Goal: Task Accomplishment & Management: Complete application form

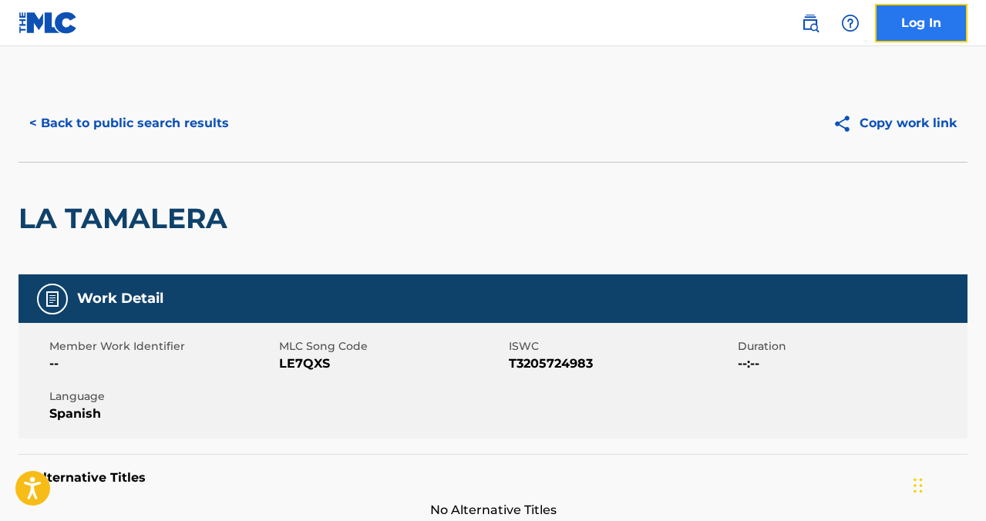
click at [924, 36] on link "Log In" at bounding box center [921, 23] width 93 height 39
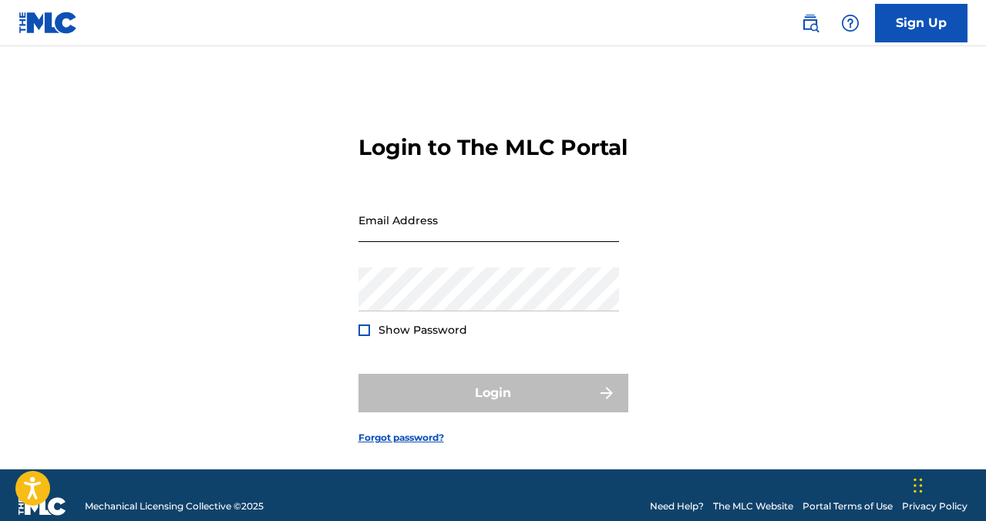
click at [468, 266] on div "Email Address" at bounding box center [488, 232] width 261 height 69
click at [467, 242] on input "Email Address" at bounding box center [488, 220] width 261 height 44
type input "[EMAIL_ADDRESS][DOMAIN_NAME]"
drag, startPoint x: 261, startPoint y: 341, endPoint x: 286, endPoint y: 340, distance: 24.7
click at [269, 341] on div "Login to The MLC Portal Email Address [EMAIL_ADDRESS][DOMAIN_NAME] Password Sho…" at bounding box center [493, 277] width 986 height 385
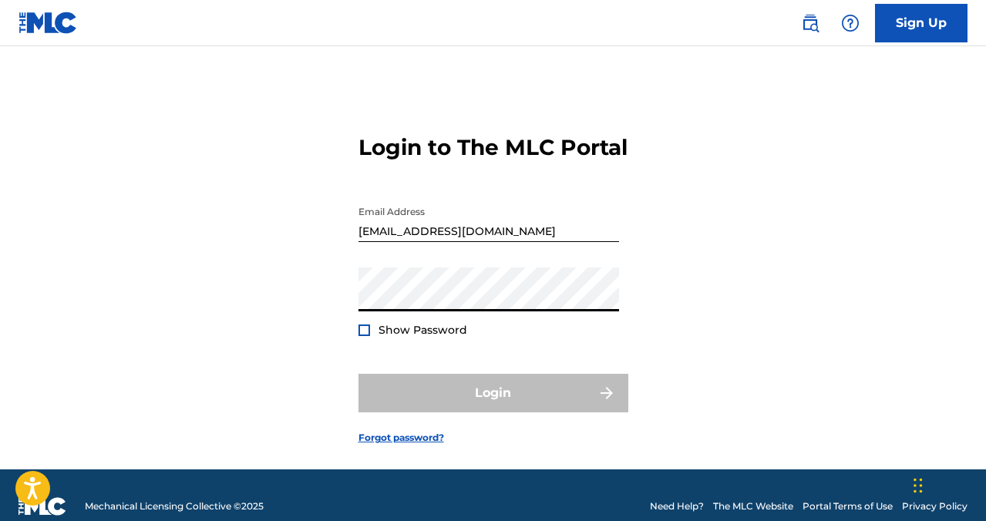
click at [301, 318] on div "Login to The MLC Portal Email Address [EMAIL_ADDRESS][DOMAIN_NAME] Password Sho…" at bounding box center [493, 277] width 986 height 385
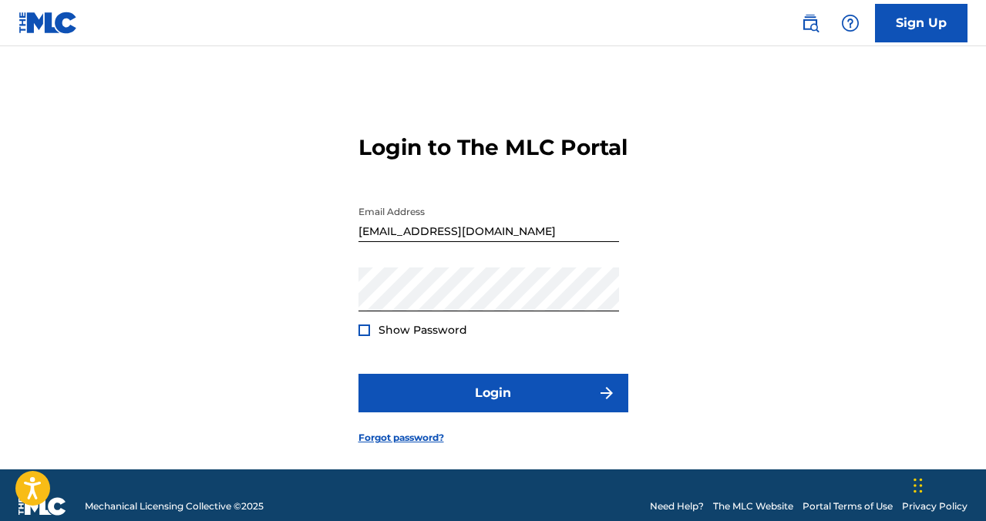
click at [193, 241] on div "Login to The MLC Portal Email Address [EMAIL_ADDRESS][DOMAIN_NAME] Password Sho…" at bounding box center [493, 277] width 986 height 385
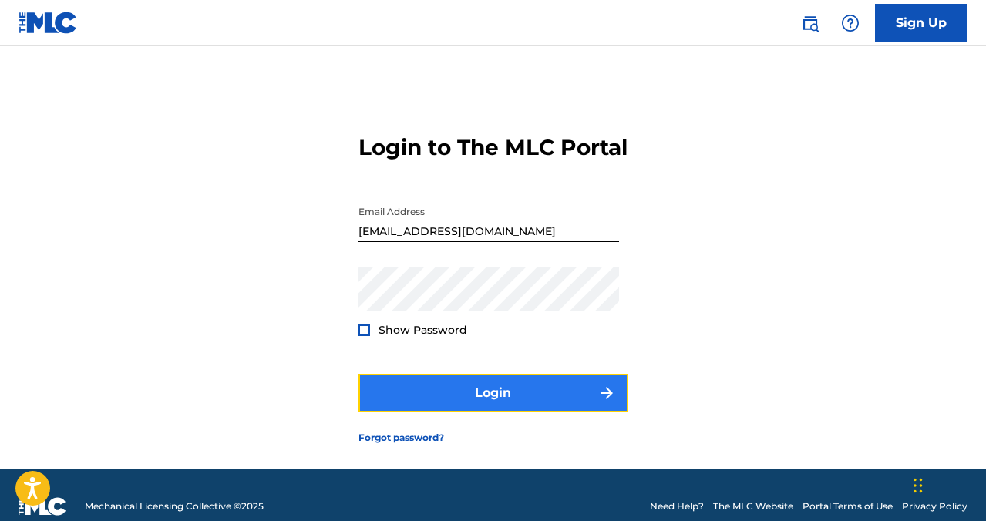
click at [415, 412] on button "Login" at bounding box center [493, 393] width 270 height 39
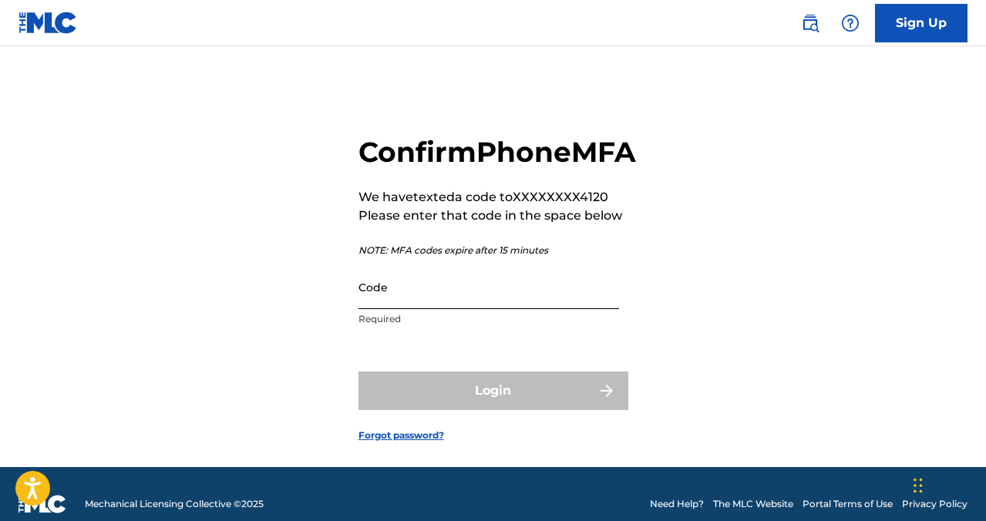
click at [462, 309] on input "Code" at bounding box center [488, 287] width 261 height 44
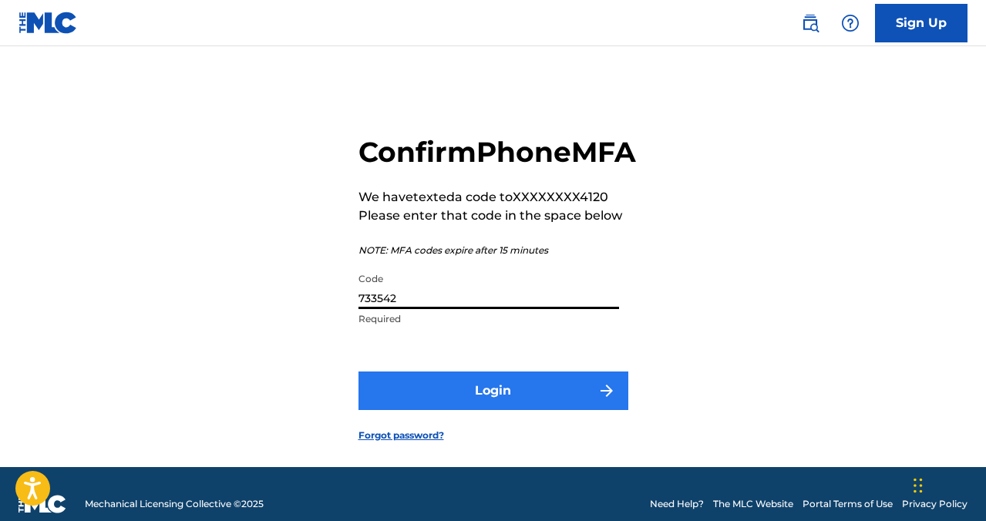
type input "733542"
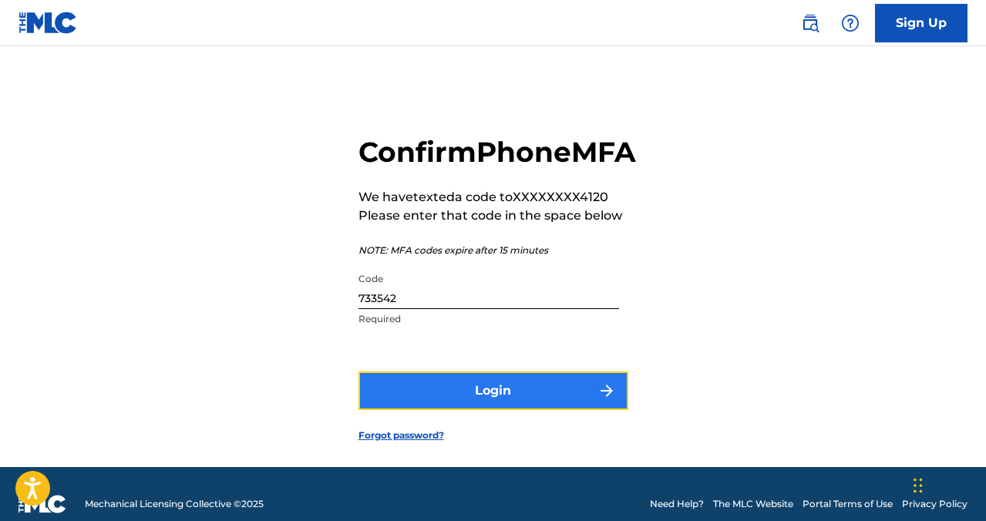
click at [540, 410] on button "Login" at bounding box center [493, 391] width 270 height 39
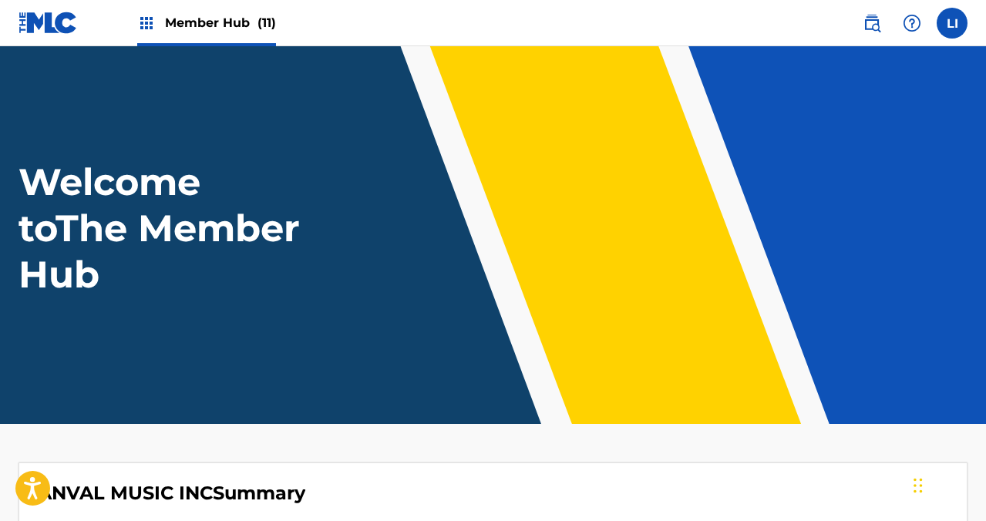
click at [237, 22] on span "Member Hub (11)" at bounding box center [220, 23] width 111 height 18
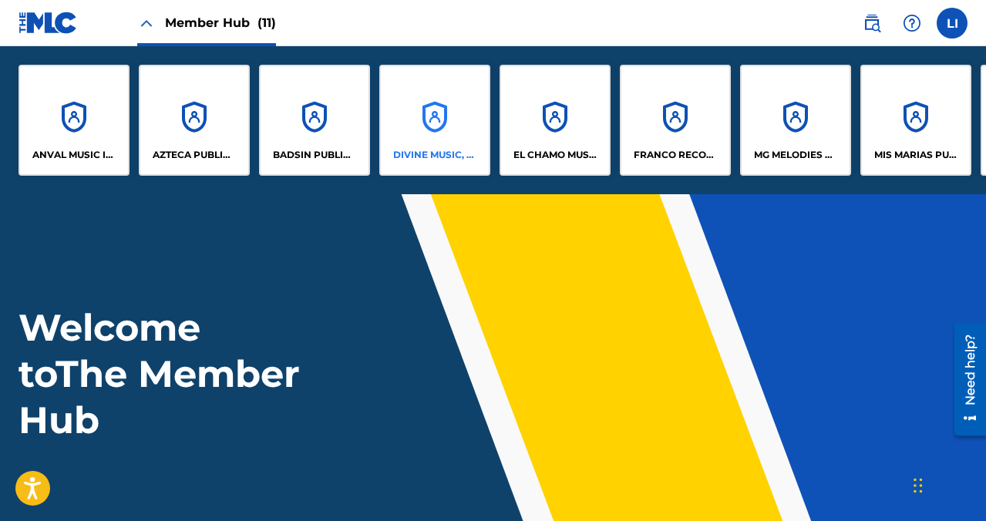
scroll to position [3, 0]
click at [436, 155] on p "DIVINE MUSIC, INC." at bounding box center [435, 155] width 84 height 14
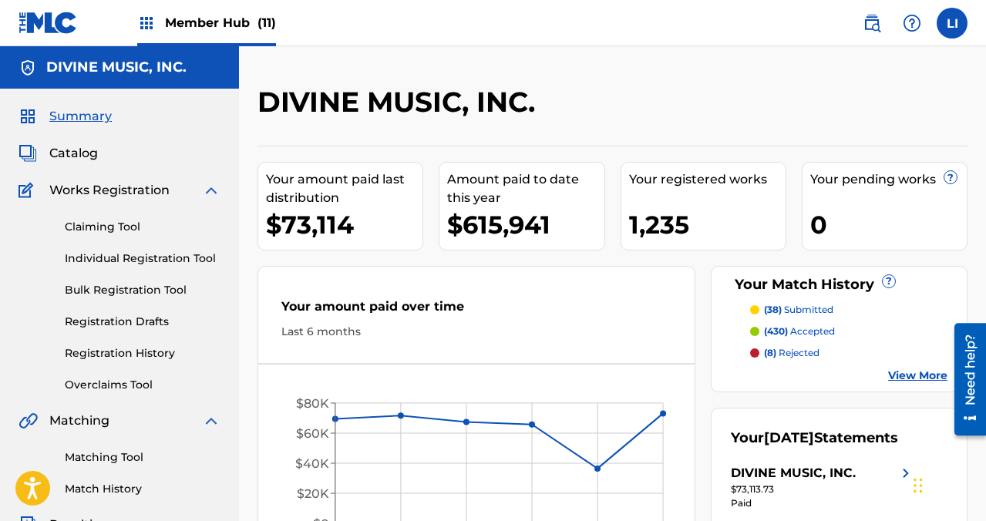
drag, startPoint x: 187, startPoint y: 32, endPoint x: 239, endPoint y: 38, distance: 52.8
click at [187, 32] on div "Member Hub (11)" at bounding box center [206, 22] width 139 height 45
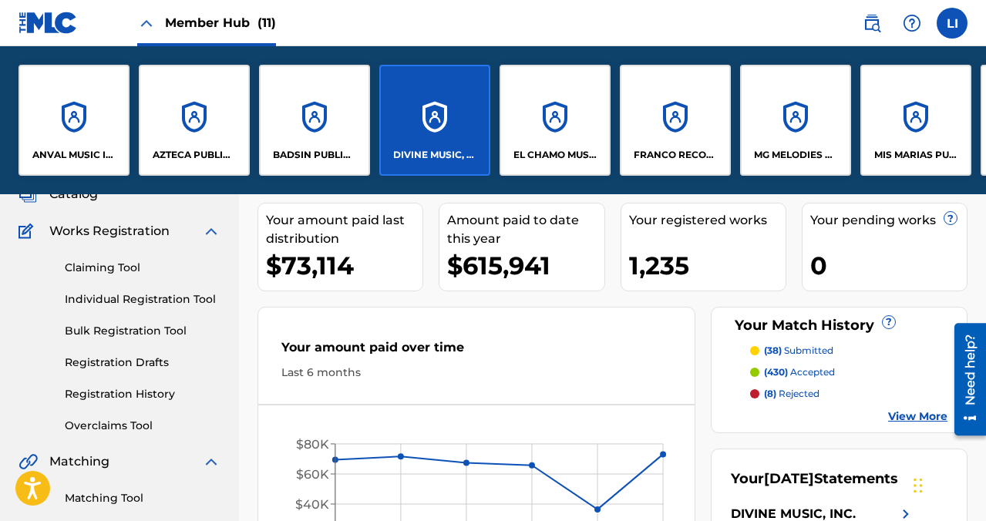
scroll to position [42, 0]
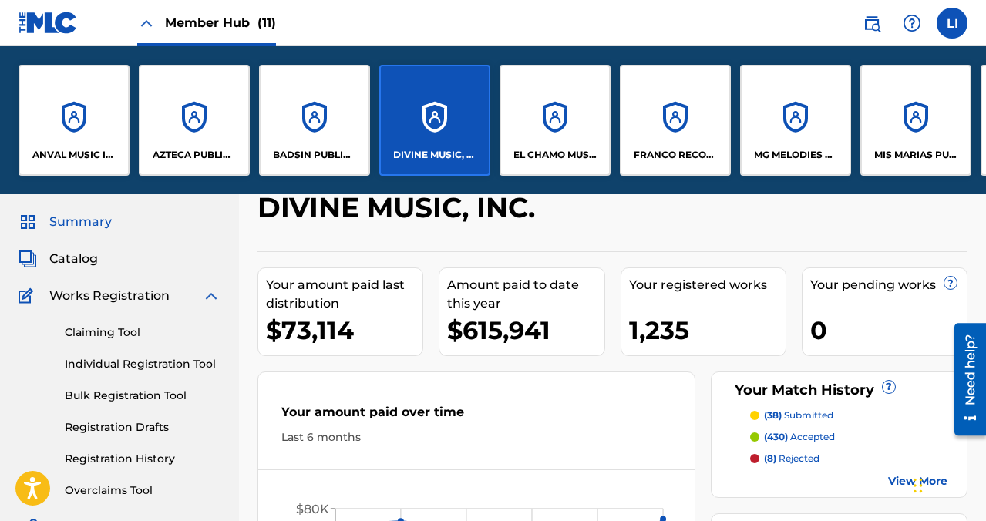
click at [687, 270] on div "Your registered works 1,235" at bounding box center [704, 311] width 166 height 89
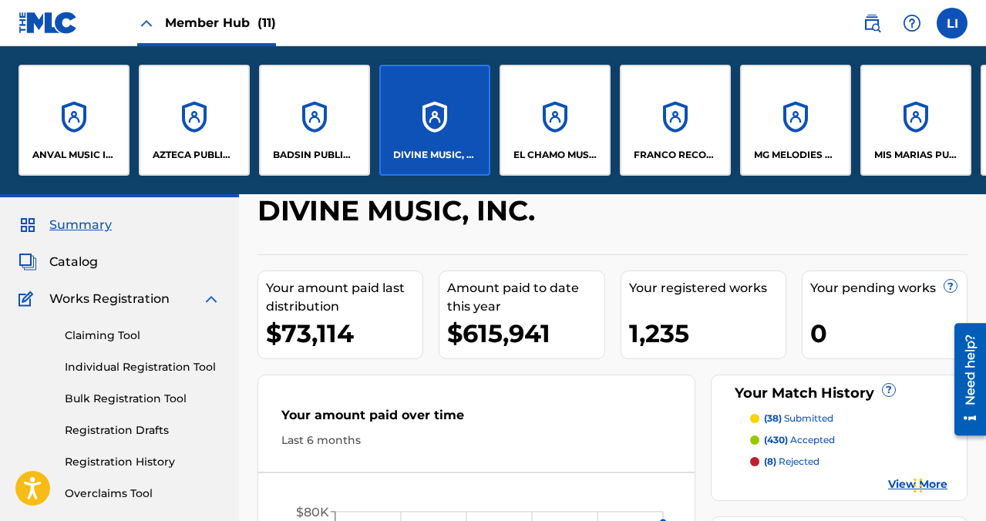
scroll to position [0, 365]
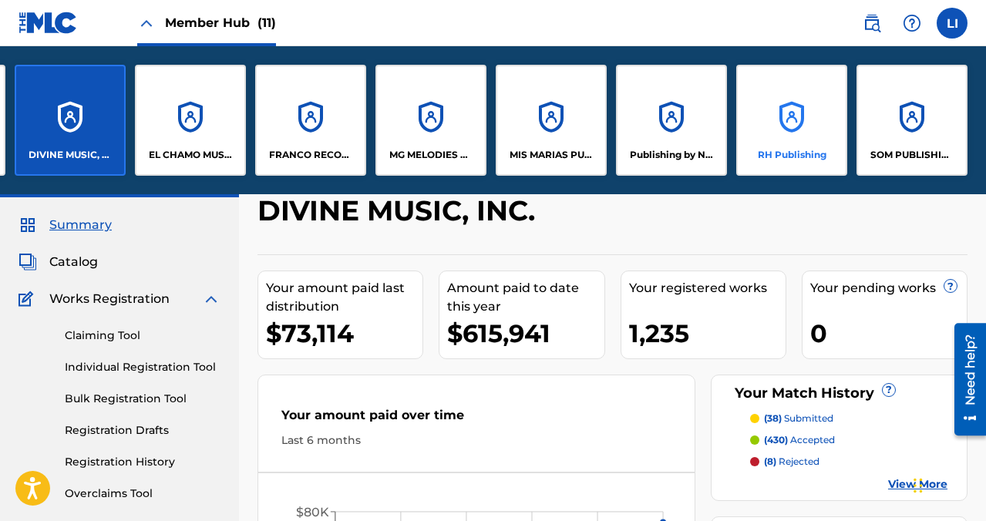
click at [788, 127] on div "RH Publishing" at bounding box center [791, 120] width 111 height 111
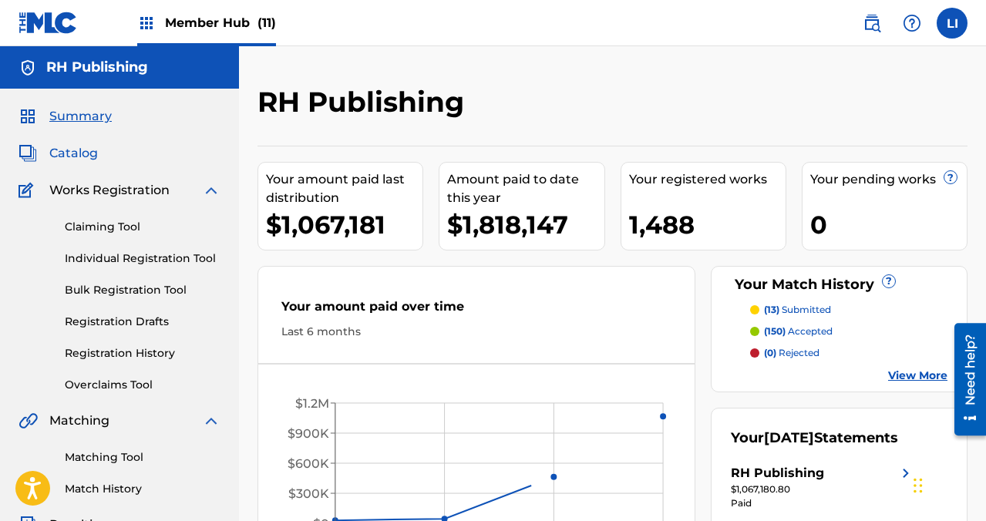
drag, startPoint x: 68, startPoint y: 146, endPoint x: 80, endPoint y: 147, distance: 12.4
click at [68, 146] on span "Catalog" at bounding box center [73, 153] width 49 height 19
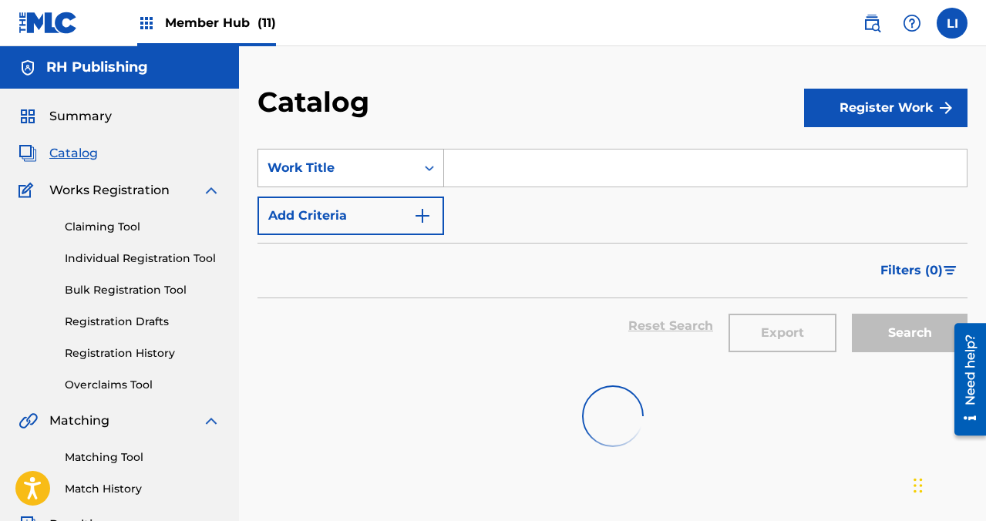
click at [375, 177] on div "Work Title" at bounding box center [336, 168] width 139 height 19
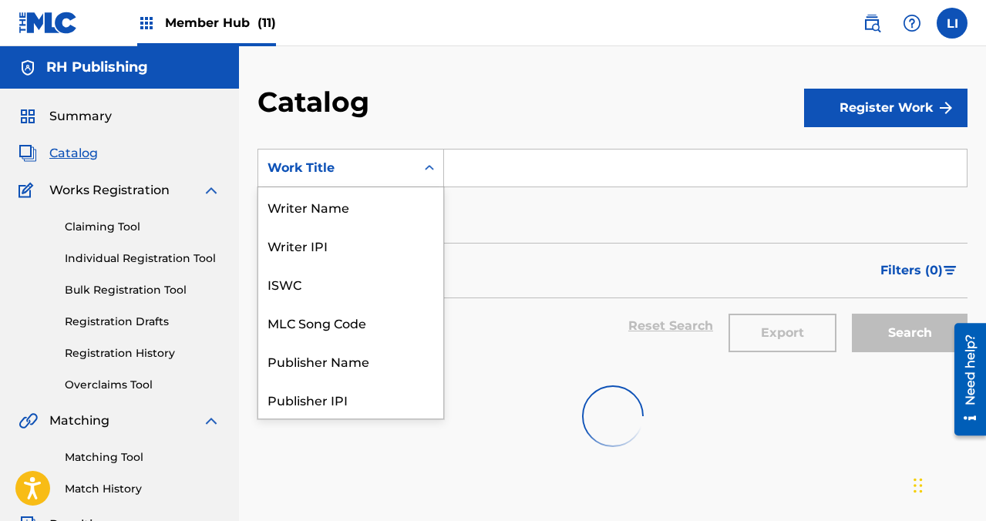
scroll to position [231, 0]
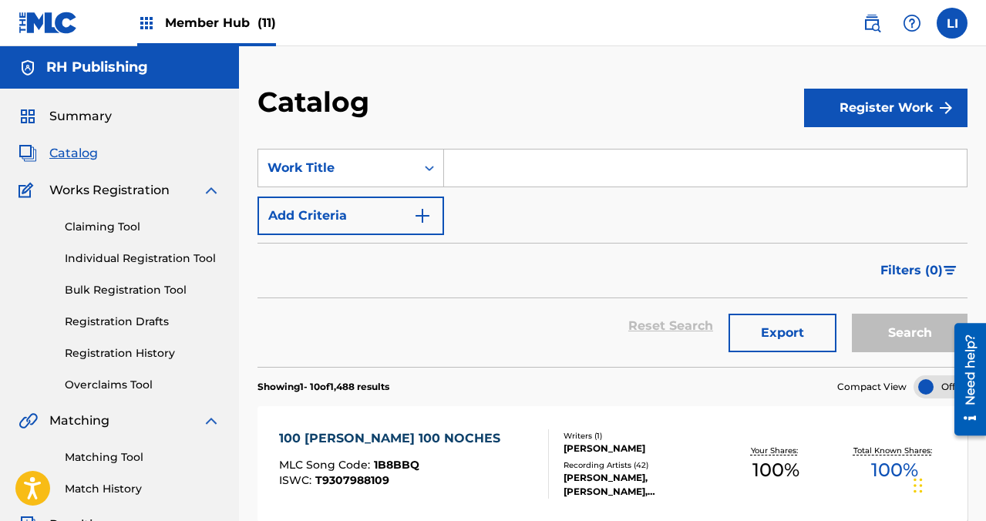
drag, startPoint x: 101, startPoint y: 213, endPoint x: 99, endPoint y: 232, distance: 19.4
click at [101, 214] on div "Claiming Tool Individual Registration Tool Bulk Registration Tool Registration …" at bounding box center [120, 296] width 202 height 193
click at [99, 233] on link "Claiming Tool" at bounding box center [143, 227] width 156 height 16
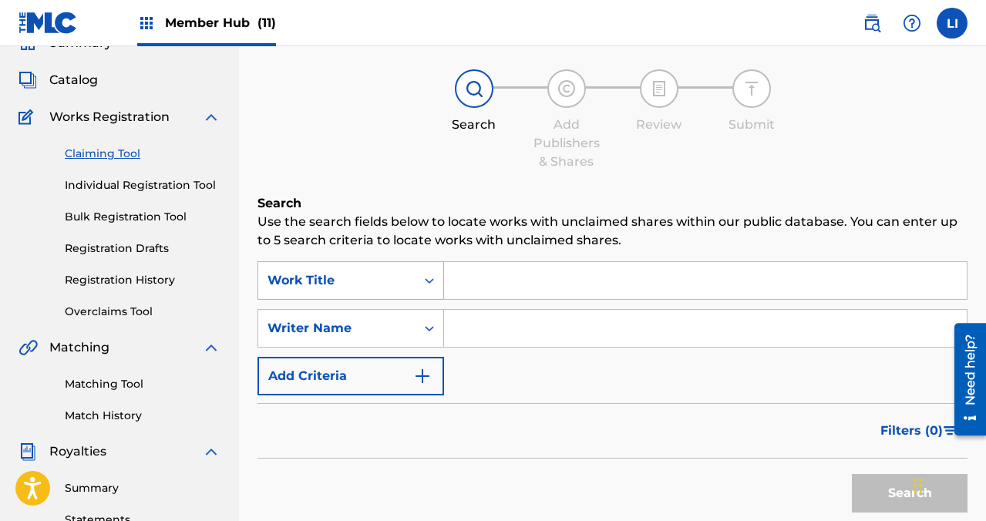
click at [342, 300] on div "Work Title" at bounding box center [350, 280] width 187 height 39
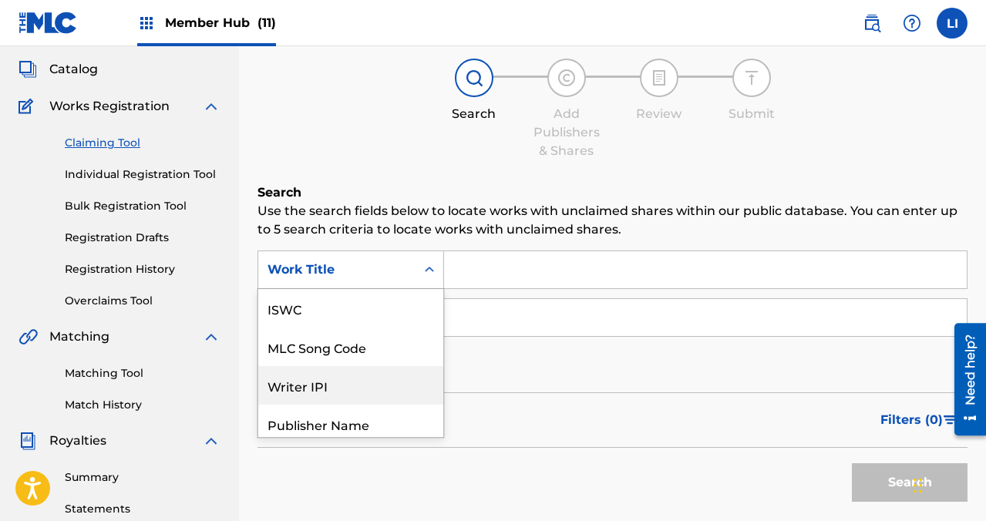
scroll to position [39, 0]
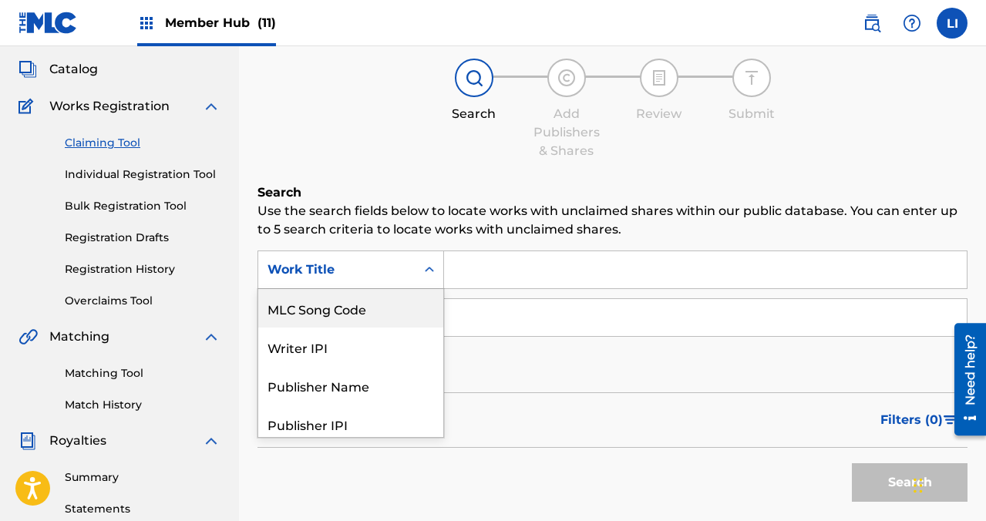
drag, startPoint x: 359, startPoint y: 309, endPoint x: 382, endPoint y: 298, distance: 24.8
click at [369, 304] on div "MLC Song Code" at bounding box center [350, 308] width 185 height 39
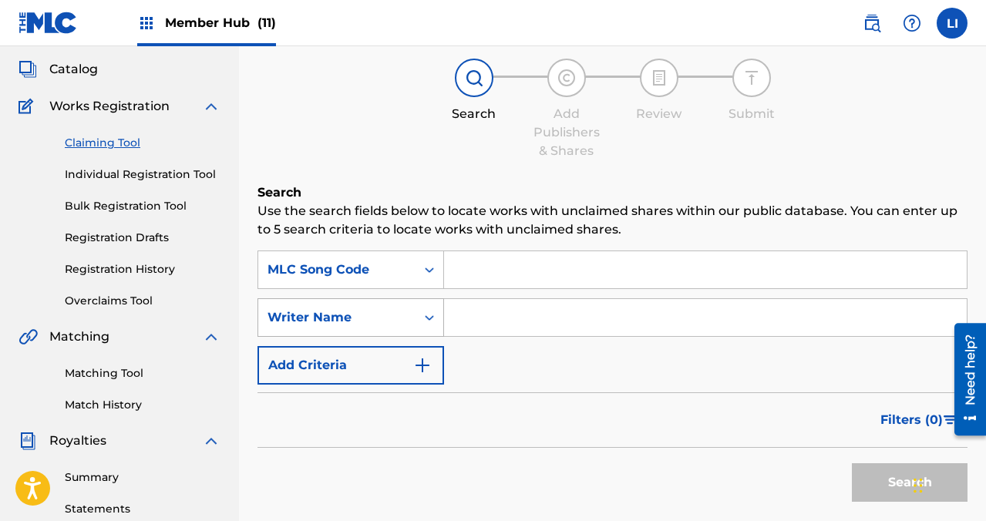
click at [511, 264] on input "Search Form" at bounding box center [705, 269] width 523 height 37
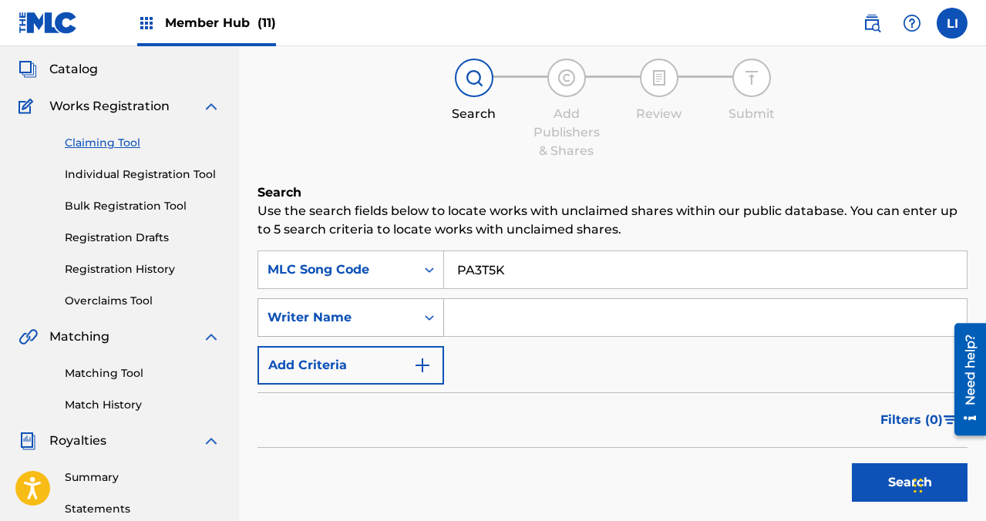
type input "PA3T5K"
click at [852, 463] on button "Search" at bounding box center [910, 482] width 116 height 39
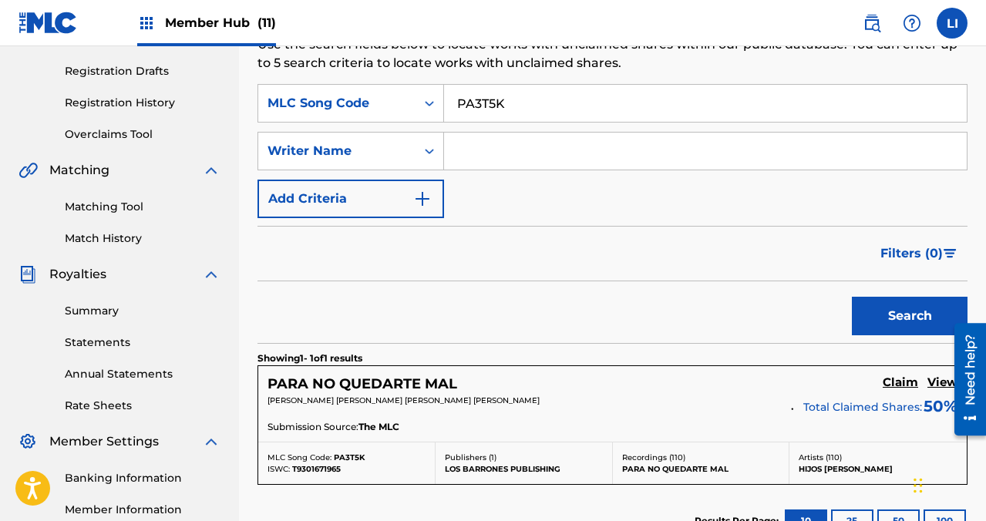
scroll to position [438, 0]
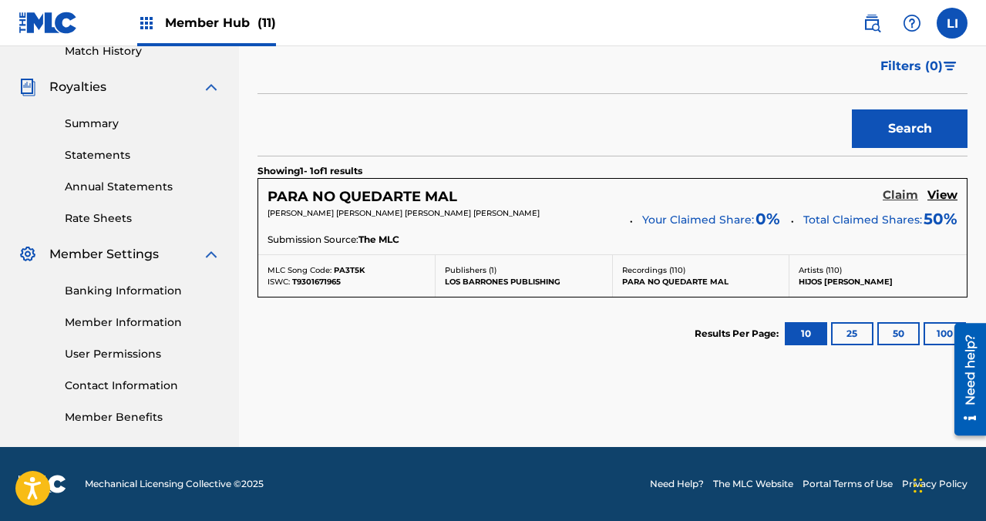
click at [914, 195] on h5 "Claim" at bounding box center [900, 195] width 35 height 15
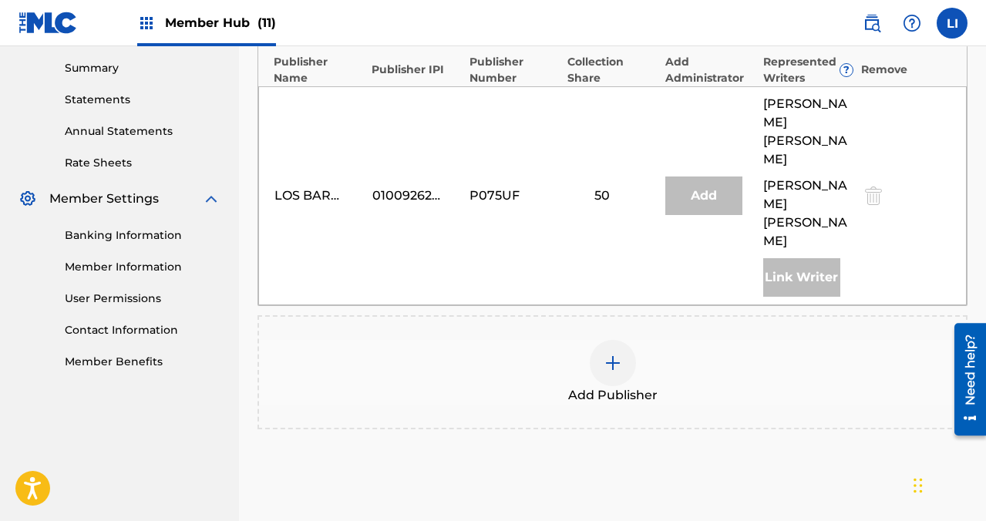
scroll to position [506, 0]
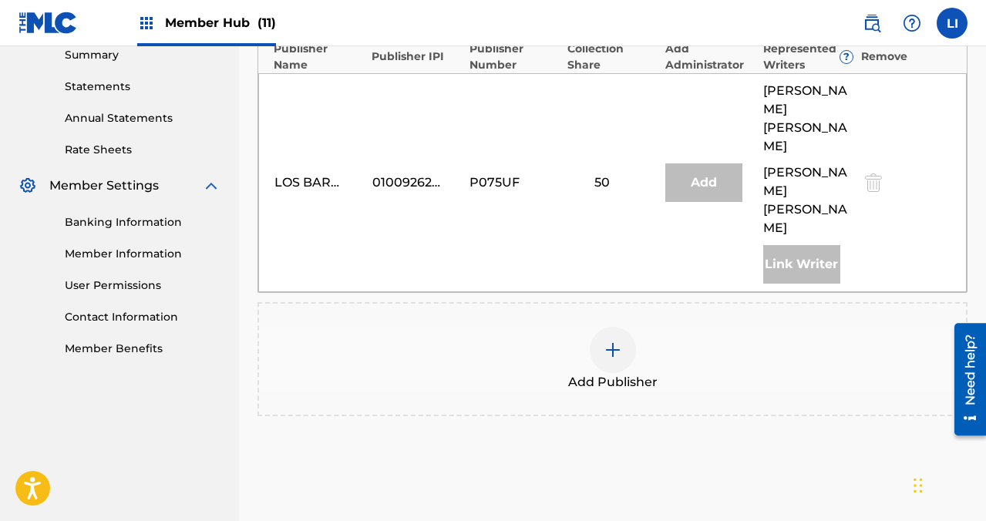
click at [621, 355] on img at bounding box center [613, 350] width 19 height 19
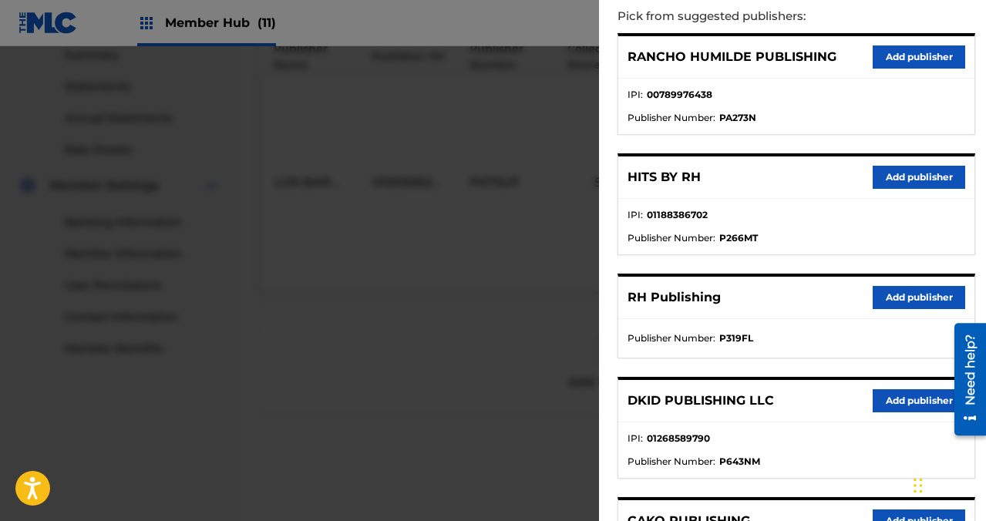
scroll to position [220, 0]
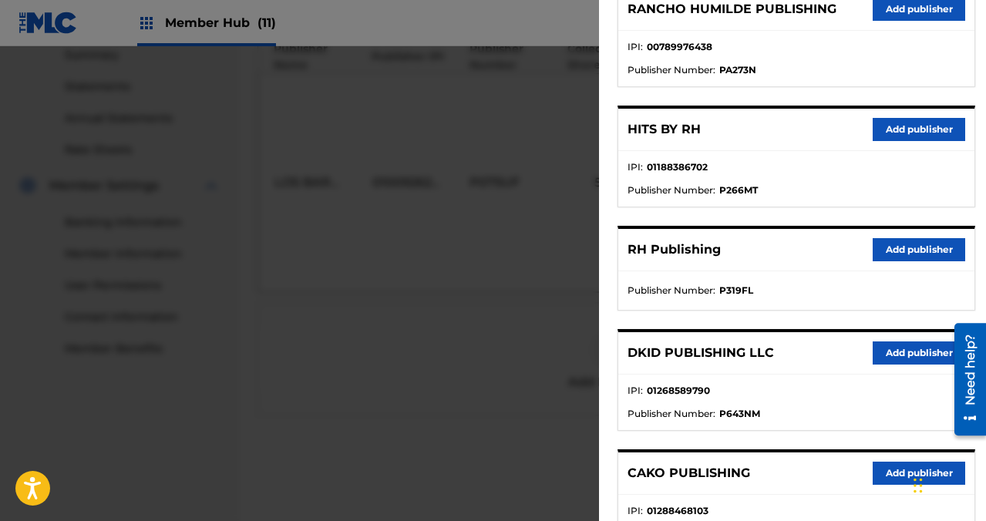
click at [437, 357] on div at bounding box center [493, 306] width 986 height 521
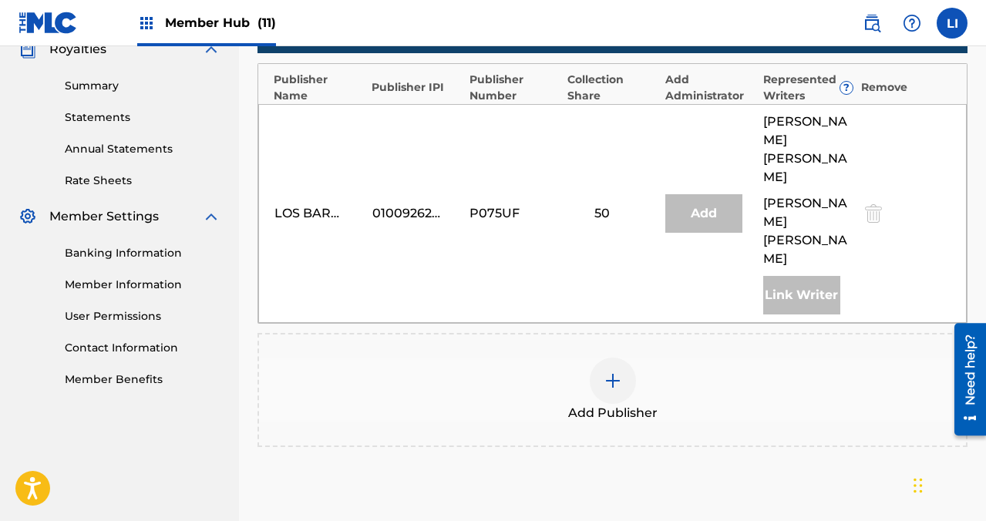
click at [648, 400] on div "Add Publisher" at bounding box center [612, 390] width 707 height 65
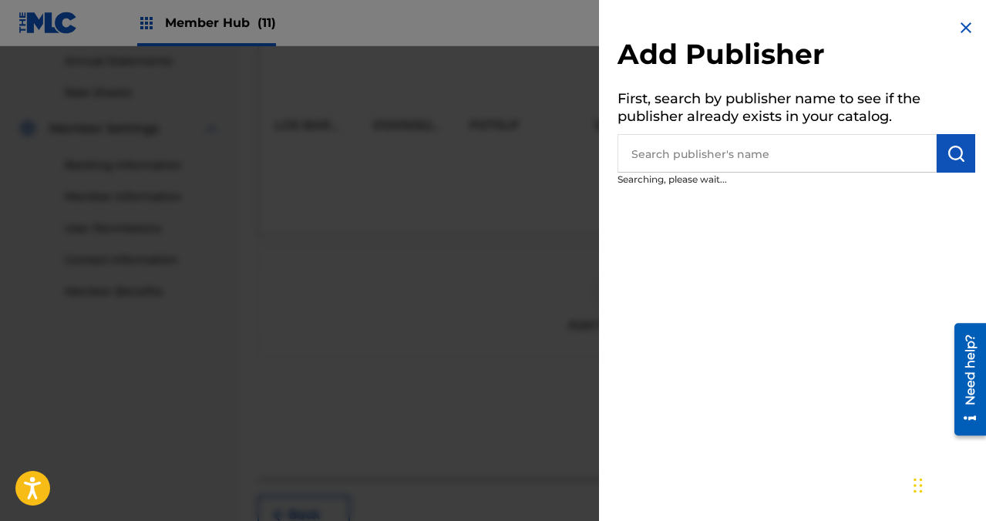
scroll to position [605, 0]
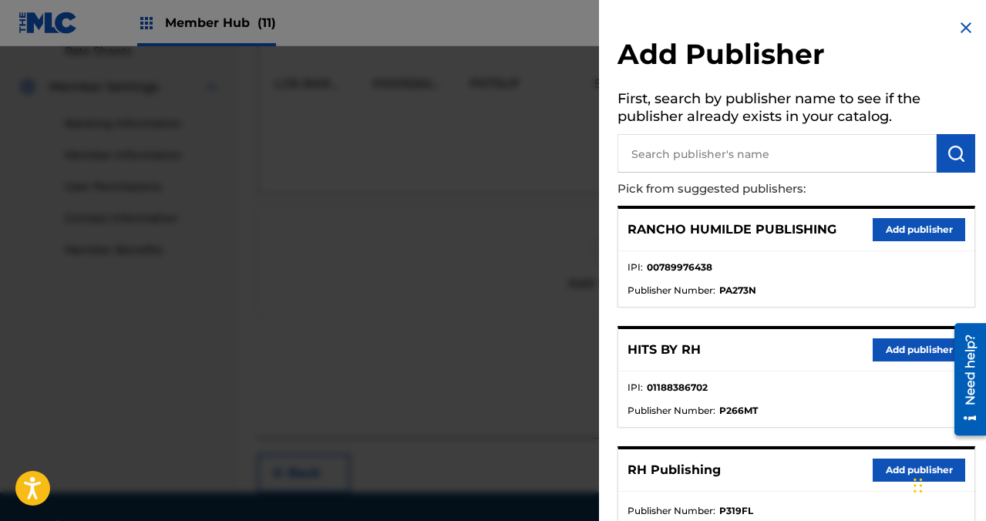
drag, startPoint x: 671, startPoint y: 169, endPoint x: 675, endPoint y: 160, distance: 9.3
click at [673, 165] on input "text" at bounding box center [776, 153] width 319 height 39
paste input "Music of RH"
type input "Music of RH"
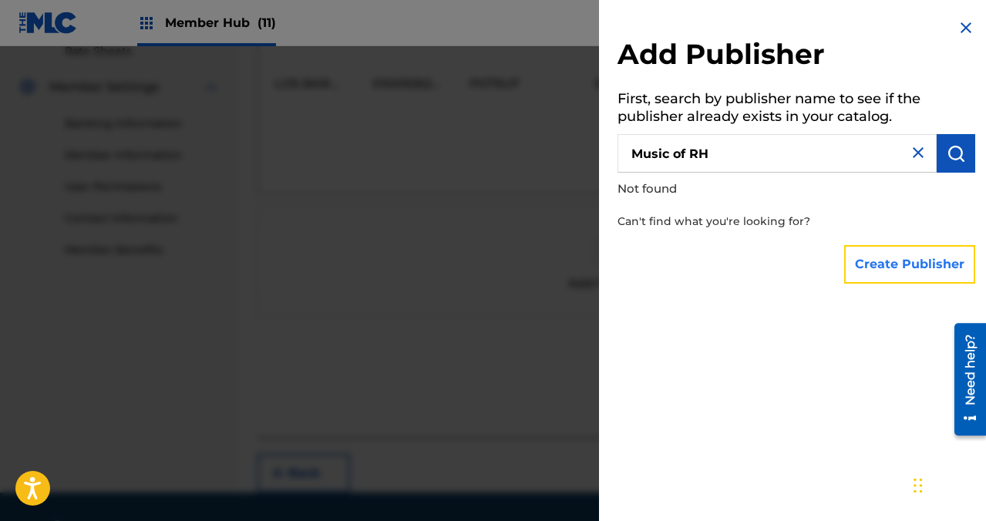
click at [883, 265] on button "Create Publisher" at bounding box center [909, 264] width 131 height 39
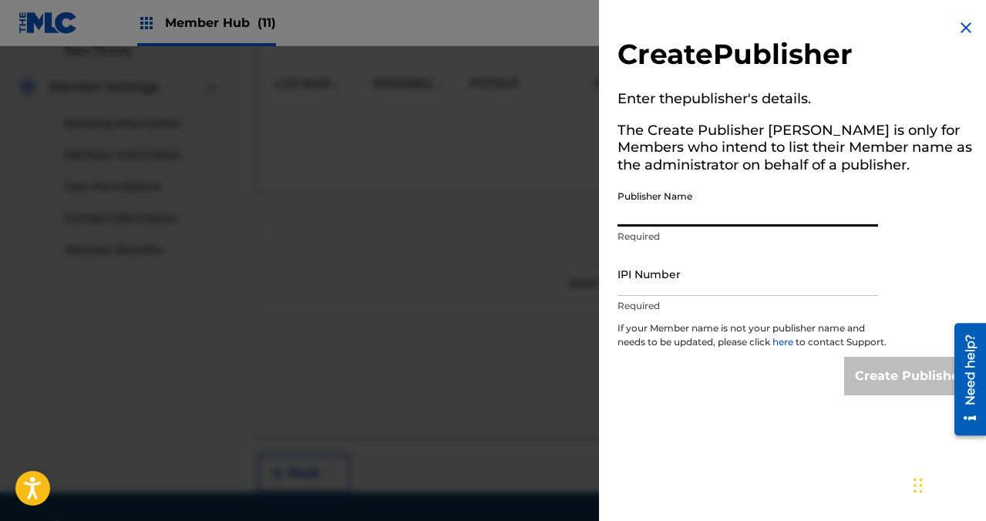
click at [701, 217] on input "Publisher Name" at bounding box center [747, 205] width 261 height 44
paste input "Music of RH"
type input "Music of RH"
click at [655, 279] on input "IPI Number" at bounding box center [747, 274] width 261 height 44
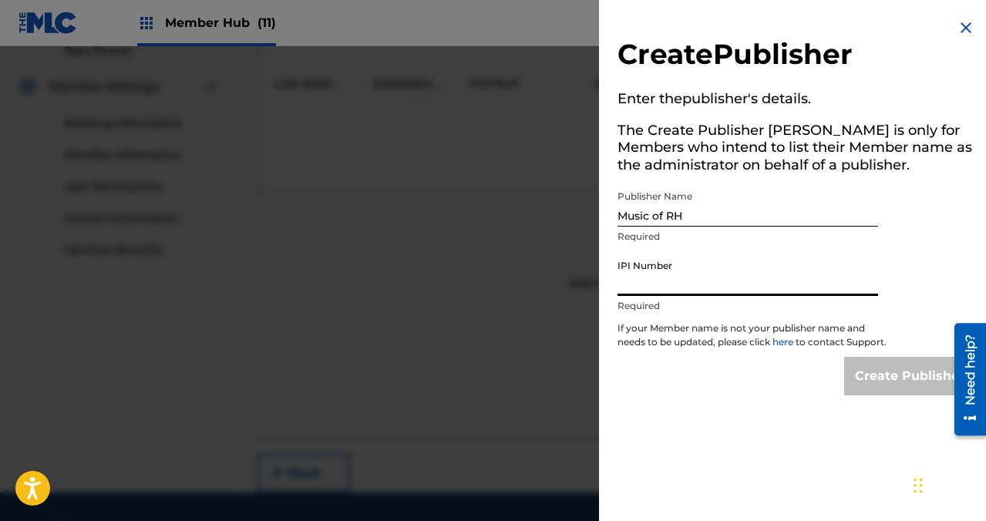
paste input "01313847851"
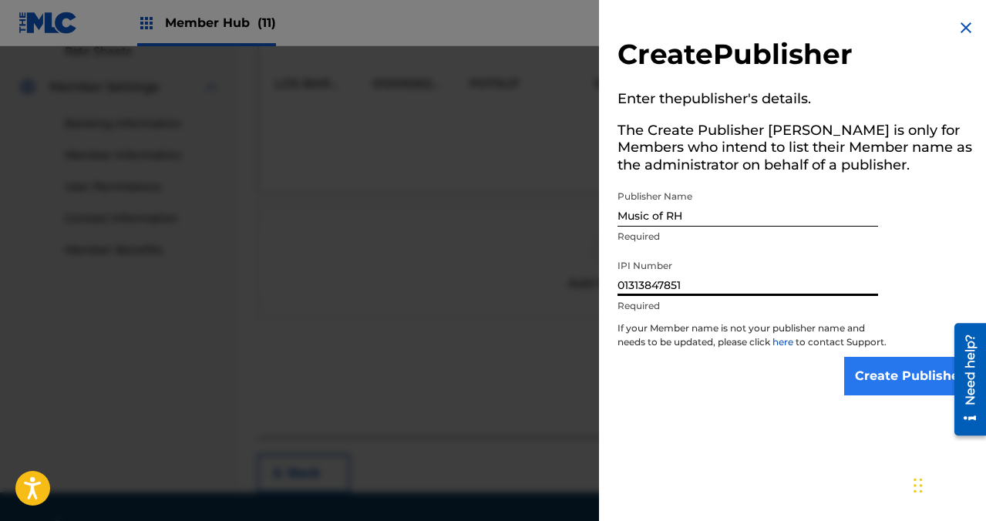
type input "01313847851"
click at [873, 394] on input "Create Publisher" at bounding box center [909, 376] width 131 height 39
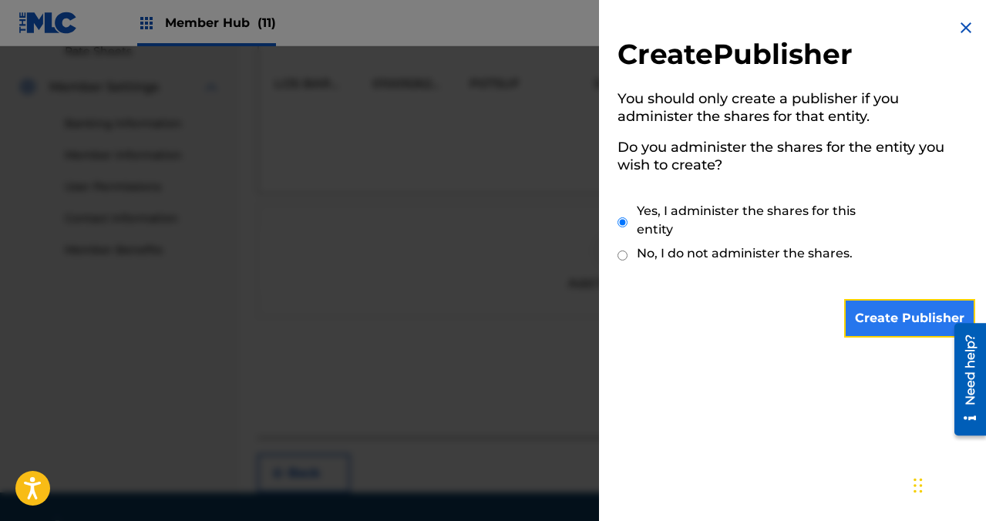
click at [914, 311] on input "Create Publisher" at bounding box center [909, 318] width 131 height 39
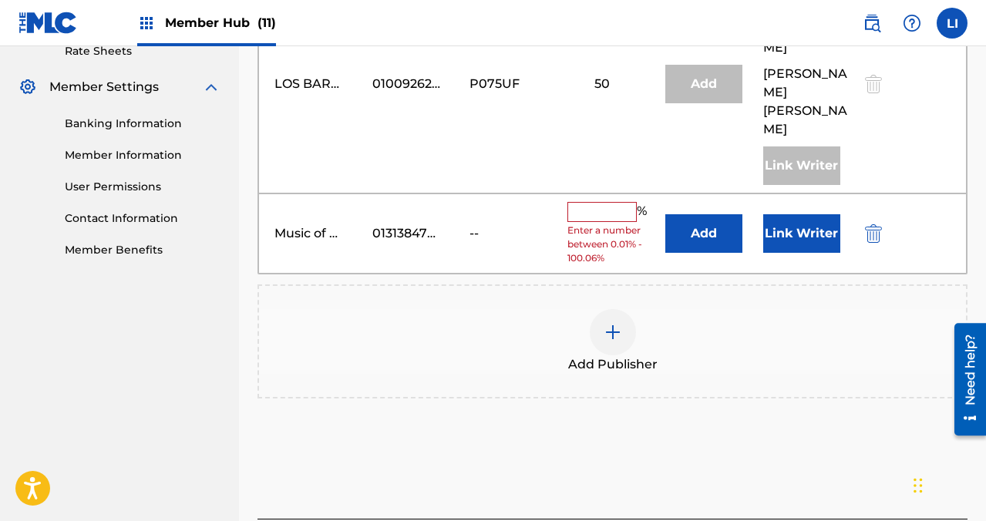
click at [620, 206] on input "text" at bounding box center [601, 212] width 69 height 20
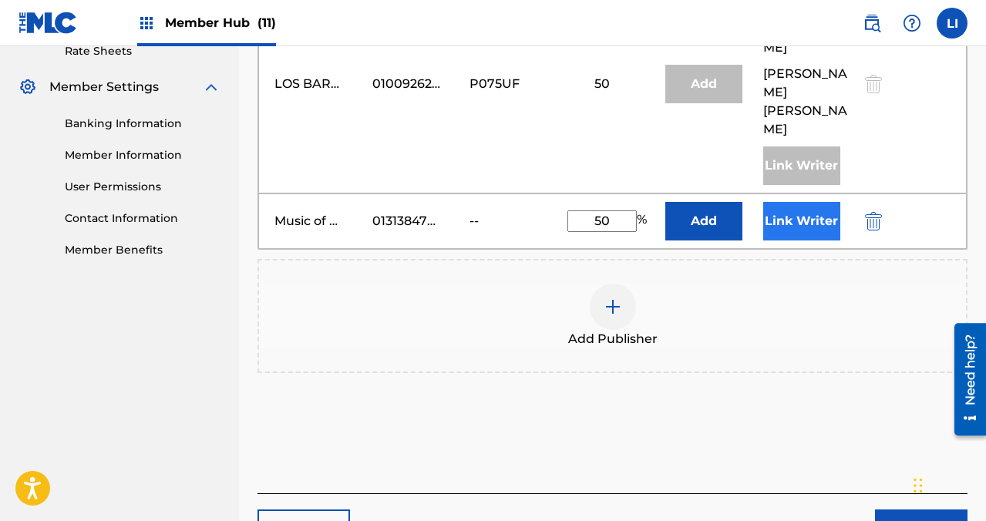
type input "50"
click at [772, 225] on button "Link Writer" at bounding box center [801, 221] width 77 height 39
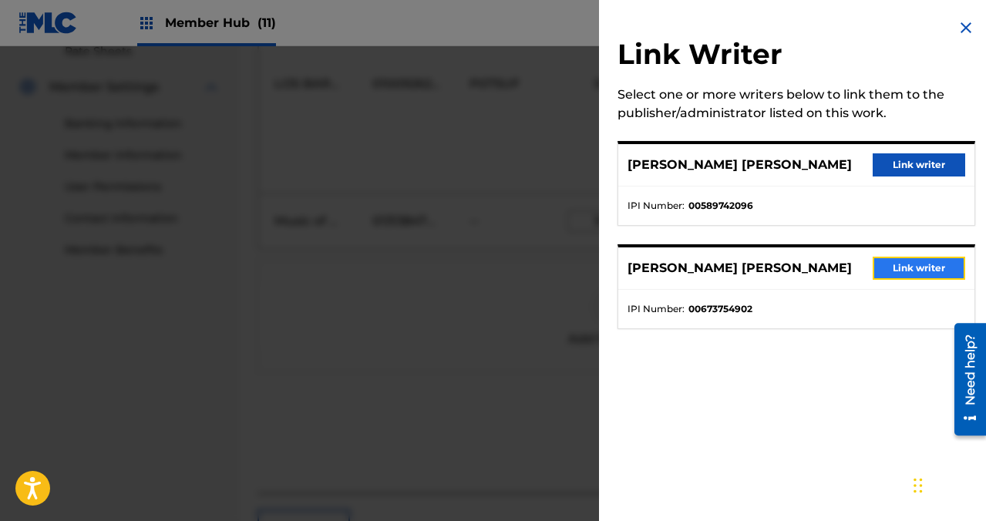
click at [910, 280] on button "Link writer" at bounding box center [919, 268] width 93 height 23
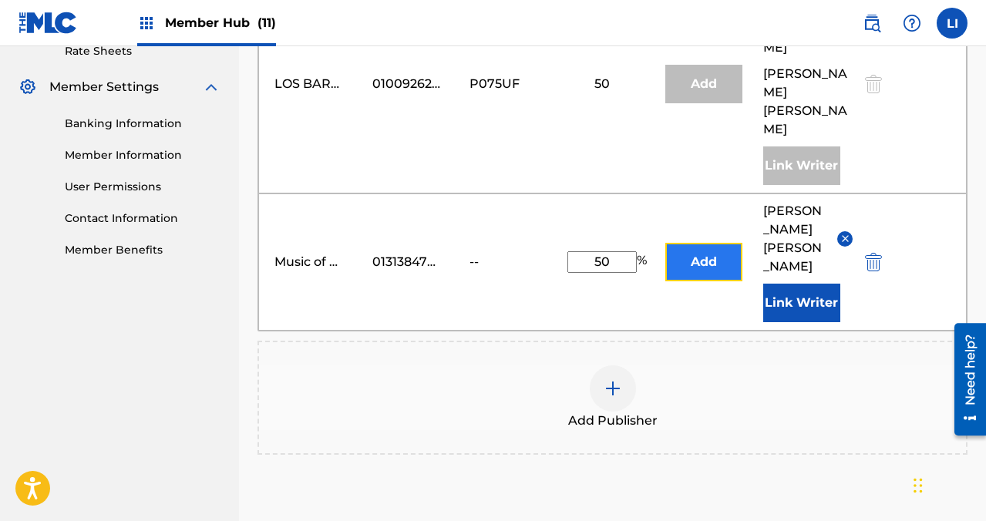
click at [707, 268] on button "Add" at bounding box center [703, 262] width 77 height 39
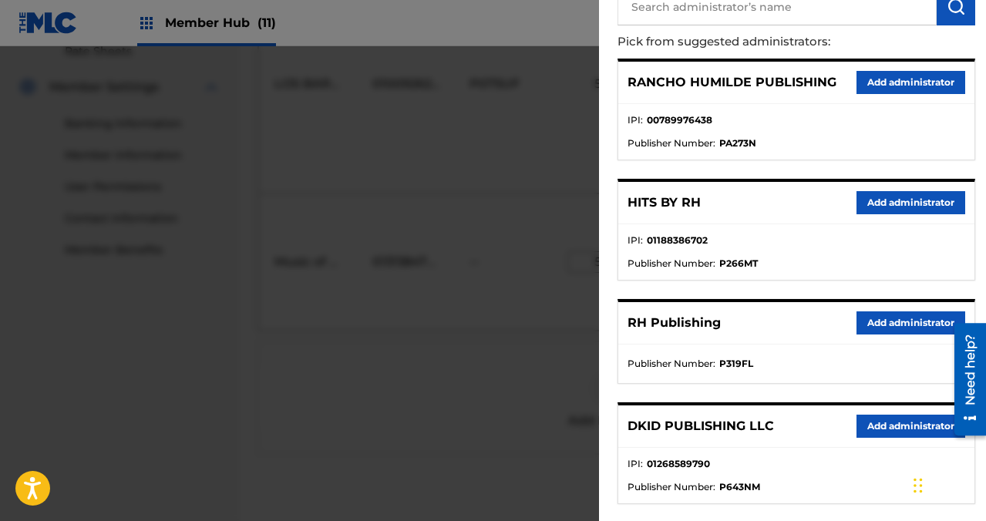
scroll to position [274, 0]
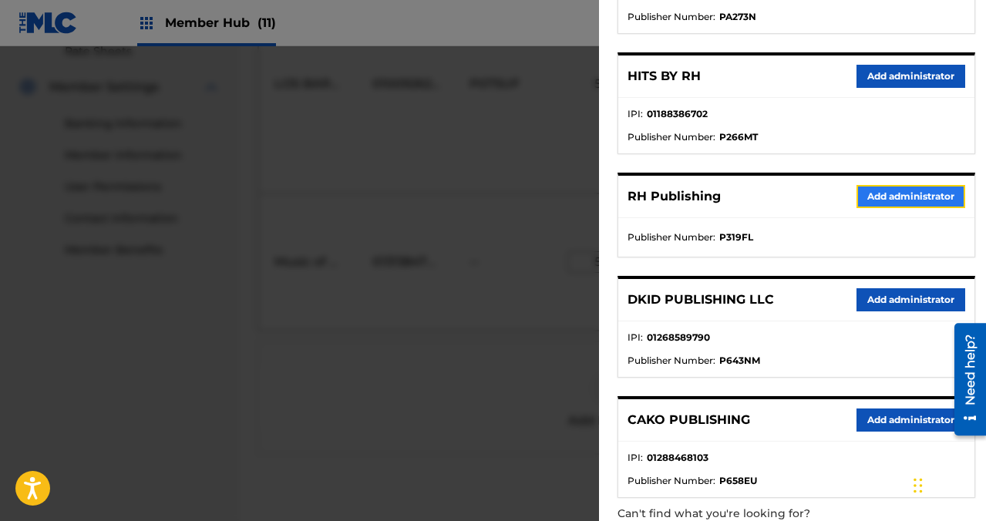
click at [872, 200] on button "Add administrator" at bounding box center [910, 196] width 109 height 23
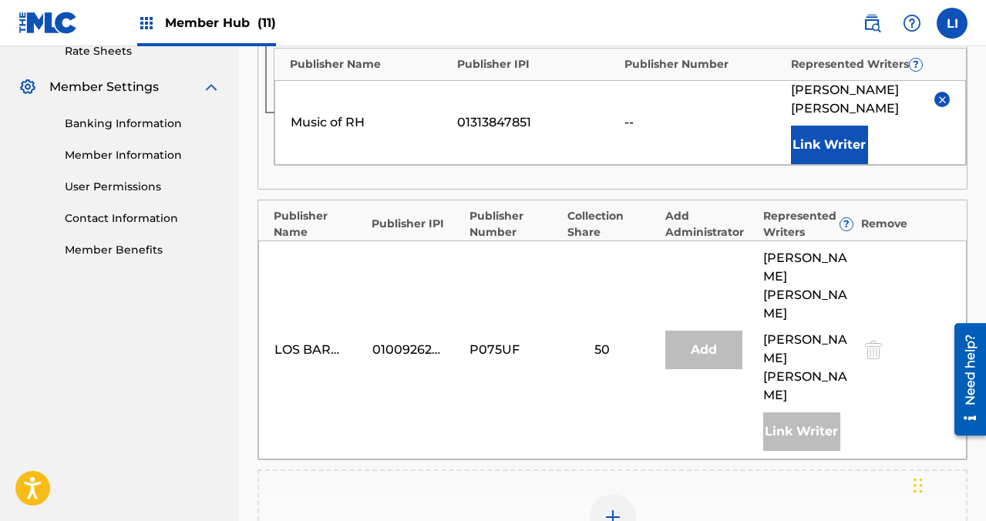
scroll to position [291, 0]
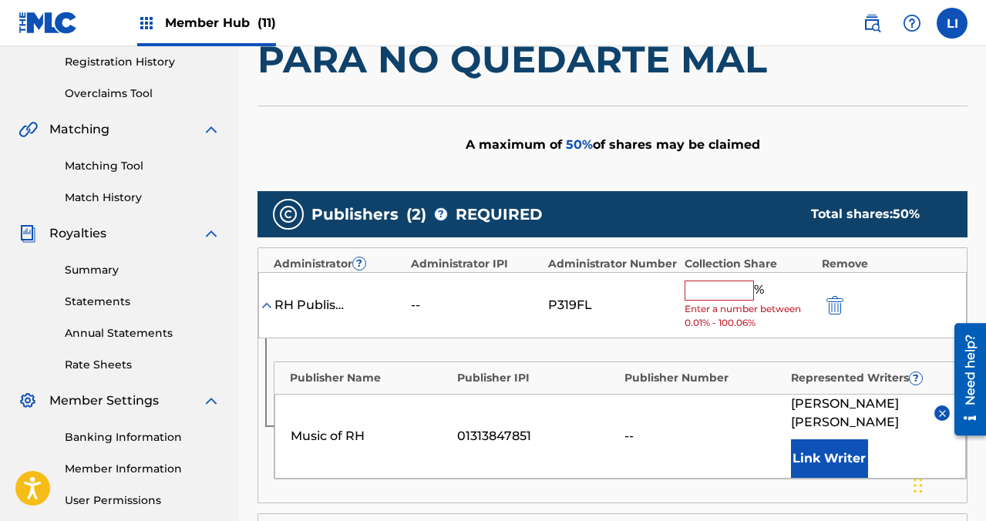
click at [723, 284] on input "text" at bounding box center [719, 291] width 69 height 20
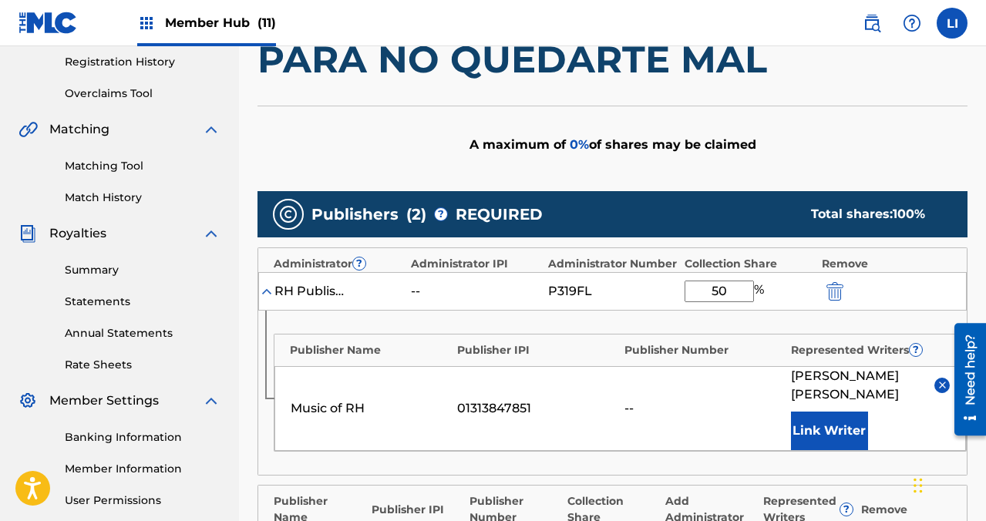
type input "50"
click at [755, 256] on div "Collection Share" at bounding box center [750, 264] width 130 height 16
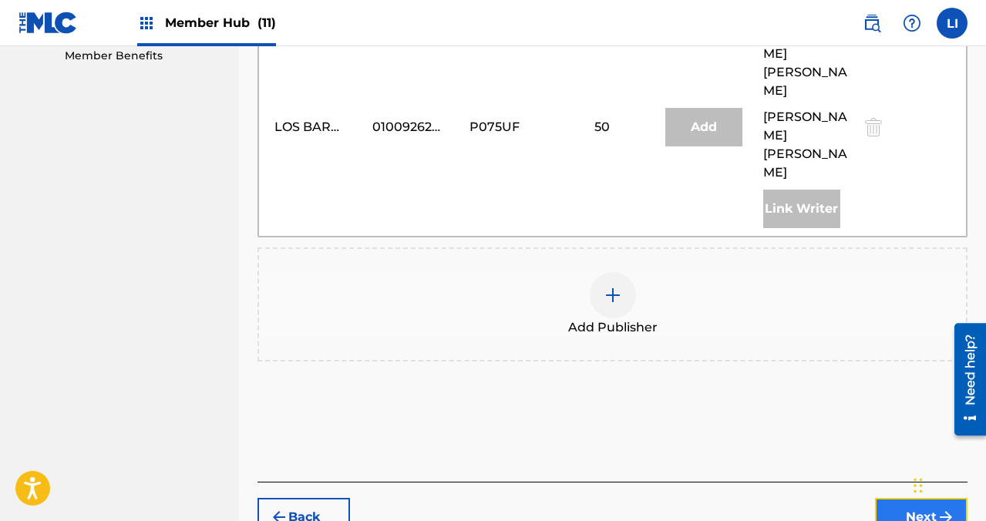
click at [896, 506] on button "Next" at bounding box center [921, 517] width 93 height 39
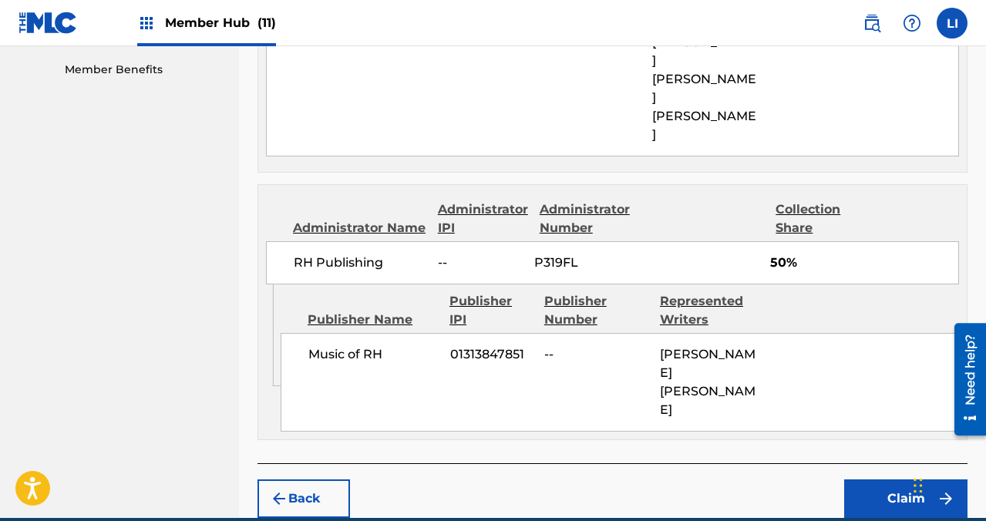
scroll to position [816, 0]
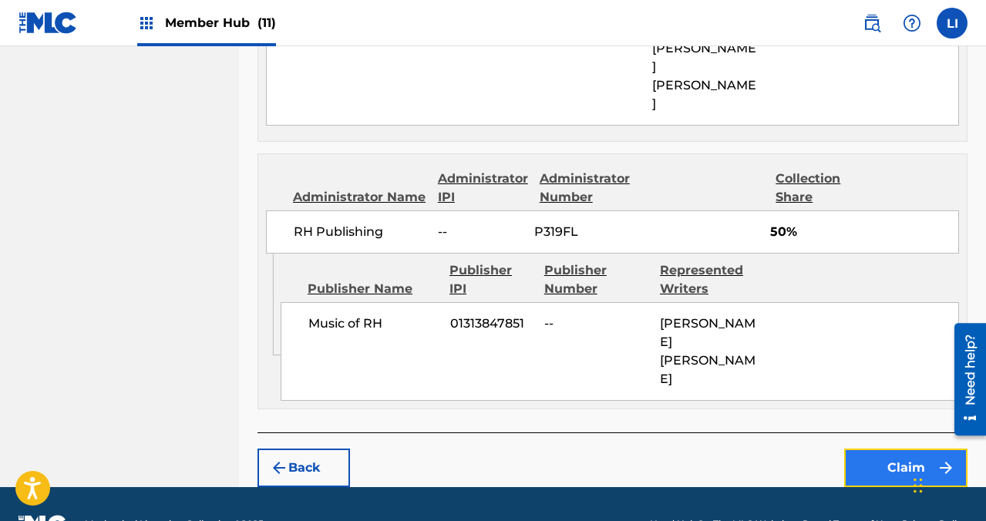
click at [907, 449] on button "Claim" at bounding box center [905, 468] width 123 height 39
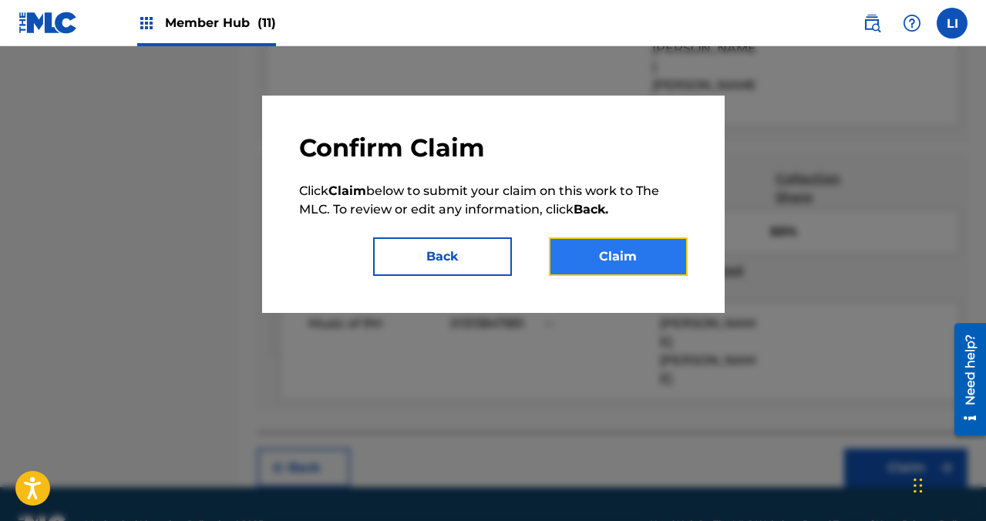
click at [590, 254] on button "Claim" at bounding box center [618, 256] width 139 height 39
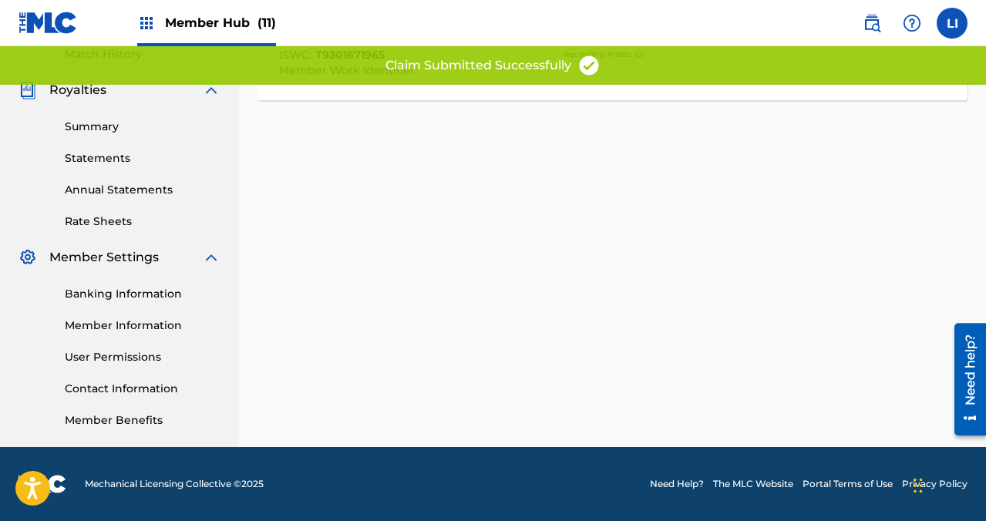
scroll to position [435, 0]
click at [597, 254] on div "Claiming Tool Search Add Publishers & Shares Review Submit Submit Your claim ha…" at bounding box center [612, 48] width 747 height 797
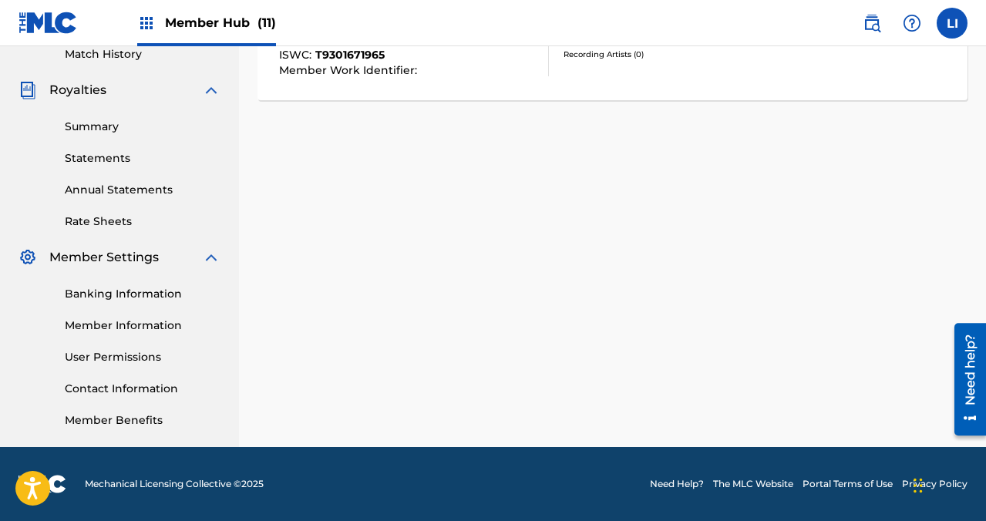
click at [313, 219] on div "Claiming Tool Search Add Publishers & Shares Review Submit Submit Your claim ha…" at bounding box center [612, 48] width 747 height 797
click at [202, 30] on span "Member Hub (11)" at bounding box center [220, 23] width 111 height 18
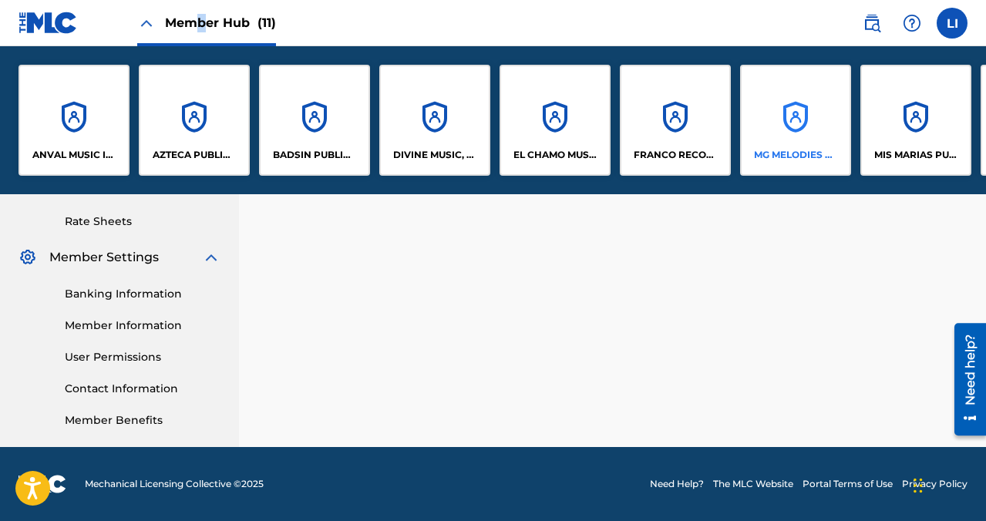
scroll to position [0, 365]
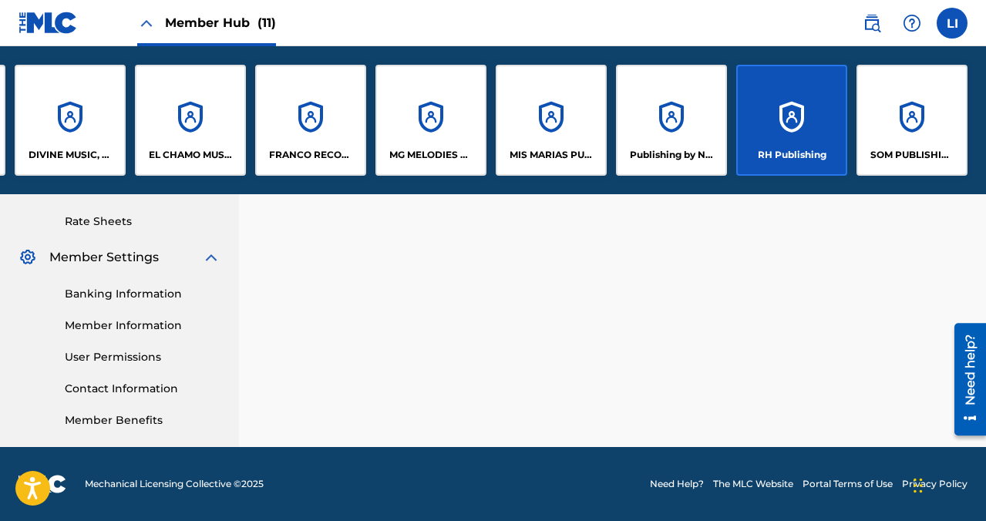
click at [476, 269] on div "Claiming Tool Search Add Publishers & Shares Review Submit Submit Your claim ha…" at bounding box center [612, 48] width 747 height 797
click at [787, 151] on p "RH Publishing" at bounding box center [792, 155] width 69 height 14
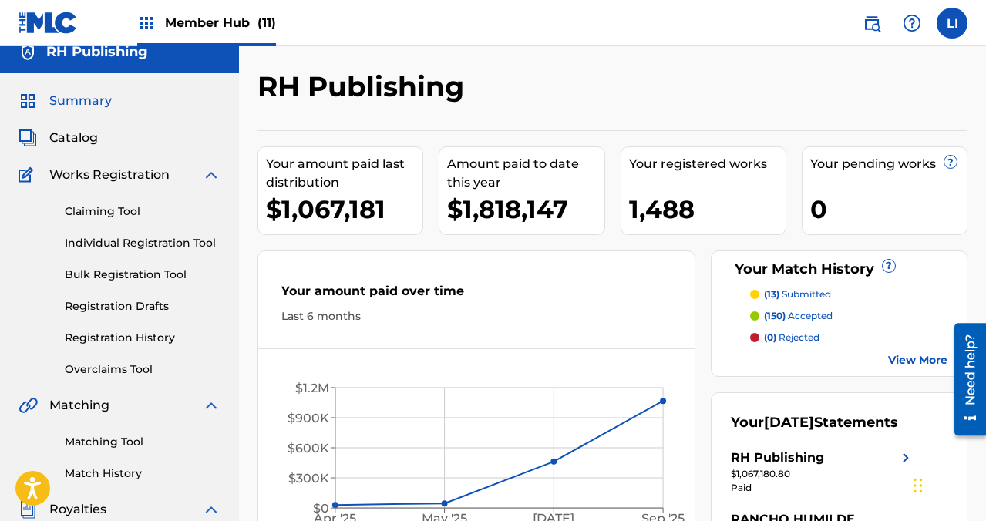
scroll to position [17, 0]
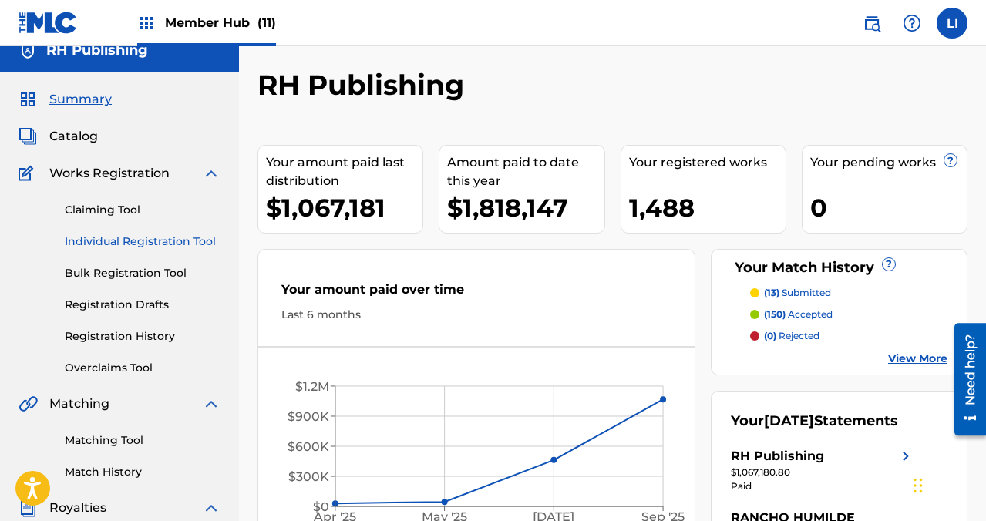
click at [139, 246] on link "Individual Registration Tool" at bounding box center [143, 242] width 156 height 16
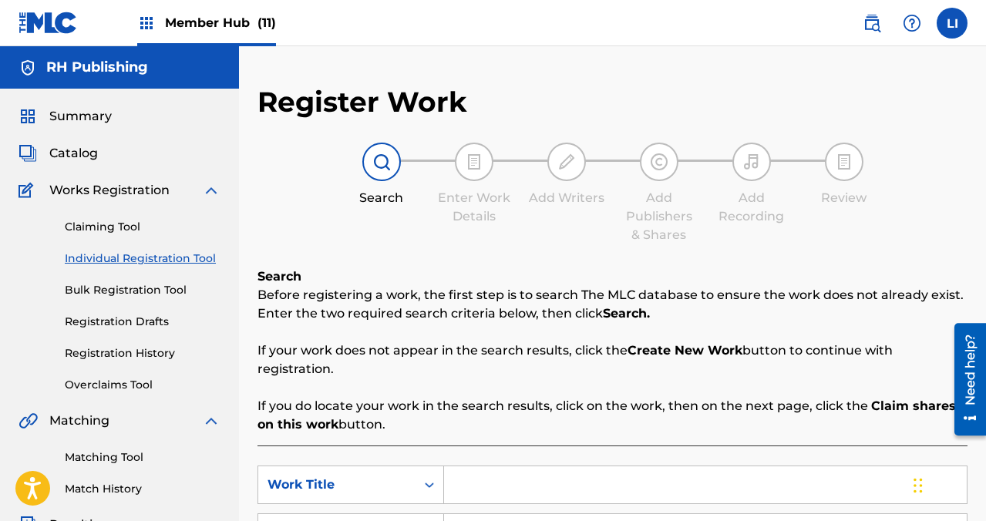
click at [118, 249] on div "Claiming Tool Individual Registration Tool Bulk Registration Tool Registration …" at bounding box center [120, 296] width 202 height 193
click at [119, 262] on link "Individual Registration Tool" at bounding box center [143, 259] width 156 height 16
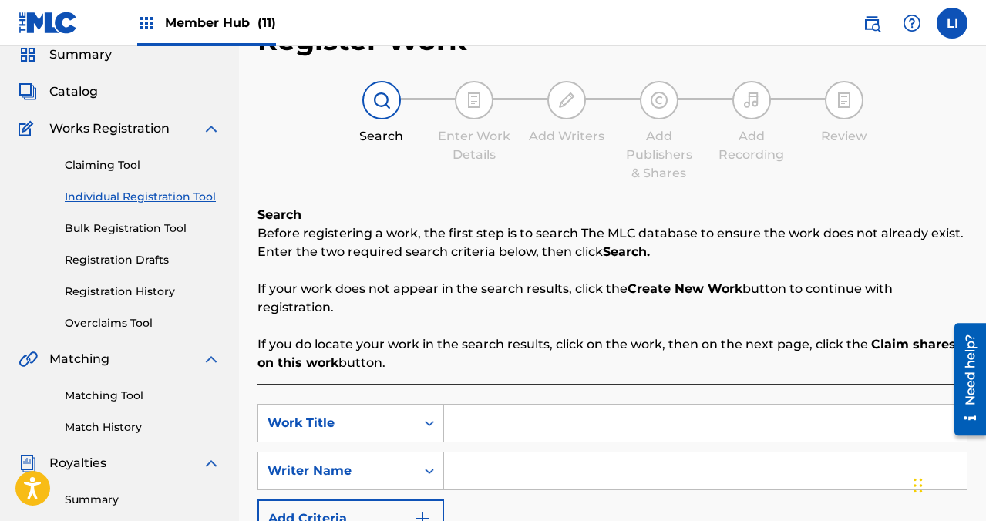
scroll to position [182, 0]
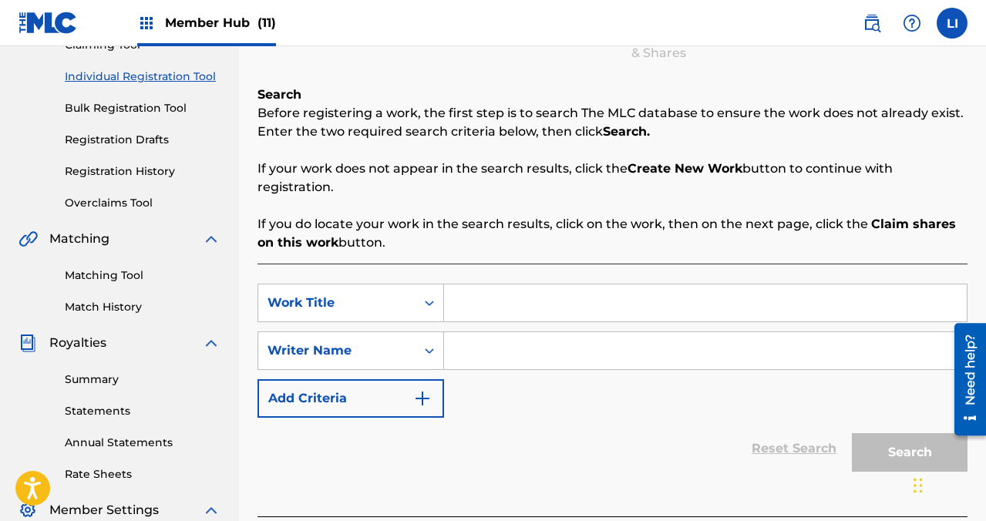
click at [473, 323] on div "SearchWithCriteria0e80f422-965f-4fae-8fc6-ea484104a005 Work Title SearchWithCri…" at bounding box center [612, 351] width 710 height 134
click at [484, 298] on input "Search Form" at bounding box center [705, 302] width 523 height 37
click at [473, 294] on input "Search Form" at bounding box center [705, 302] width 523 height 37
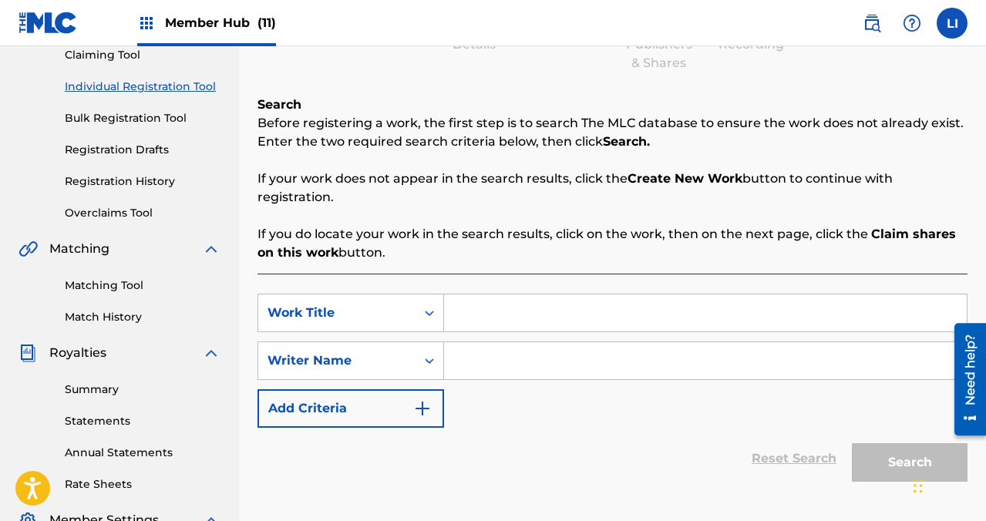
scroll to position [168, 0]
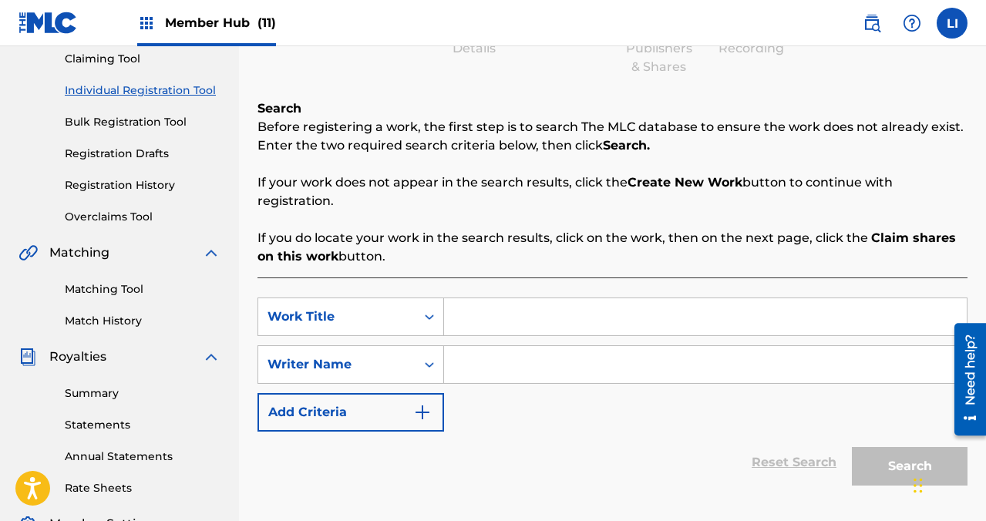
drag, startPoint x: 116, startPoint y: 95, endPoint x: 126, endPoint y: 103, distance: 13.7
click at [116, 95] on link "Individual Registration Tool" at bounding box center [143, 90] width 156 height 16
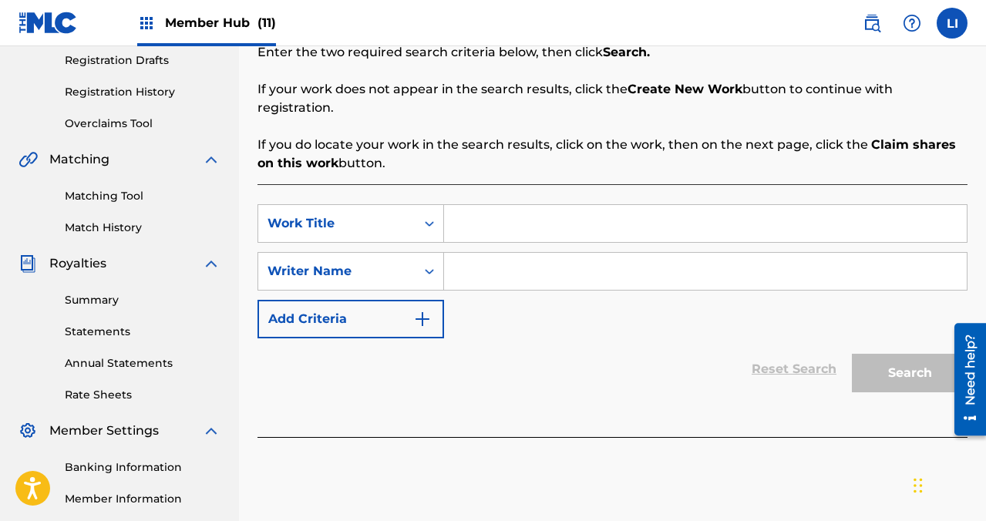
scroll to position [261, 0]
click at [455, 230] on input "Search Form" at bounding box center [705, 223] width 523 height 37
paste input "[PERSON_NAME]"
type input "[PERSON_NAME]"
click at [565, 274] on input "Search Form" at bounding box center [705, 271] width 523 height 37
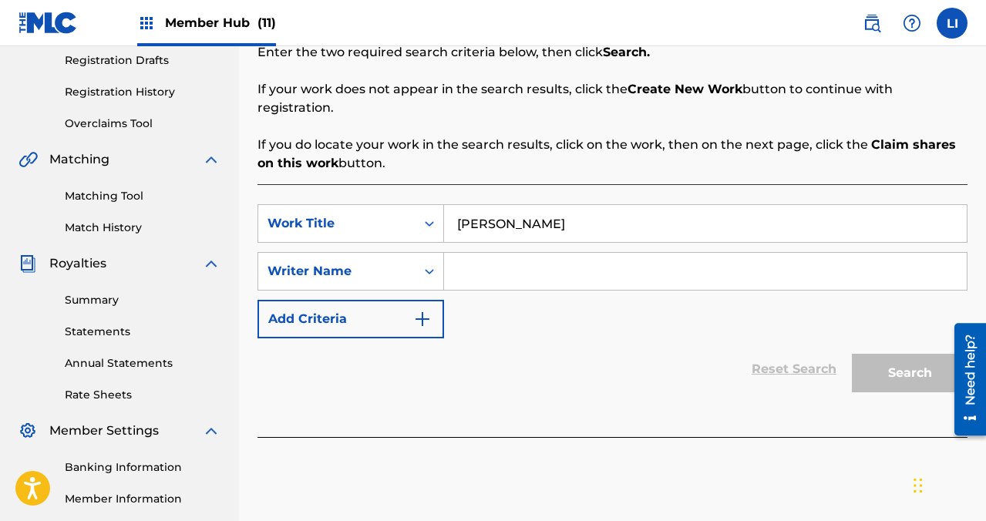
paste input "[PERSON_NAME] [PERSON_NAME]"
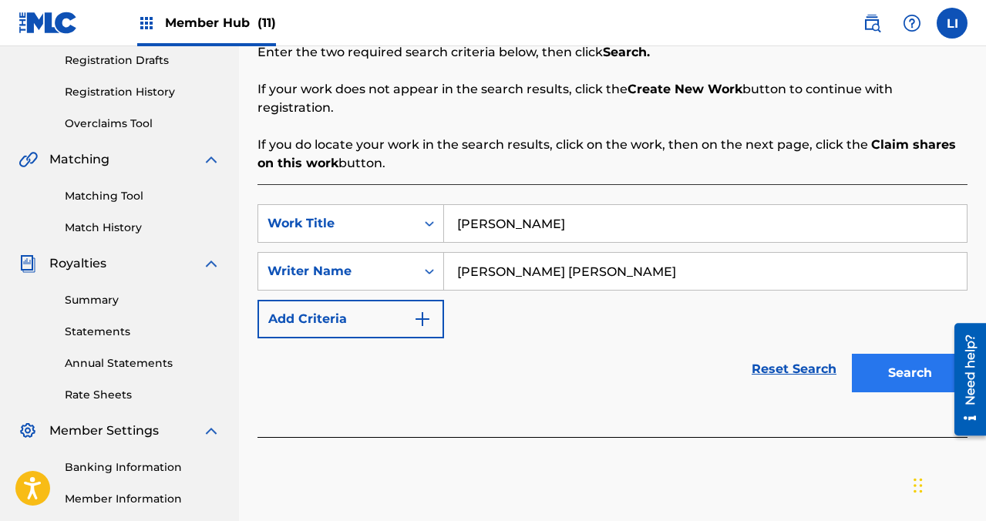
type input "[PERSON_NAME] [PERSON_NAME]"
click at [909, 362] on button "Search" at bounding box center [910, 373] width 116 height 39
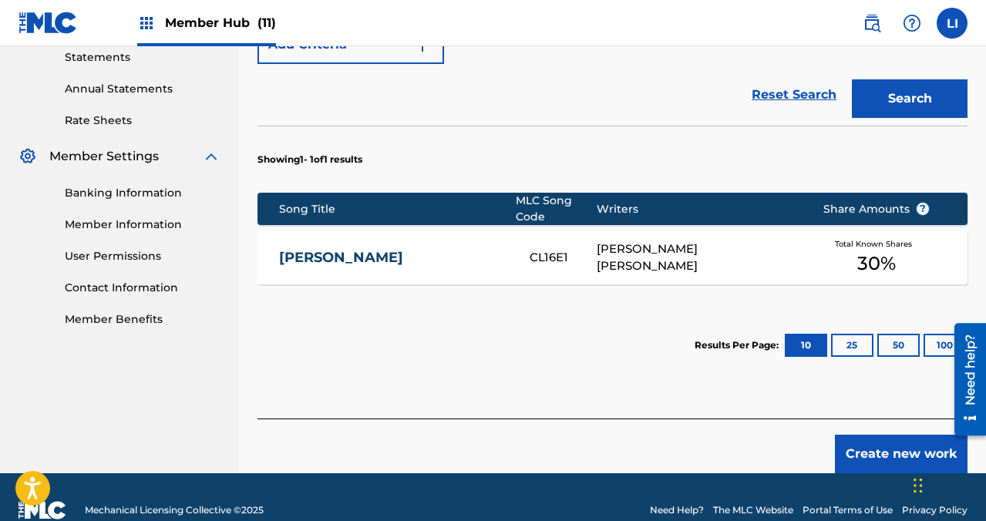
scroll to position [539, 0]
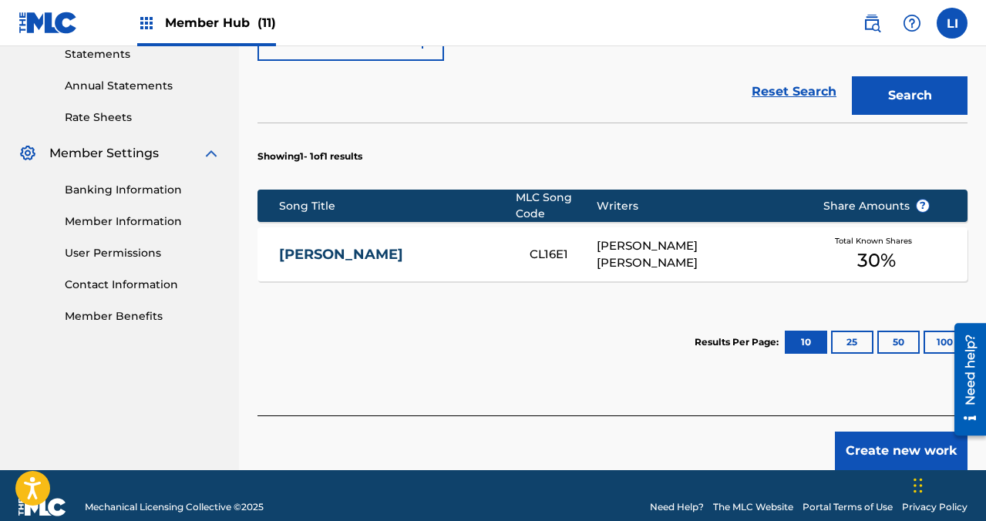
click at [447, 254] on link "[PERSON_NAME]" at bounding box center [394, 255] width 230 height 18
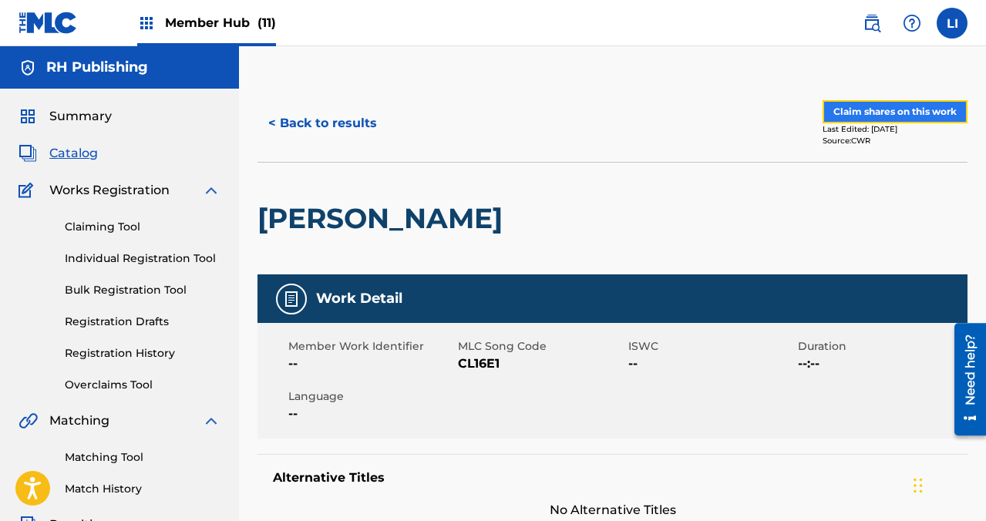
click at [859, 108] on button "Claim shares on this work" at bounding box center [895, 111] width 145 height 23
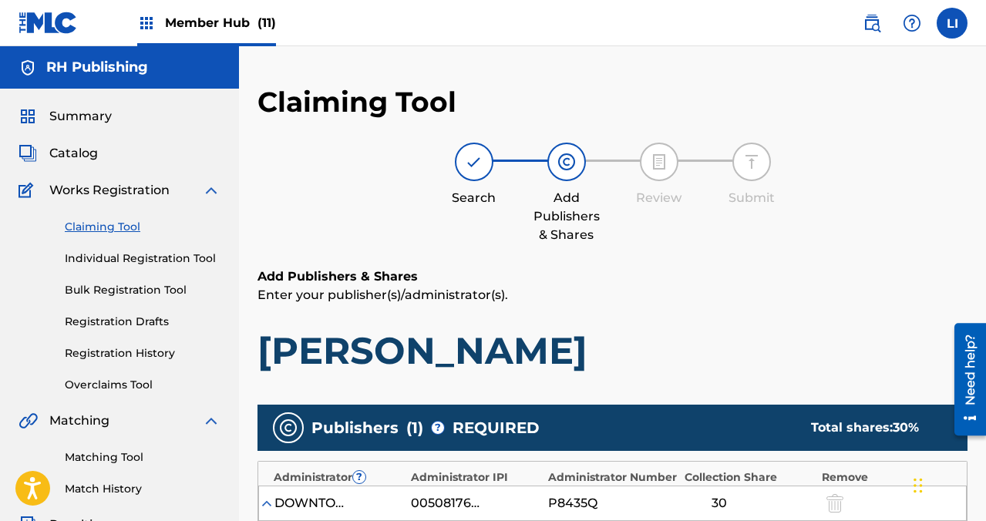
click at [93, 234] on link "Claiming Tool" at bounding box center [143, 227] width 156 height 16
click at [130, 265] on link "Individual Registration Tool" at bounding box center [143, 259] width 156 height 16
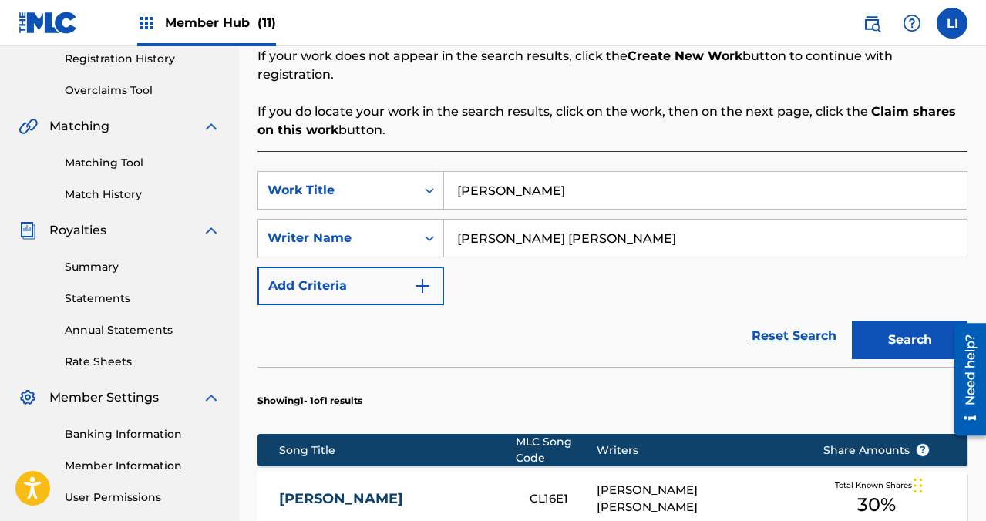
scroll to position [562, 0]
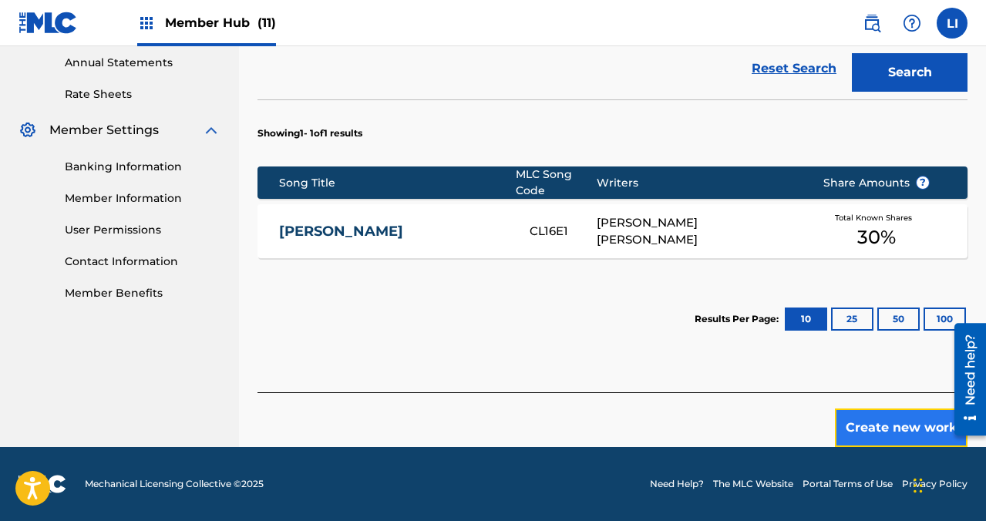
click at [856, 432] on button "Create new work" at bounding box center [901, 428] width 133 height 39
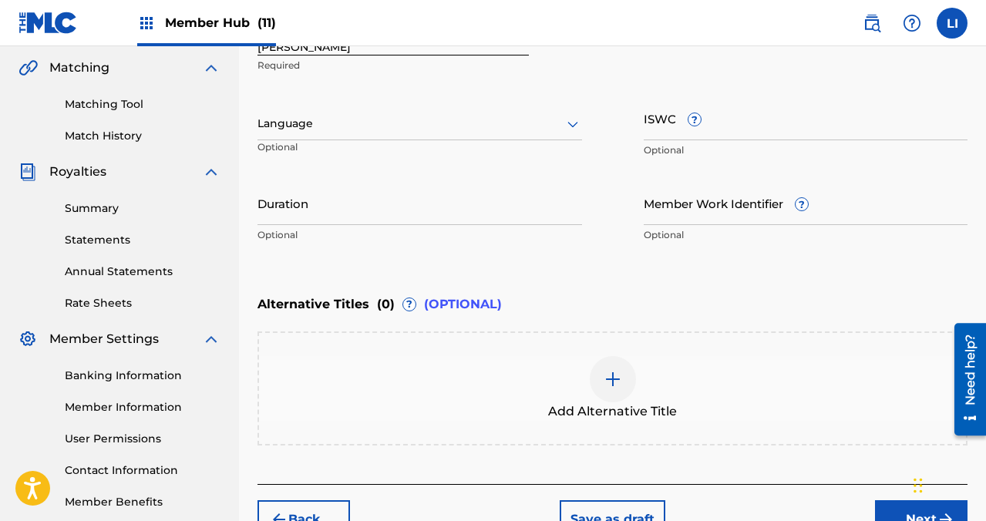
scroll to position [297, 0]
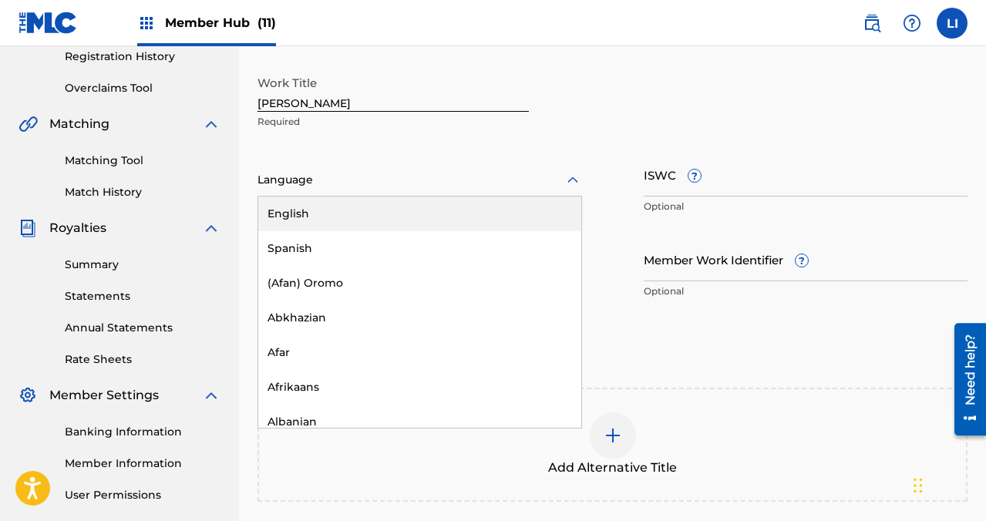
click at [290, 188] on div at bounding box center [419, 179] width 325 height 19
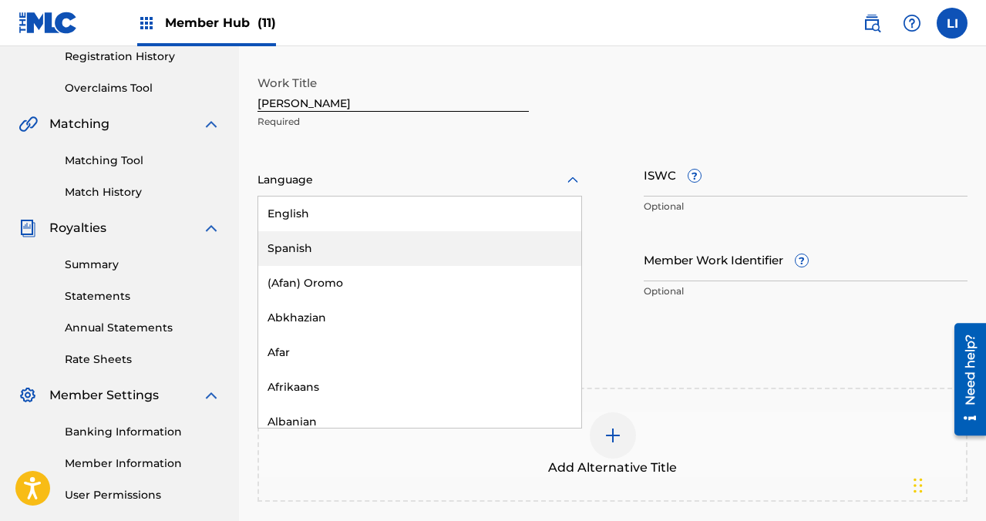
click at [283, 237] on div "Spanish" at bounding box center [419, 248] width 323 height 35
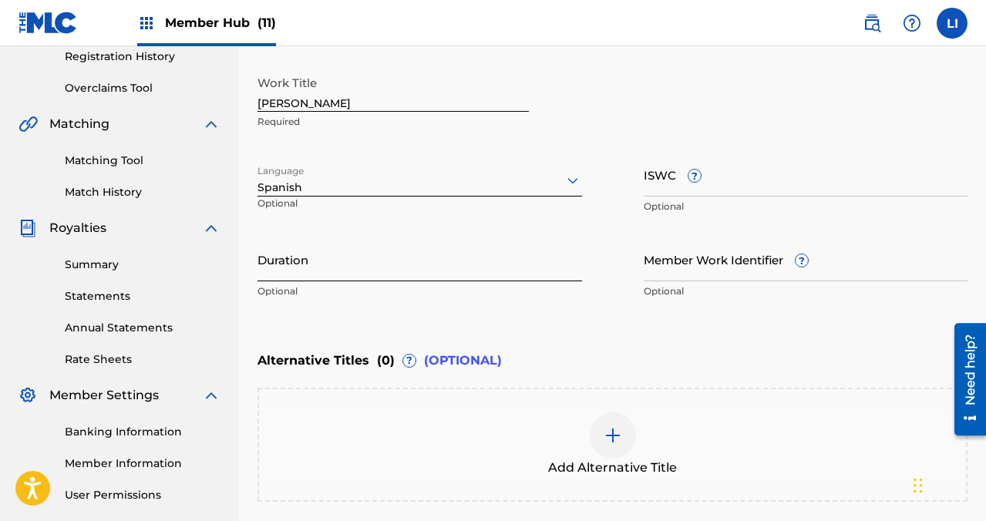
click at [285, 246] on input "Duration" at bounding box center [419, 259] width 325 height 44
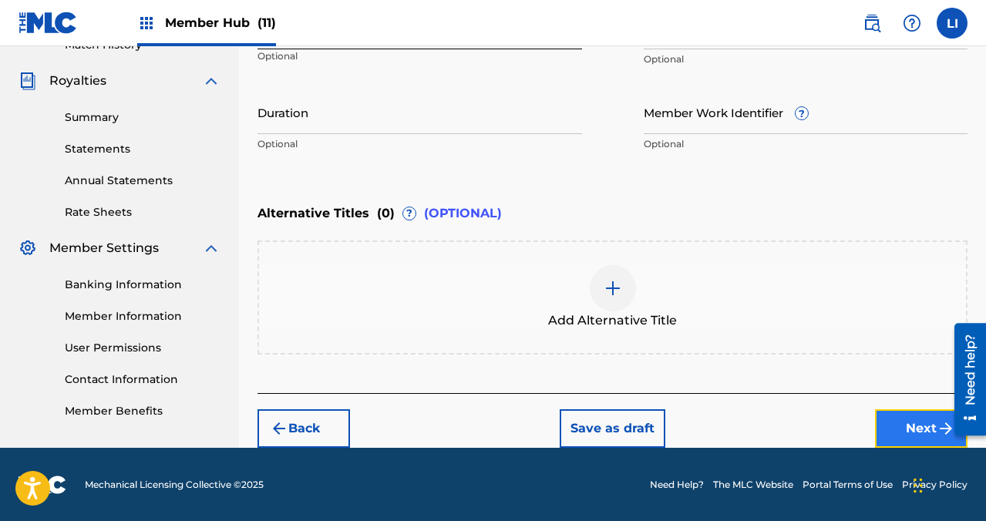
click at [891, 414] on button "Next" at bounding box center [921, 428] width 93 height 39
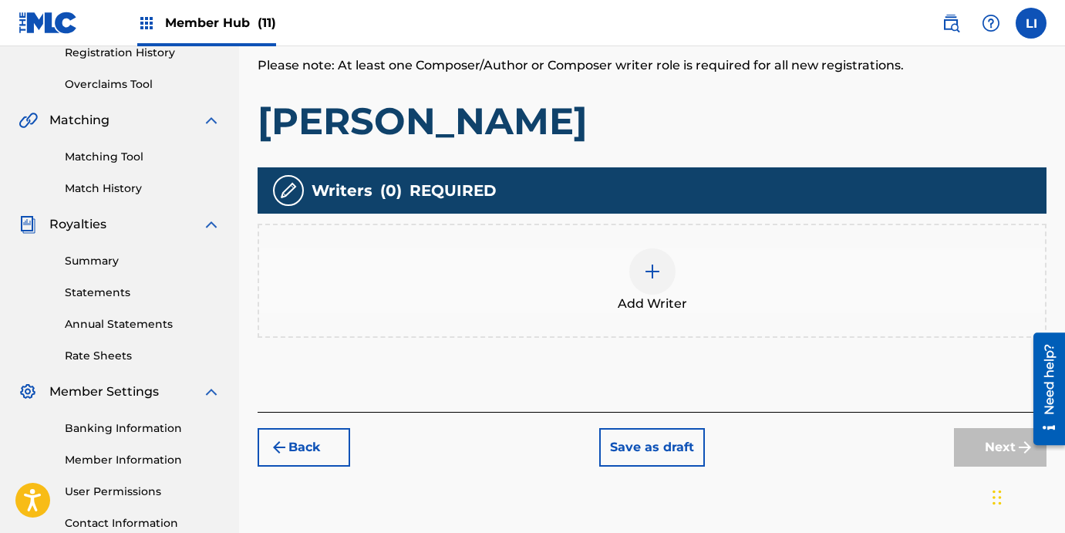
scroll to position [301, 0]
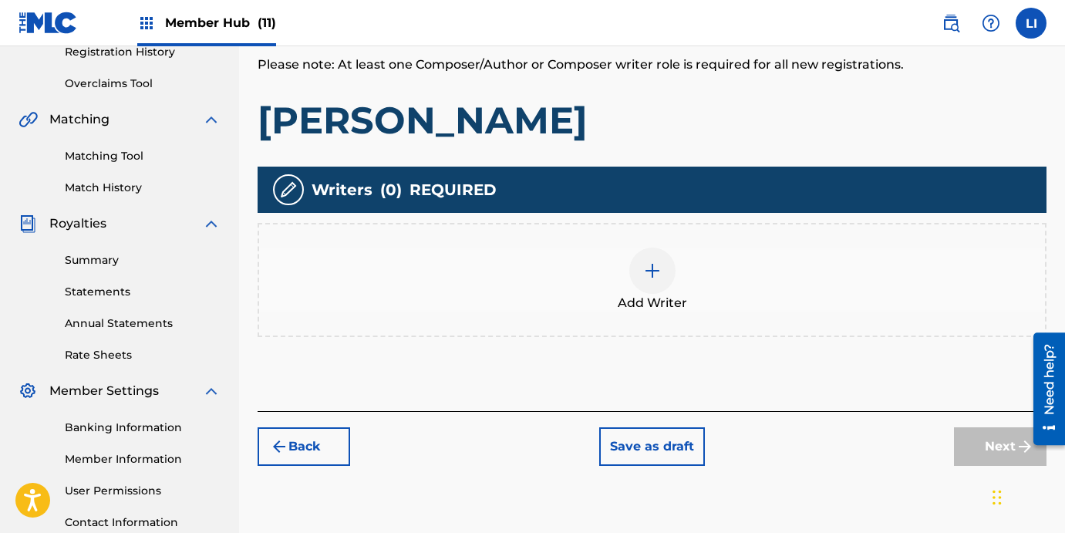
click at [536, 271] on div "Add Writer" at bounding box center [652, 279] width 786 height 65
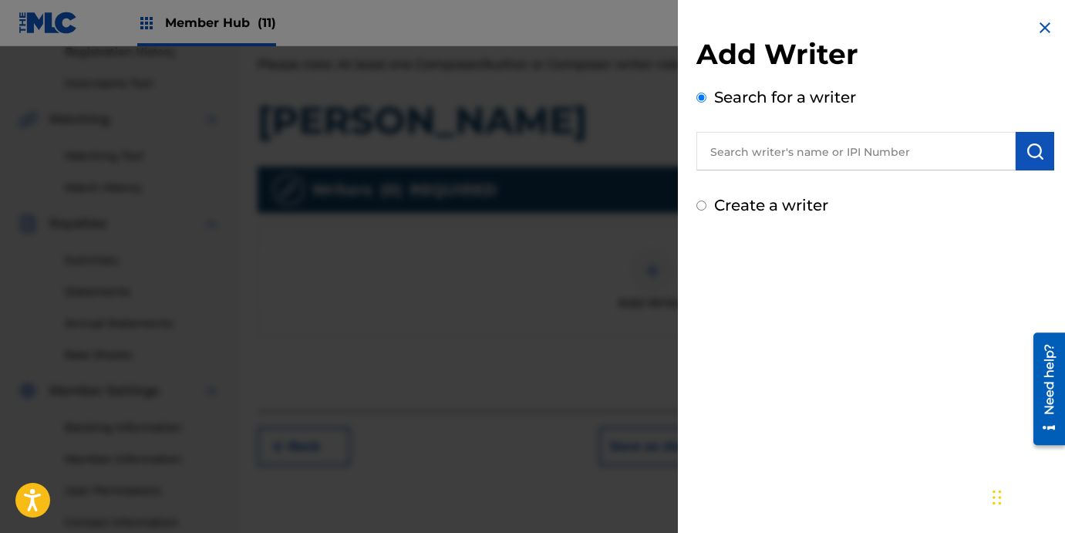
click at [744, 150] on input "text" at bounding box center [855, 151] width 319 height 39
paste input "[PERSON_NAME] [PERSON_NAME]"
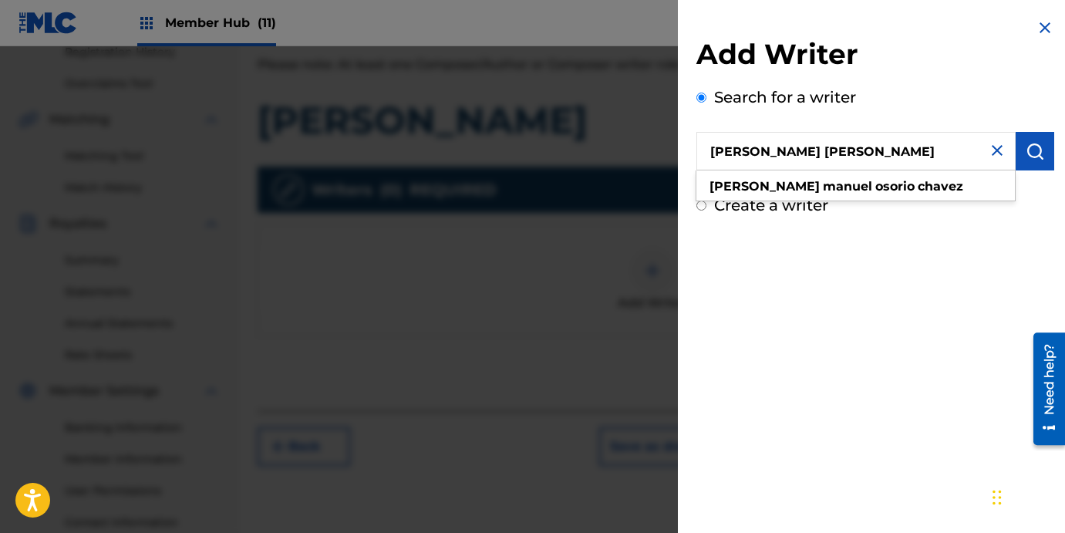
type input "[PERSON_NAME] [PERSON_NAME]"
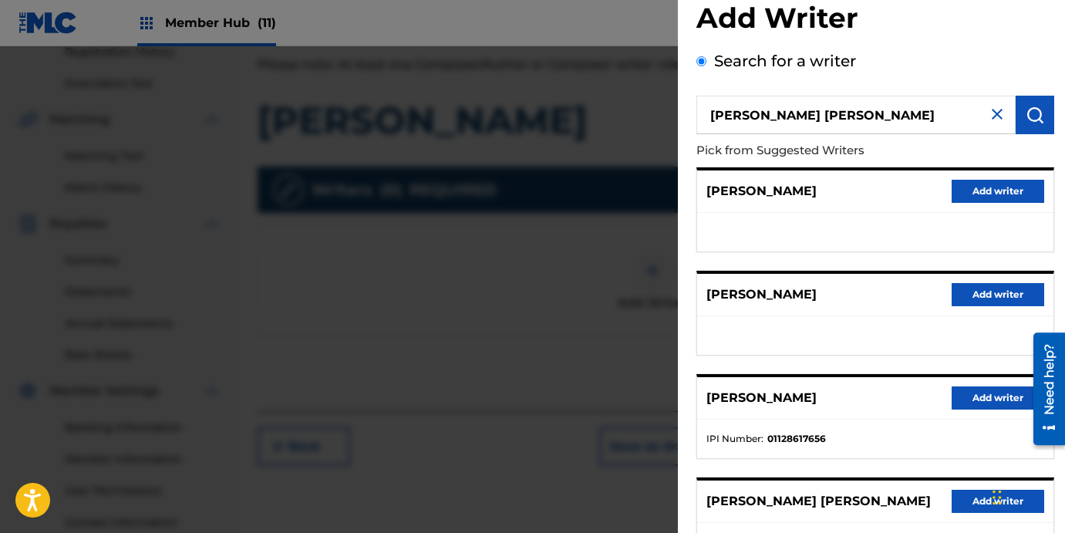
scroll to position [259, 0]
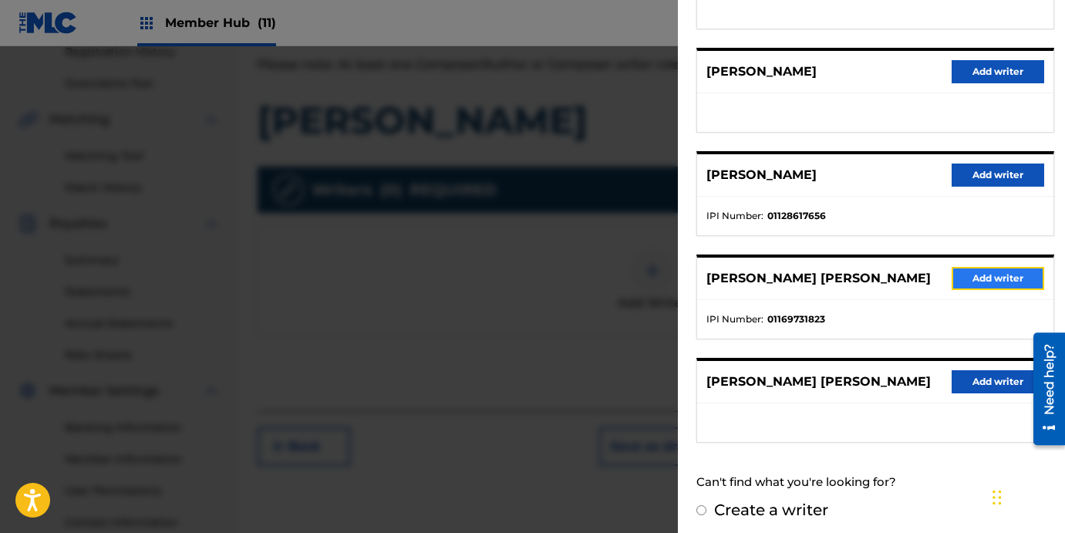
click at [981, 273] on button "Add writer" at bounding box center [997, 278] width 93 height 23
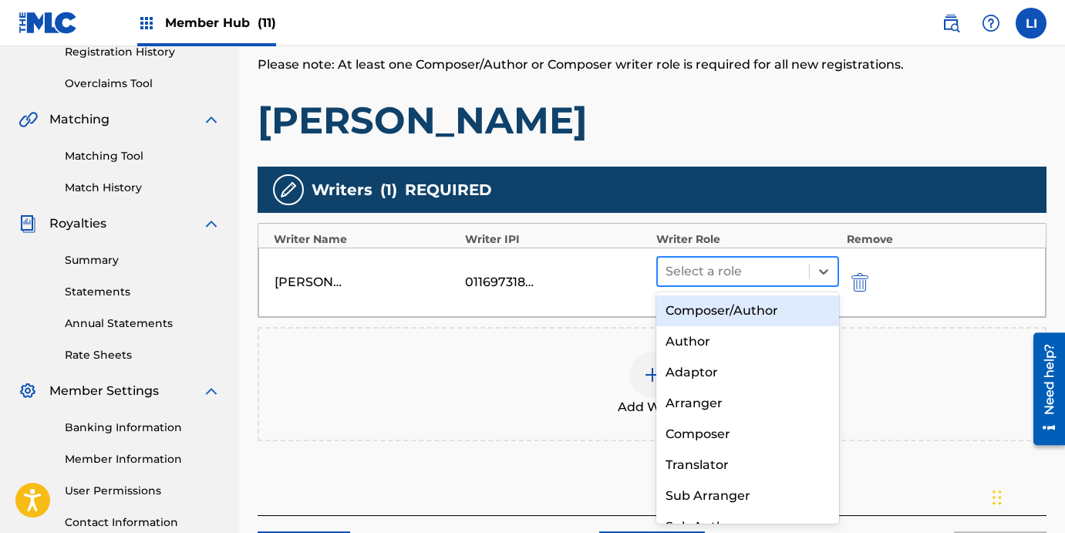
click at [756, 264] on div at bounding box center [733, 272] width 136 height 22
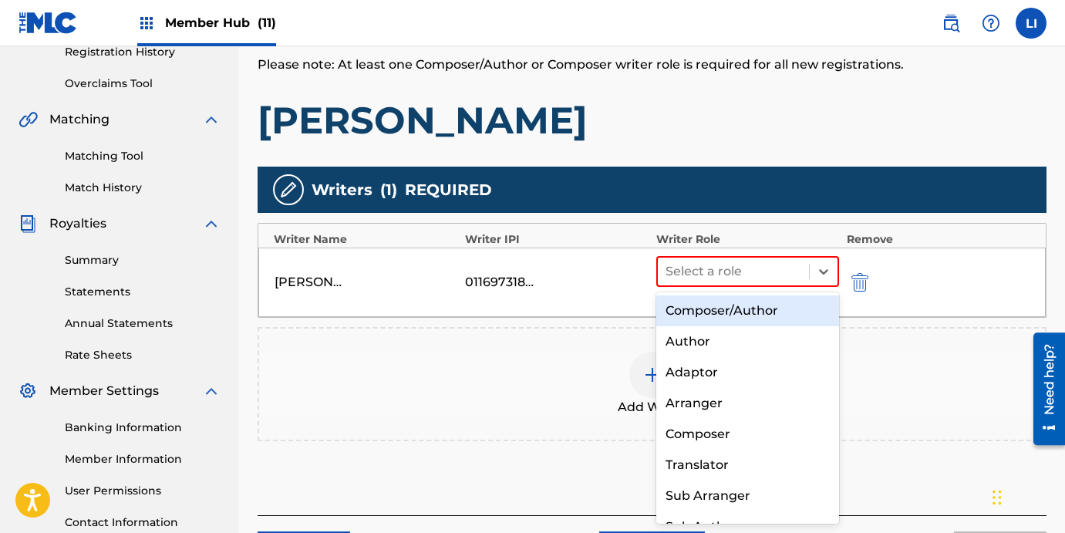
click at [747, 299] on div "Composer/Author" at bounding box center [747, 310] width 183 height 31
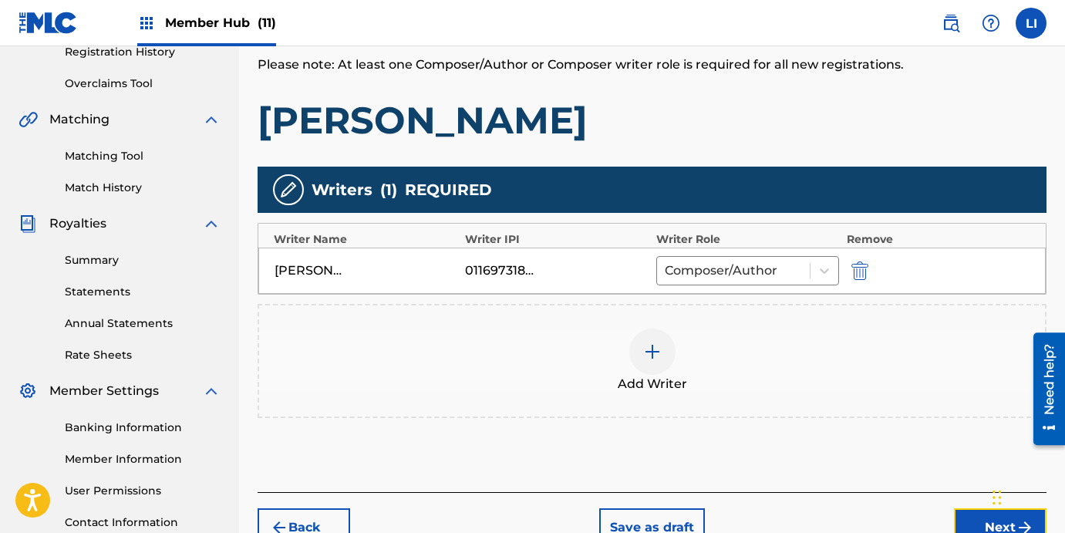
drag, startPoint x: 957, startPoint y: 521, endPoint x: 941, endPoint y: 493, distance: 31.7
click at [957, 516] on button "Next" at bounding box center [1000, 527] width 93 height 39
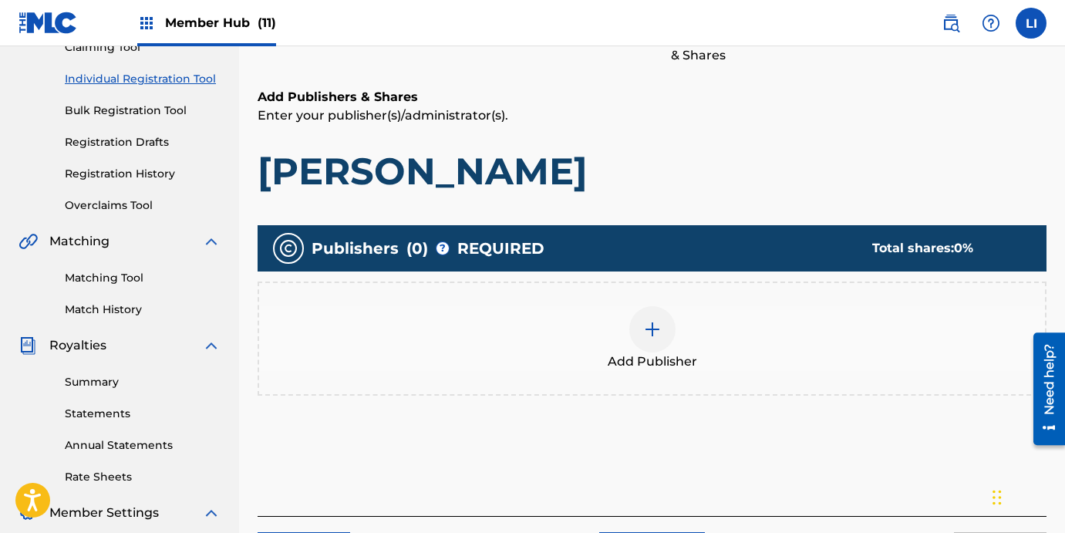
scroll to position [293, 0]
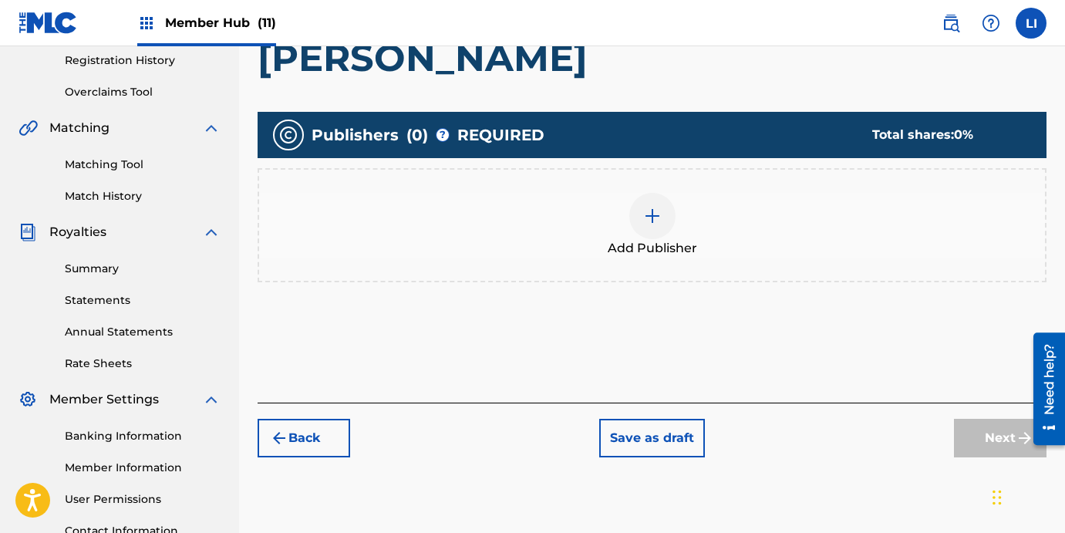
drag, startPoint x: 601, startPoint y: 239, endPoint x: 617, endPoint y: 244, distance: 16.8
click at [617, 244] on div "Add Publisher" at bounding box center [652, 225] width 786 height 65
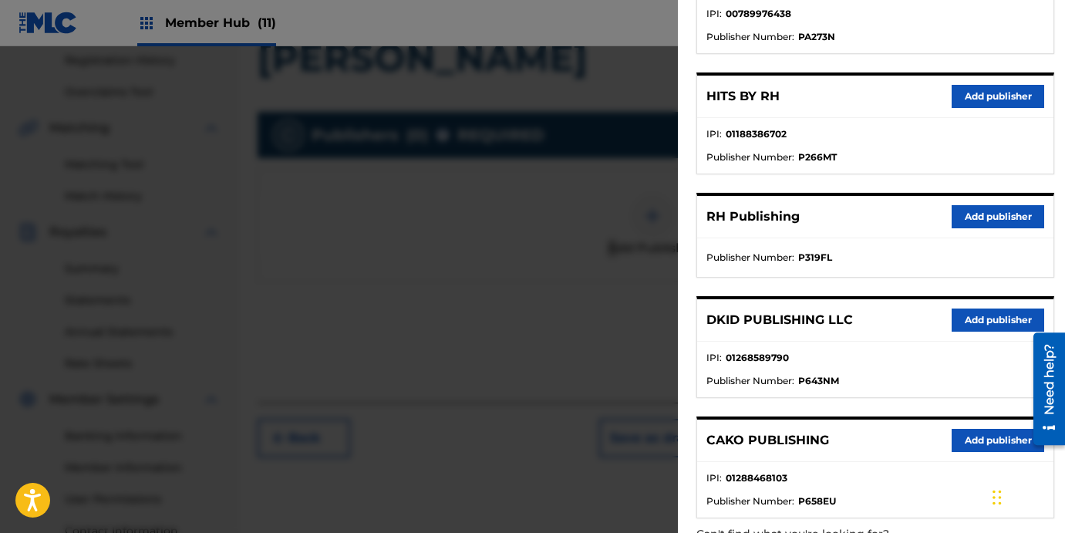
scroll to position [259, 0]
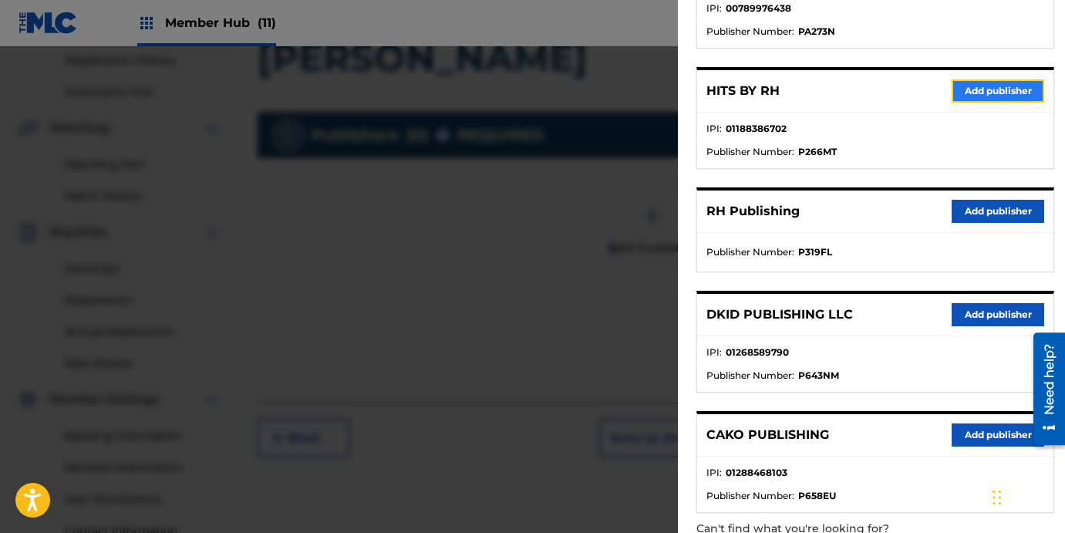
click at [951, 96] on button "Add publisher" at bounding box center [997, 90] width 93 height 23
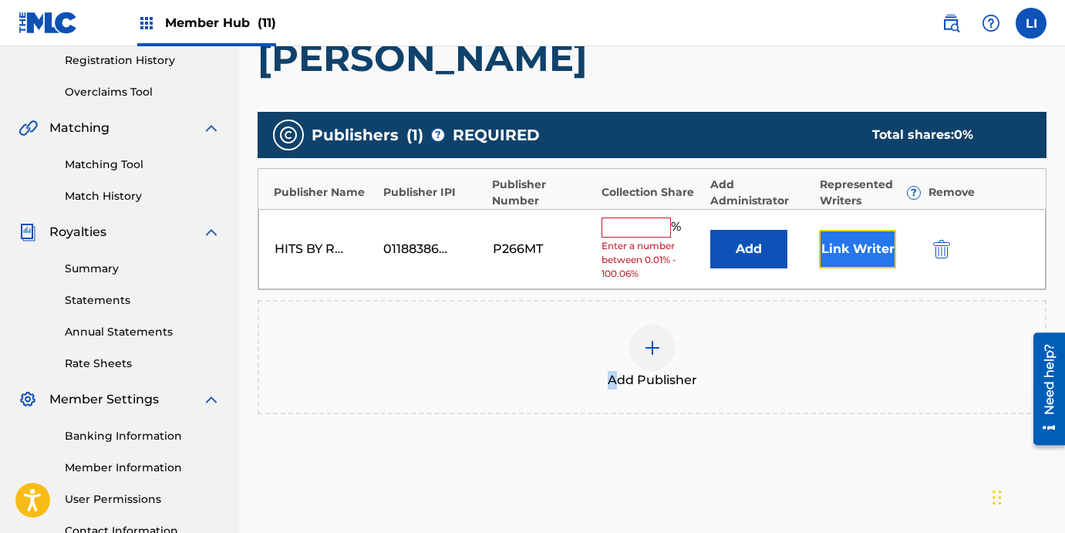
click at [833, 258] on button "Link Writer" at bounding box center [857, 249] width 77 height 39
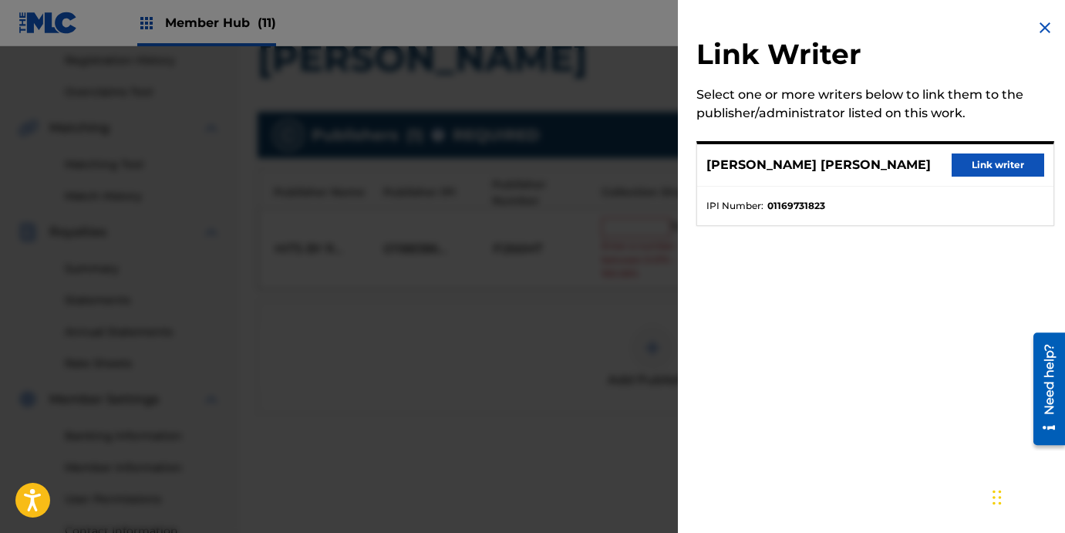
click at [973, 178] on div "[PERSON_NAME] [PERSON_NAME] Link writer" at bounding box center [875, 165] width 356 height 42
drag, startPoint x: 946, startPoint y: 171, endPoint x: 965, endPoint y: 160, distance: 22.1
click at [951, 169] on button "Link writer" at bounding box center [997, 164] width 93 height 23
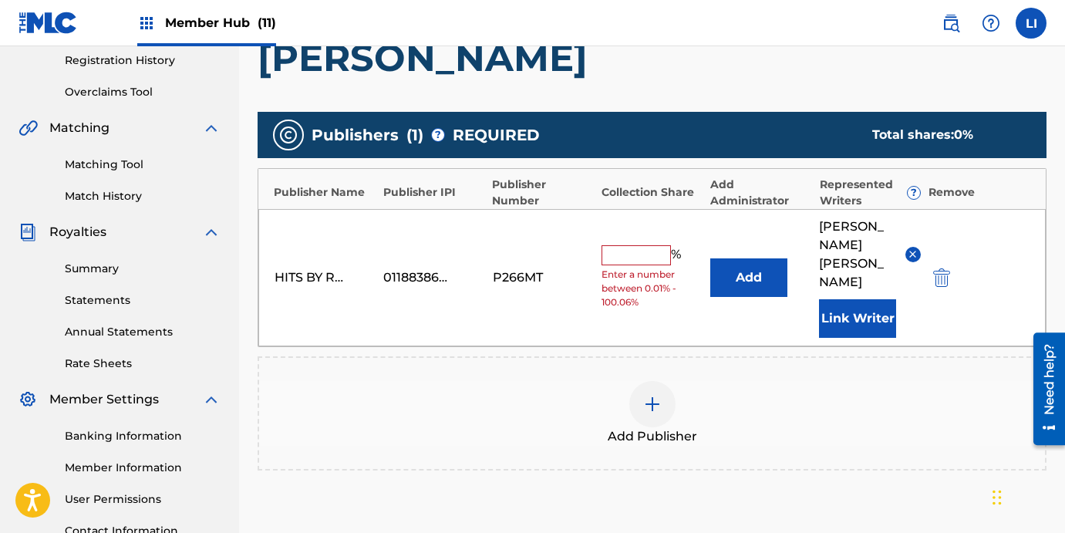
click at [721, 382] on div "Add Publisher" at bounding box center [652, 413] width 786 height 65
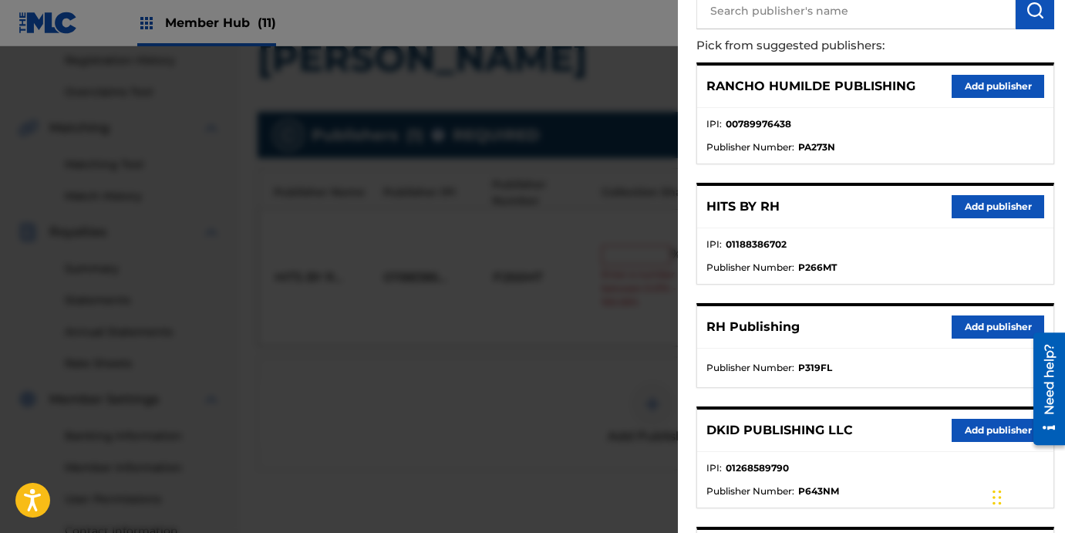
scroll to position [162, 0]
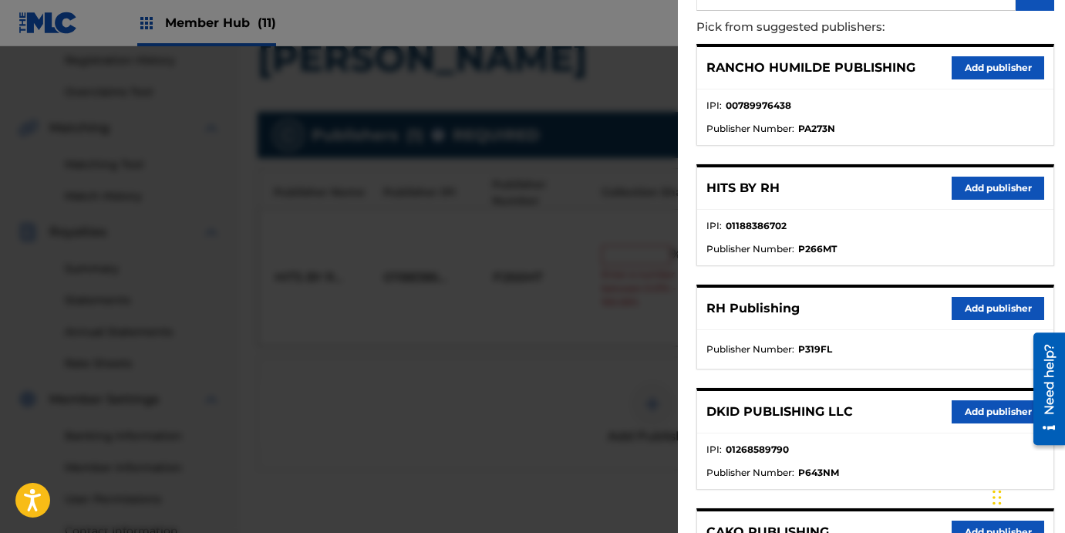
click at [944, 412] on div "DKID PUBLISHING LLC Add publisher" at bounding box center [875, 412] width 356 height 42
click at [957, 411] on button "Add publisher" at bounding box center [997, 411] width 93 height 23
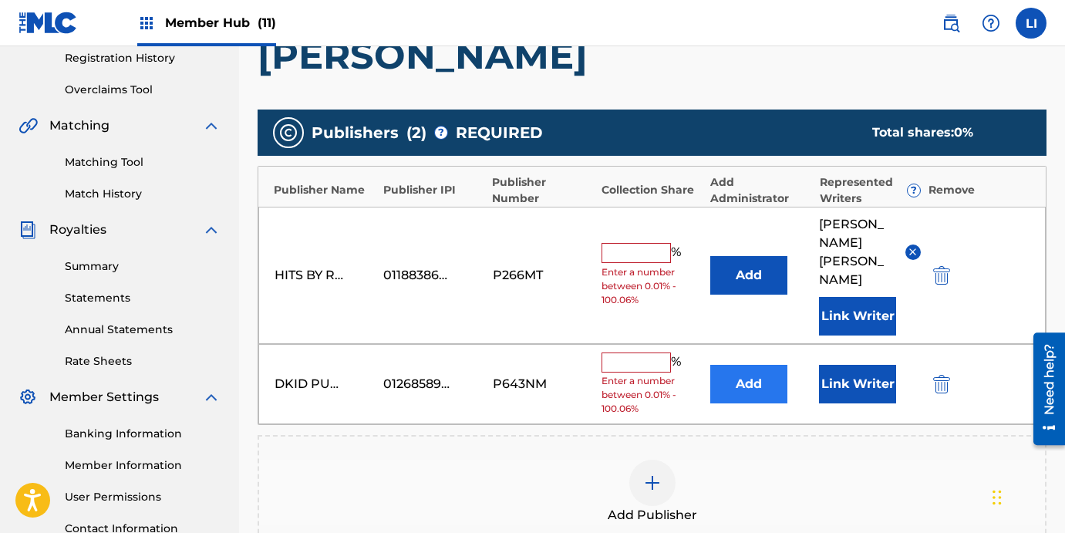
scroll to position [296, 0]
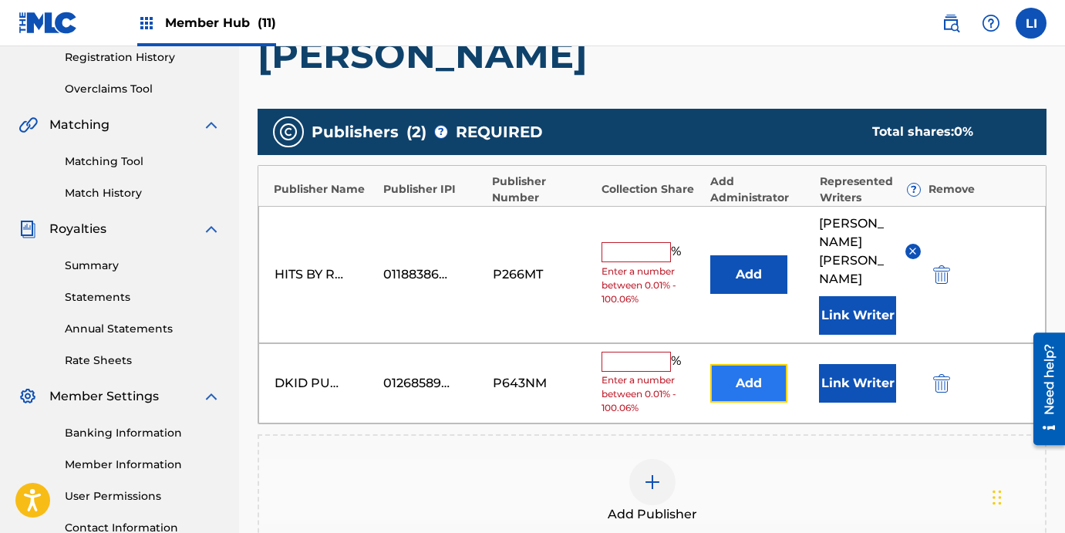
click at [745, 375] on button "Add" at bounding box center [748, 383] width 77 height 39
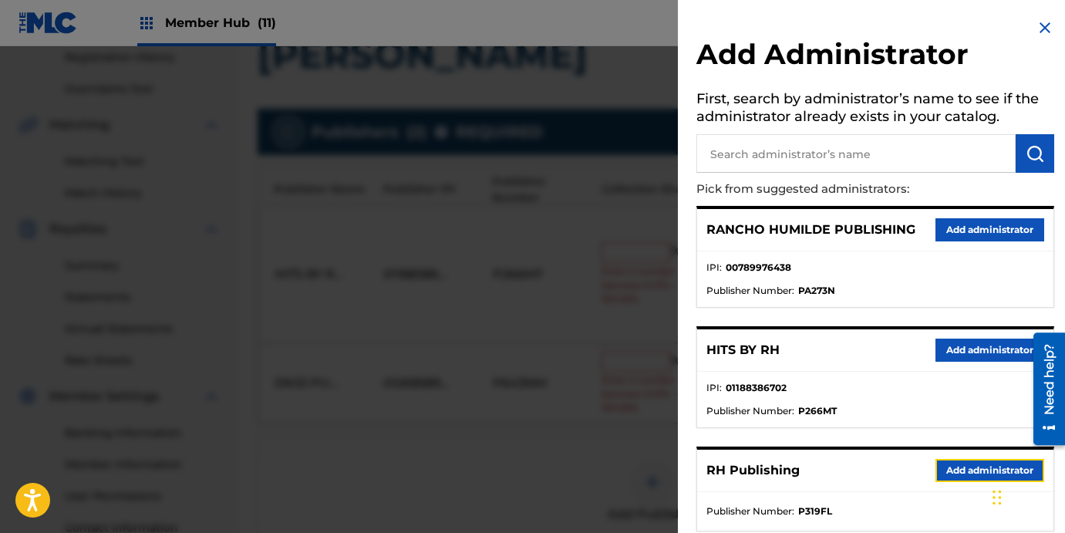
drag, startPoint x: 961, startPoint y: 479, endPoint x: 953, endPoint y: 468, distance: 13.9
click at [959, 476] on button "Add administrator" at bounding box center [989, 470] width 109 height 23
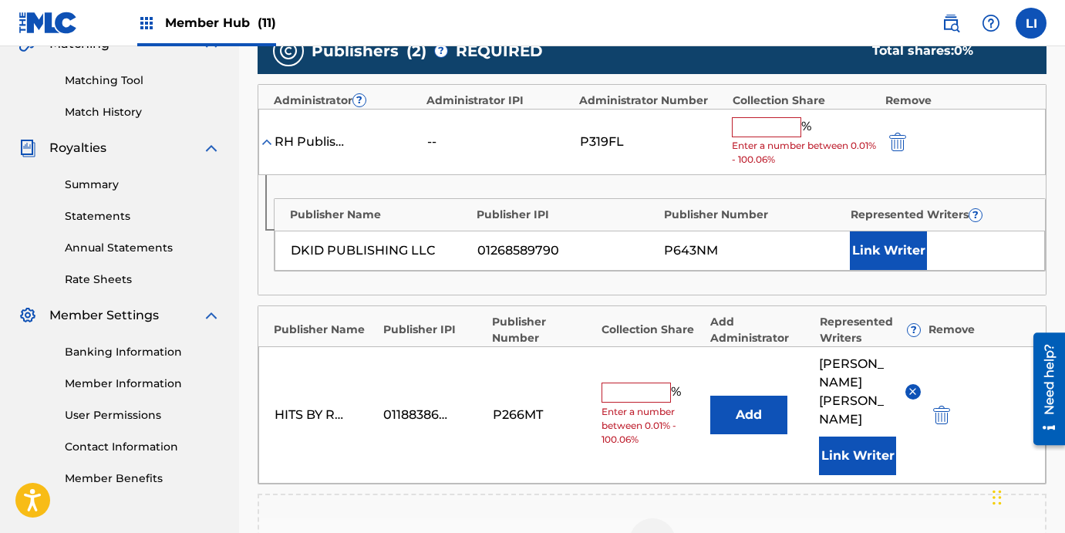
scroll to position [570, 0]
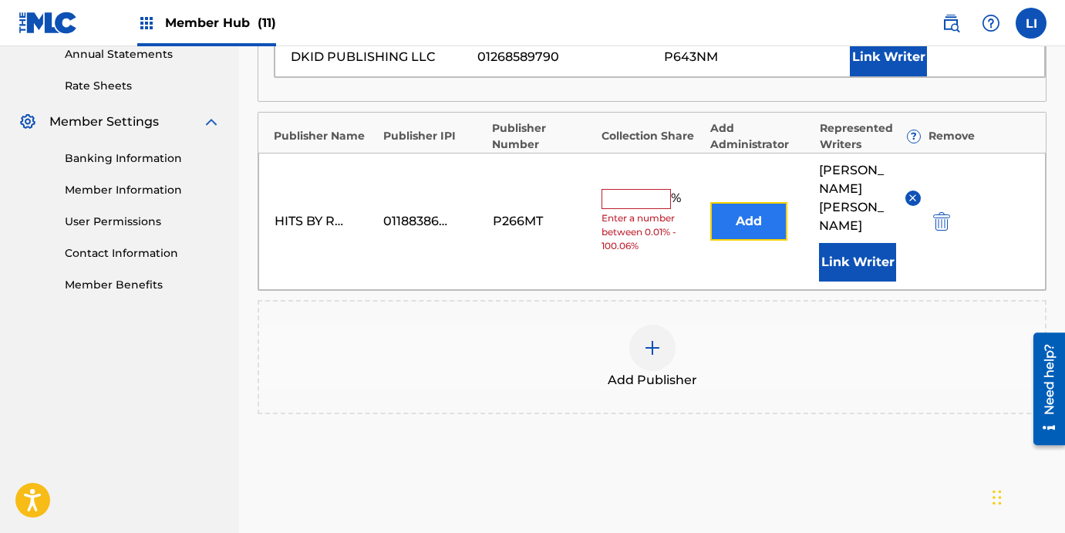
click at [742, 227] on button "Add" at bounding box center [748, 221] width 77 height 39
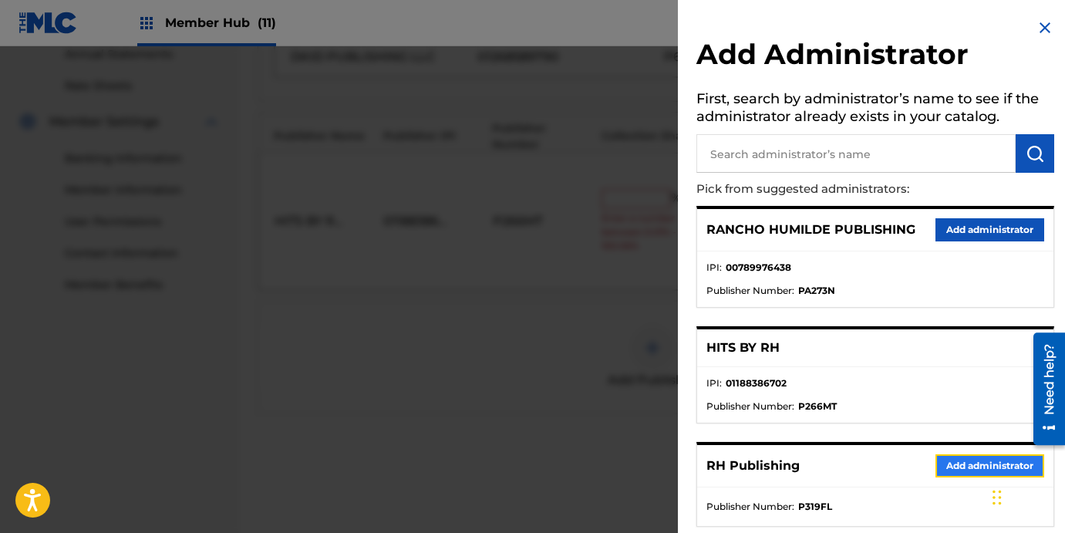
drag, startPoint x: 957, startPoint y: 459, endPoint x: 843, endPoint y: 352, distance: 156.5
click at [957, 459] on button "Add administrator" at bounding box center [989, 465] width 109 height 23
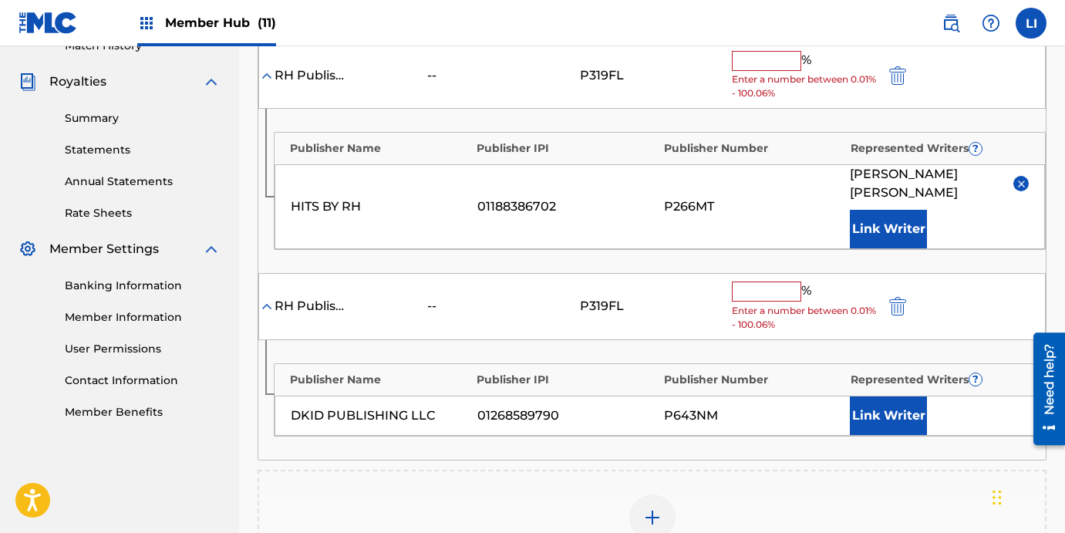
scroll to position [283, 0]
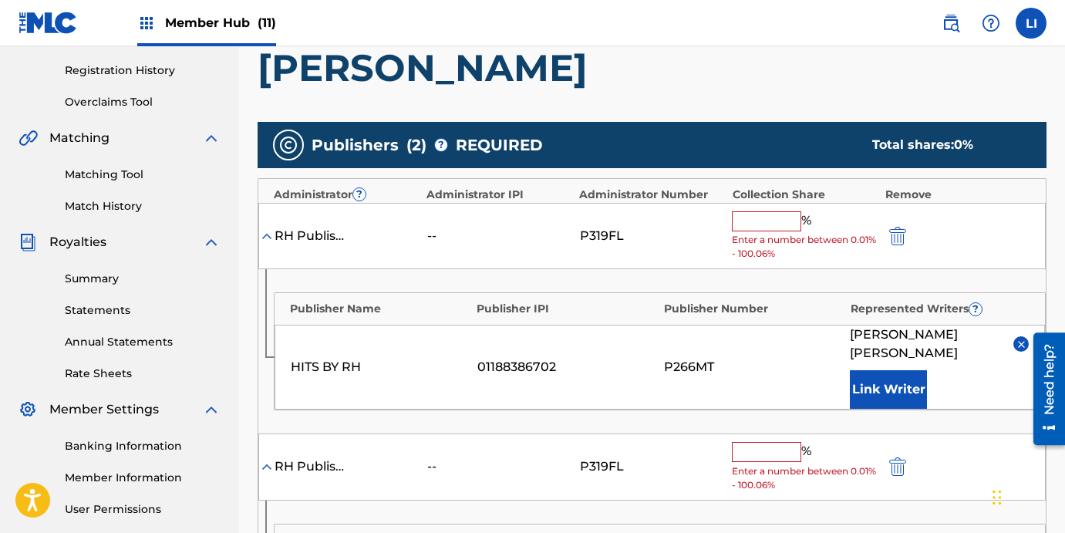
click at [752, 217] on input "text" at bounding box center [766, 221] width 69 height 20
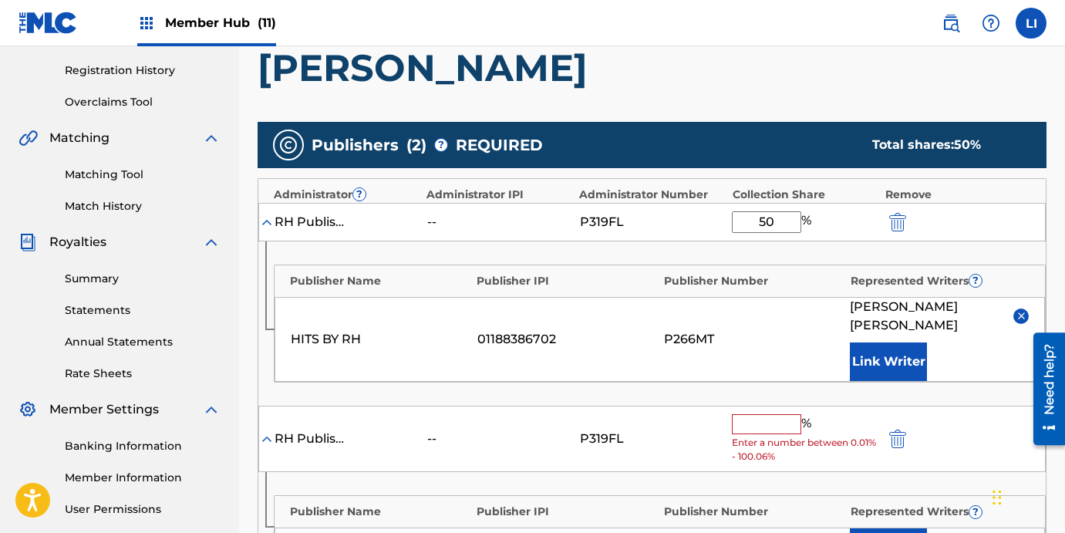
type input "50"
click at [761, 414] on input "text" at bounding box center [766, 424] width 69 height 20
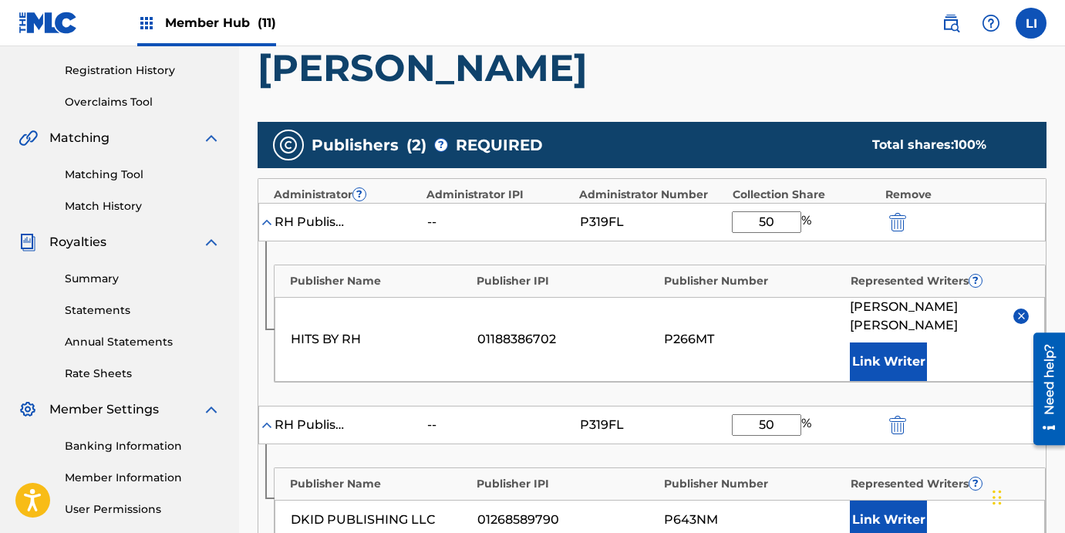
type input "50"
click at [677, 378] on div "HITS BY RH 01188386702 P266MT [PERSON_NAME] [PERSON_NAME] Link Writer" at bounding box center [659, 339] width 770 height 85
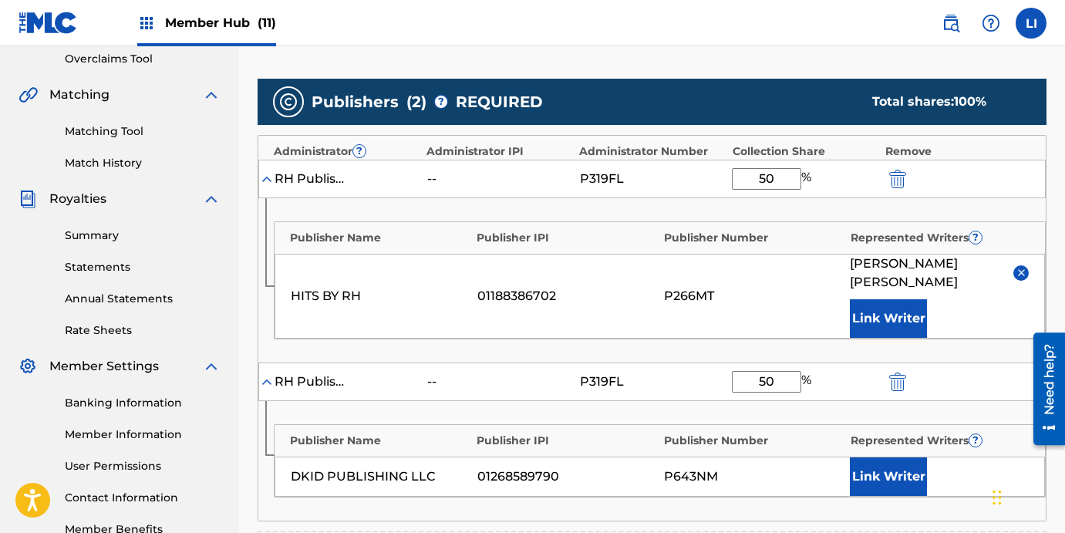
scroll to position [405, 0]
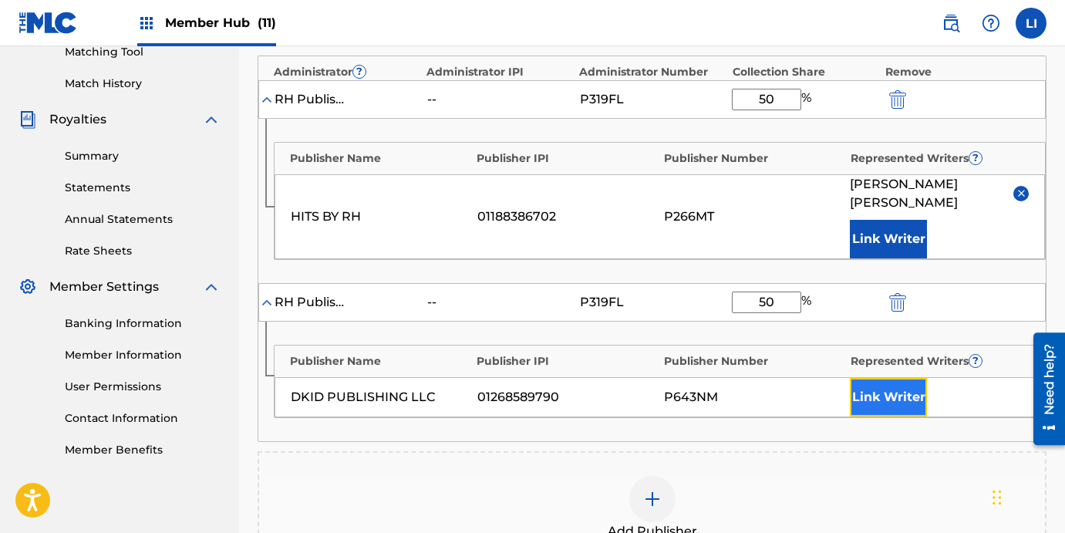
click at [924, 403] on button "Link Writer" at bounding box center [887, 397] width 77 height 39
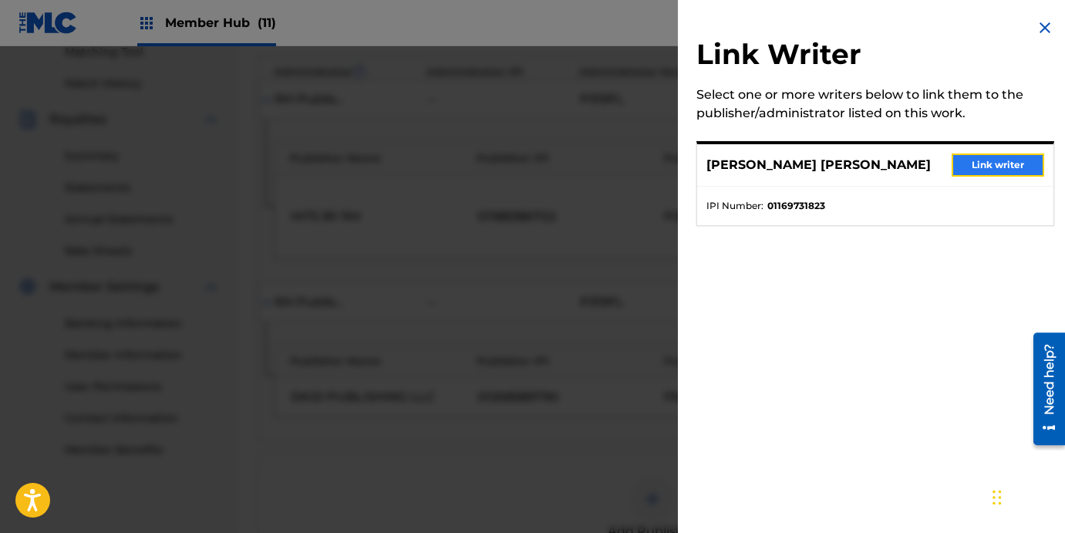
click at [967, 160] on button "Link writer" at bounding box center [997, 164] width 93 height 23
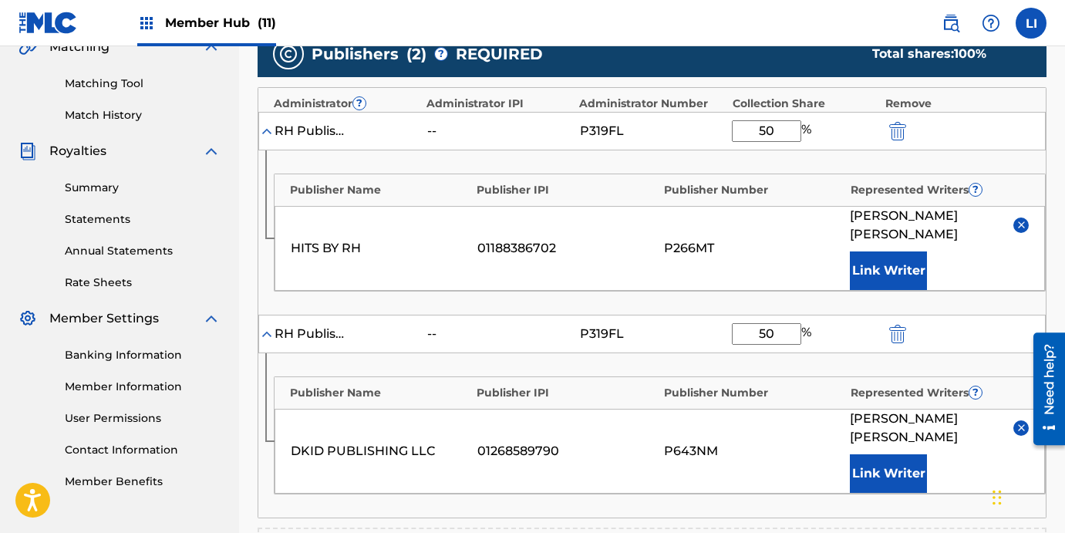
scroll to position [371, 0]
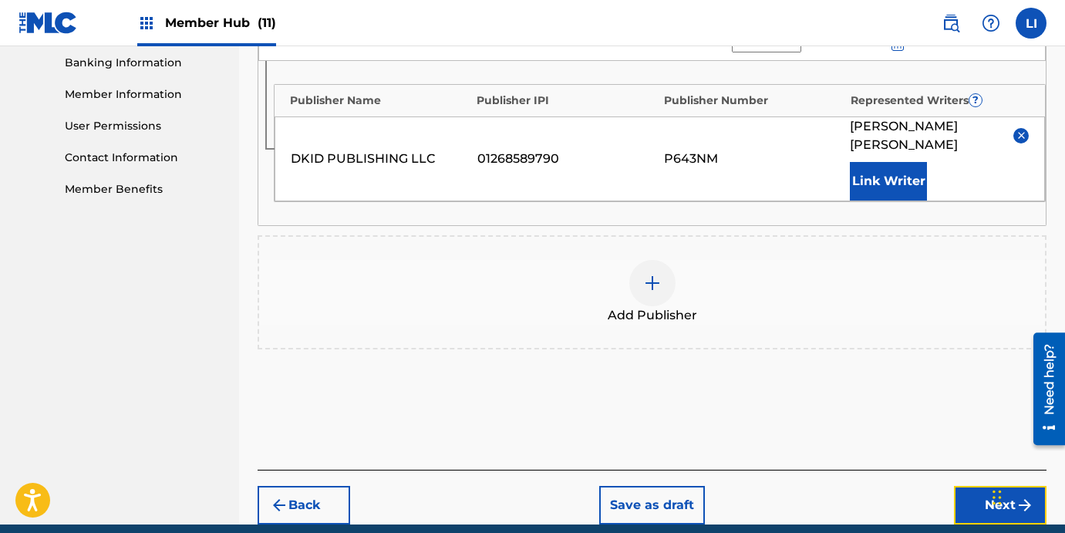
click at [967, 486] on button "Next" at bounding box center [1000, 505] width 93 height 39
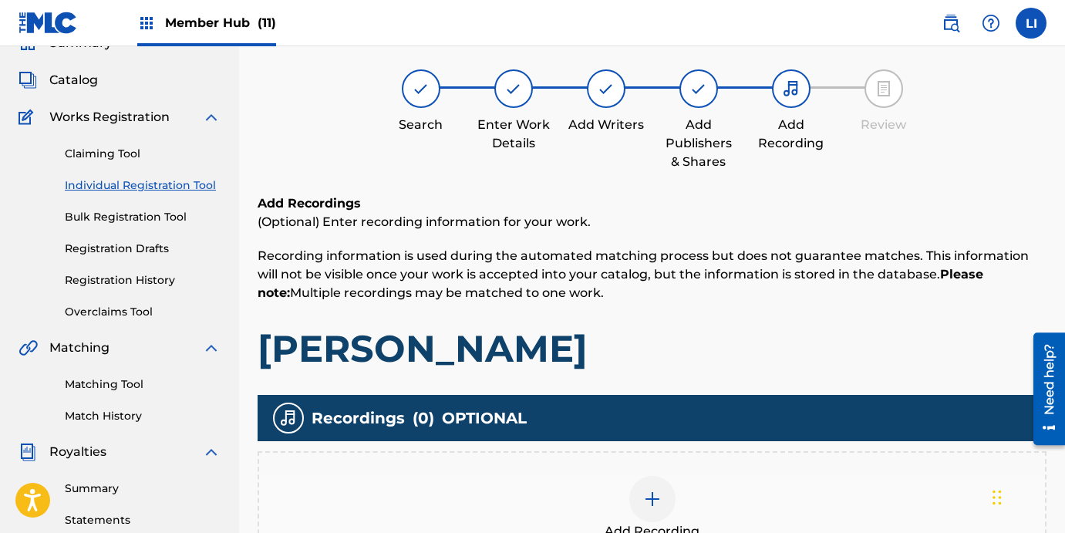
scroll to position [360, 0]
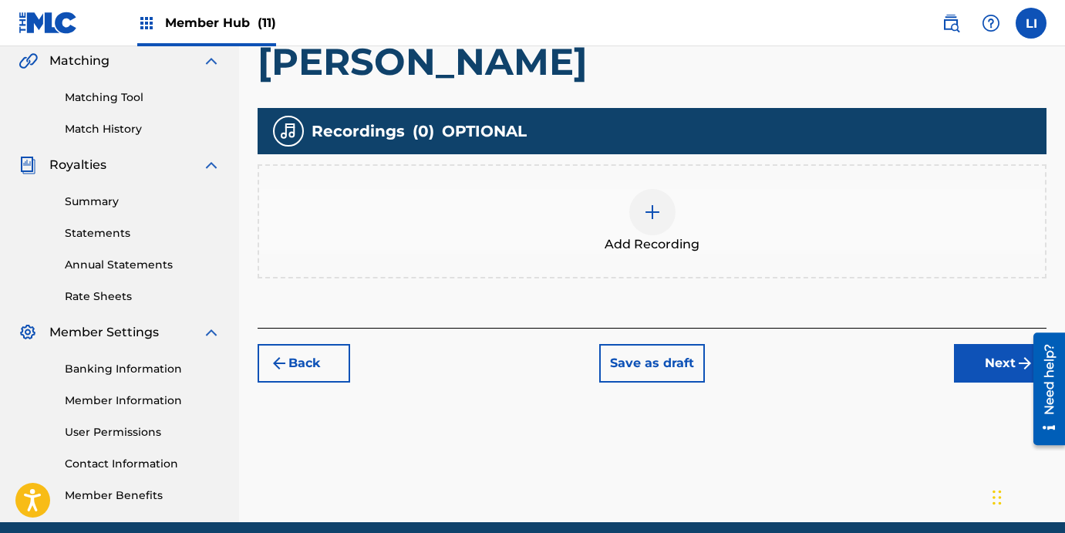
click at [643, 225] on div at bounding box center [652, 212] width 46 height 46
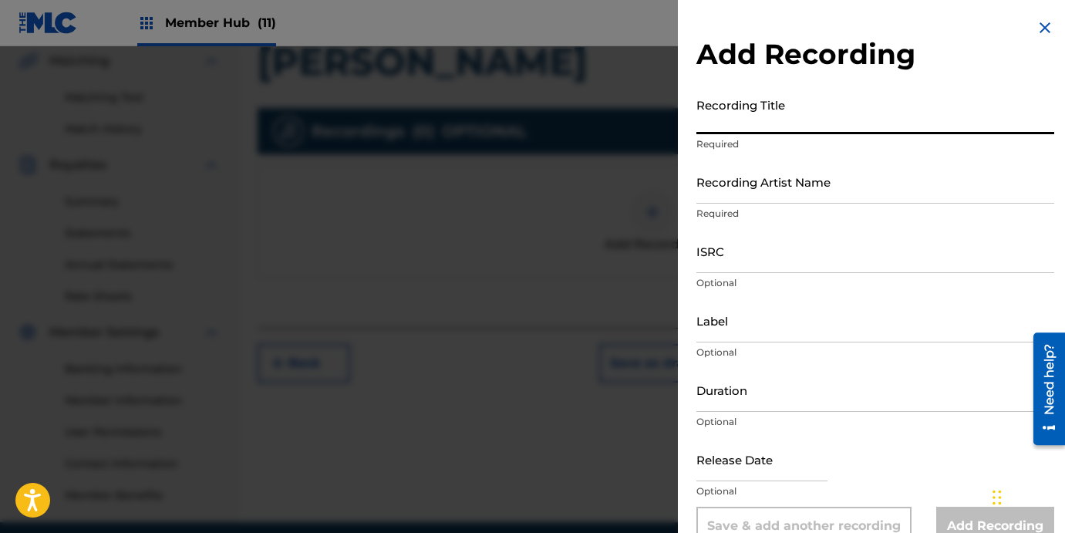
click at [755, 130] on input "Recording Title" at bounding box center [875, 112] width 358 height 44
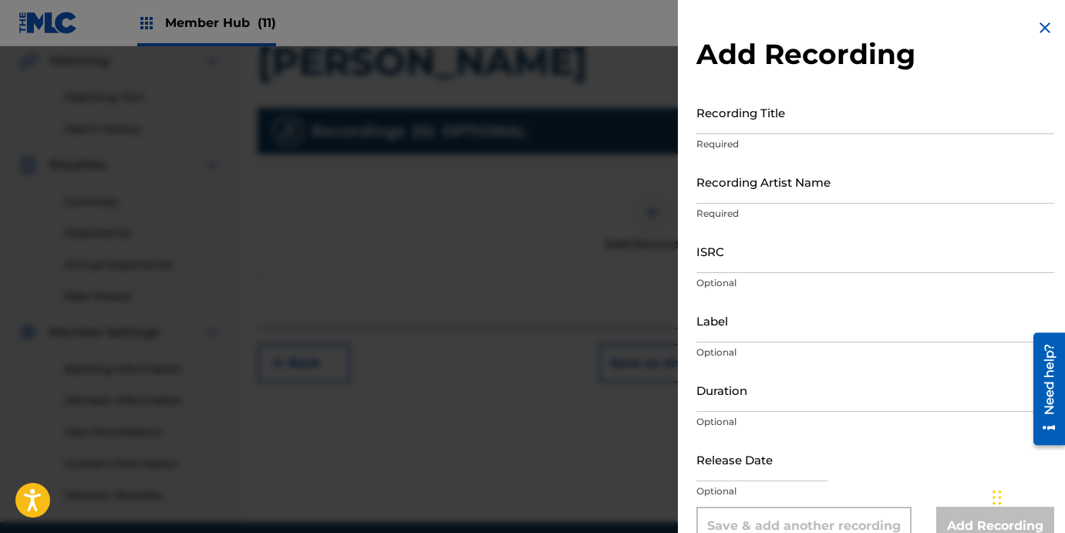
click at [648, 459] on div at bounding box center [532, 312] width 1065 height 533
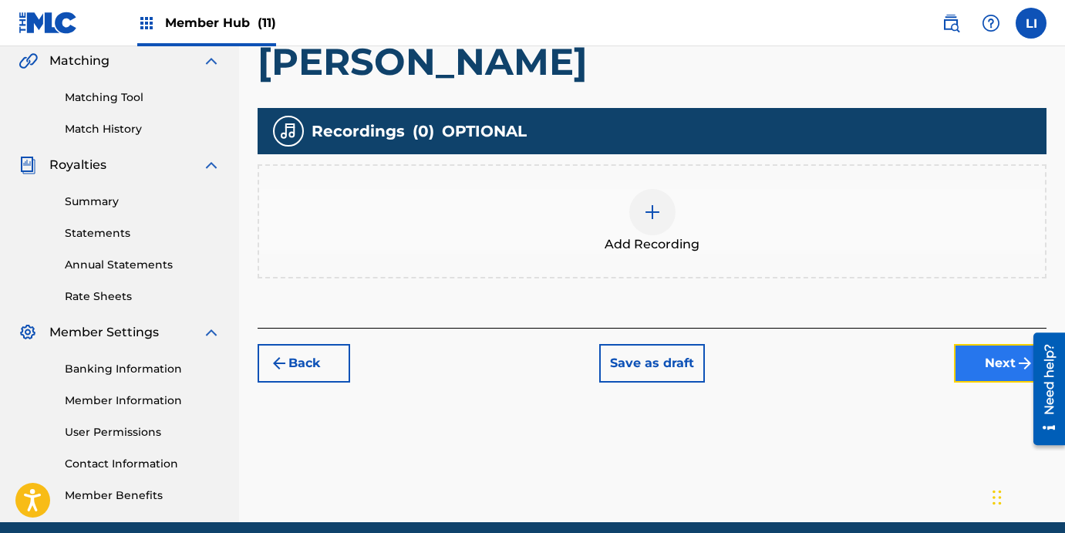
click at [992, 365] on button "Next" at bounding box center [1000, 363] width 93 height 39
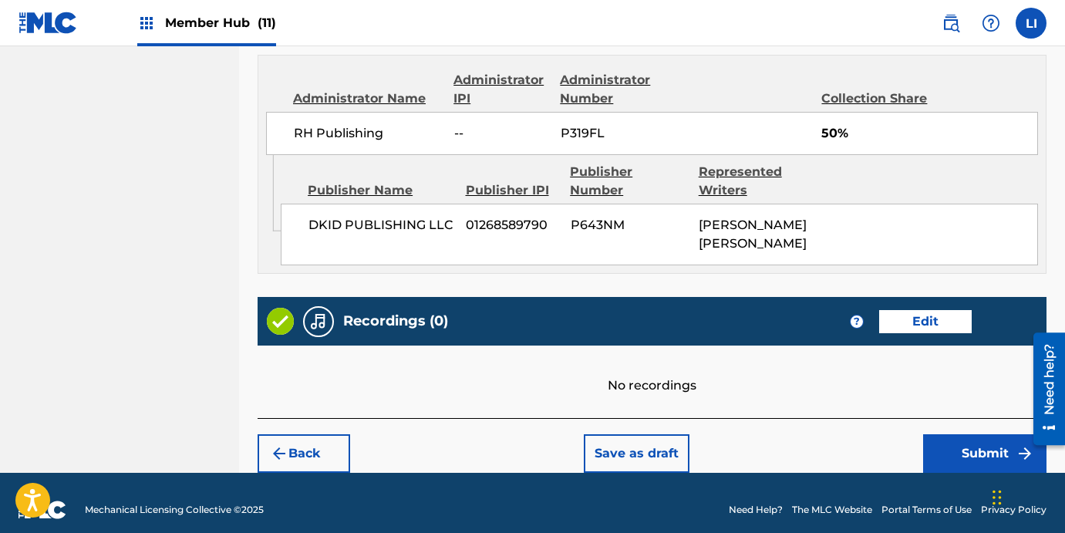
scroll to position [1068, 0]
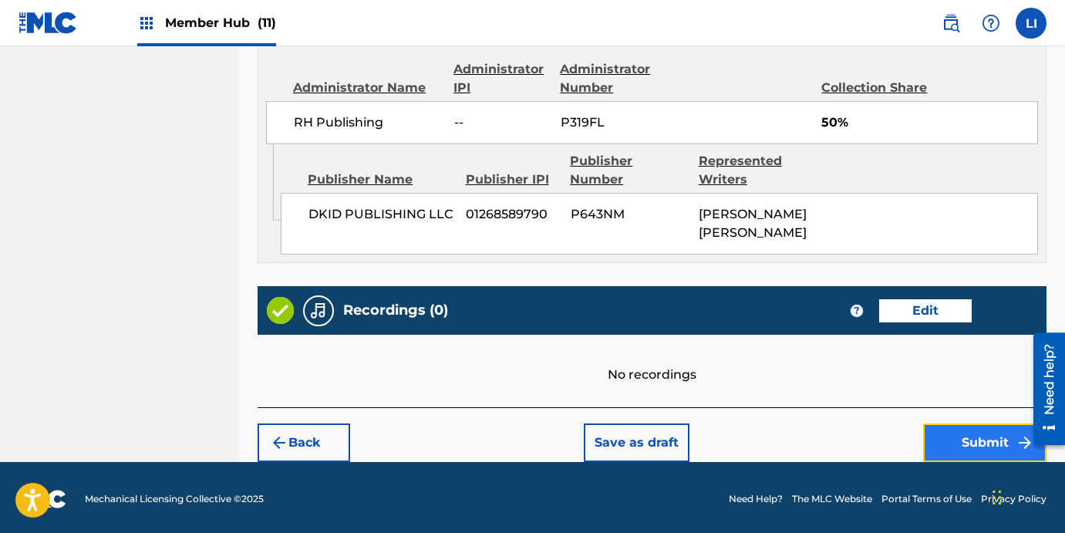
click at [963, 431] on button "Submit" at bounding box center [984, 442] width 123 height 39
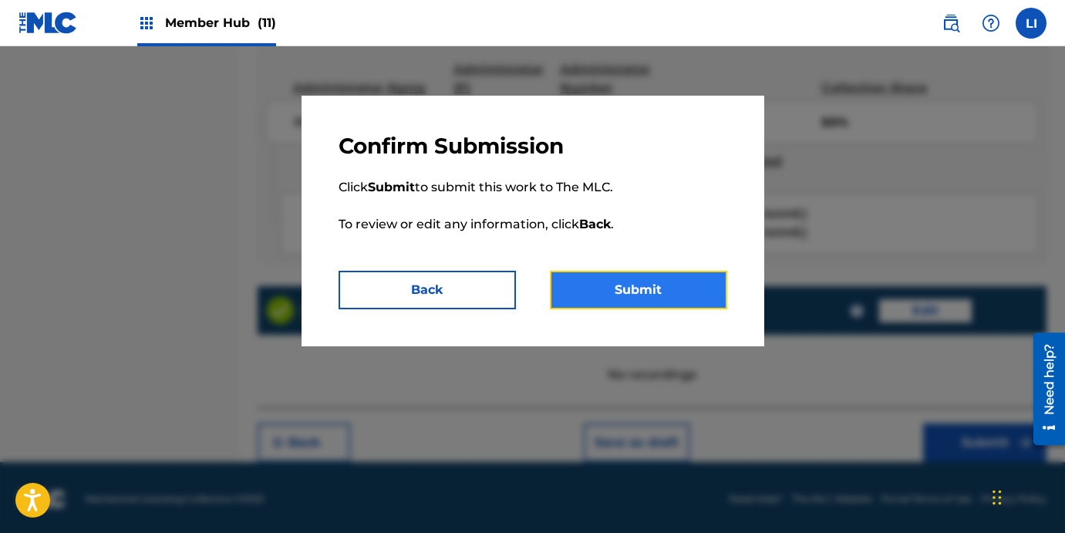
click at [631, 287] on button "Submit" at bounding box center [638, 290] width 177 height 39
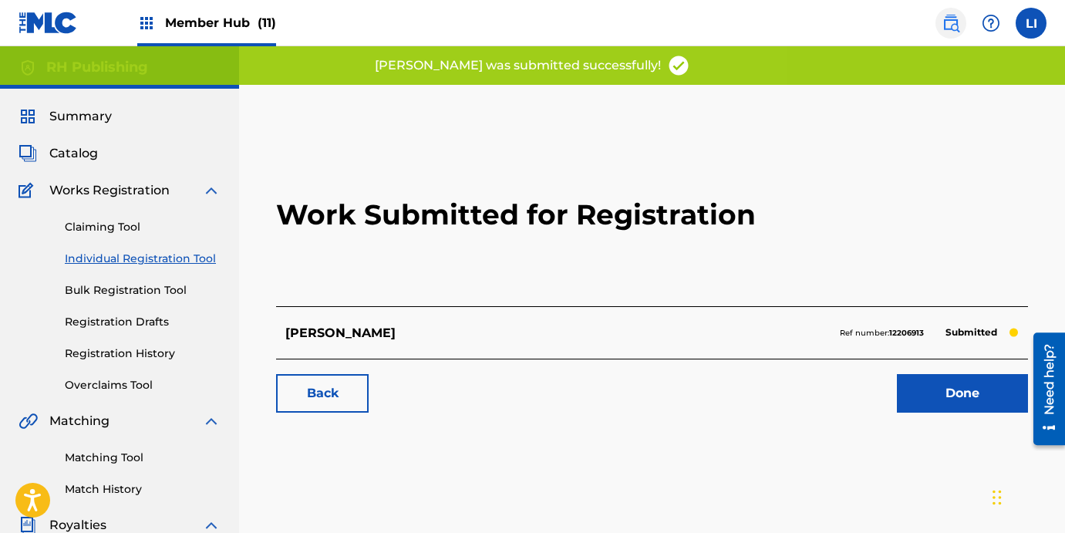
click at [951, 25] on img at bounding box center [950, 23] width 19 height 19
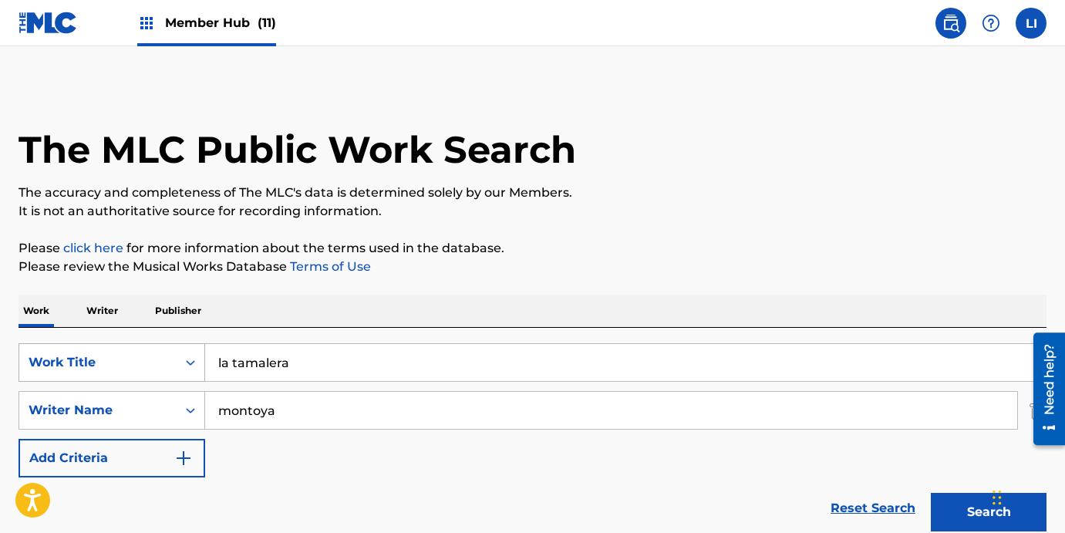
drag, startPoint x: 294, startPoint y: 372, endPoint x: 110, endPoint y: 355, distance: 184.2
click at [110, 355] on div "SearchWithCriteria0e80f422-965f-4fae-8fc6-ea484104a005 Work Title la tamalera" at bounding box center [533, 362] width 1028 height 39
paste input "[PERSON_NAME]"
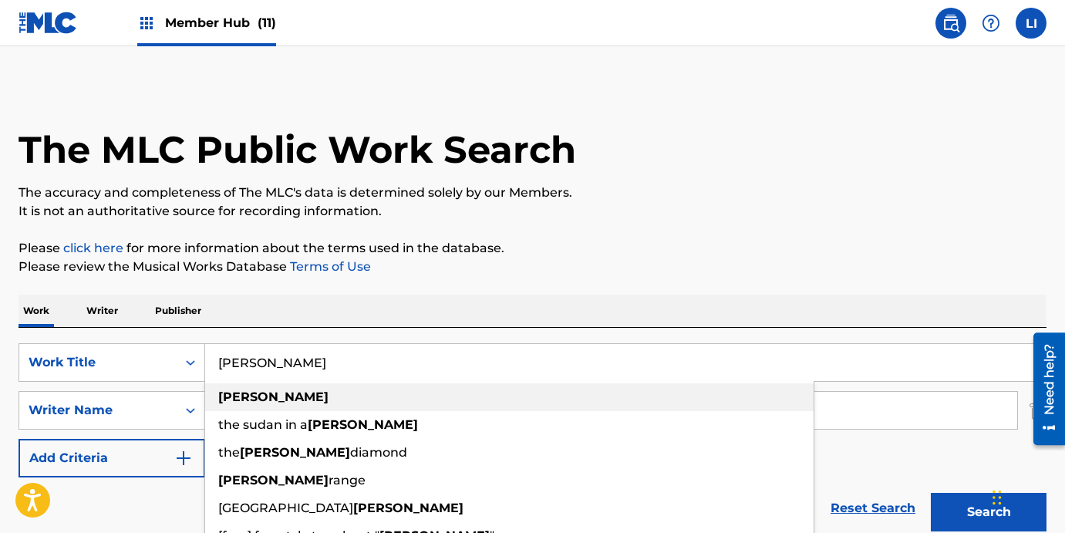
click at [356, 350] on input "[PERSON_NAME]" at bounding box center [625, 362] width 840 height 37
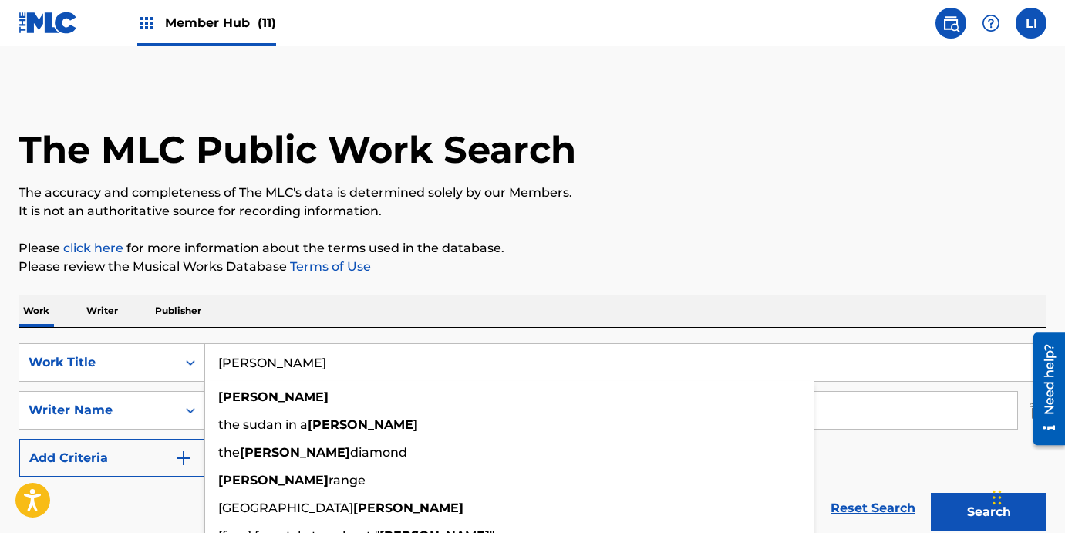
type input "[PERSON_NAME]"
click at [385, 321] on div "Work Writer Publisher" at bounding box center [533, 310] width 1028 height 32
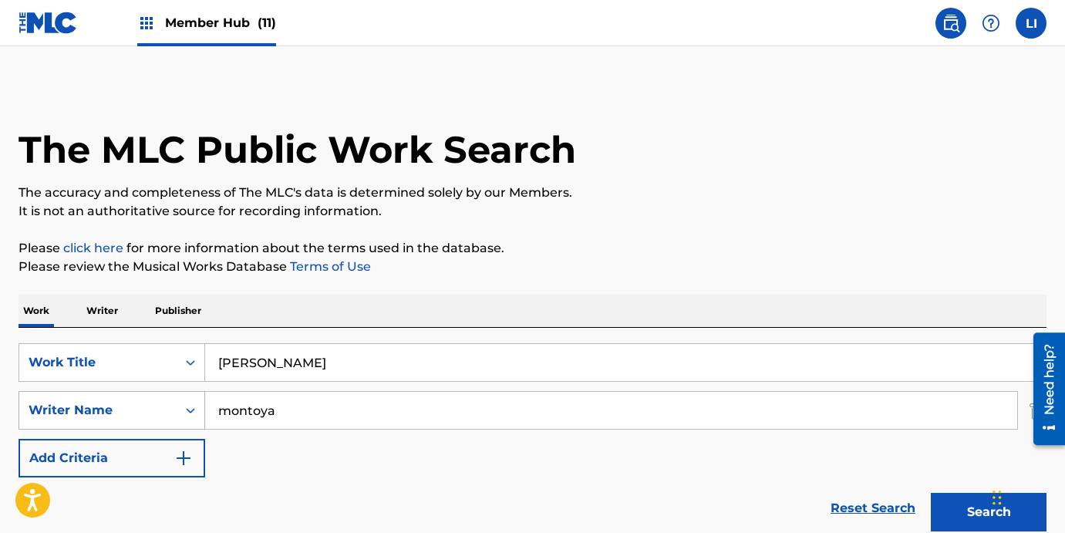
drag, startPoint x: 370, startPoint y: 418, endPoint x: 126, endPoint y: 398, distance: 244.4
click at [126, 398] on div "SearchWithCriteria6fac5bd8-439e-43c6-bea7-29bb98e1f63a Writer Name [PERSON_NAME]" at bounding box center [533, 410] width 1028 height 39
click at [336, 344] on input "[PERSON_NAME]" at bounding box center [625, 362] width 840 height 37
click at [930, 493] on button "Search" at bounding box center [988, 512] width 116 height 39
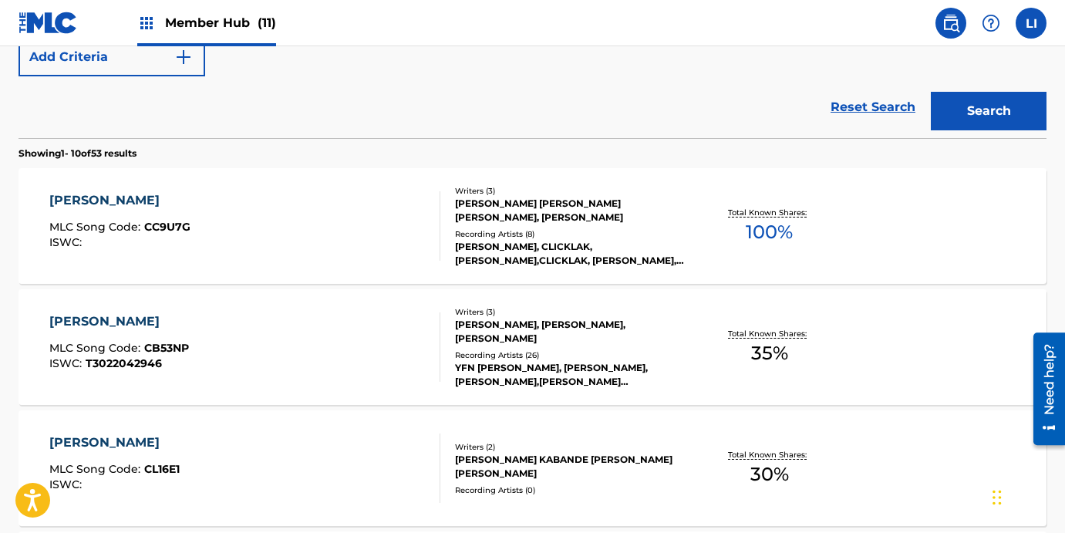
scroll to position [550, 0]
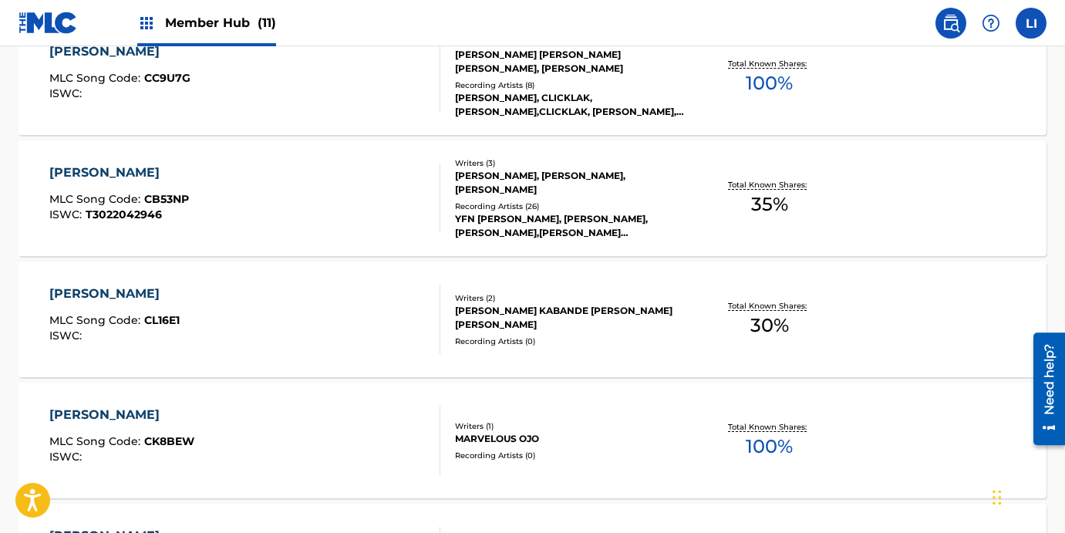
click at [302, 341] on div "[PERSON_NAME] MLC Song Code : CL16E1 ISWC :" at bounding box center [244, 318] width 391 height 69
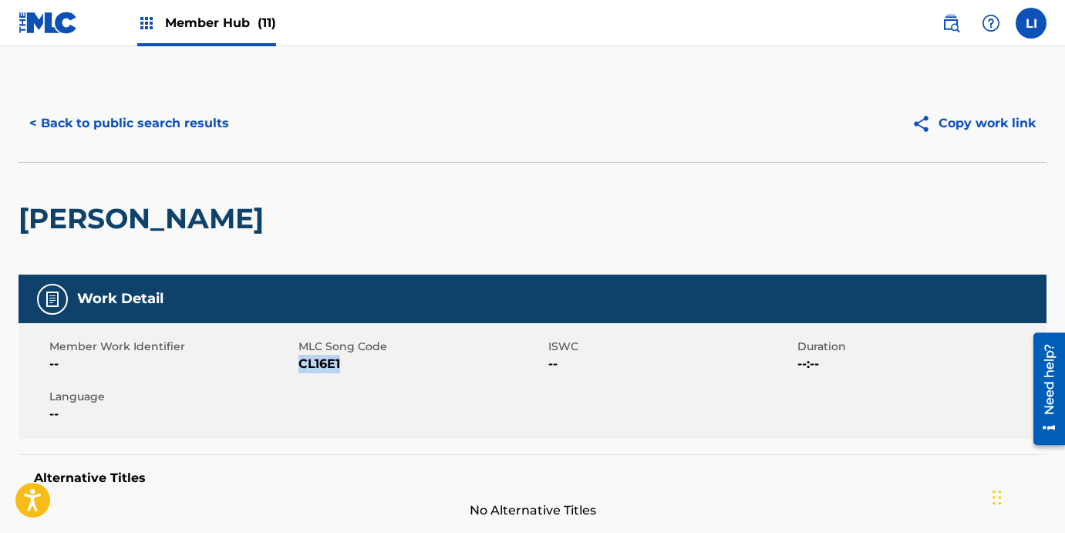
drag, startPoint x: 345, startPoint y: 364, endPoint x: 301, endPoint y: 362, distance: 44.0
click at [301, 362] on span "CL16E1" at bounding box center [420, 364] width 245 height 19
copy span "CL16E1"
click at [193, 28] on span "Member Hub (11)" at bounding box center [220, 23] width 111 height 18
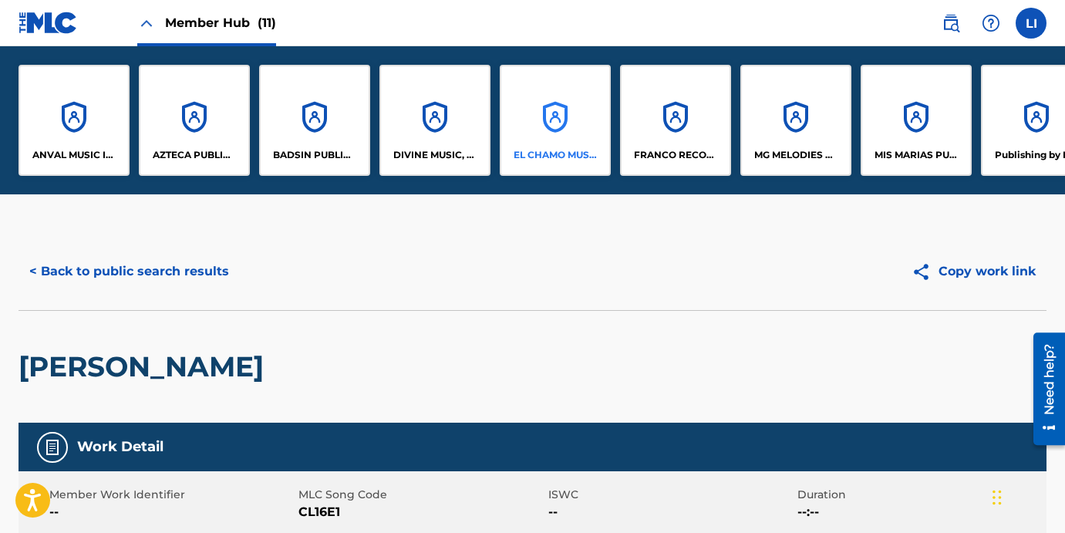
scroll to position [0, 286]
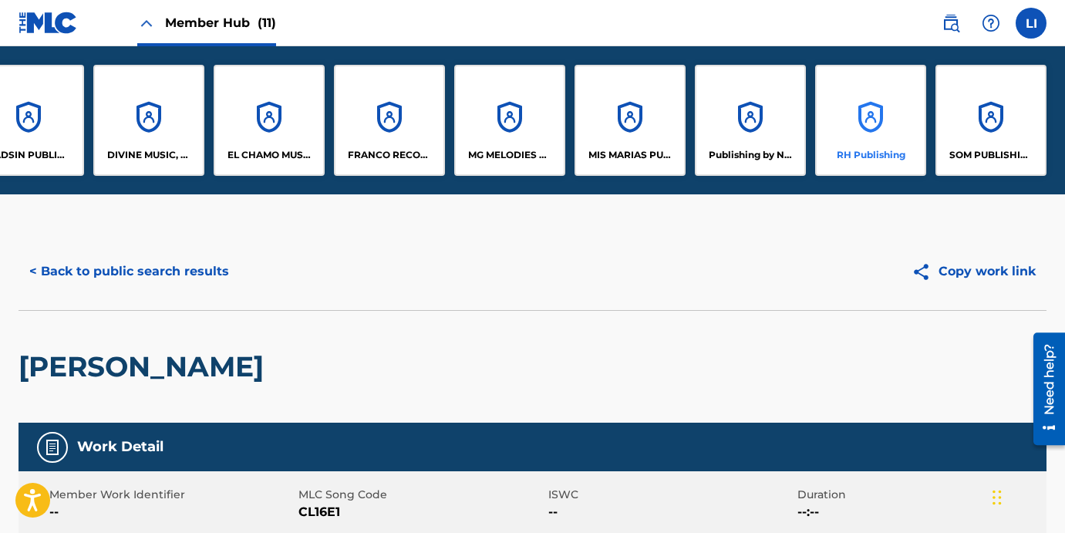
click at [868, 152] on p "RH Publishing" at bounding box center [870, 155] width 69 height 14
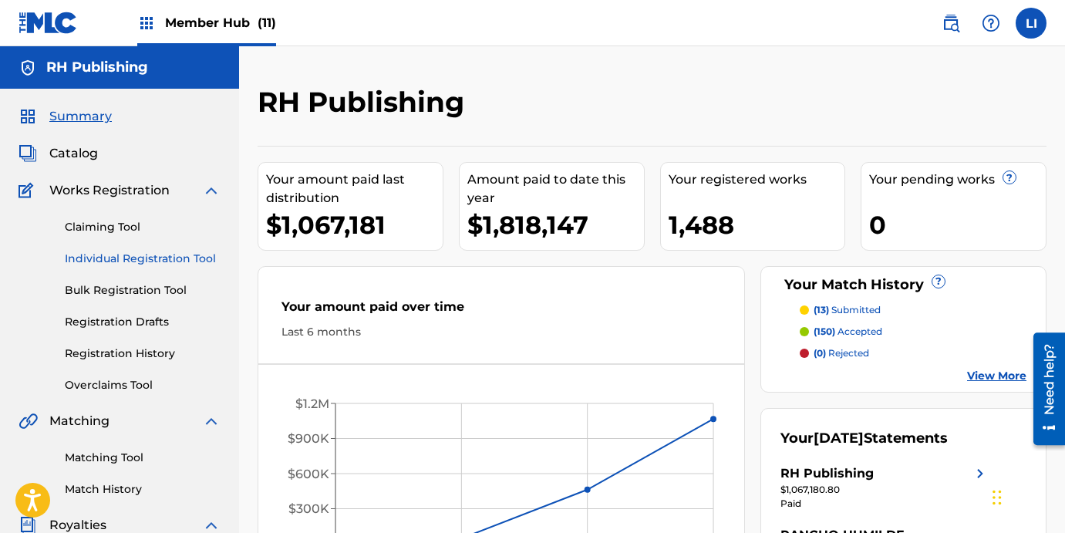
click at [132, 262] on link "Individual Registration Tool" at bounding box center [143, 259] width 156 height 16
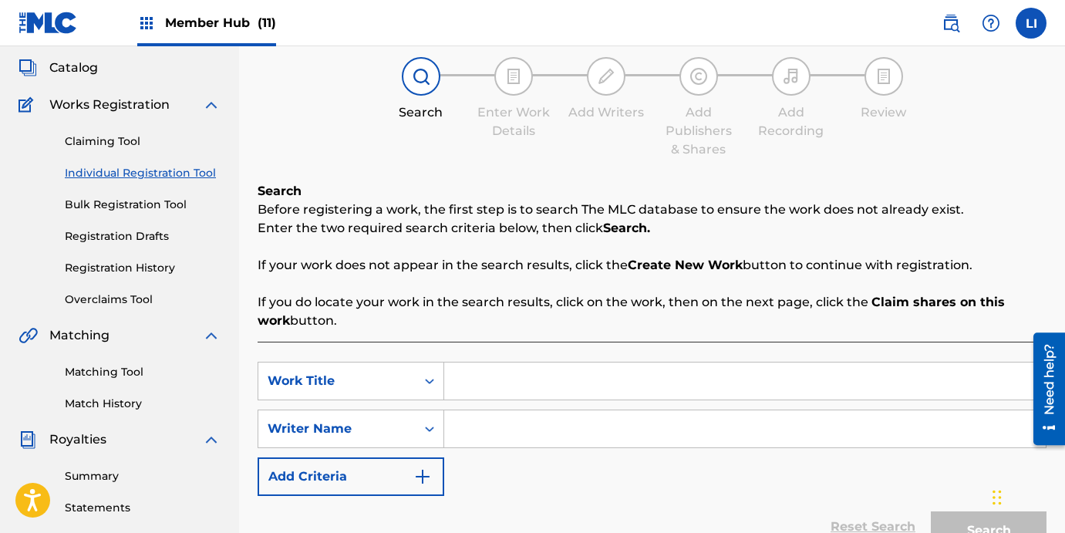
scroll to position [139, 0]
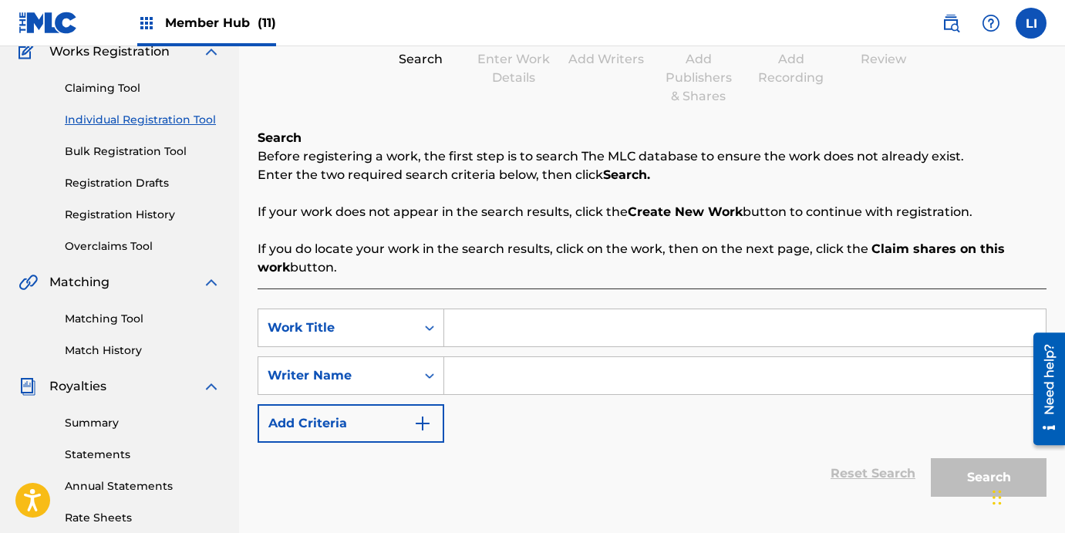
click at [544, 332] on input "Search Form" at bounding box center [744, 327] width 601 height 37
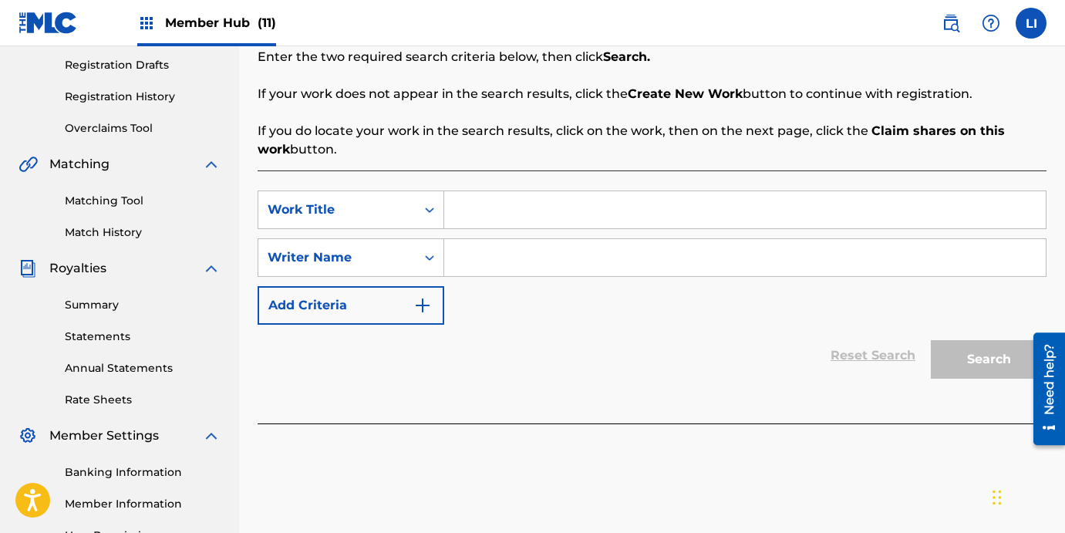
paste input "MONTHS"
type input "MONTHS"
click at [475, 261] on input "Search Form" at bounding box center [744, 257] width 601 height 37
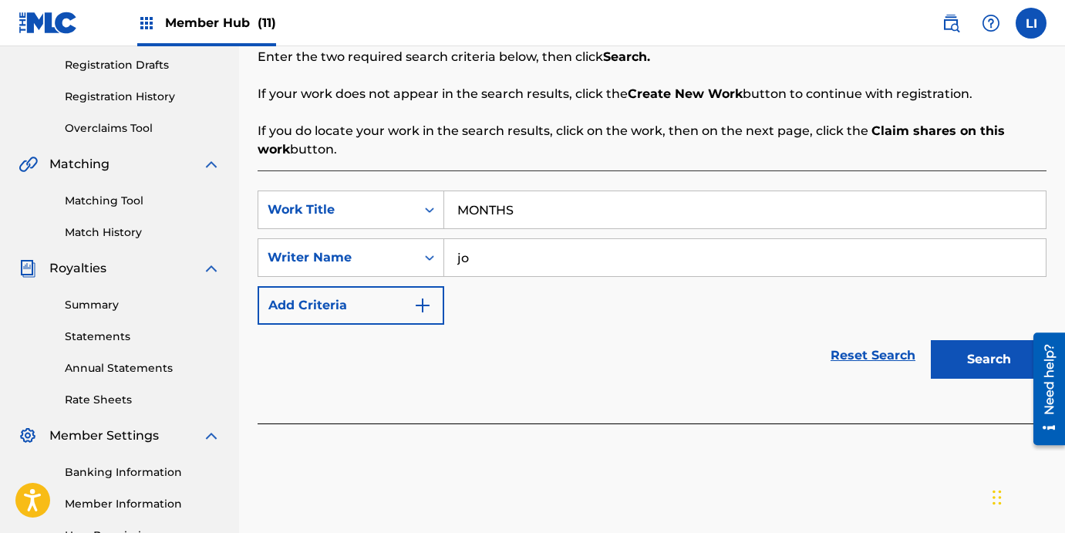
type input "j"
type input "[PERSON_NAME]"
click at [930, 340] on button "Search" at bounding box center [988, 359] width 116 height 39
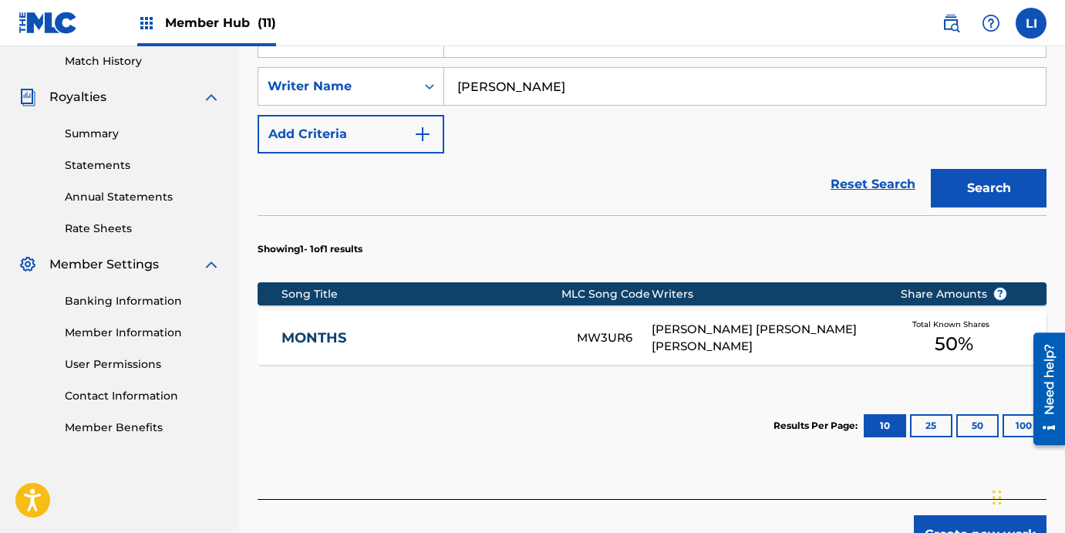
scroll to position [523, 0]
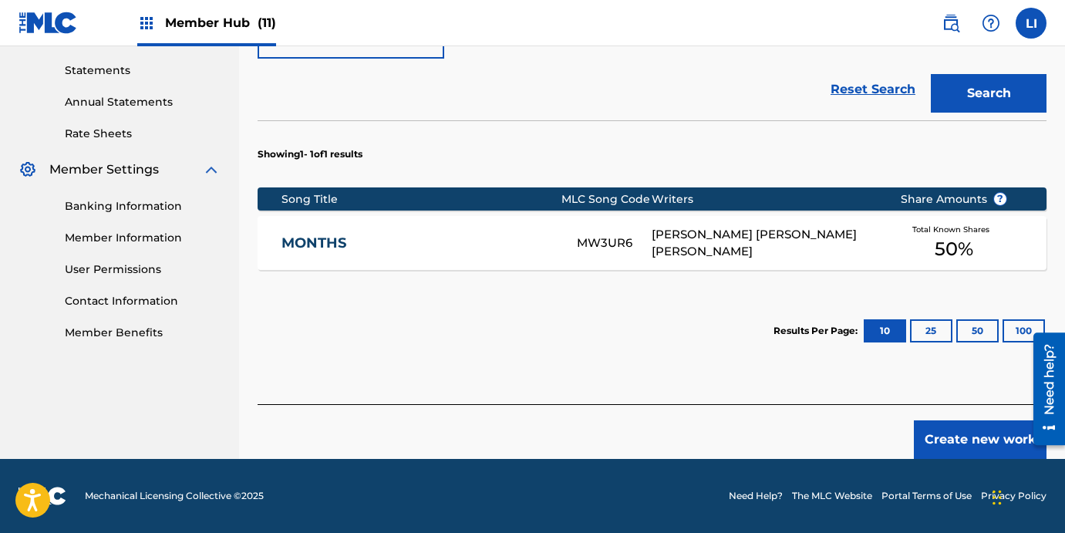
click at [486, 254] on div "MONTHS MW3UR6 [PERSON_NAME] [PERSON_NAME] [PERSON_NAME] Total Known Shares 50 %" at bounding box center [651, 243] width 789 height 54
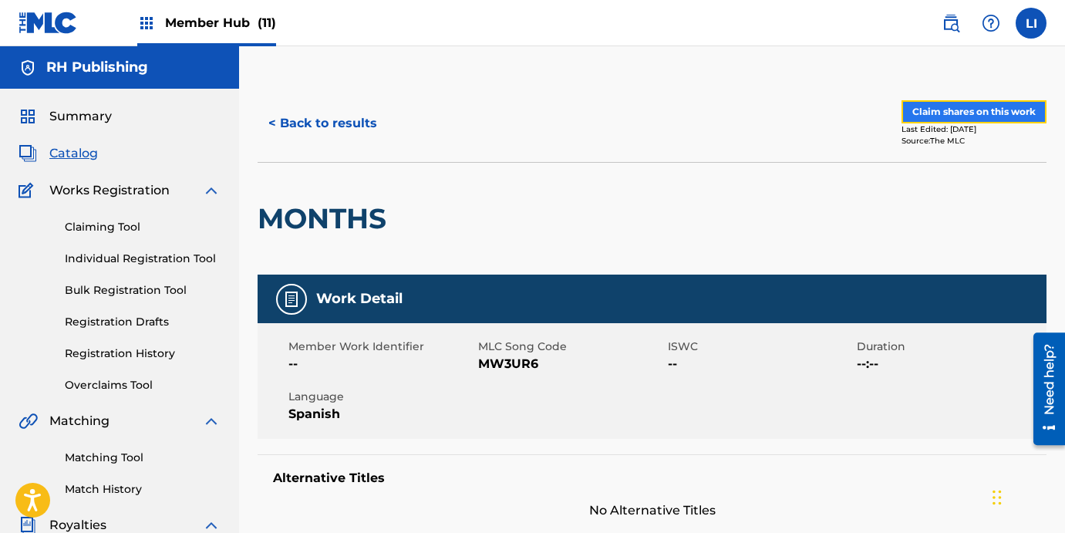
click at [937, 105] on button "Claim shares on this work" at bounding box center [973, 111] width 145 height 23
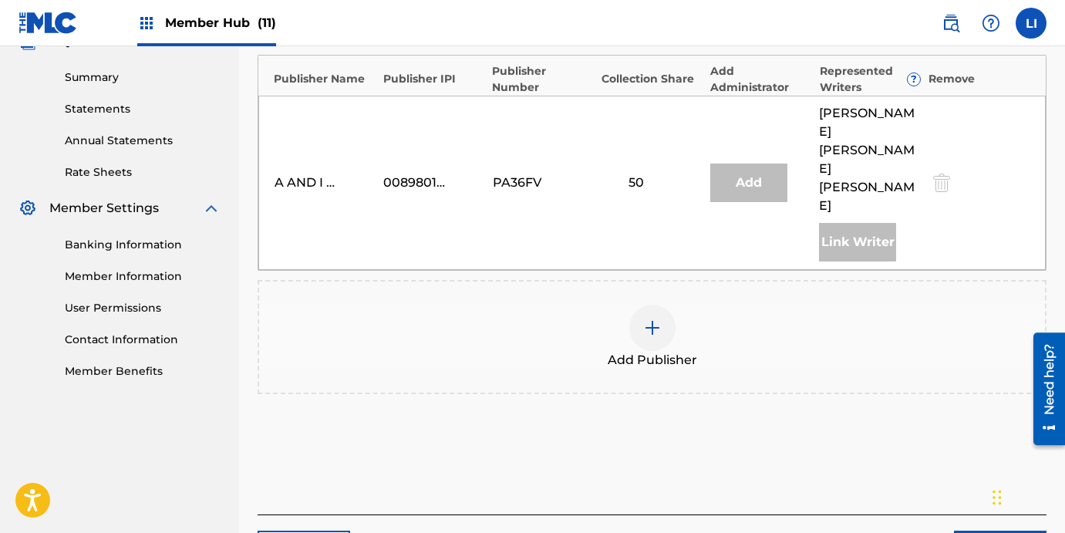
scroll to position [389, 0]
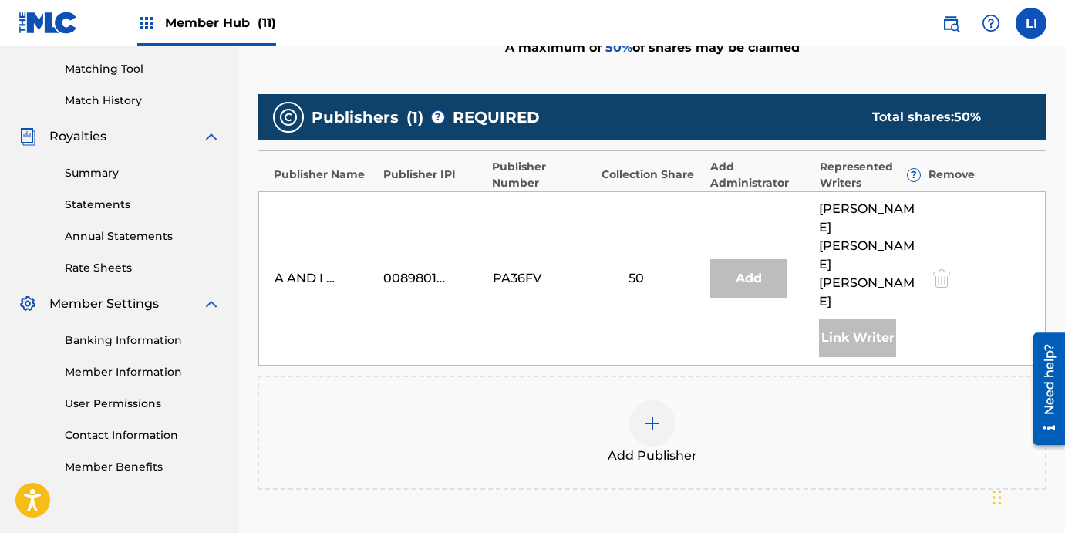
click at [688, 400] on div "Add Publisher" at bounding box center [652, 432] width 786 height 65
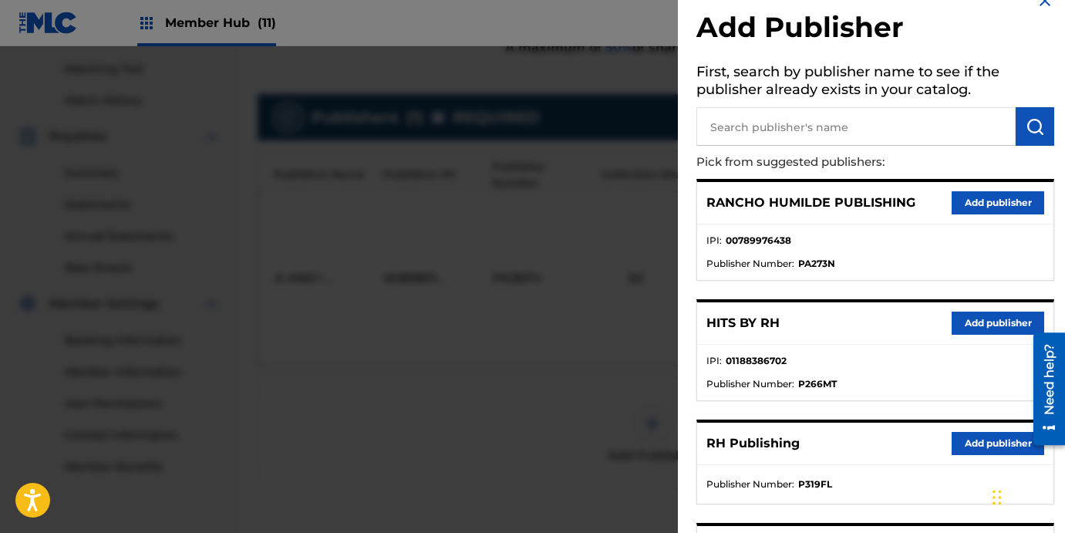
scroll to position [206, 0]
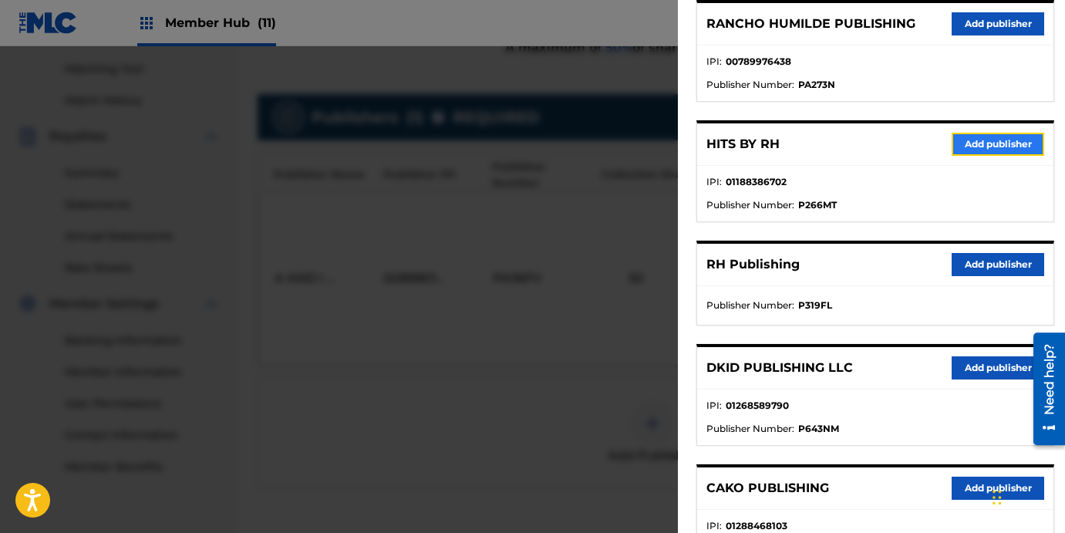
click at [988, 147] on button "Add publisher" at bounding box center [997, 144] width 93 height 23
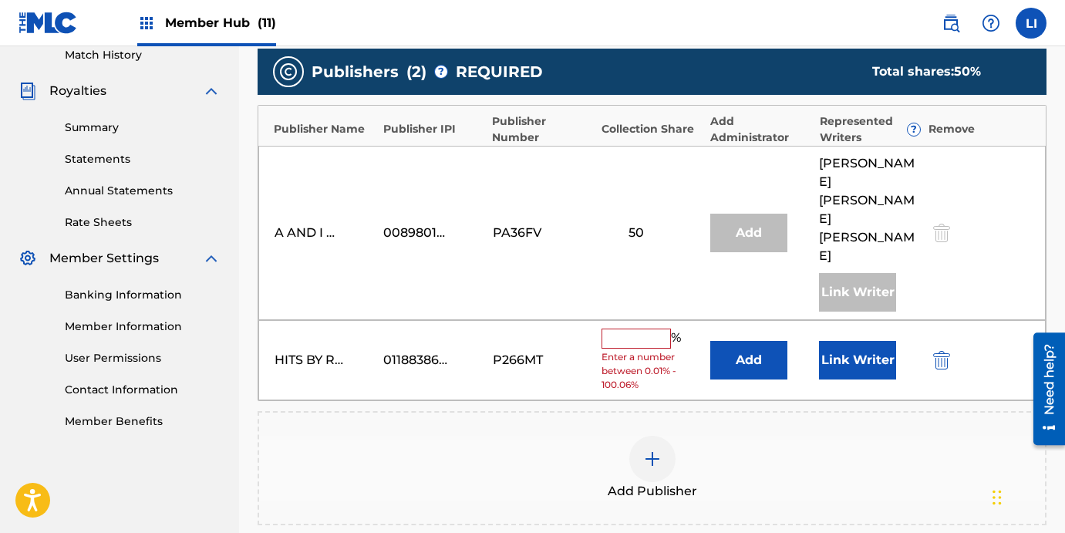
scroll to position [448, 0]
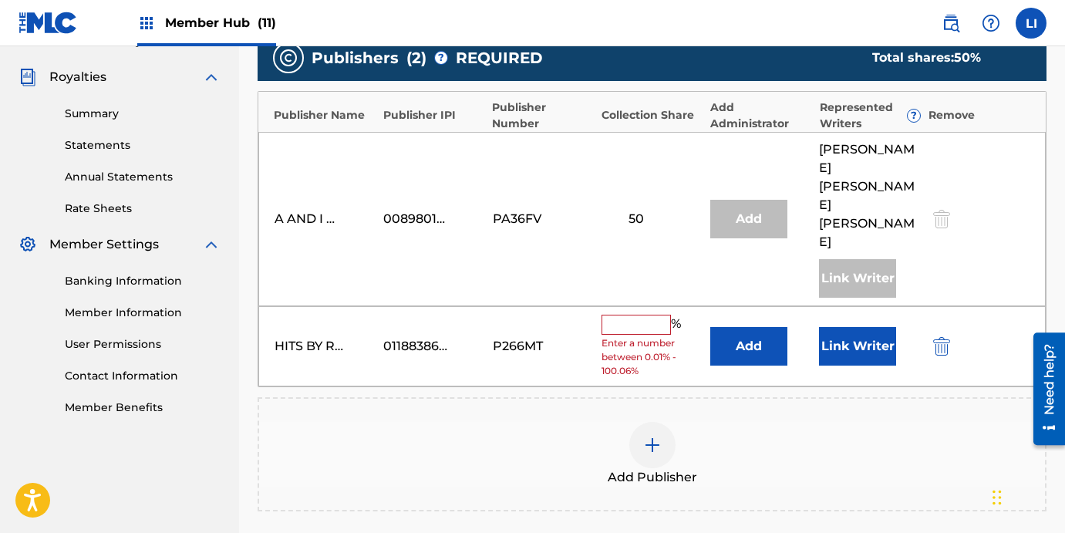
click at [676, 432] on div "Add Publisher" at bounding box center [651, 454] width 789 height 114
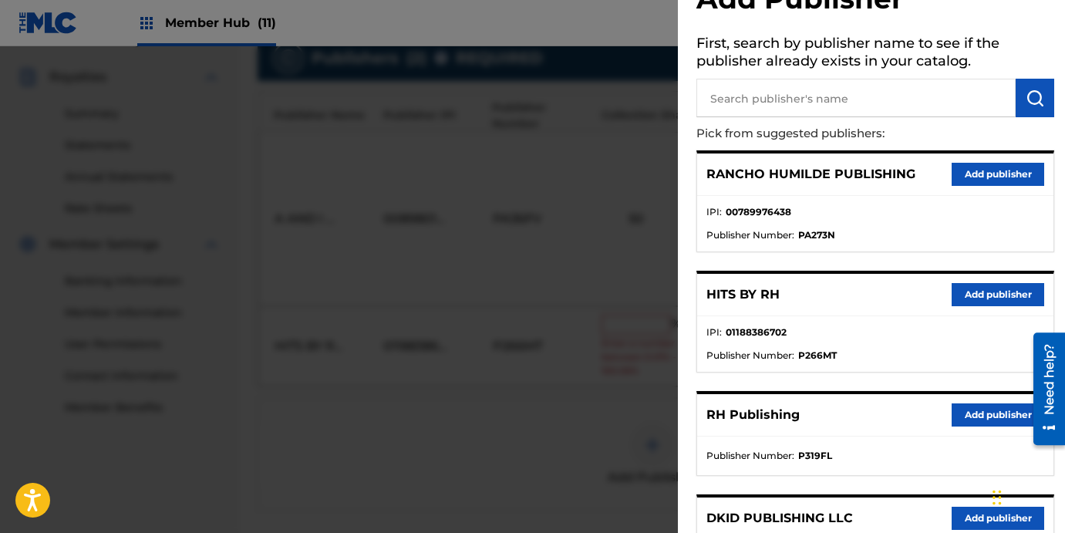
scroll to position [342, 0]
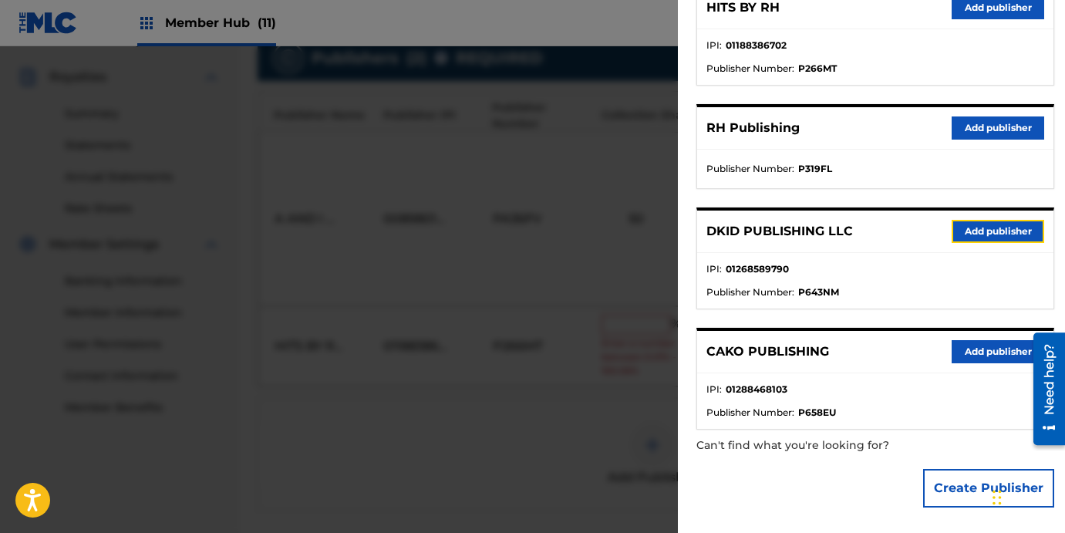
drag, startPoint x: 975, startPoint y: 228, endPoint x: 733, endPoint y: 267, distance: 245.2
click at [974, 228] on button "Add publisher" at bounding box center [997, 231] width 93 height 23
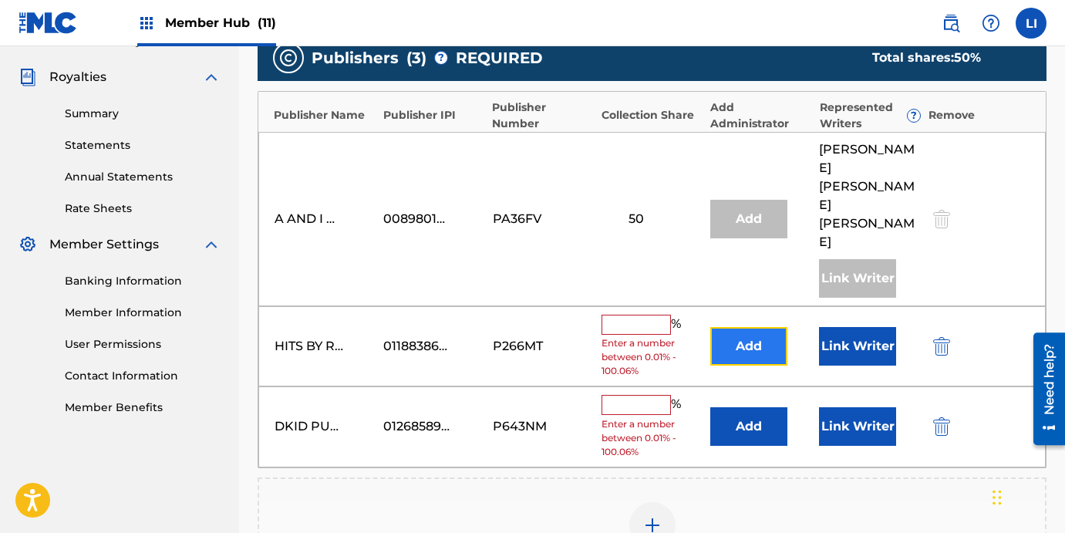
click at [714, 327] on button "Add" at bounding box center [748, 346] width 77 height 39
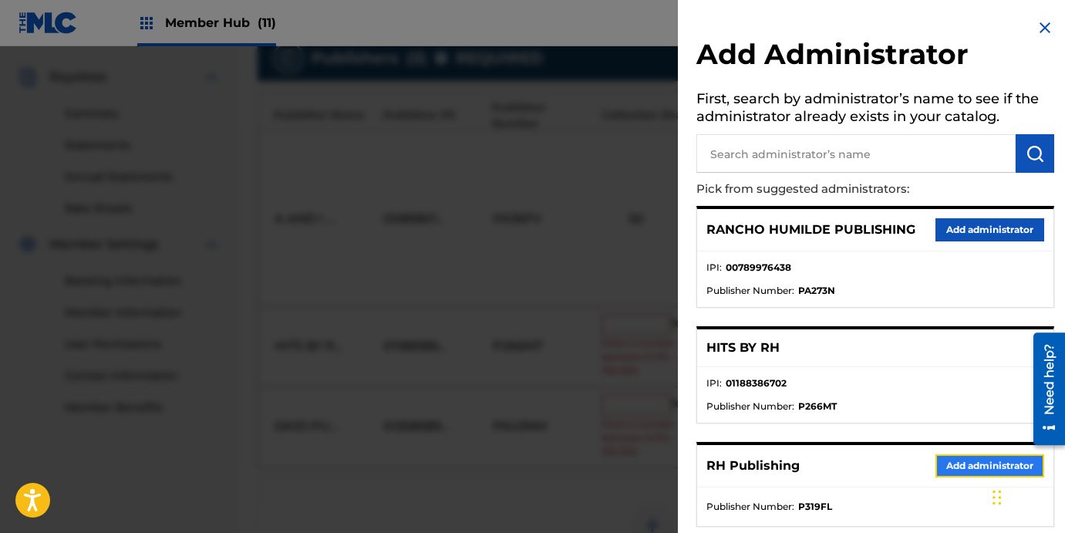
click at [950, 469] on button "Add administrator" at bounding box center [989, 465] width 109 height 23
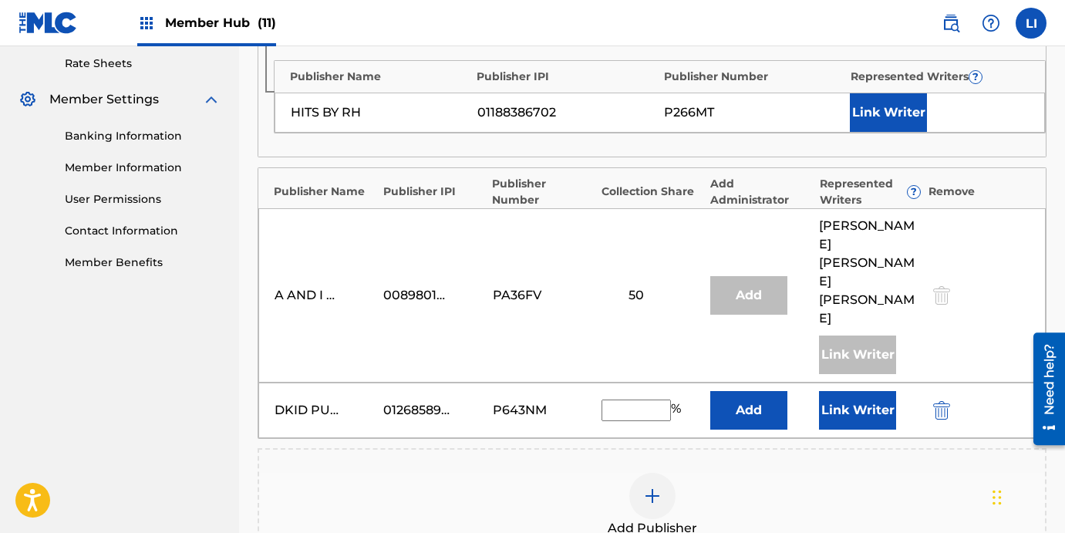
scroll to position [617, 0]
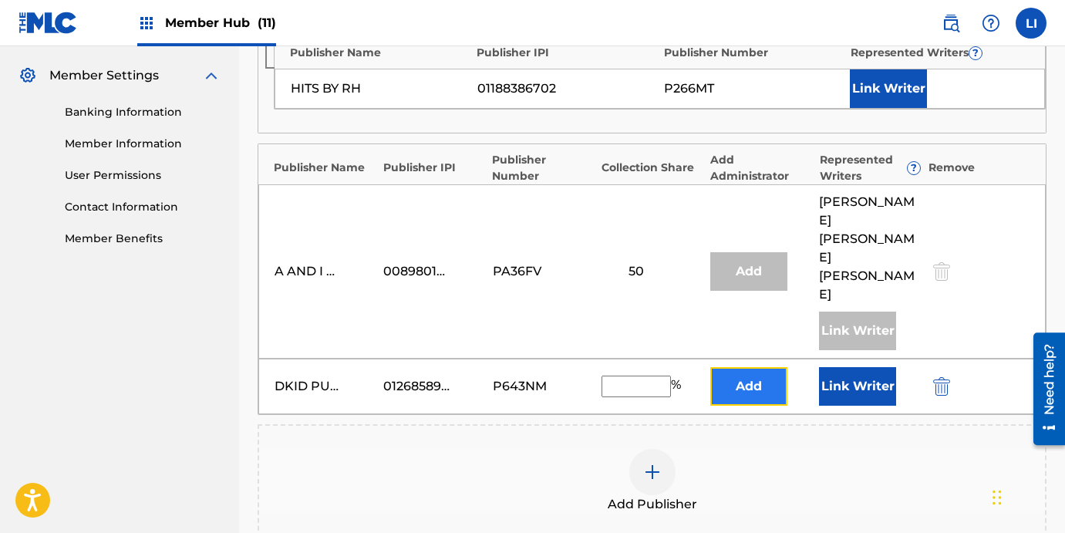
click at [753, 367] on button "Add" at bounding box center [748, 386] width 77 height 39
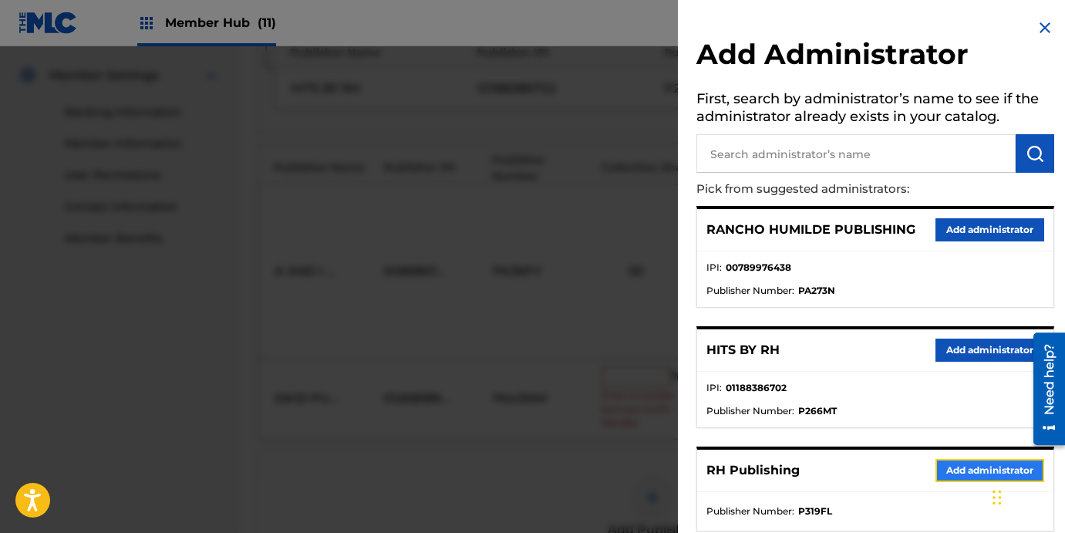
drag, startPoint x: 940, startPoint y: 473, endPoint x: 924, endPoint y: 464, distance: 17.6
click at [939, 473] on button "Add administrator" at bounding box center [989, 470] width 109 height 23
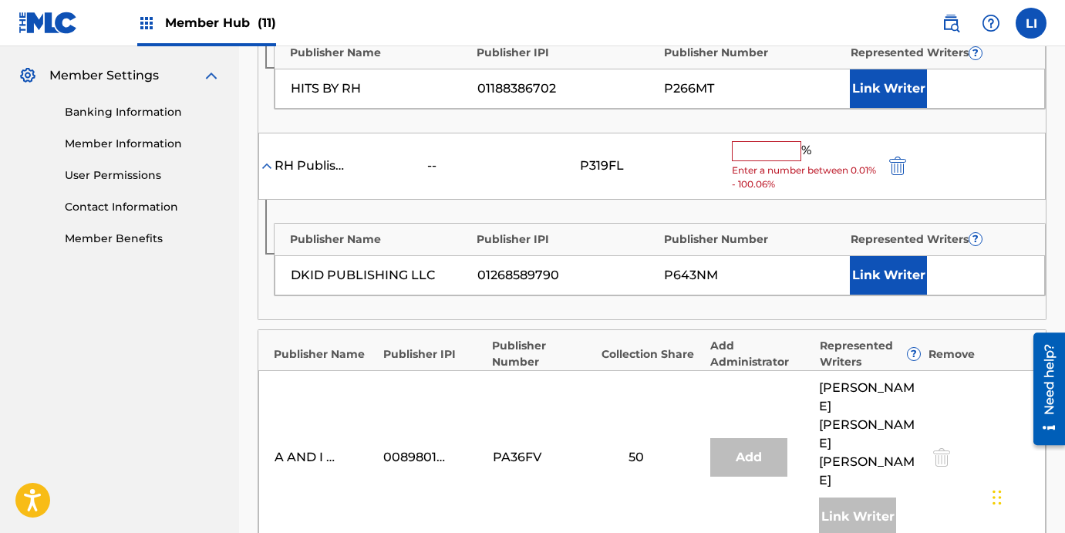
click at [762, 154] on input "text" at bounding box center [766, 151] width 69 height 20
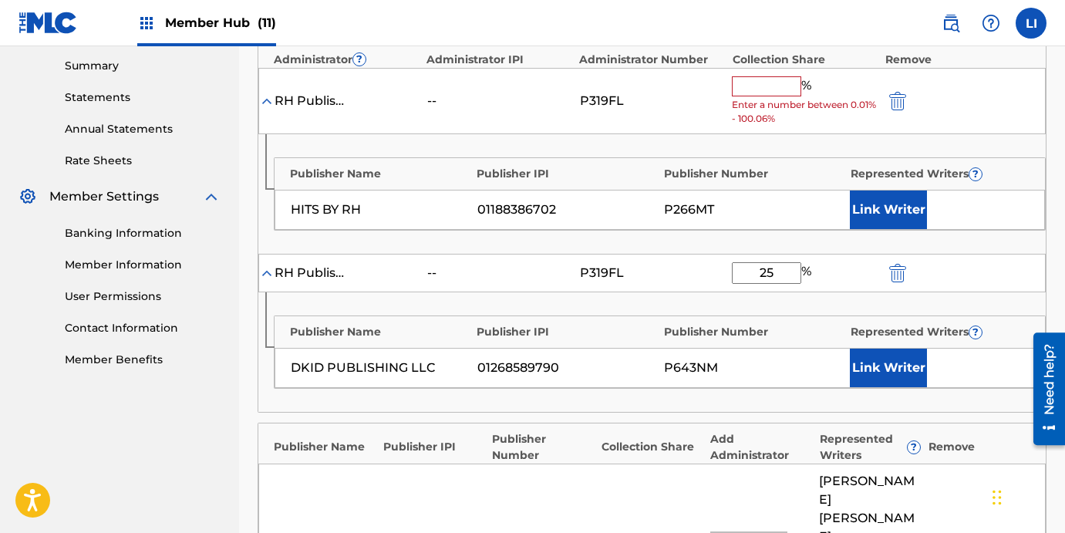
scroll to position [474, 0]
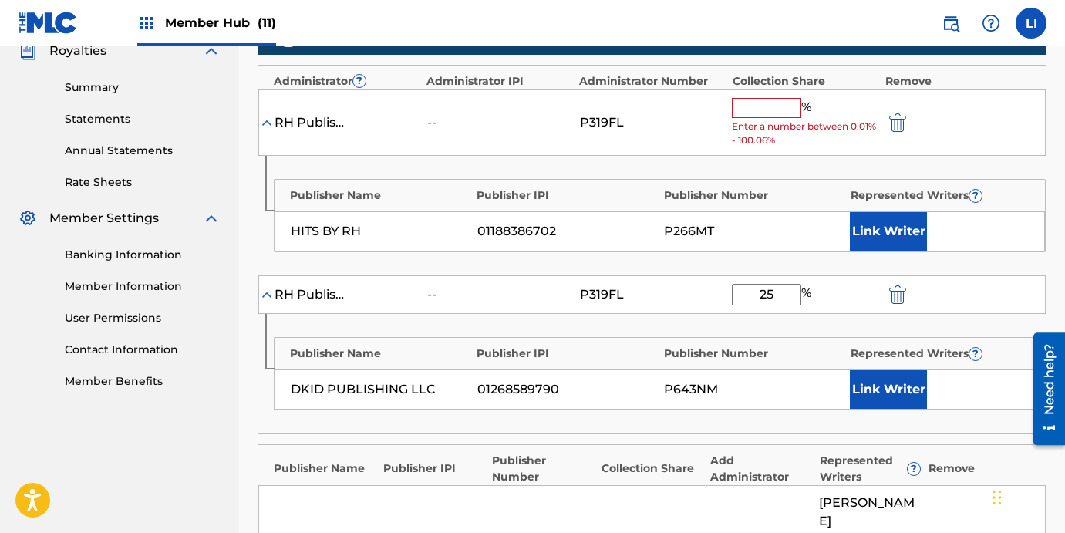
type input "25"
click at [755, 104] on input "text" at bounding box center [766, 108] width 69 height 20
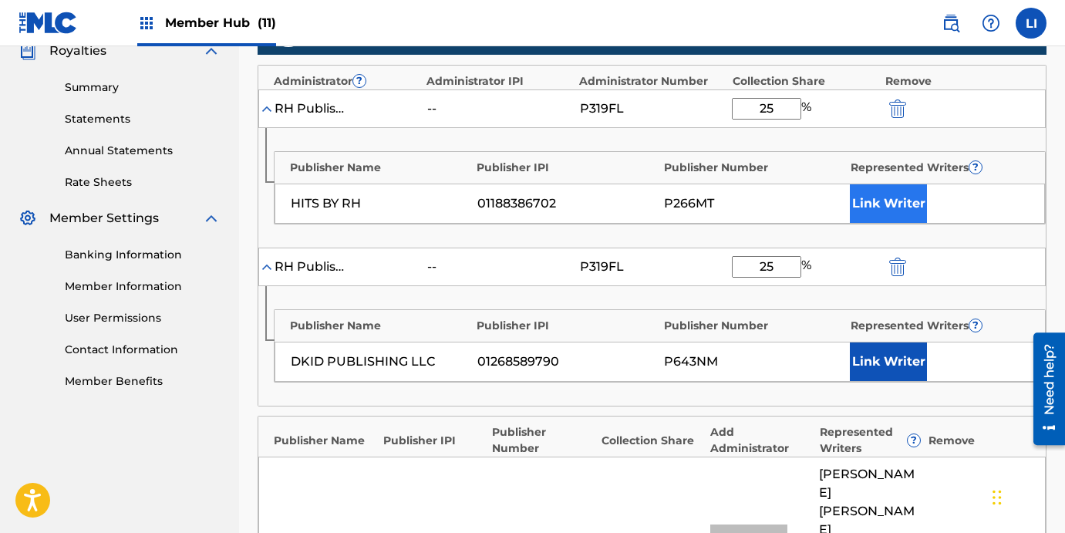
type input "25"
click at [912, 188] on button "Link Writer" at bounding box center [887, 203] width 77 height 39
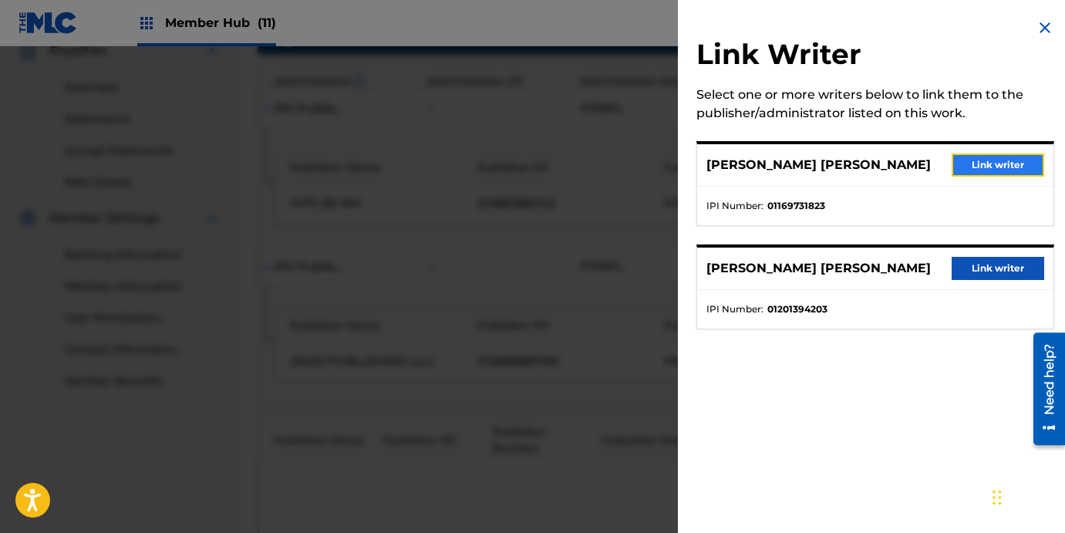
click at [969, 159] on button "Link writer" at bounding box center [997, 164] width 93 height 23
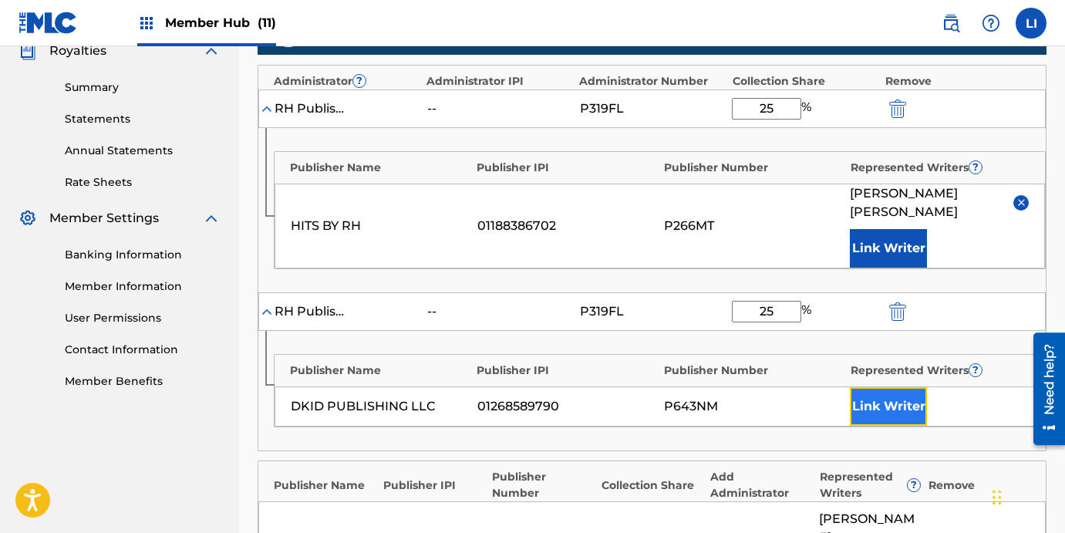
click at [888, 399] on button "Link Writer" at bounding box center [887, 406] width 77 height 39
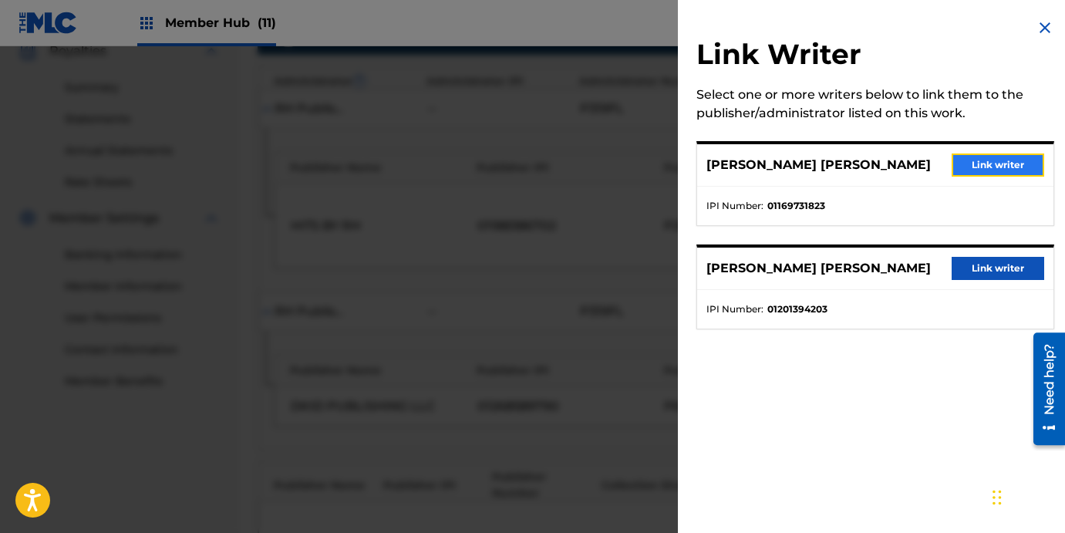
click at [968, 168] on button "Link writer" at bounding box center [997, 164] width 93 height 23
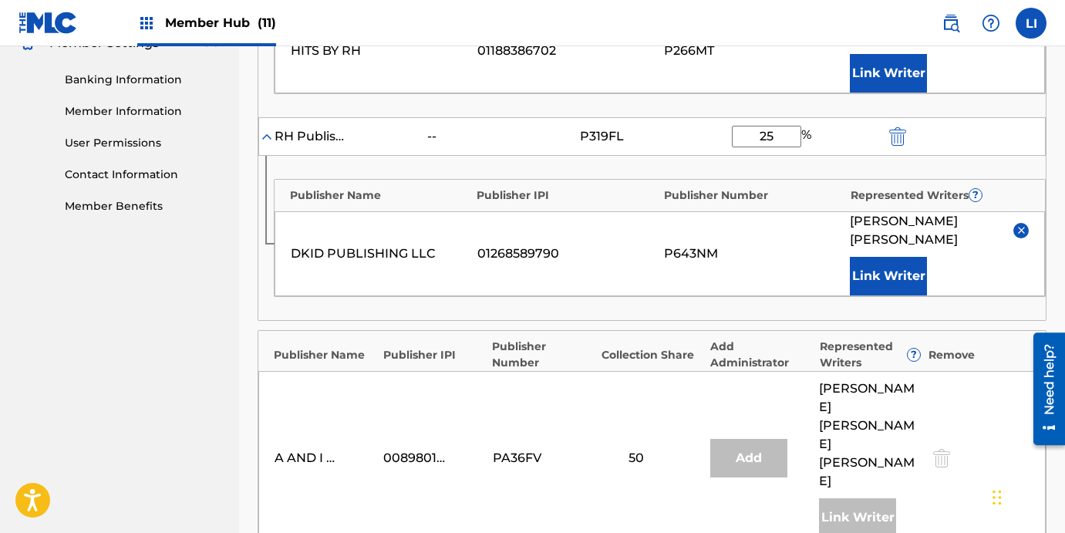
scroll to position [693, 0]
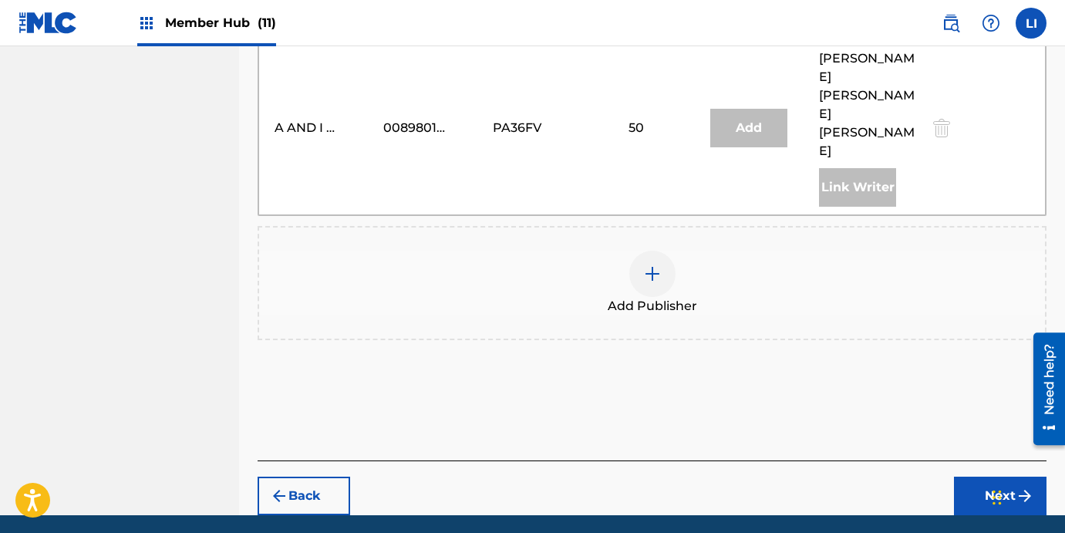
drag, startPoint x: 974, startPoint y: 476, endPoint x: 976, endPoint y: 464, distance: 12.4
click at [972, 476] on button "Next" at bounding box center [1000, 495] width 93 height 39
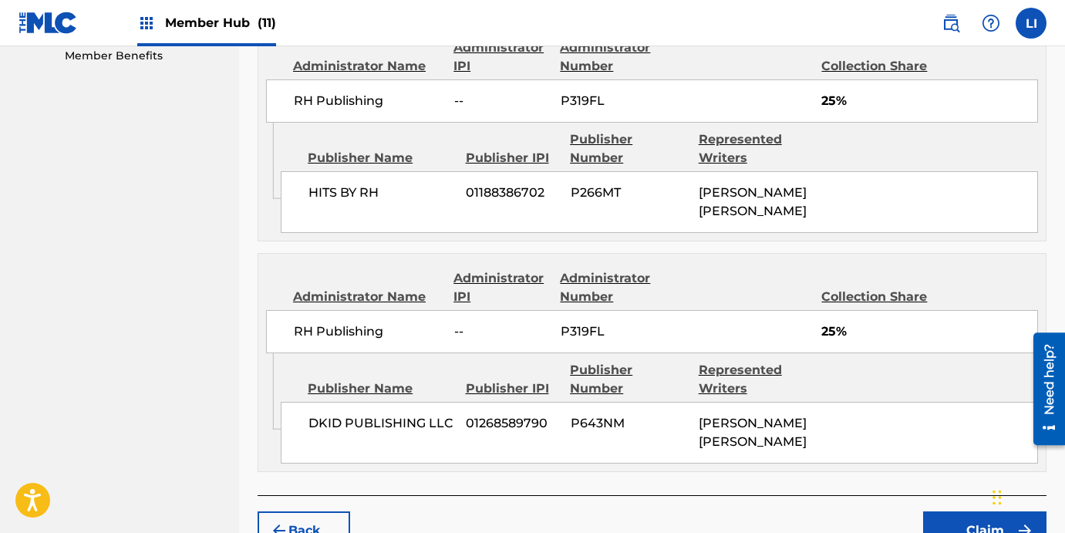
scroll to position [923, 0]
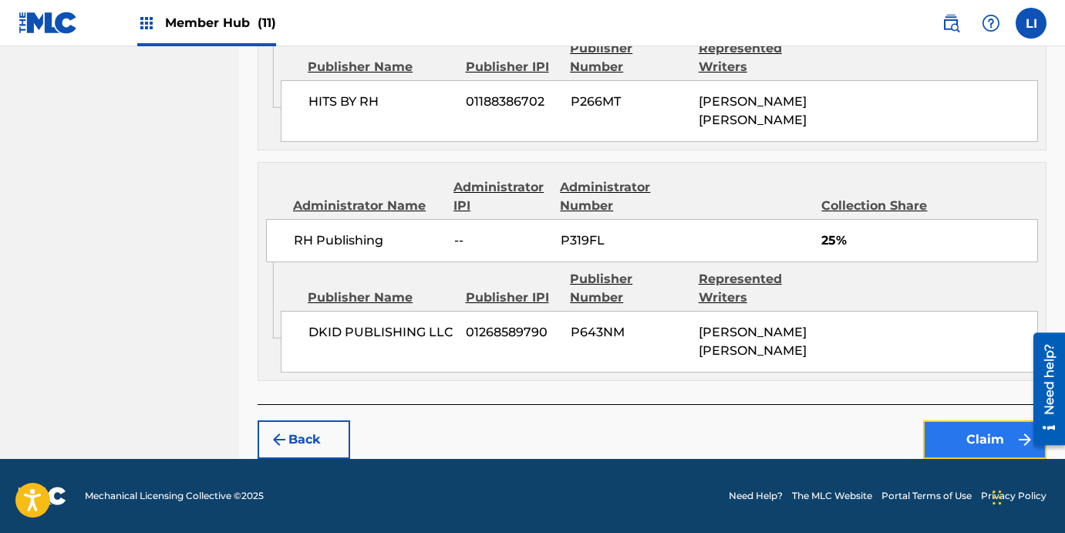
click at [954, 433] on button "Claim" at bounding box center [984, 439] width 123 height 39
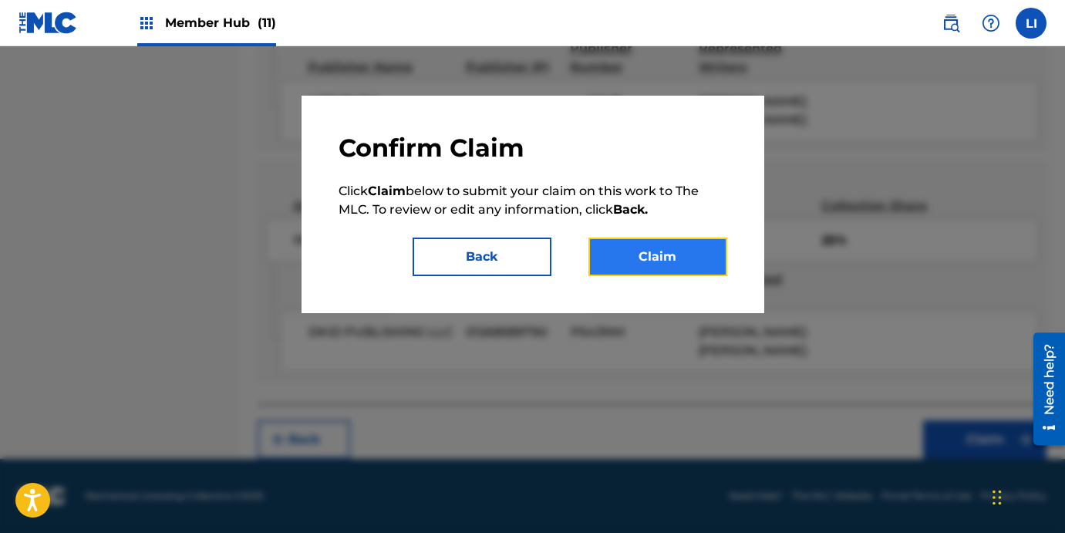
click at [688, 264] on button "Claim" at bounding box center [657, 256] width 139 height 39
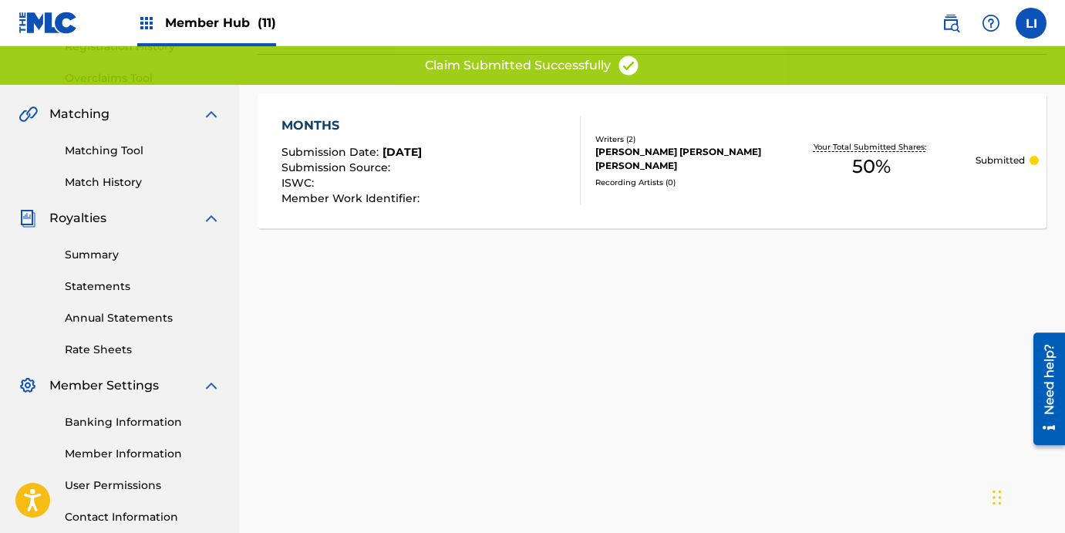
scroll to position [87, 0]
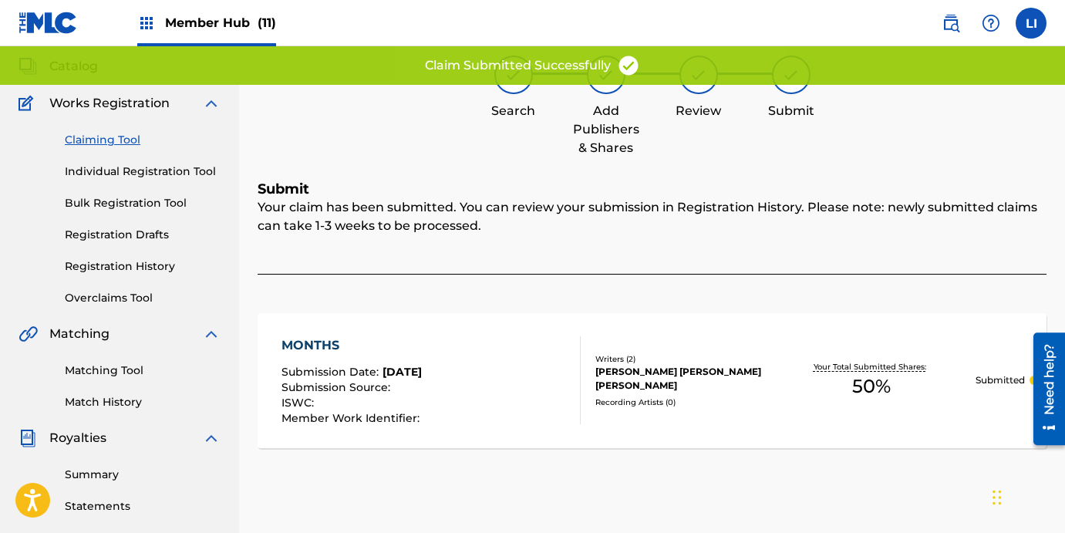
click at [468, 384] on div "MONTHS Submission Date : [DATE] Submission Source : ISWC : Member Work Identifi…" at bounding box center [431, 380] width 300 height 88
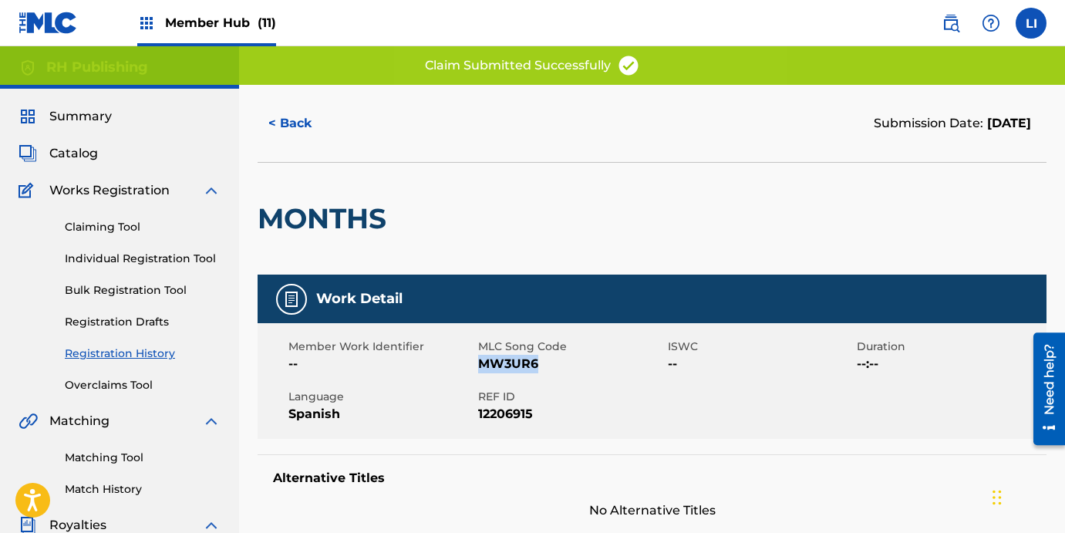
drag, startPoint x: 537, startPoint y: 360, endPoint x: 477, endPoint y: 358, distance: 59.4
click at [478, 362] on span "MW3UR6" at bounding box center [571, 364] width 186 height 19
click at [130, 256] on link "Individual Registration Tool" at bounding box center [143, 259] width 156 height 16
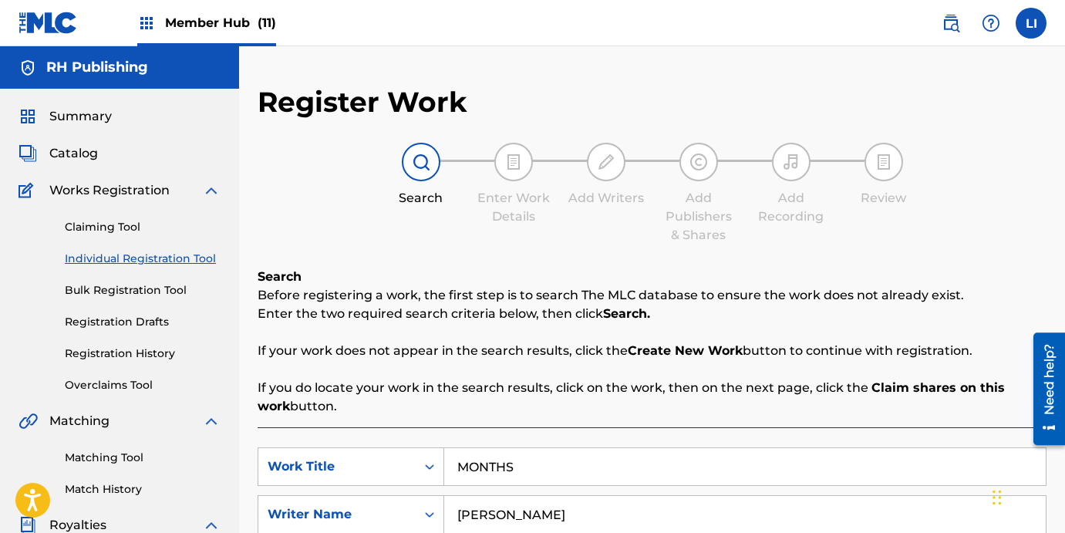
click at [155, 260] on link "Individual Registration Tool" at bounding box center [143, 259] width 156 height 16
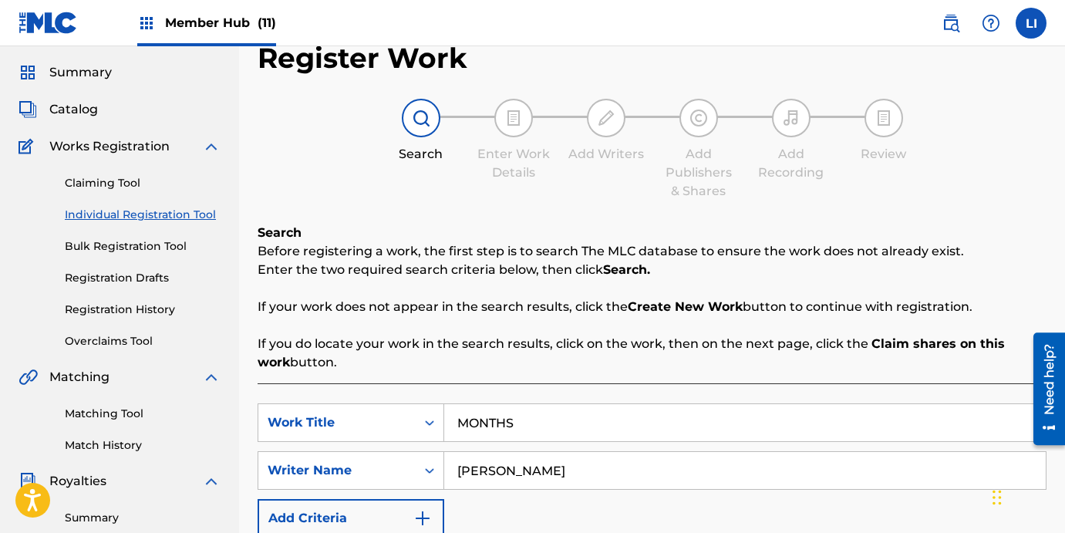
scroll to position [170, 0]
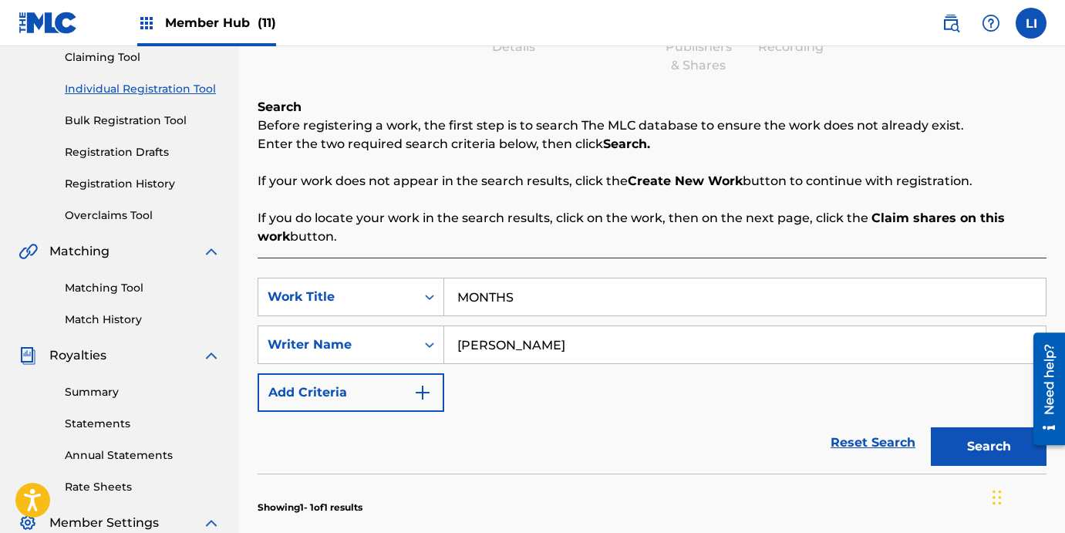
click at [556, 292] on input "MONTHS" at bounding box center [744, 296] width 601 height 37
drag, startPoint x: 491, startPoint y: 337, endPoint x: 307, endPoint y: 322, distance: 184.8
click at [311, 315] on div "SearchWithCriteria0e80f422-965f-4fae-8fc6-ea484104a005 Work Title MONTHS Search…" at bounding box center [651, 345] width 789 height 134
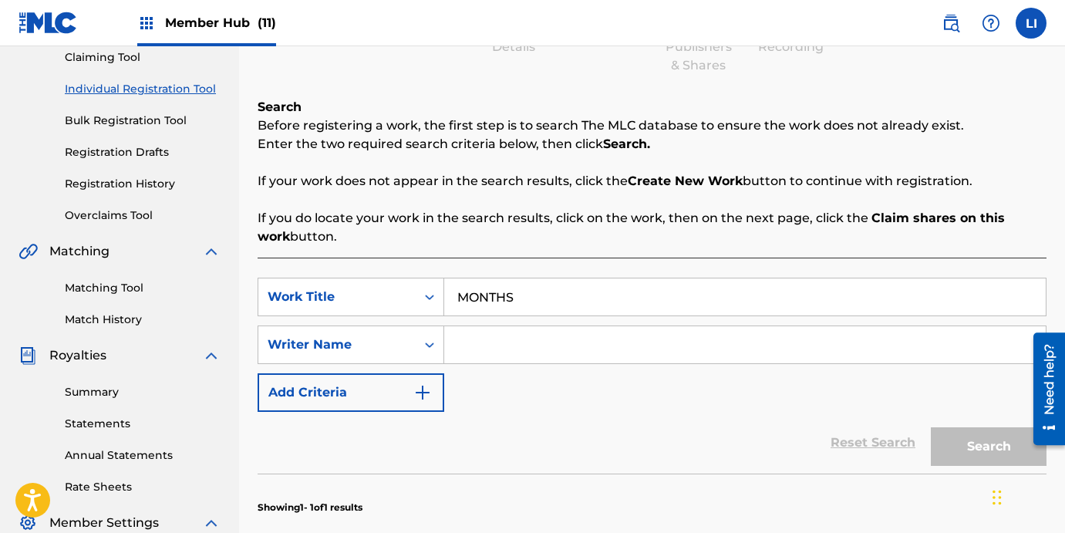
drag, startPoint x: 614, startPoint y: 308, endPoint x: 271, endPoint y: 271, distance: 345.1
click at [271, 271] on div "SearchWithCriteria0e80f422-965f-4fae-8fc6-ea484104a005 Work Title MONTHS Search…" at bounding box center [651, 507] width 789 height 500
paste input "PINK"
type input "PINK"
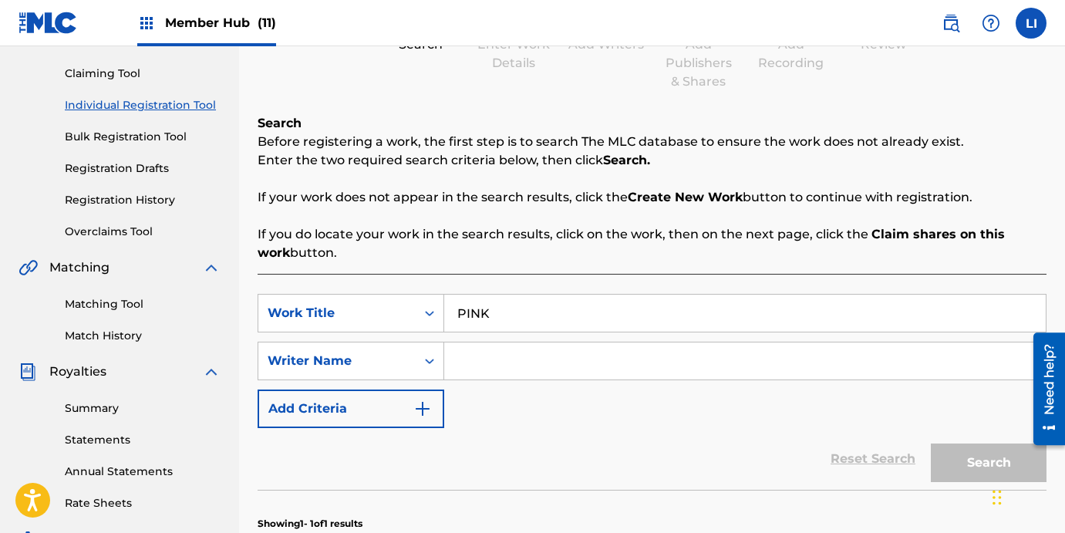
scroll to position [71, 0]
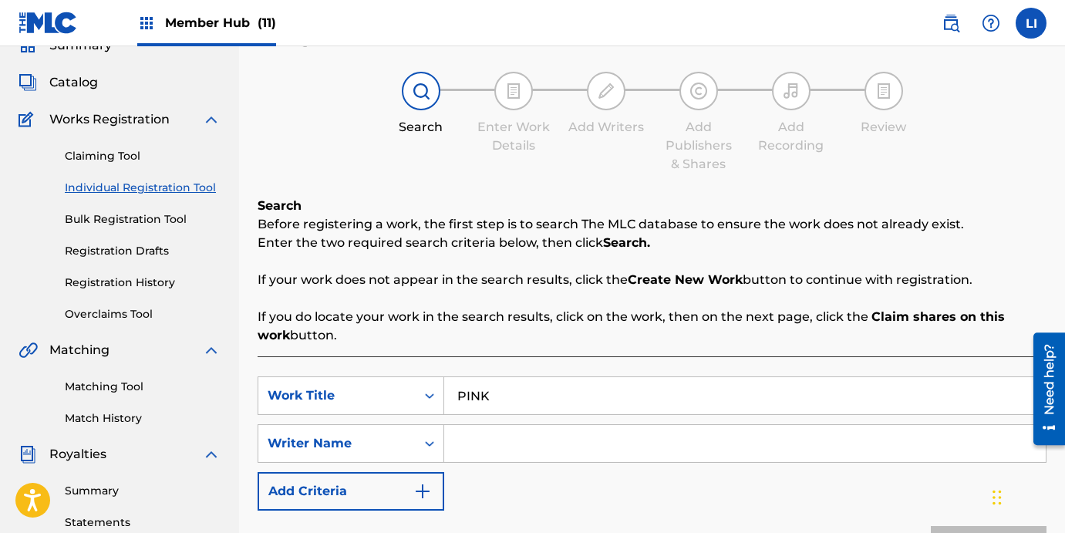
click at [162, 185] on link "Individual Registration Tool" at bounding box center [143, 188] width 156 height 16
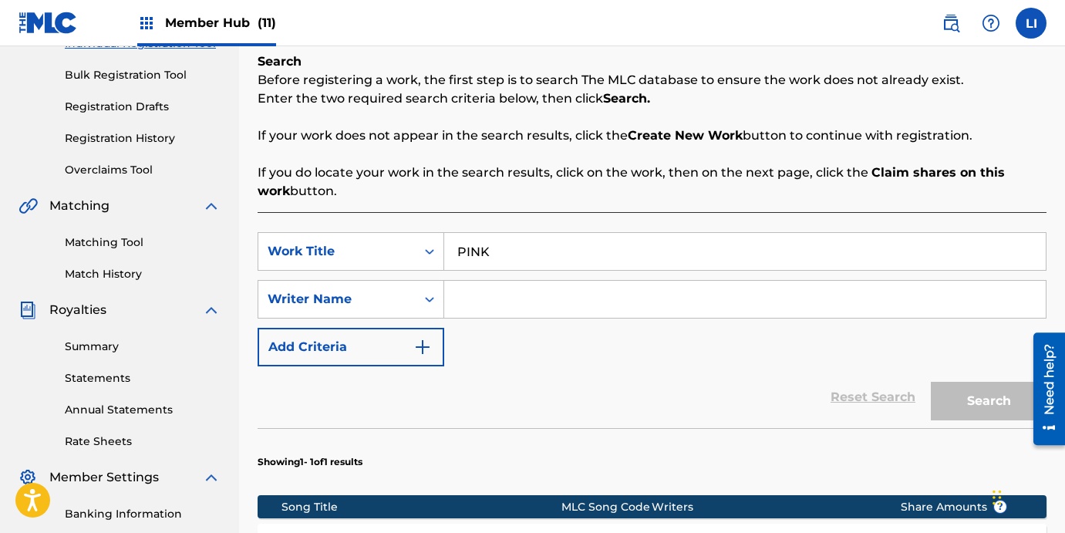
scroll to position [301, 0]
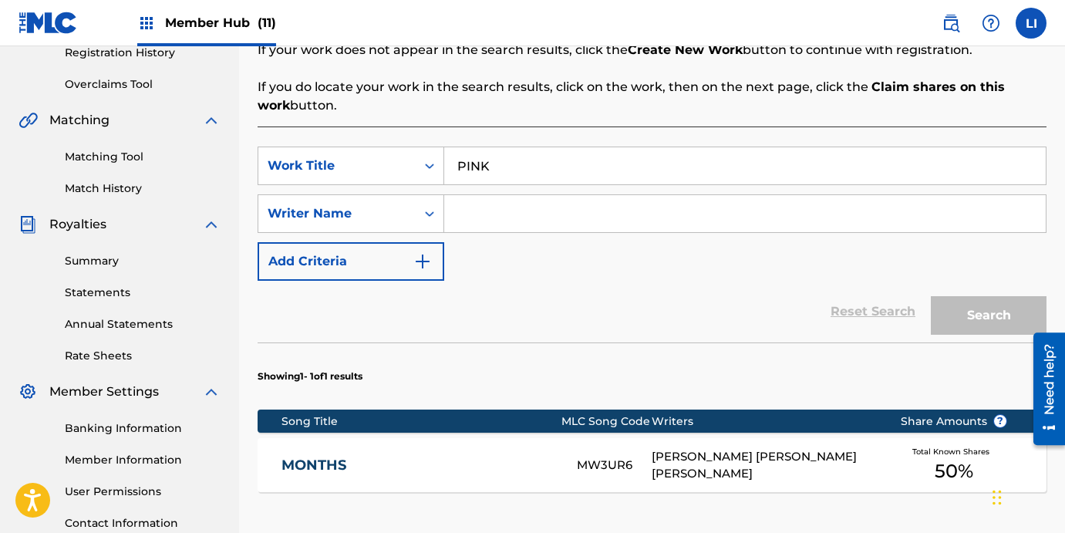
click at [554, 172] on input "PINK" at bounding box center [744, 165] width 601 height 37
click at [520, 208] on input "Search Form" at bounding box center [744, 213] width 601 height 37
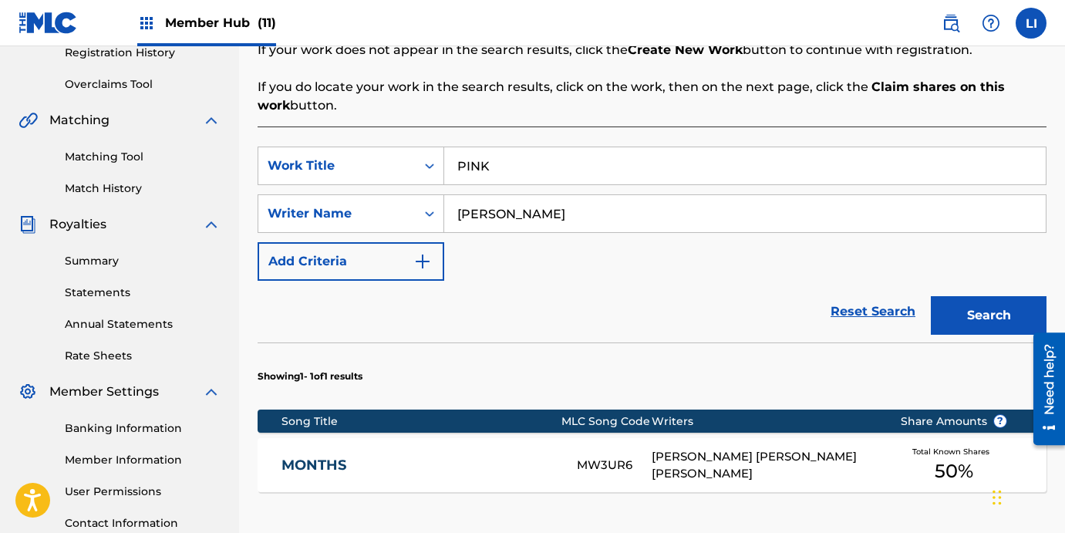
type input "[PERSON_NAME]"
click at [930, 296] on button "Search" at bounding box center [988, 315] width 116 height 39
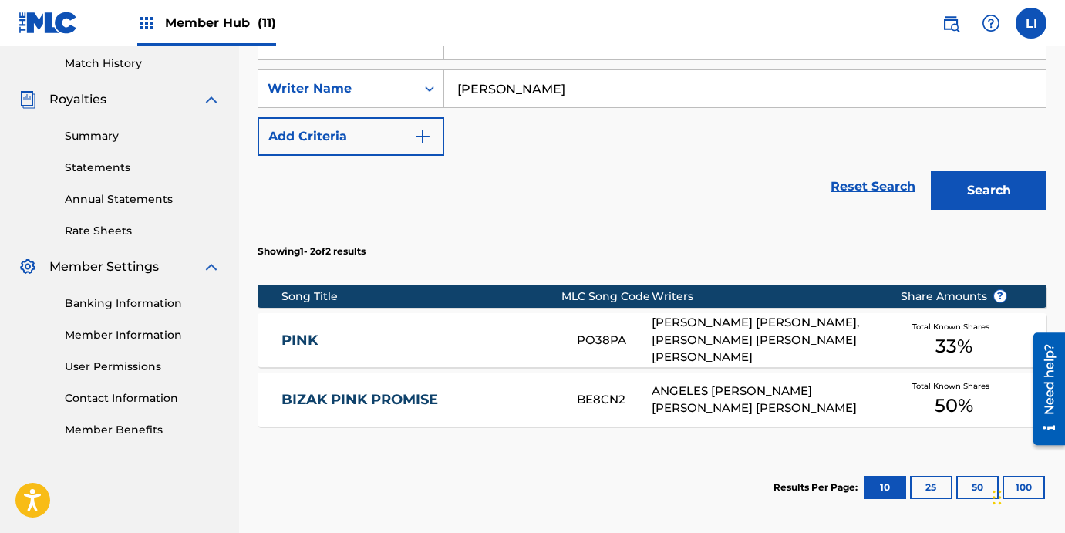
scroll to position [436, 0]
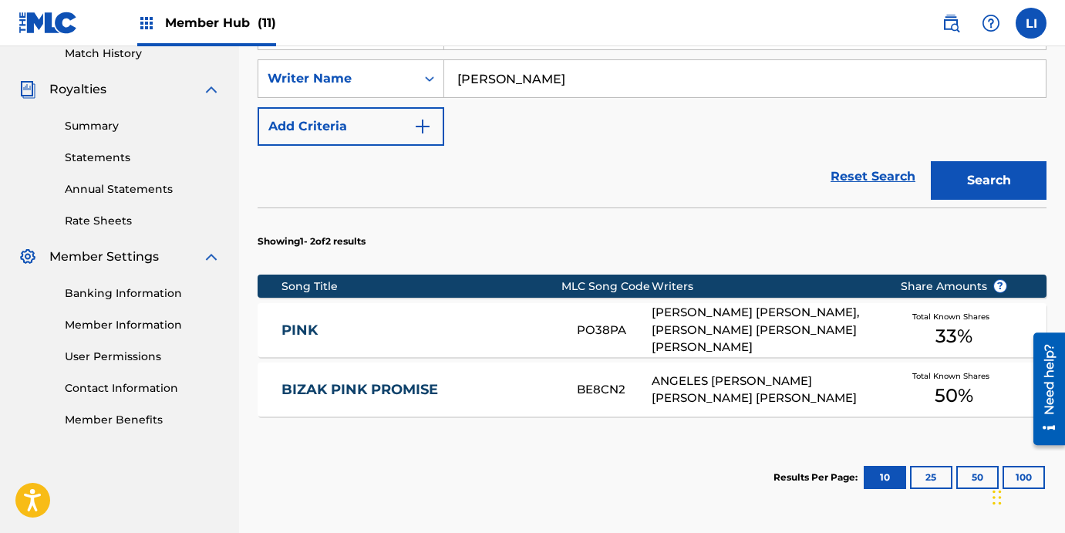
click at [499, 322] on link "PINK" at bounding box center [418, 330] width 274 height 18
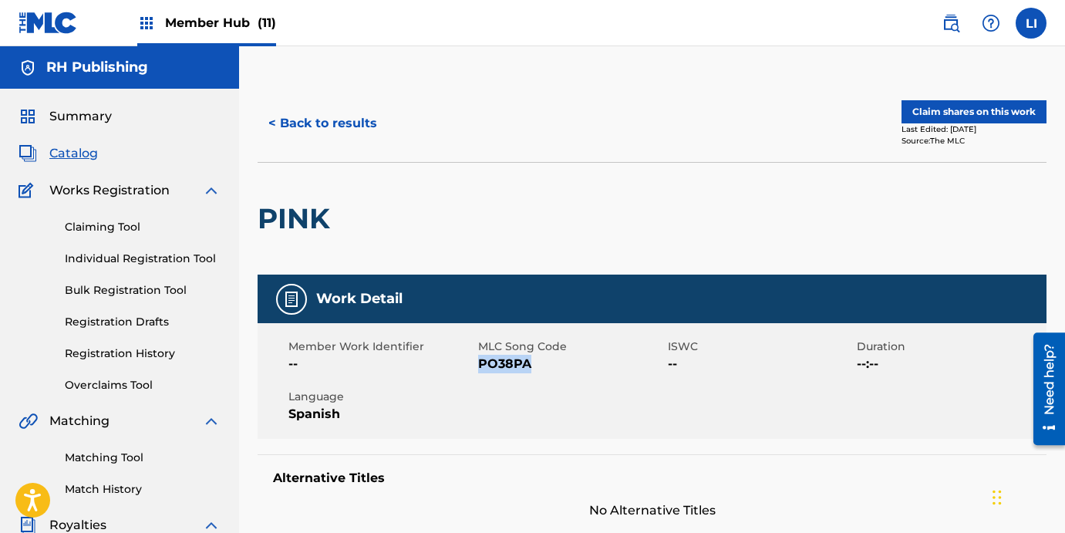
drag, startPoint x: 532, startPoint y: 368, endPoint x: 481, endPoint y: 363, distance: 51.2
click at [481, 363] on span "PO38PA" at bounding box center [571, 364] width 186 height 19
copy span "PO38PA"
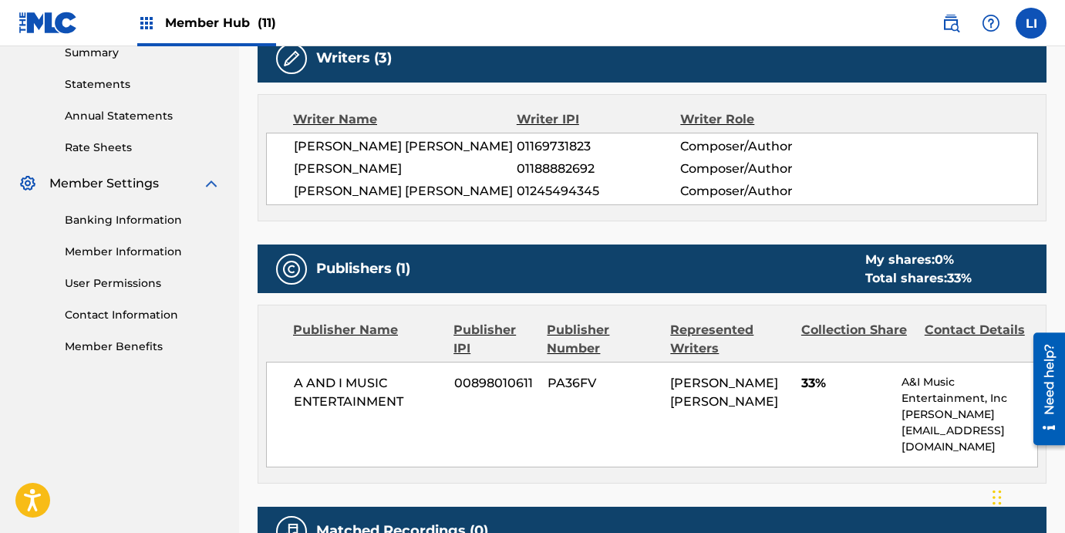
scroll to position [698, 0]
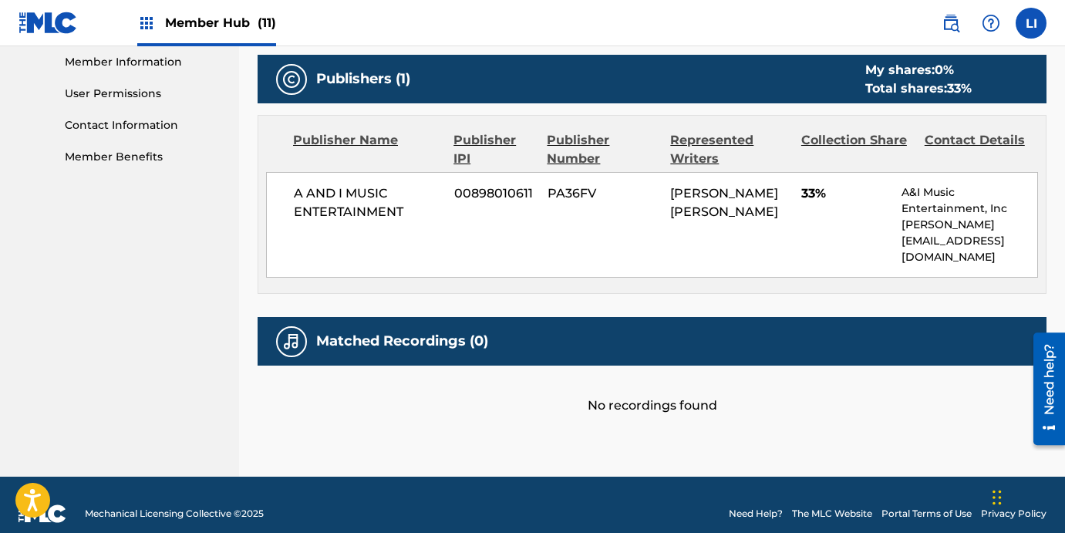
click at [540, 335] on div "Matched Recordings (0)" at bounding box center [651, 341] width 789 height 49
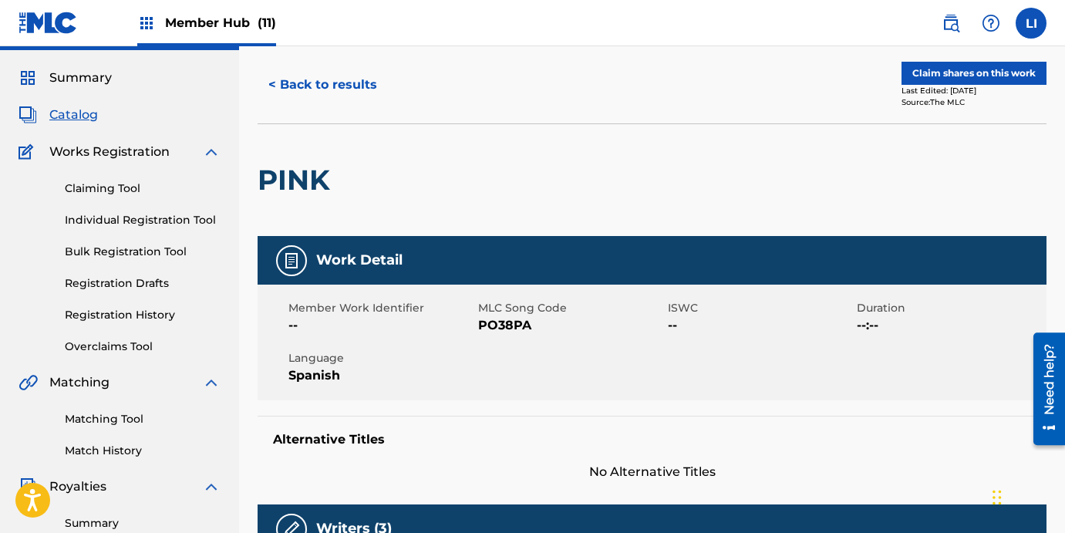
scroll to position [0, 0]
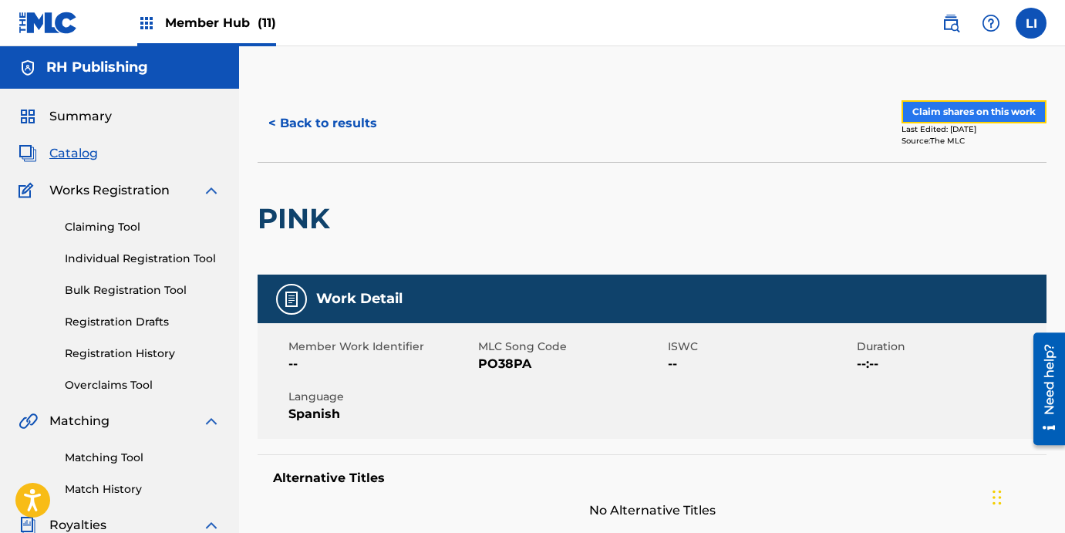
click at [939, 101] on button "Claim shares on this work" at bounding box center [973, 111] width 145 height 23
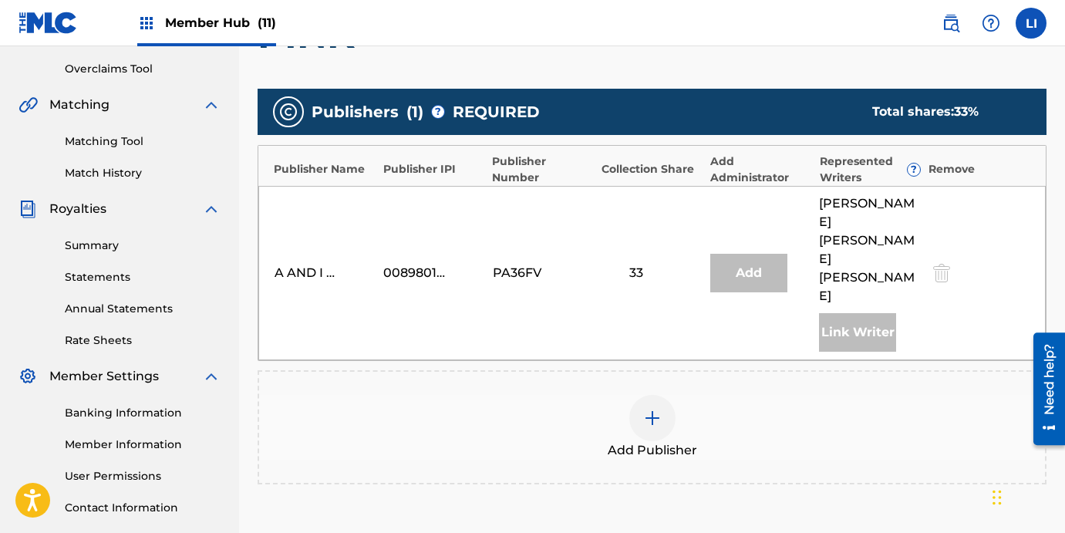
scroll to position [314, 0]
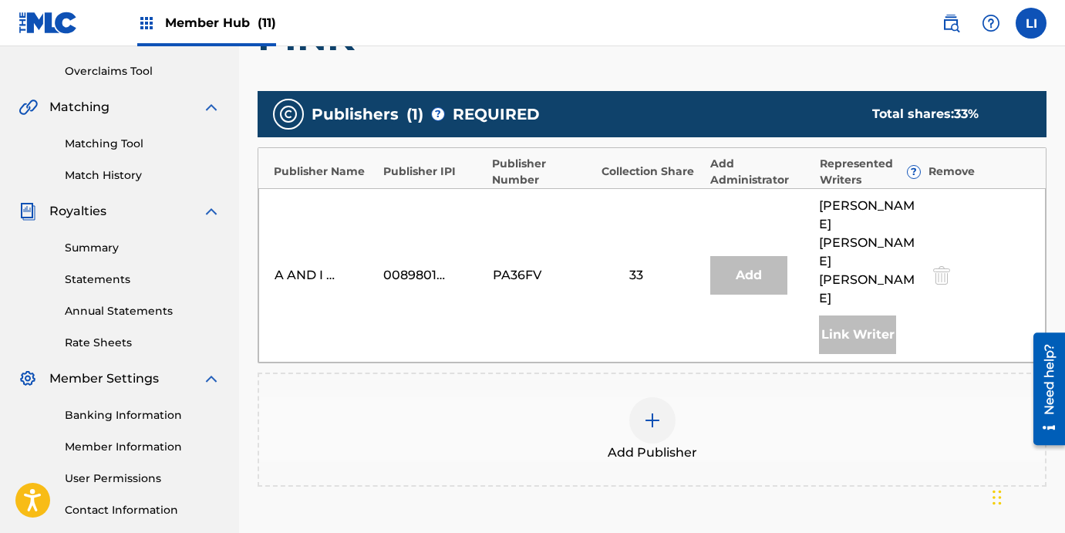
click at [615, 397] on div "Add Publisher" at bounding box center [652, 429] width 786 height 65
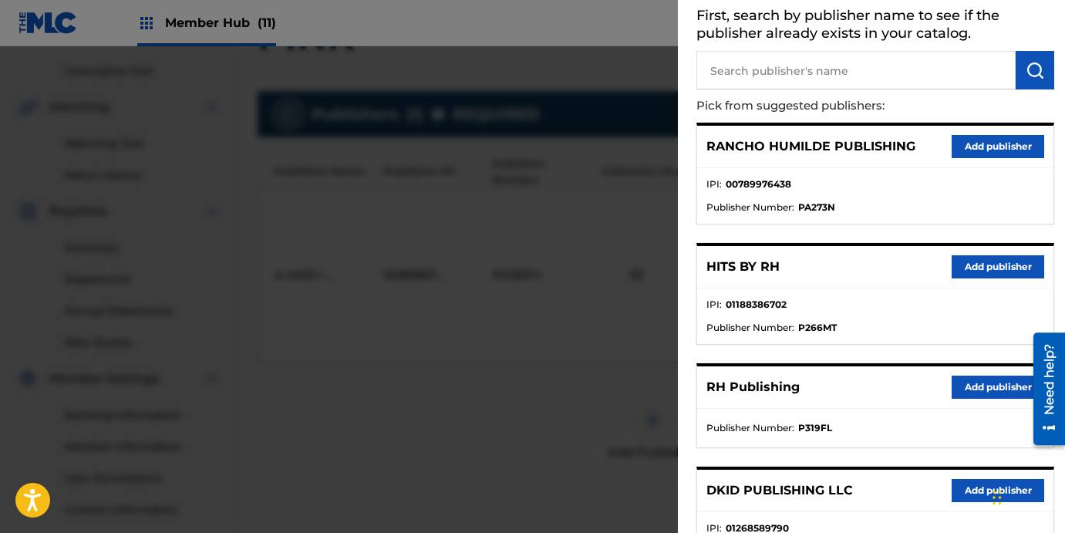
scroll to position [211, 0]
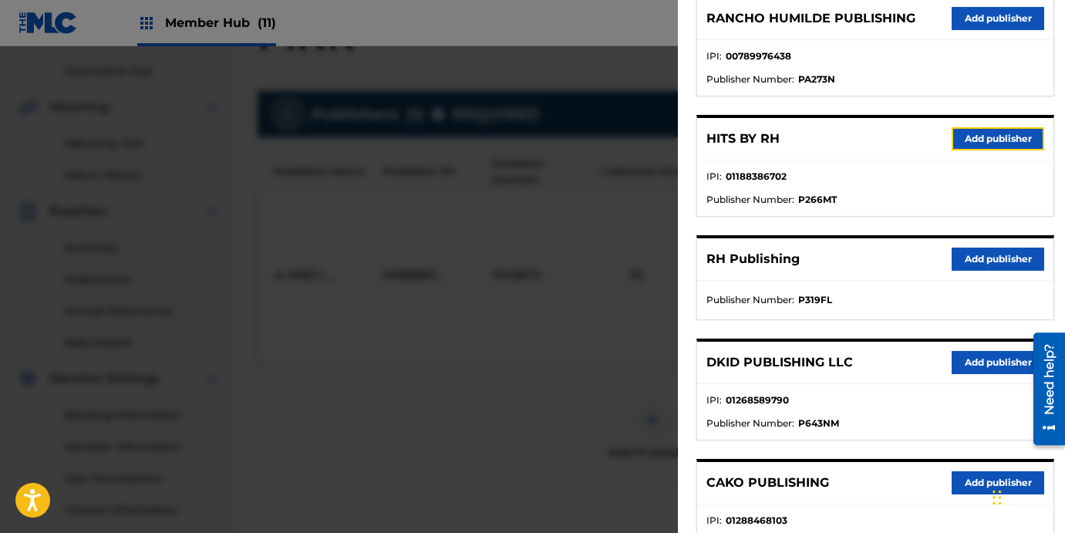
drag, startPoint x: 969, startPoint y: 138, endPoint x: 921, endPoint y: 191, distance: 71.5
click at [969, 138] on button "Add publisher" at bounding box center [997, 138] width 93 height 23
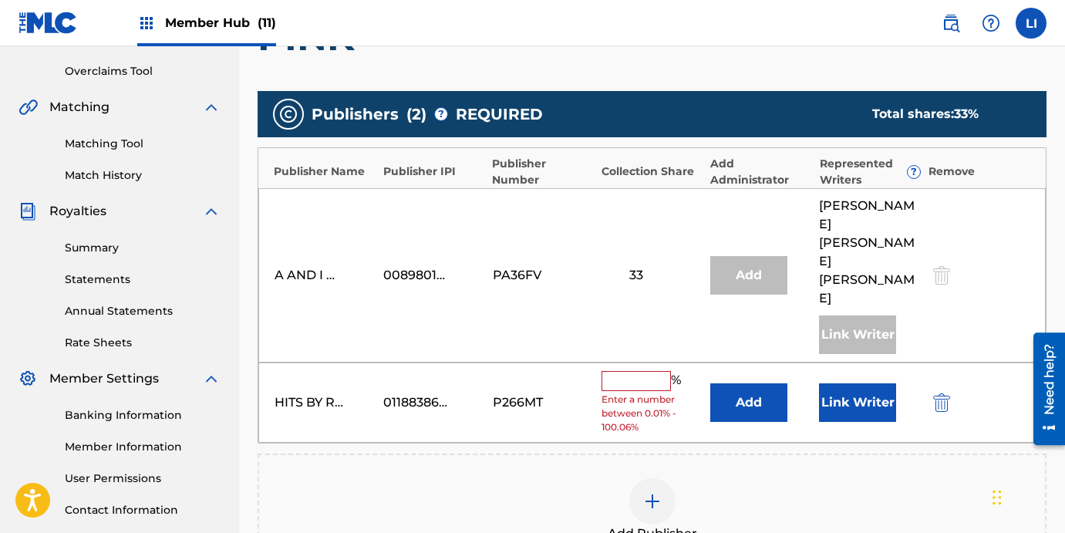
click at [732, 453] on div "Add Publisher" at bounding box center [651, 510] width 789 height 114
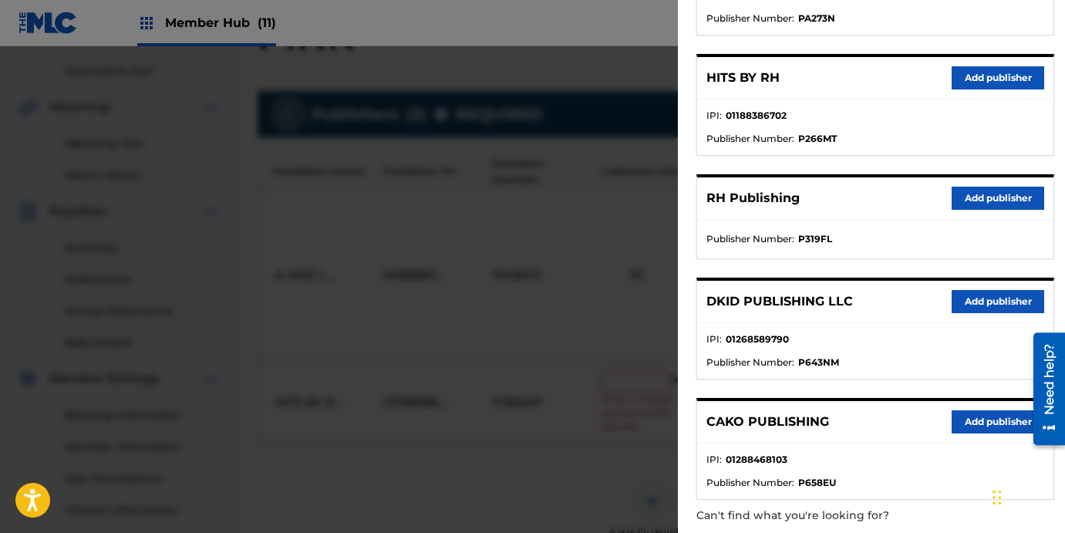
scroll to position [298, 0]
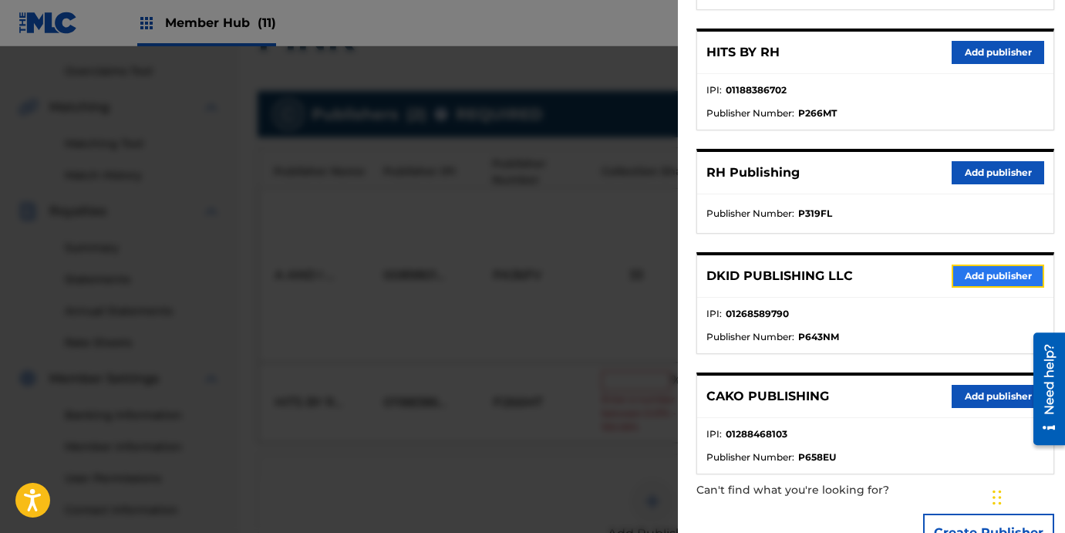
click at [967, 278] on button "Add publisher" at bounding box center [997, 275] width 93 height 23
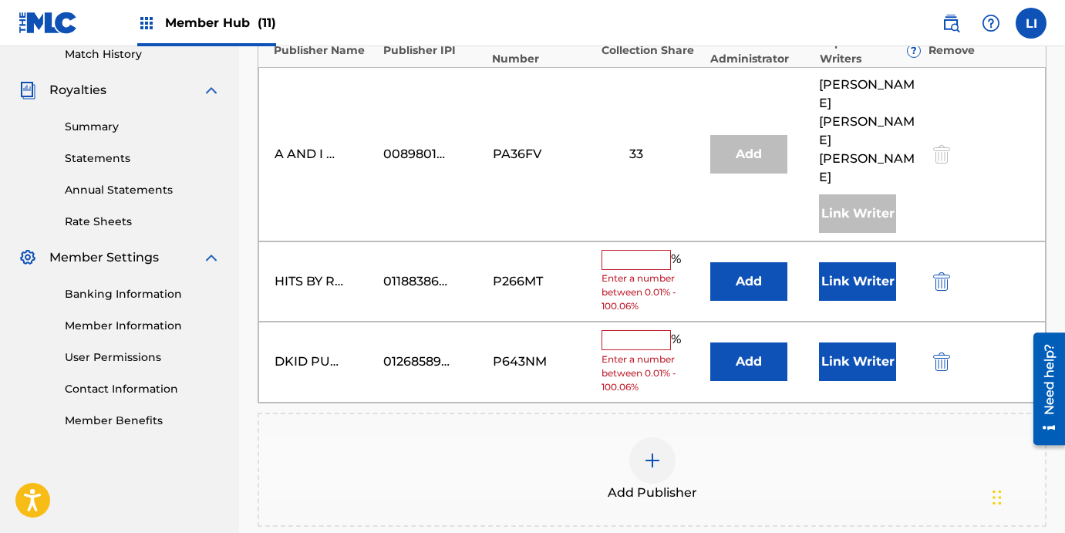
scroll to position [440, 0]
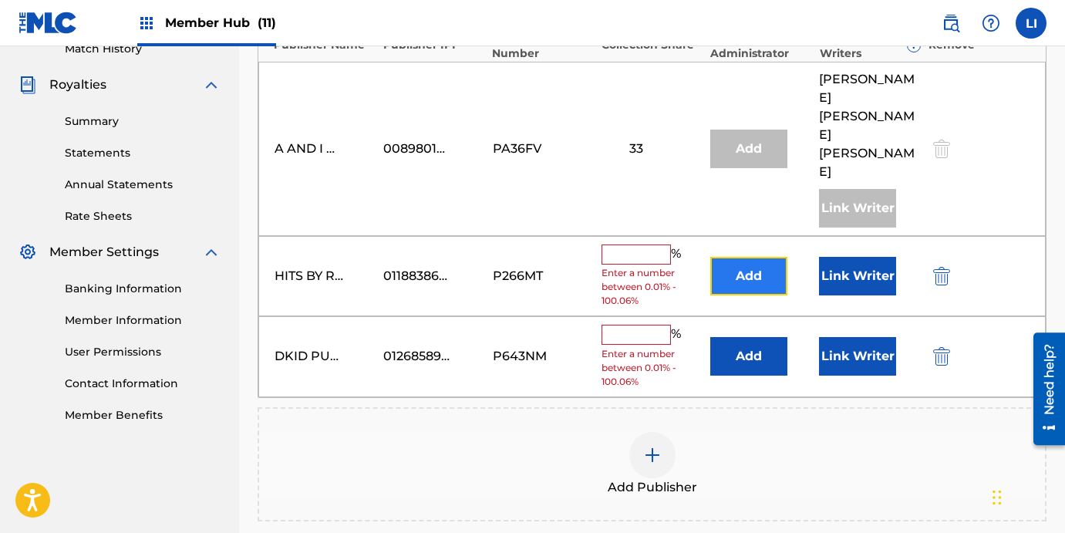
click at [737, 257] on button "Add" at bounding box center [748, 276] width 77 height 39
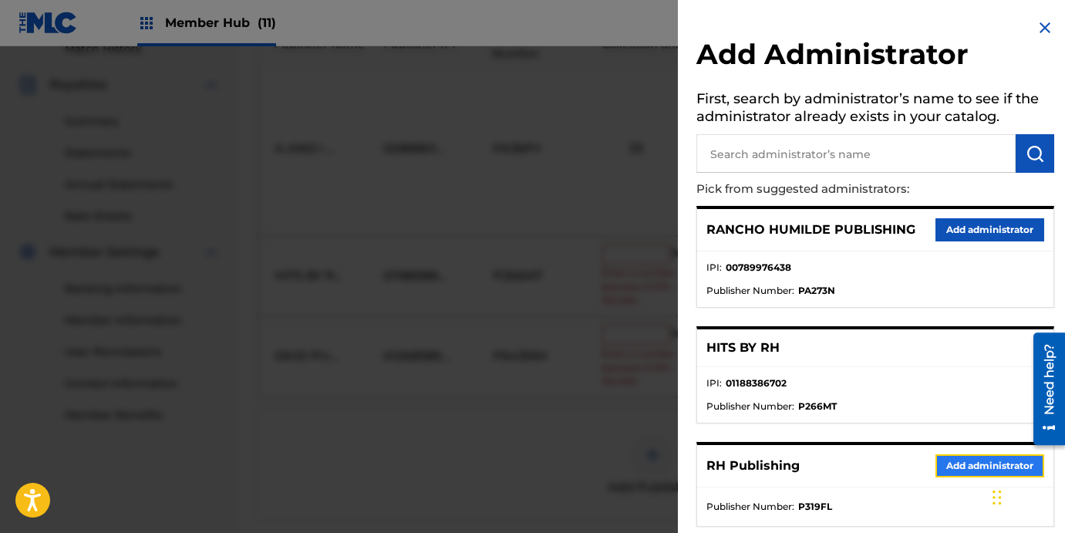
click at [939, 457] on button "Add administrator" at bounding box center [989, 465] width 109 height 23
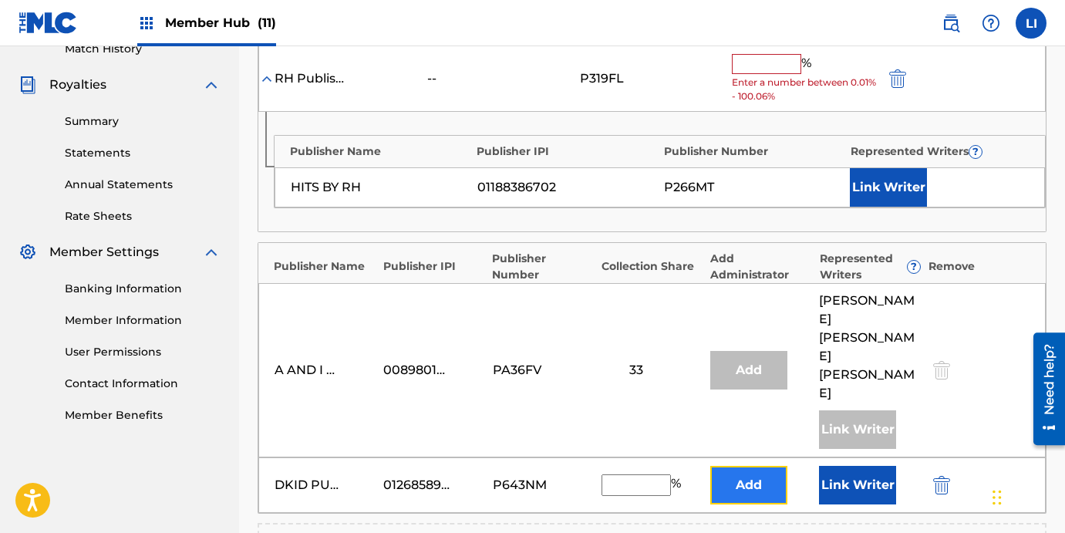
click at [759, 466] on button "Add" at bounding box center [748, 485] width 77 height 39
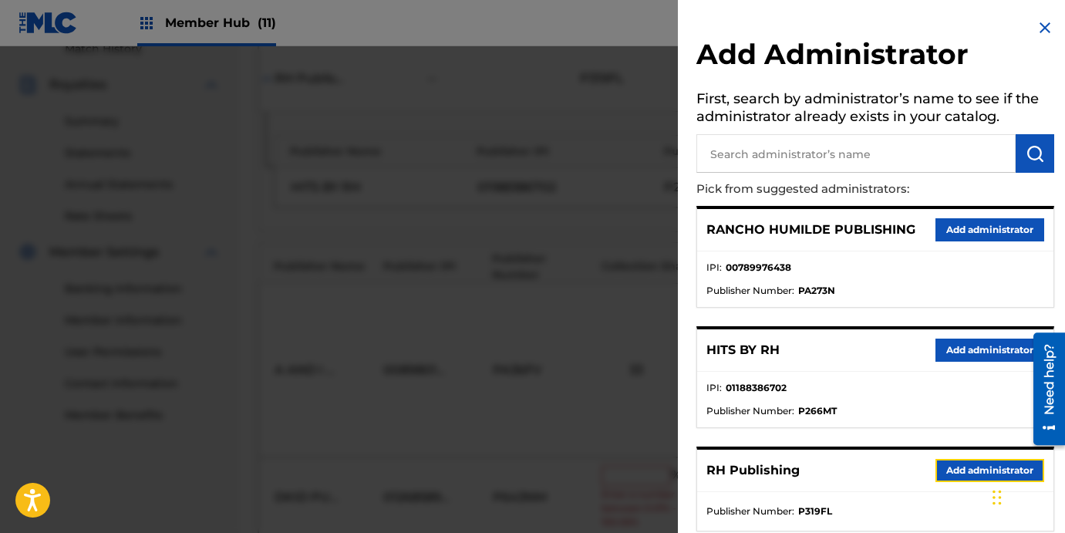
drag, startPoint x: 941, startPoint y: 469, endPoint x: 860, endPoint y: 421, distance: 95.1
click at [941, 469] on button "Add administrator" at bounding box center [989, 470] width 109 height 23
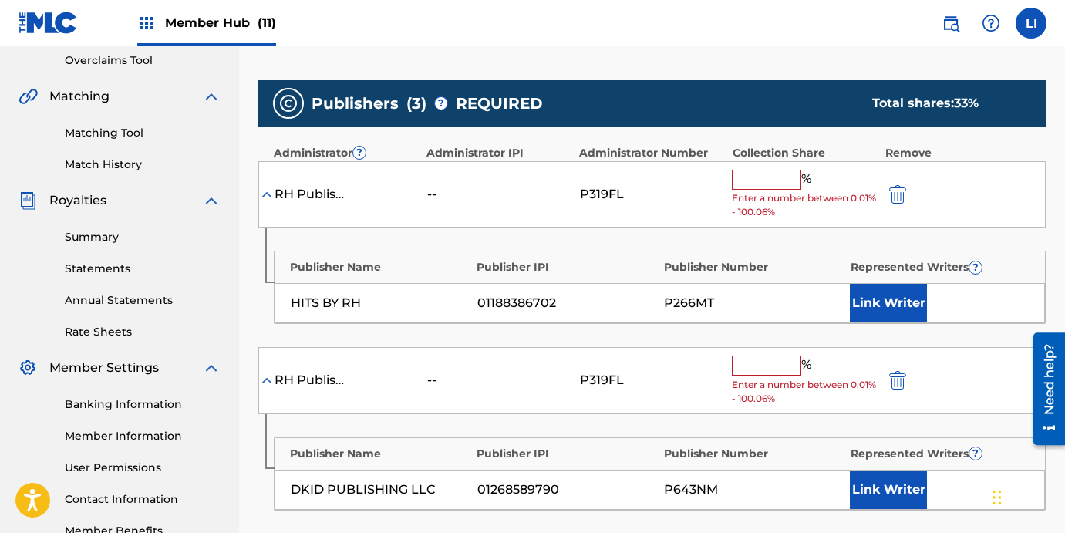
scroll to position [340, 0]
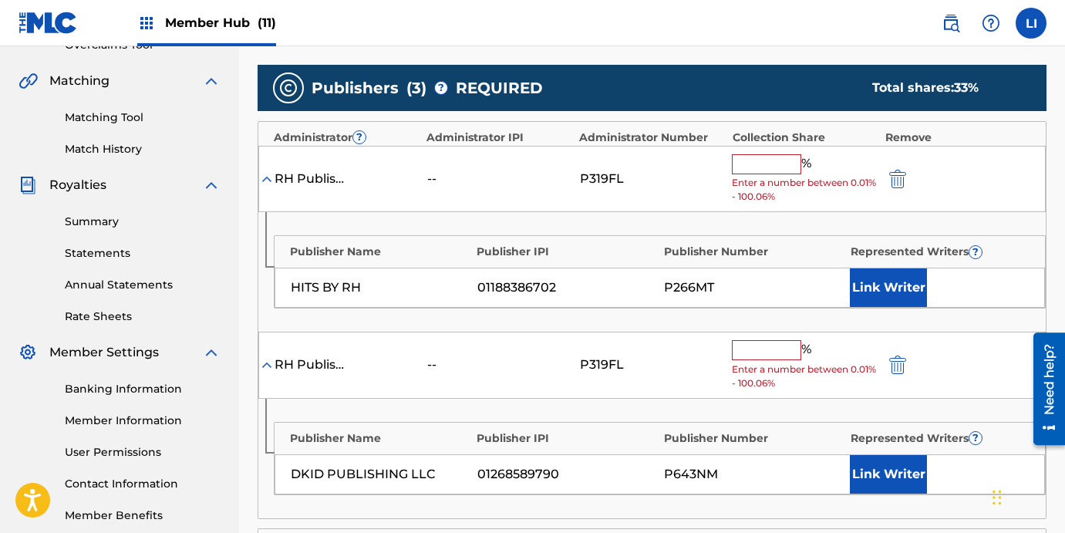
click at [754, 168] on input "text" at bounding box center [766, 164] width 69 height 20
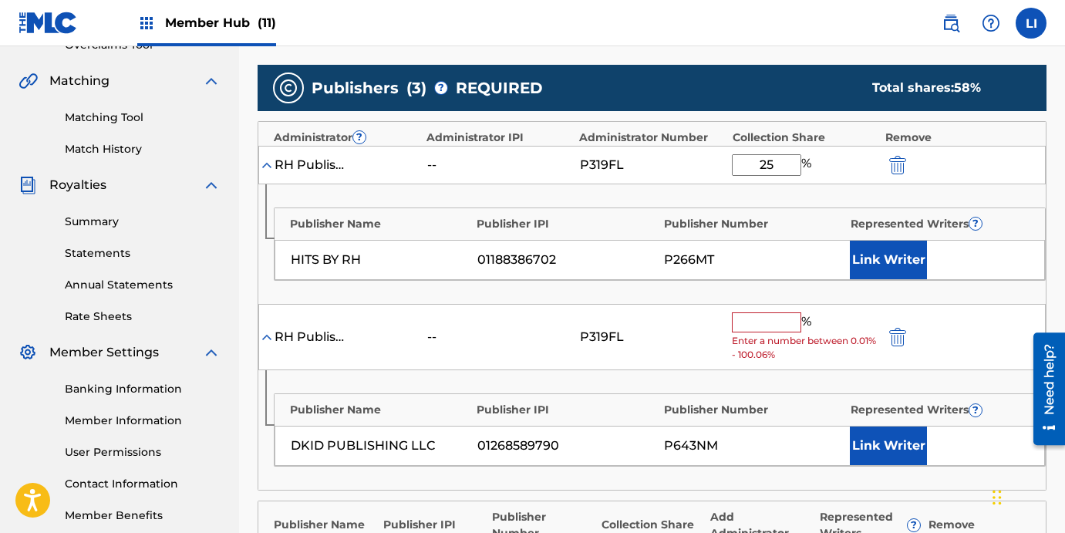
type input "25"
click at [654, 211] on div "Publisher Name Publisher IPI Publisher Number Represented Writers ?" at bounding box center [659, 220] width 770 height 24
click at [777, 315] on input "text" at bounding box center [766, 322] width 69 height 20
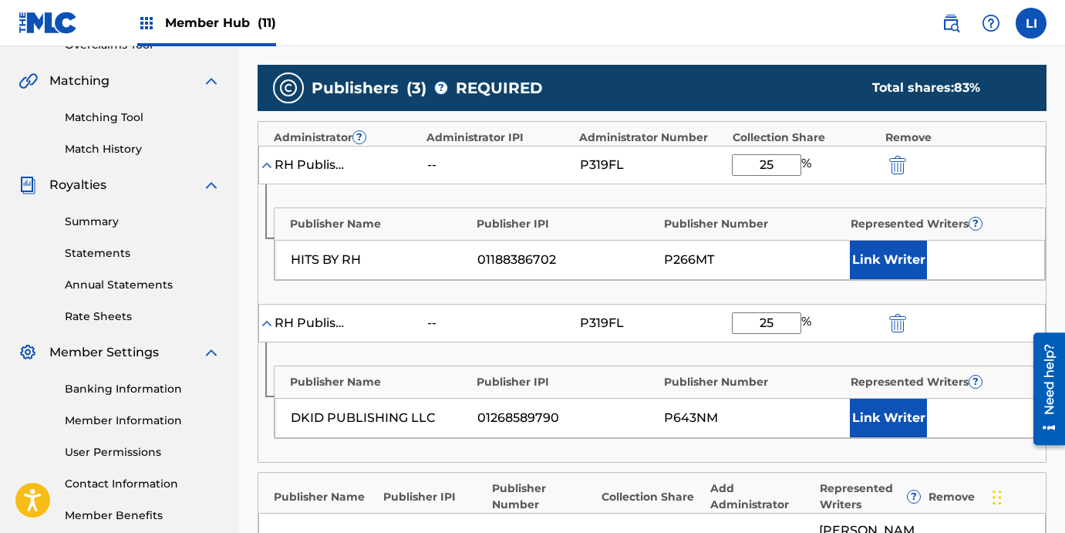
type input "25"
click at [668, 333] on div "RH Publishing -- P319FL 25 %" at bounding box center [651, 323] width 787 height 39
click at [870, 257] on button "Link Writer" at bounding box center [887, 260] width 77 height 39
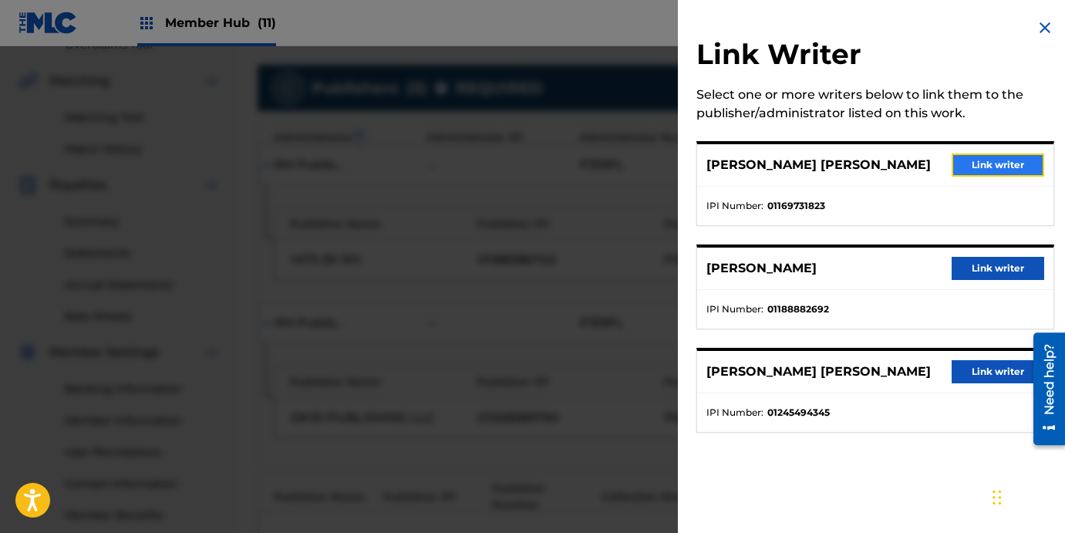
click at [972, 171] on button "Link writer" at bounding box center [997, 164] width 93 height 23
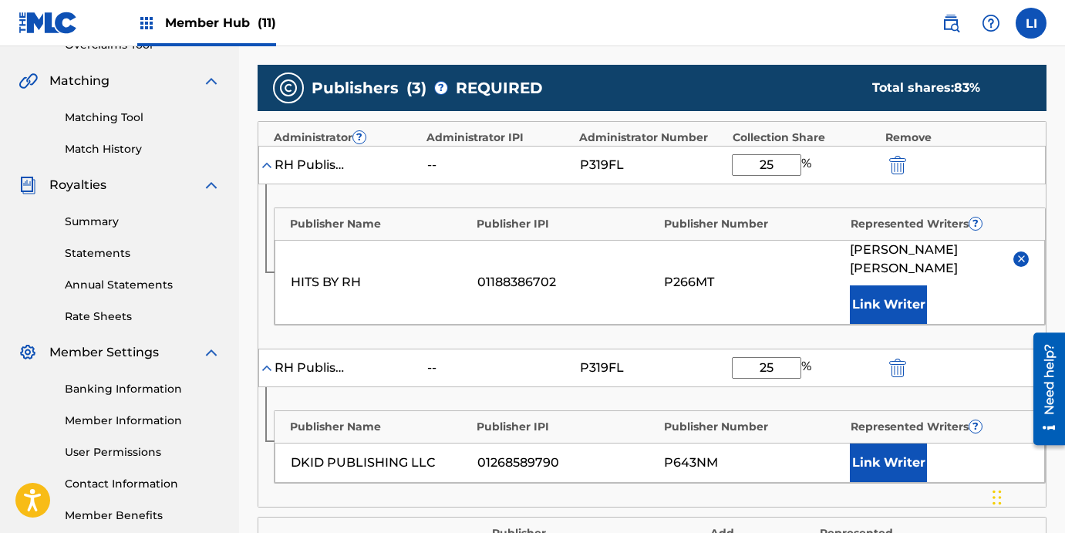
click at [897, 435] on div "Publisher Name Publisher IPI Publisher Number Represented Writers ? DKID PUBLIS…" at bounding box center [660, 446] width 772 height 73
click at [883, 457] on button "Link Writer" at bounding box center [887, 462] width 77 height 39
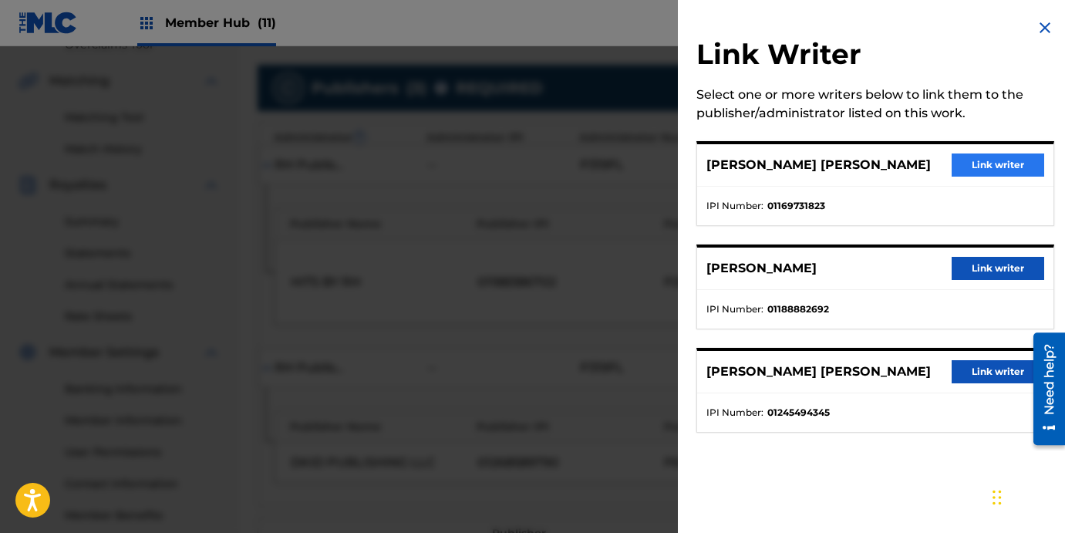
drag, startPoint x: 974, startPoint y: 137, endPoint x: 973, endPoint y: 161, distance: 23.9
click at [974, 137] on div "Link Writer Select one or more writers below to link them to the publisher/admi…" at bounding box center [875, 234] width 395 height 469
click at [973, 161] on button "Link writer" at bounding box center [997, 164] width 93 height 23
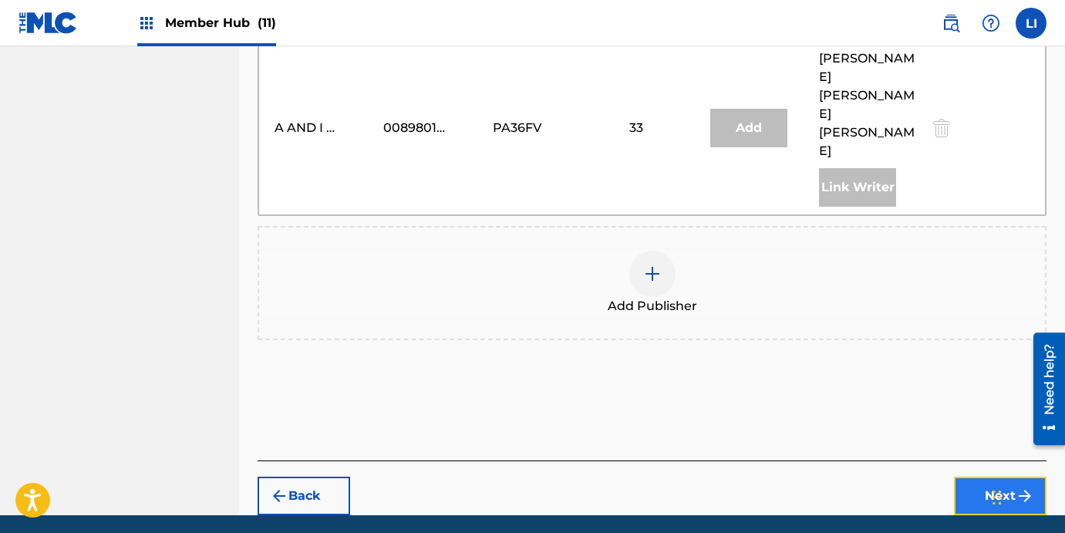
click at [970, 476] on button "Next" at bounding box center [1000, 495] width 93 height 39
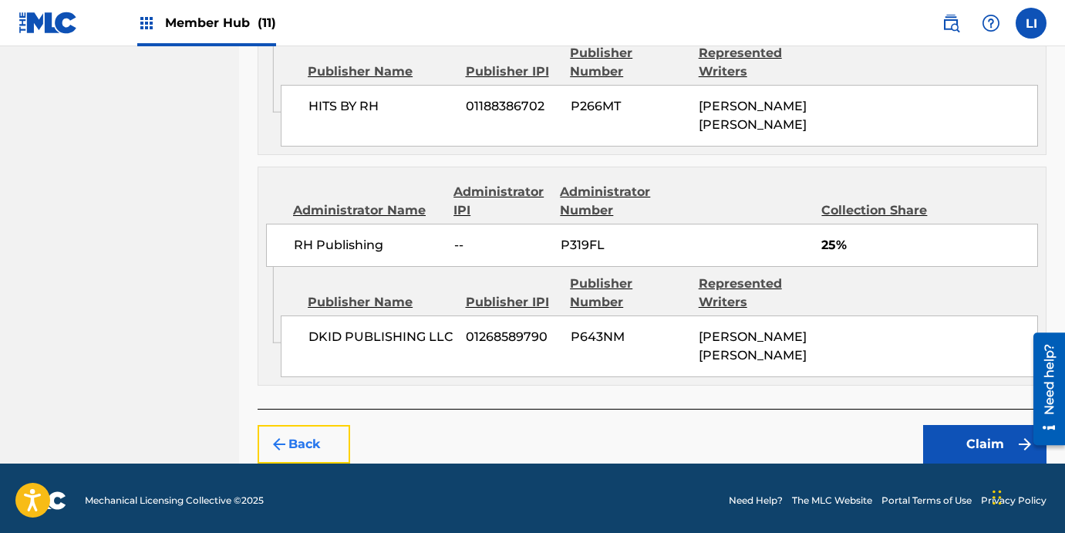
click at [319, 444] on button "Back" at bounding box center [303, 444] width 93 height 39
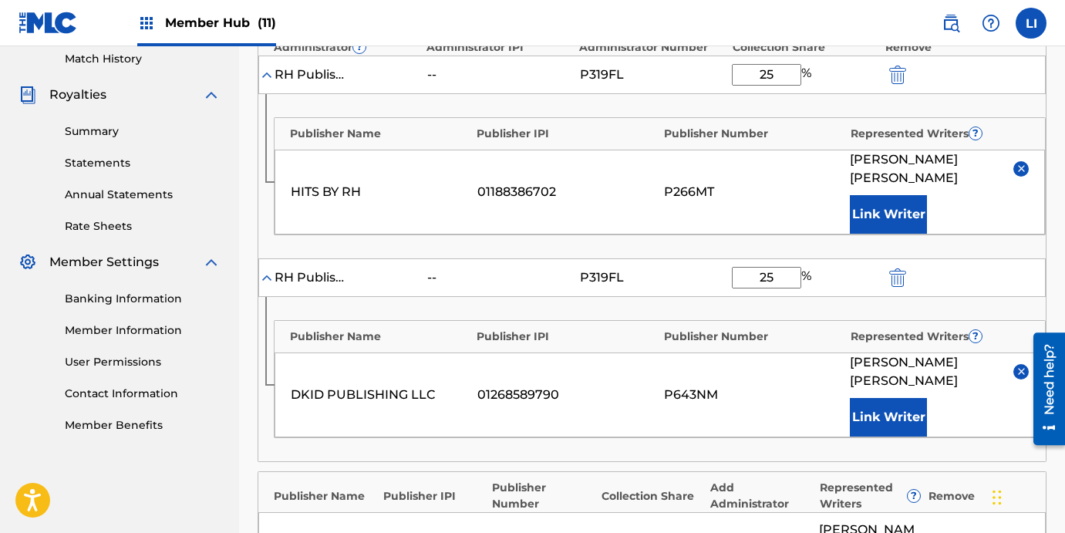
scroll to position [421, 0]
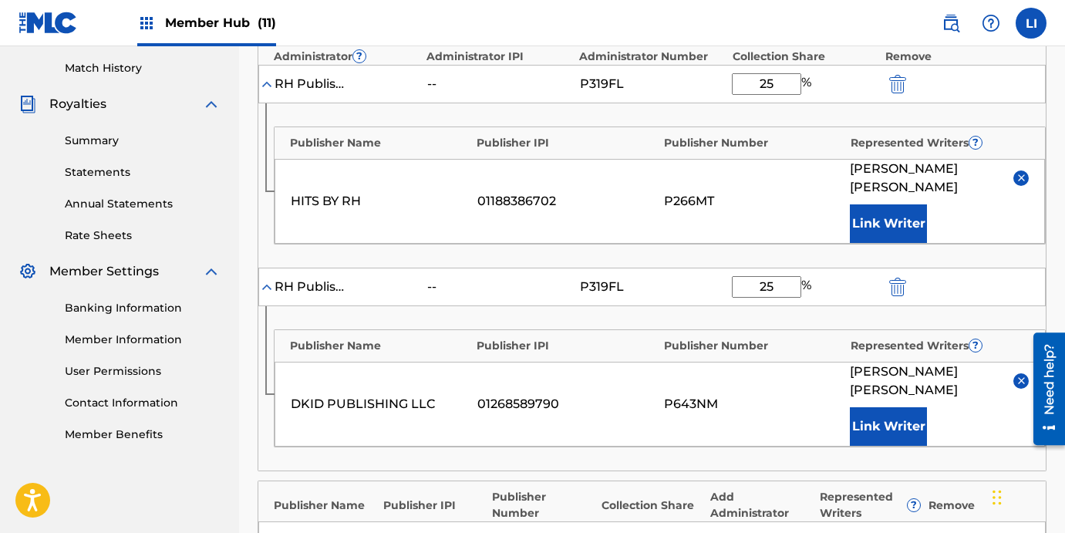
click at [784, 84] on input "25" at bounding box center [766, 84] width 69 height 22
drag, startPoint x: 765, startPoint y: 82, endPoint x: 654, endPoint y: 65, distance: 113.2
click at [654, 65] on div "RH Publishing -- P319FL 25 %" at bounding box center [651, 84] width 787 height 39
type input "16.5"
drag, startPoint x: 795, startPoint y: 286, endPoint x: 698, endPoint y: 257, distance: 100.7
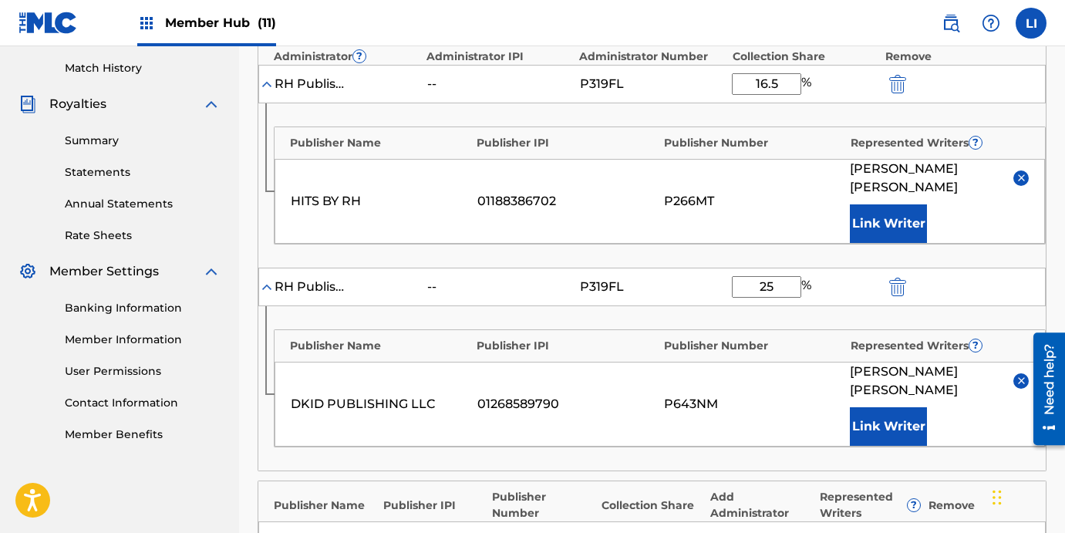
click at [698, 257] on div "Administrator ? Administrator IPI Administrator Number Collection Share Remove …" at bounding box center [651, 255] width 789 height 431
type input "16.5"
drag, startPoint x: 587, startPoint y: 318, endPoint x: 601, endPoint y: 316, distance: 14.7
click at [589, 317] on div "Publisher Name Publisher IPI Publisher Number Represented Writers ? DKID PUBLIS…" at bounding box center [651, 388] width 787 height 164
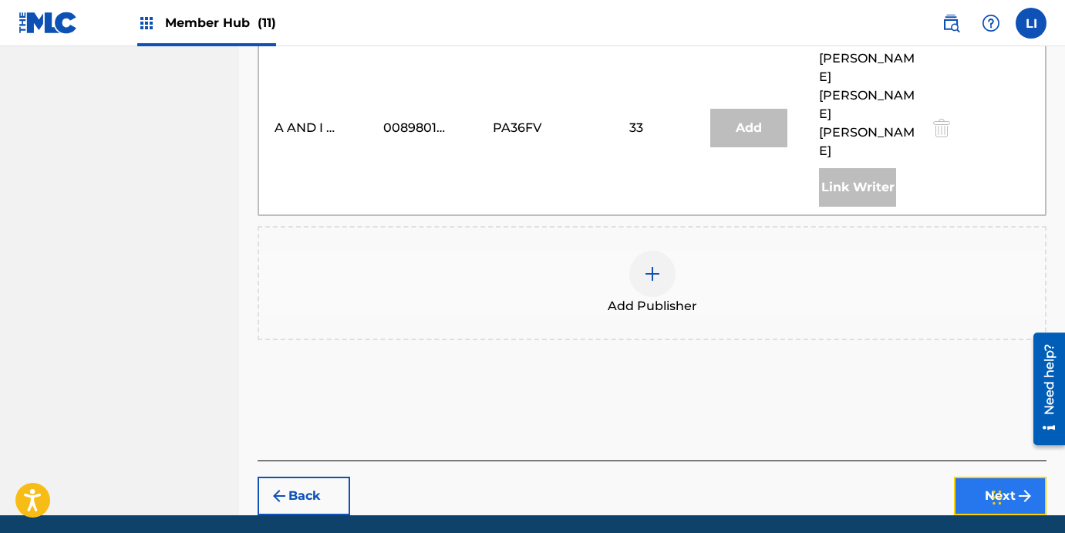
click at [974, 476] on button "Next" at bounding box center [1000, 495] width 93 height 39
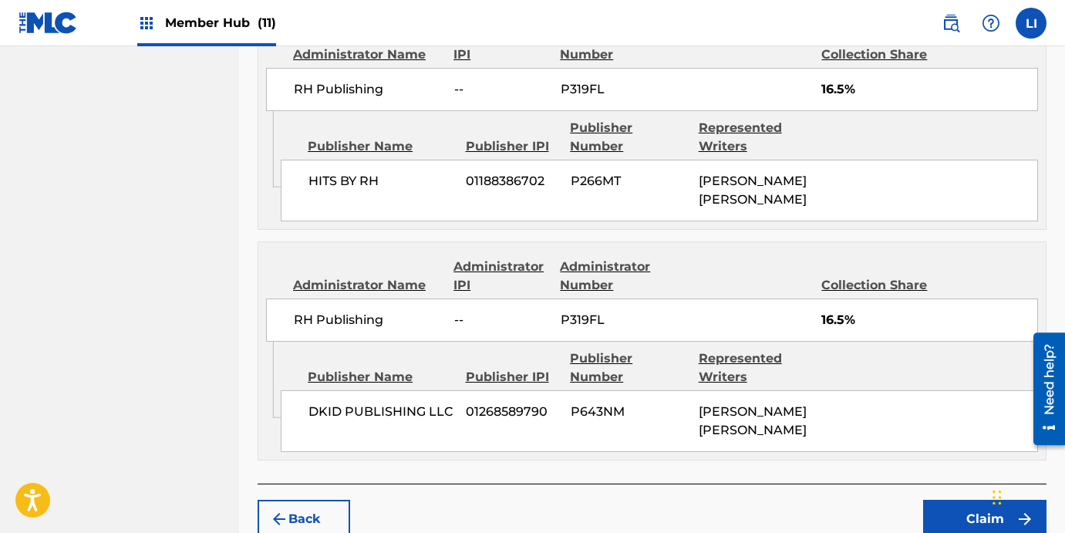
scroll to position [908, 0]
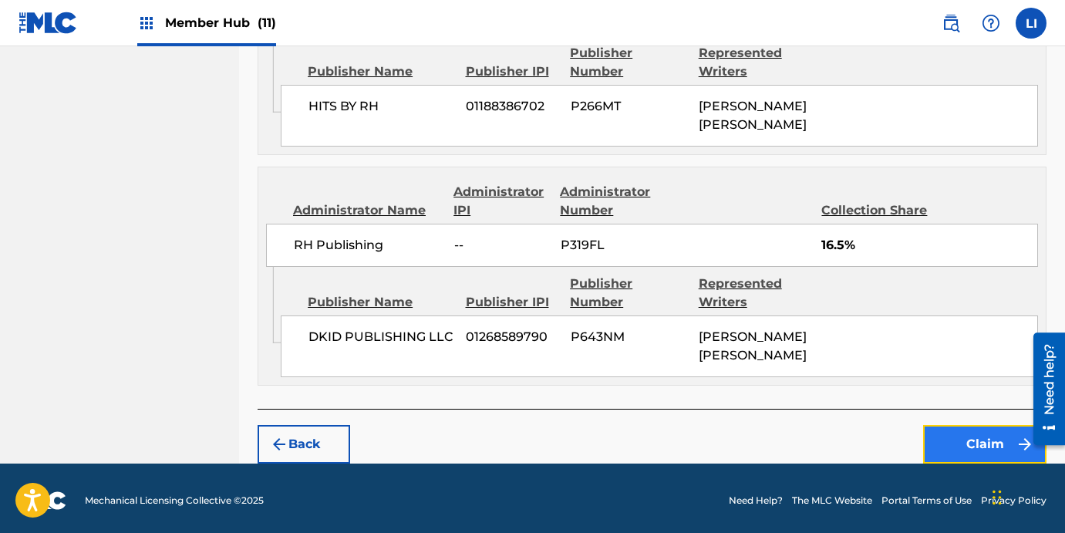
click at [959, 442] on button "Claim" at bounding box center [984, 444] width 123 height 39
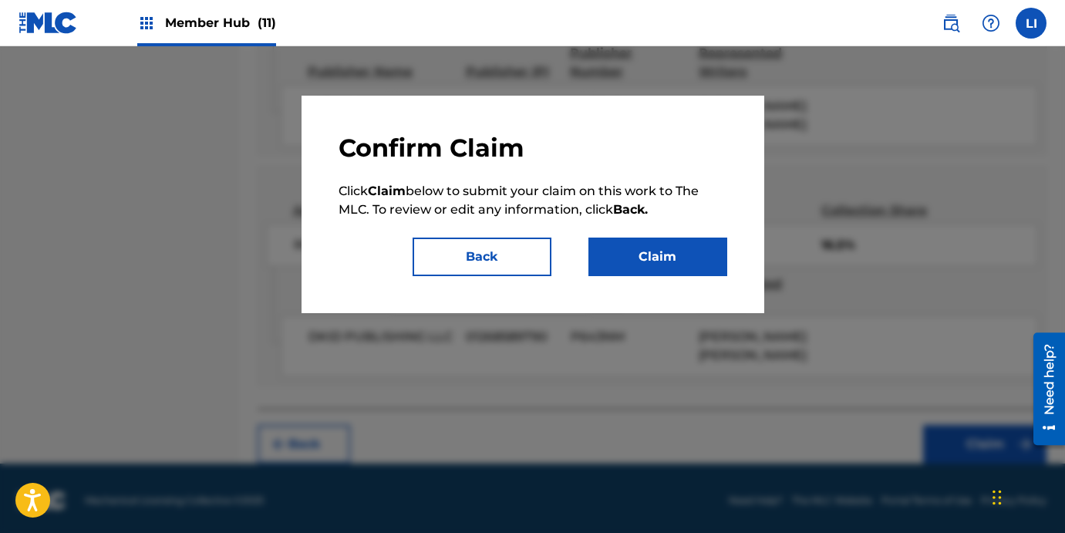
click at [691, 277] on div "Confirm Claim Click Claim below to submit your claim on this work to The MLC. T…" at bounding box center [532, 204] width 463 height 217
click at [690, 263] on button "Claim" at bounding box center [657, 256] width 139 height 39
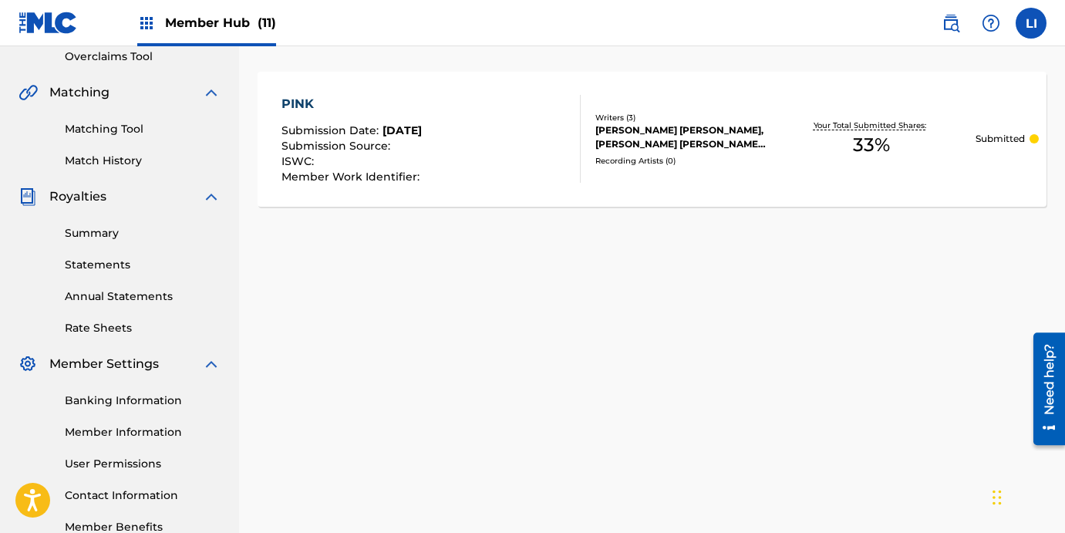
scroll to position [86, 0]
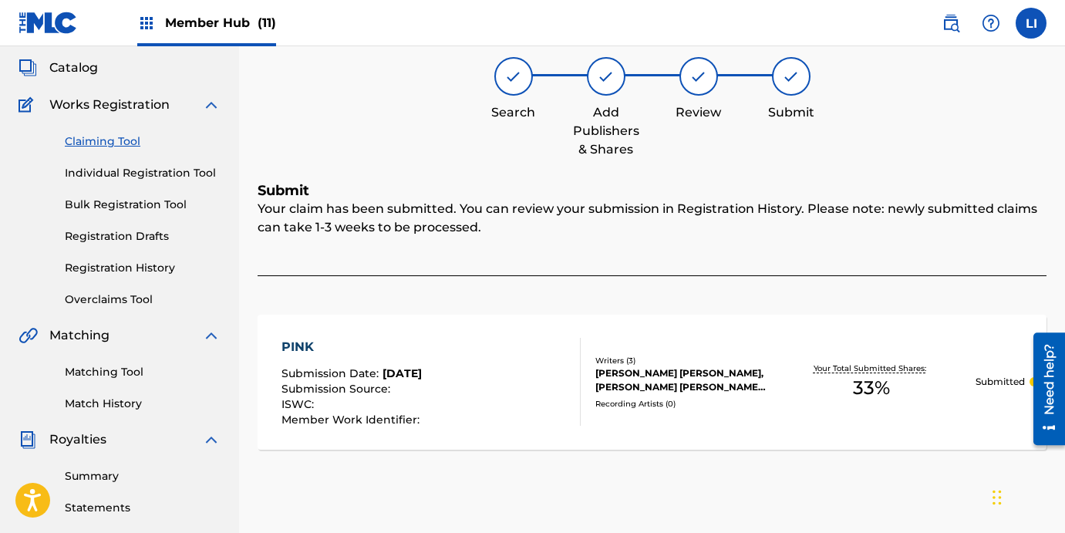
click at [502, 374] on div "PINK Submission Date : [DATE] Submission Source : ISWC : Member Work Identifier…" at bounding box center [431, 382] width 300 height 88
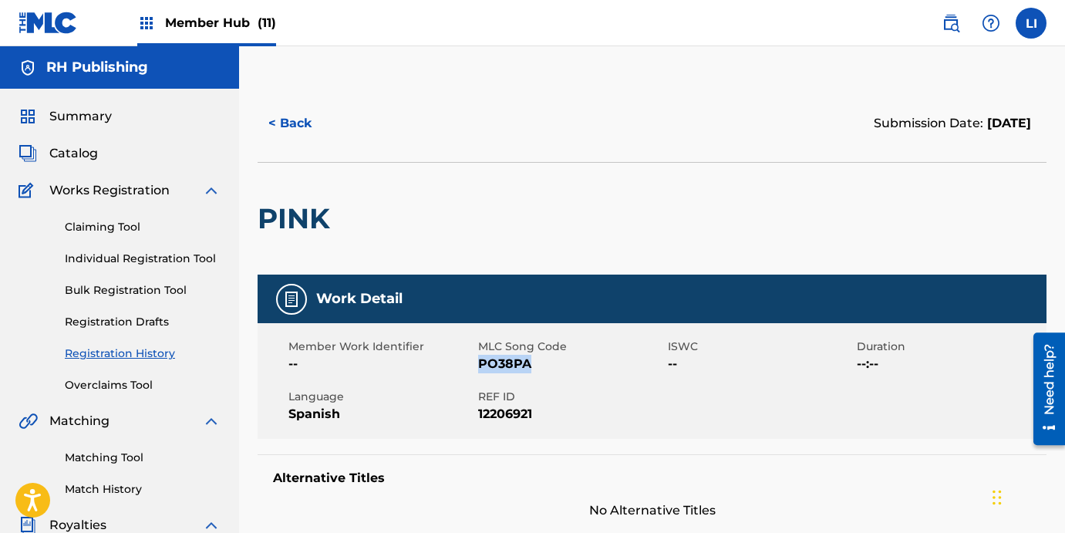
drag, startPoint x: 540, startPoint y: 362, endPoint x: 477, endPoint y: 362, distance: 62.4
click at [478, 362] on span "PO38PA" at bounding box center [571, 364] width 186 height 19
copy span "PO38PA"
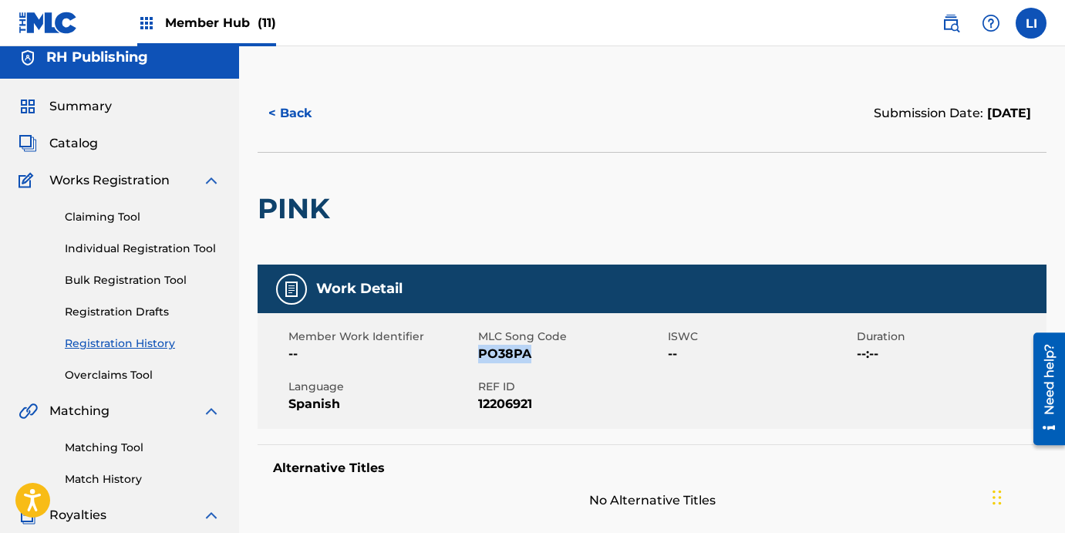
scroll to position [25, 0]
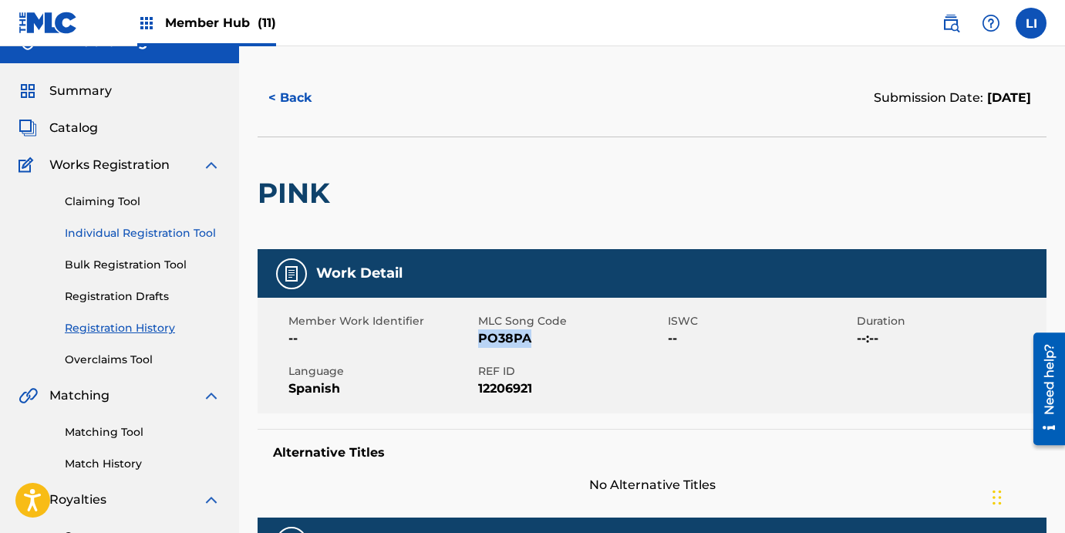
click at [123, 234] on link "Individual Registration Tool" at bounding box center [143, 233] width 156 height 16
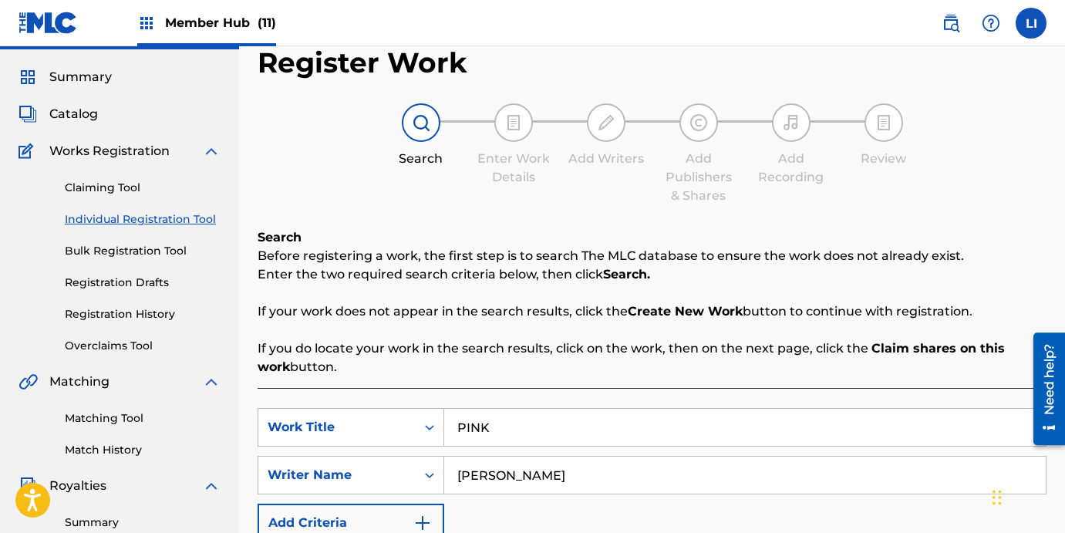
scroll to position [131, 0]
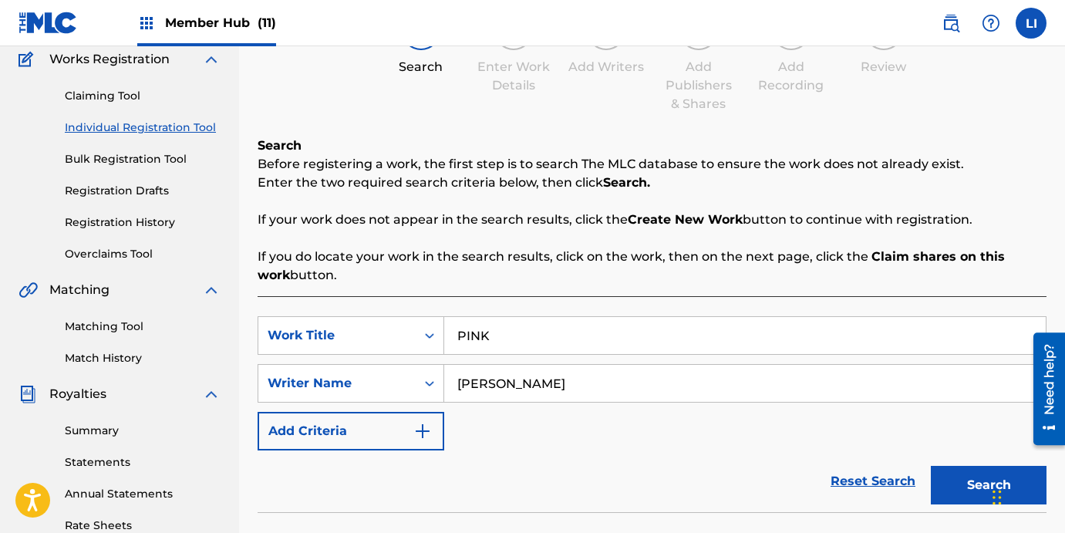
drag, startPoint x: 543, startPoint y: 318, endPoint x: 517, endPoint y: 328, distance: 27.1
click at [518, 328] on input "PINK" at bounding box center [744, 335] width 601 height 37
drag, startPoint x: 517, startPoint y: 335, endPoint x: 496, endPoint y: 336, distance: 21.6
click at [498, 337] on input "PINK" at bounding box center [744, 335] width 601 height 37
click at [496, 336] on input "PINK" at bounding box center [744, 335] width 601 height 37
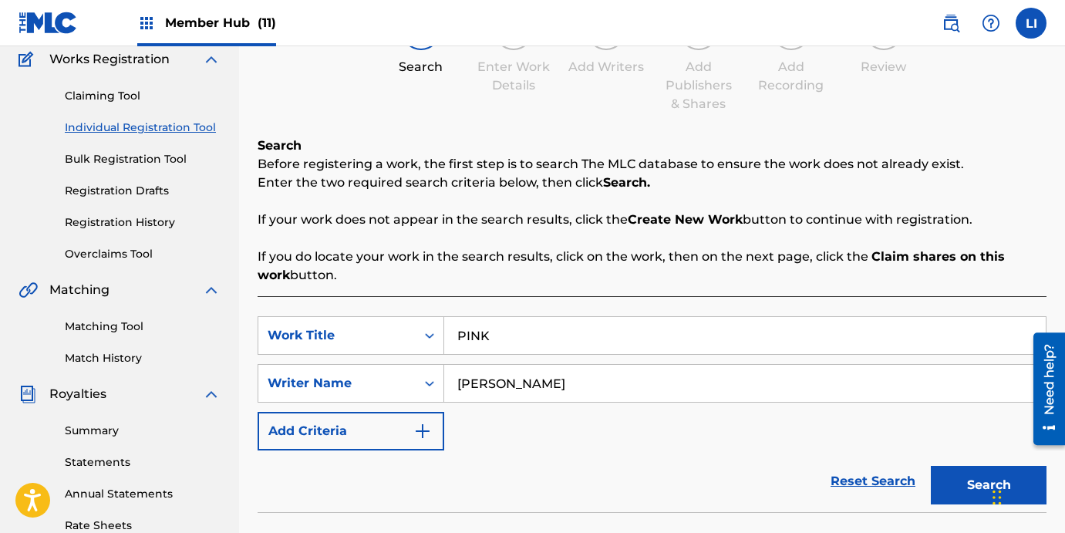
click at [496, 336] on input "PINK" at bounding box center [744, 335] width 601 height 37
type input "LA"
click at [930, 466] on button "Search" at bounding box center [988, 485] width 116 height 39
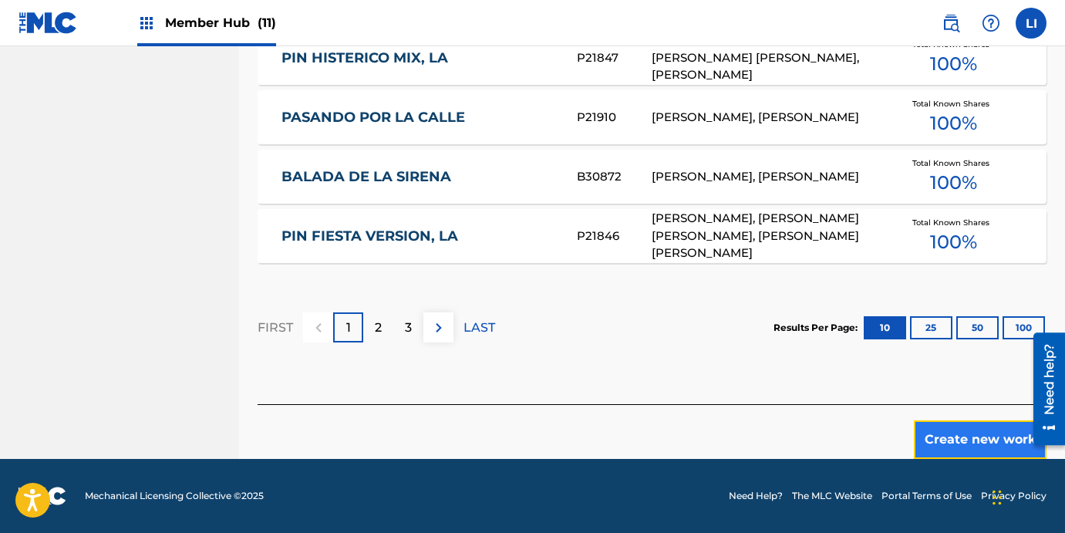
click at [934, 441] on button "Create new work" at bounding box center [979, 439] width 133 height 39
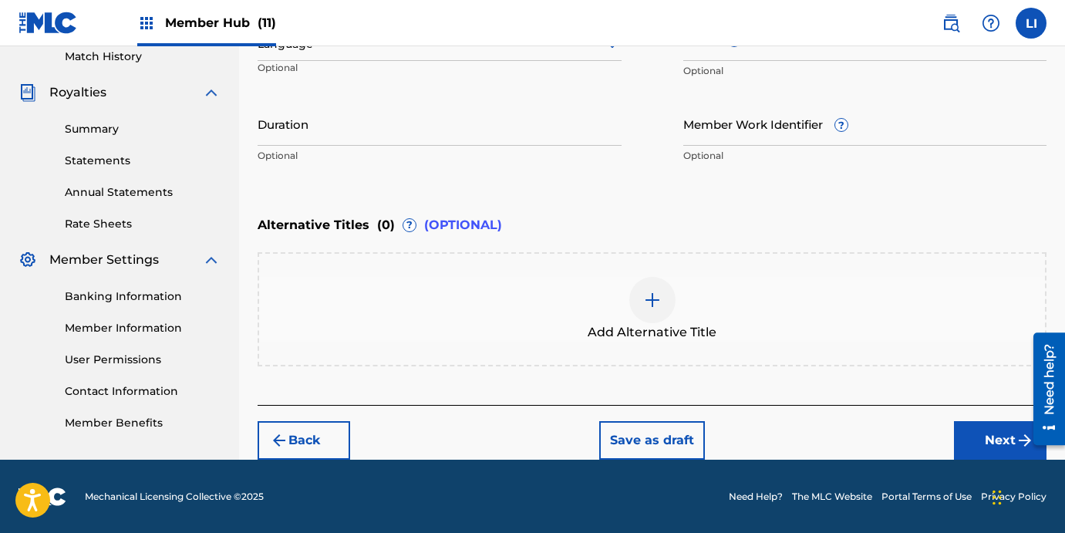
scroll to position [216, 0]
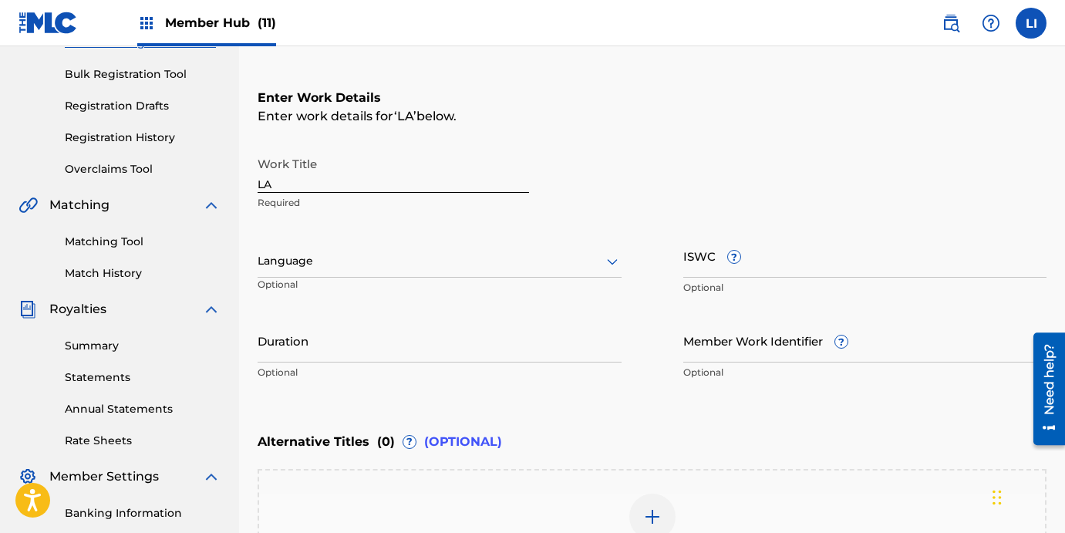
click at [341, 284] on p "Optional" at bounding box center [315, 290] width 116 height 25
click at [338, 274] on div "Language" at bounding box center [439, 261] width 364 height 32
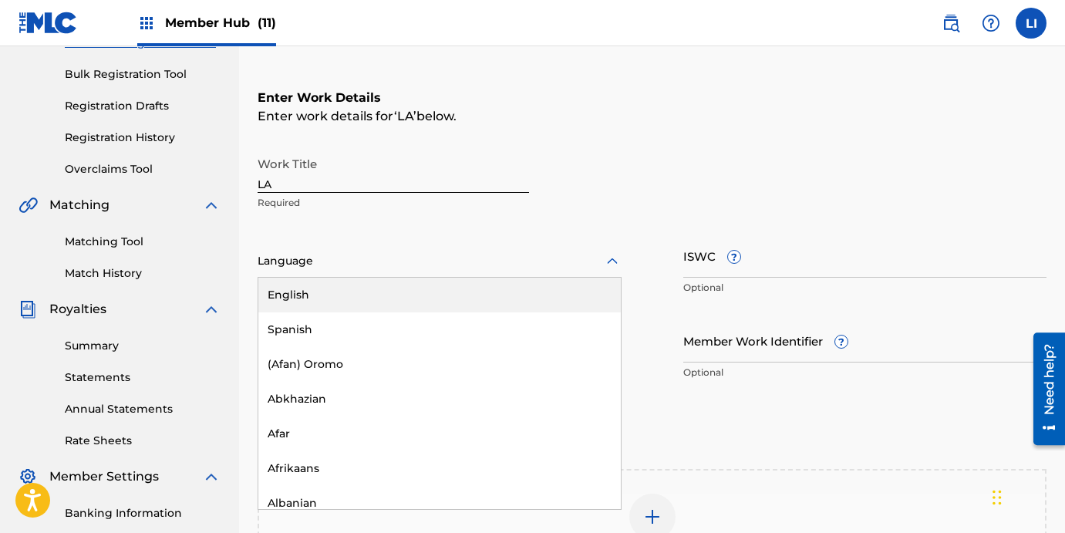
drag, startPoint x: 327, startPoint y: 306, endPoint x: 322, endPoint y: 328, distance: 22.1
click at [323, 323] on div "English Spanish (Afan) Oromo Abkhazian Afar Afrikaans Albanian Amharic Arabic A…" at bounding box center [439, 393] width 362 height 231
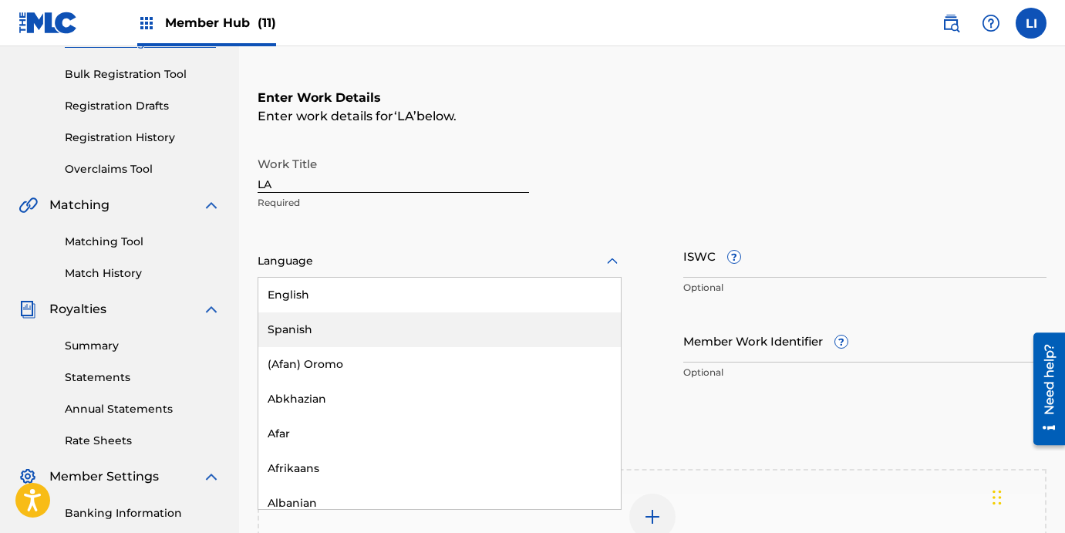
click at [318, 308] on div "English" at bounding box center [439, 295] width 362 height 35
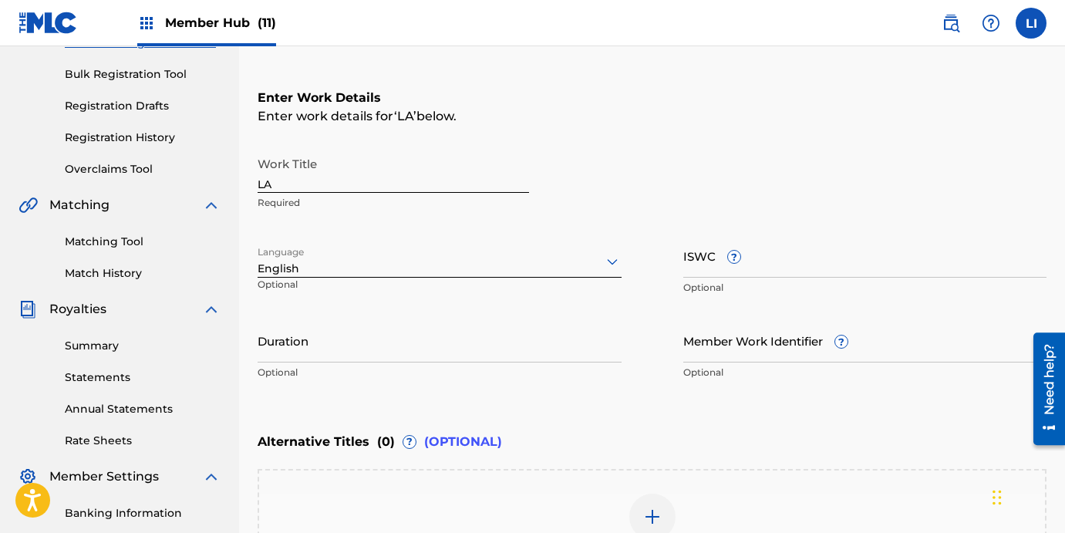
click at [321, 270] on div "Language English Optional" at bounding box center [439, 268] width 364 height 69
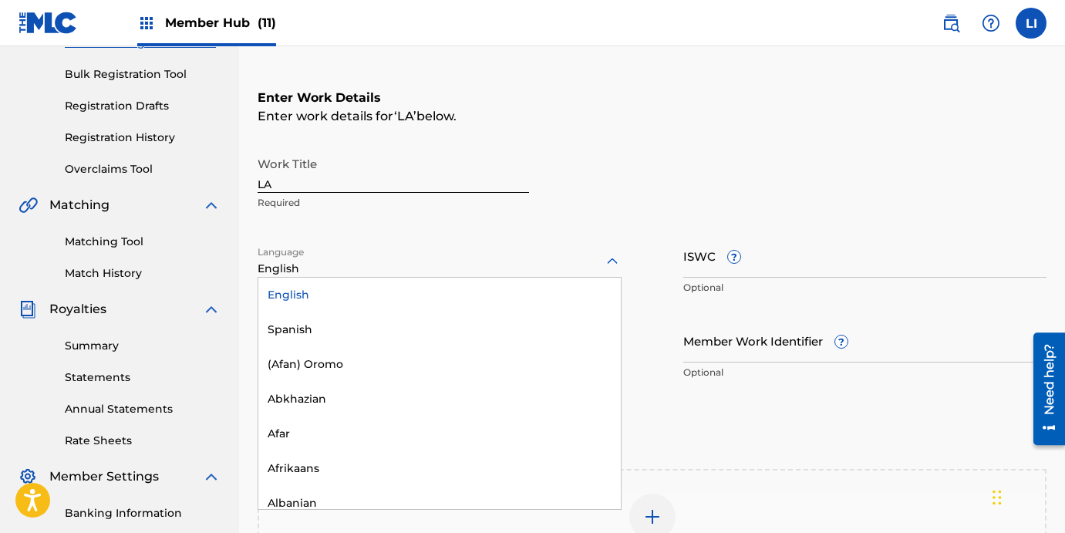
click at [328, 265] on div at bounding box center [439, 260] width 364 height 19
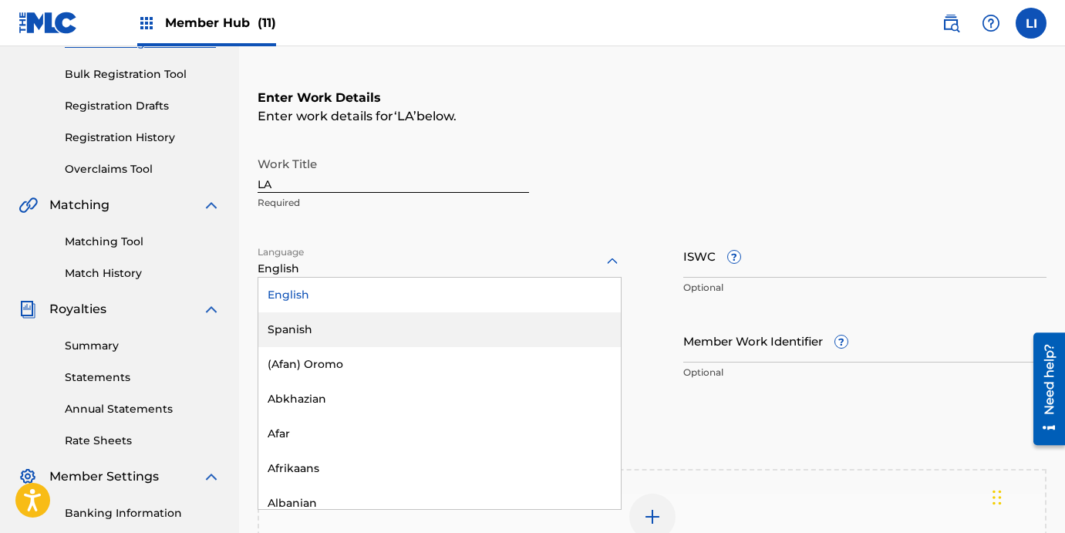
drag, startPoint x: 310, startPoint y: 319, endPoint x: 308, endPoint y: 328, distance: 8.8
click at [309, 324] on div "Spanish" at bounding box center [439, 329] width 362 height 35
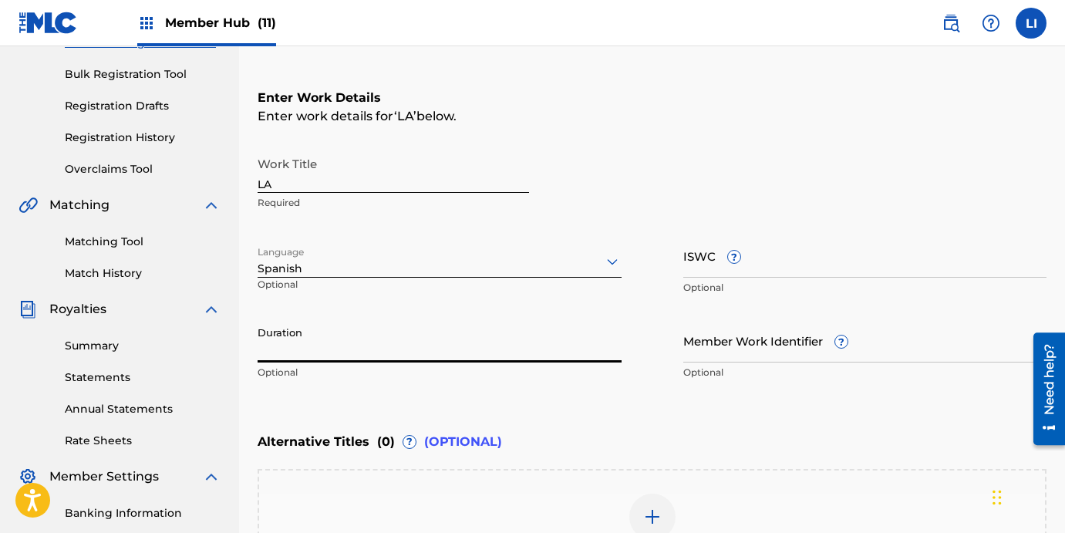
click at [302, 345] on input "Duration" at bounding box center [439, 340] width 364 height 44
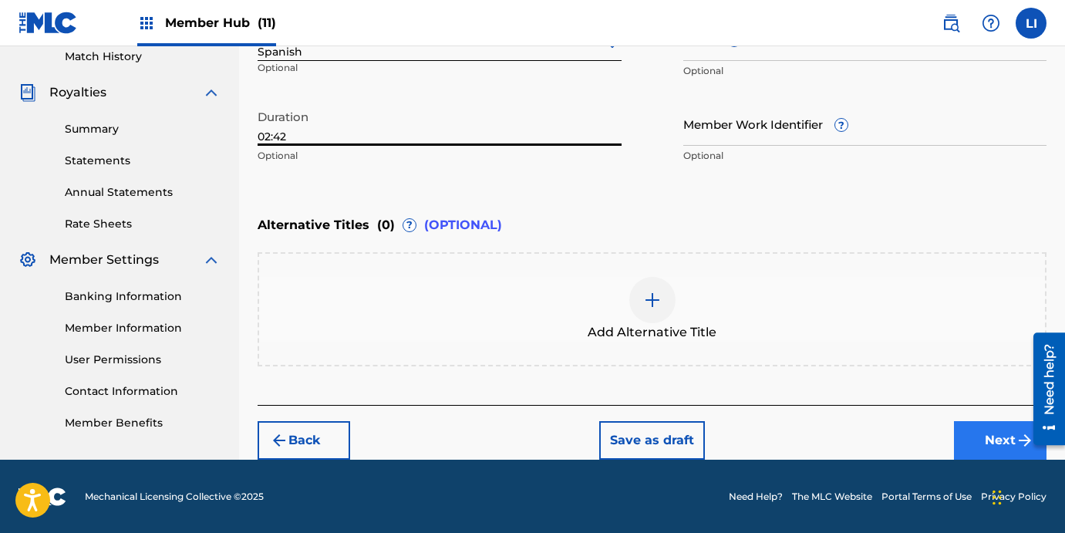
type input "02:42"
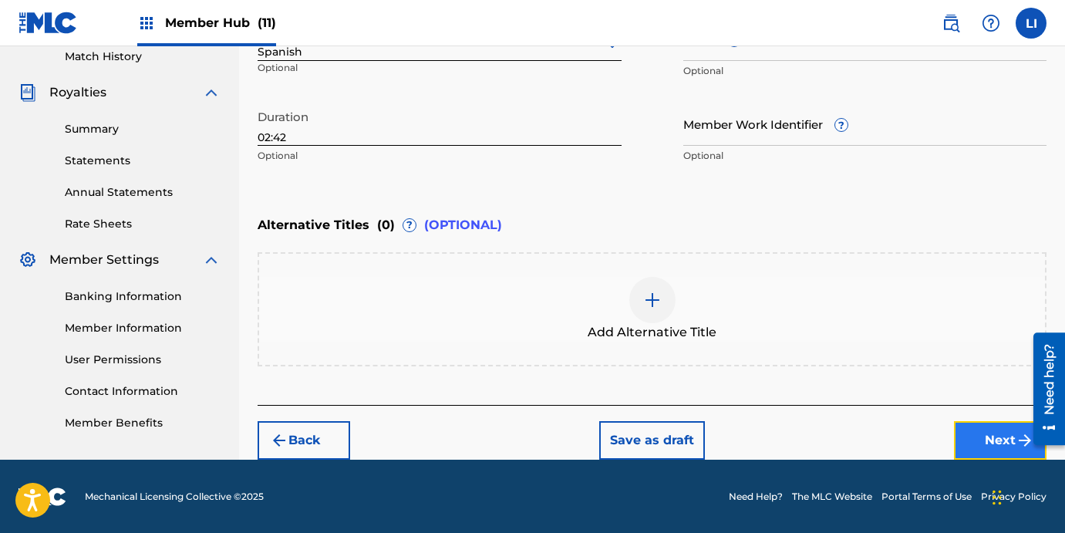
click at [974, 436] on button "Next" at bounding box center [1000, 440] width 93 height 39
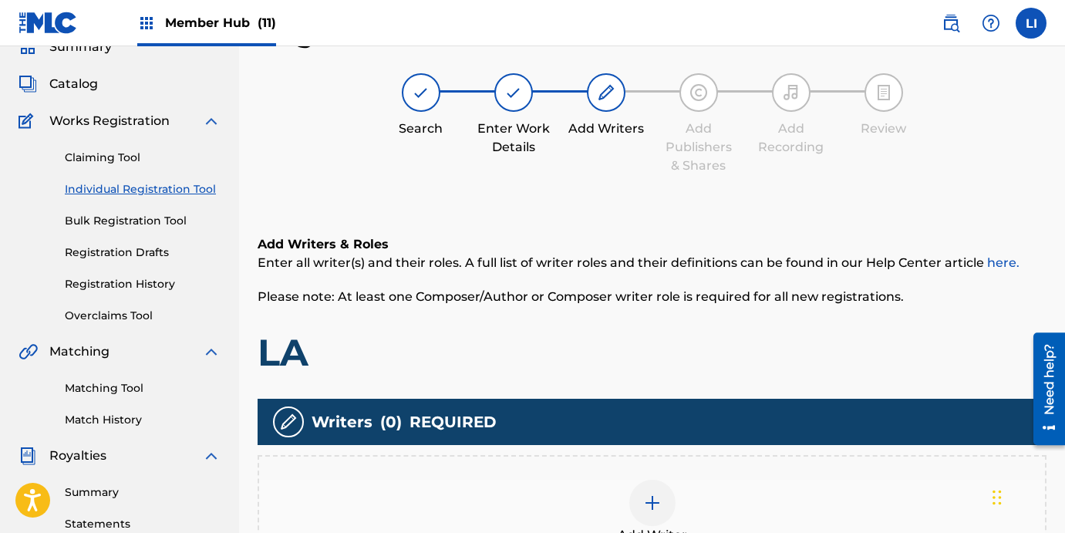
scroll to position [369, 0]
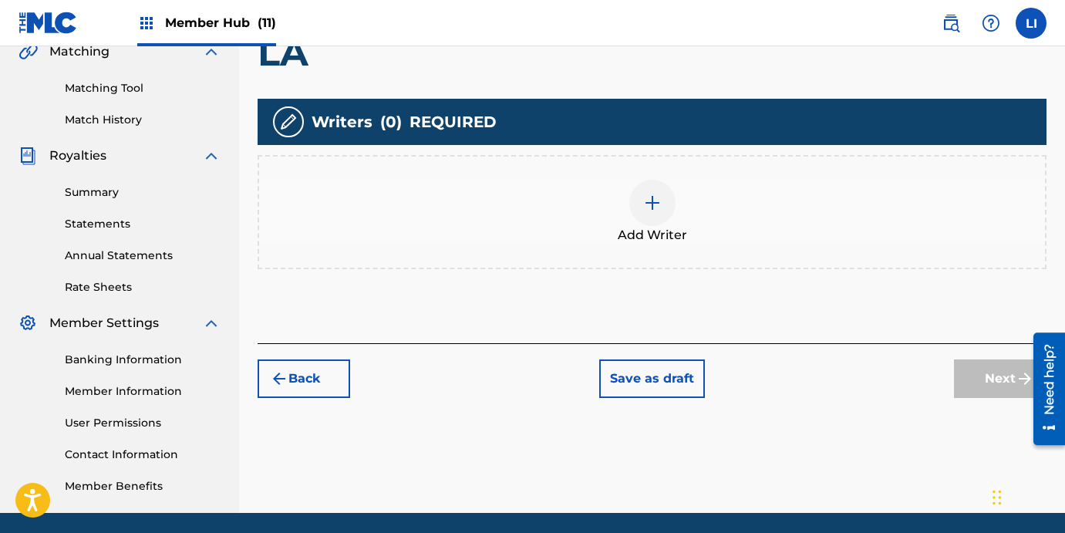
click at [602, 212] on div "Add Writer" at bounding box center [652, 212] width 786 height 65
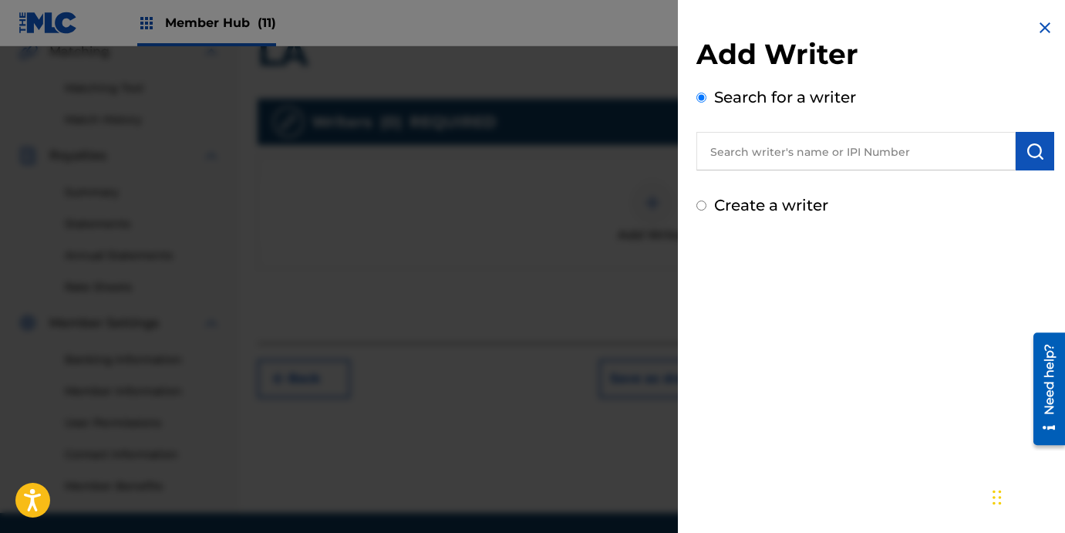
click at [715, 162] on input "text" at bounding box center [855, 151] width 319 height 39
paste input "[PERSON_NAME] [PERSON_NAME]"
type input "[PERSON_NAME] [PERSON_NAME]"
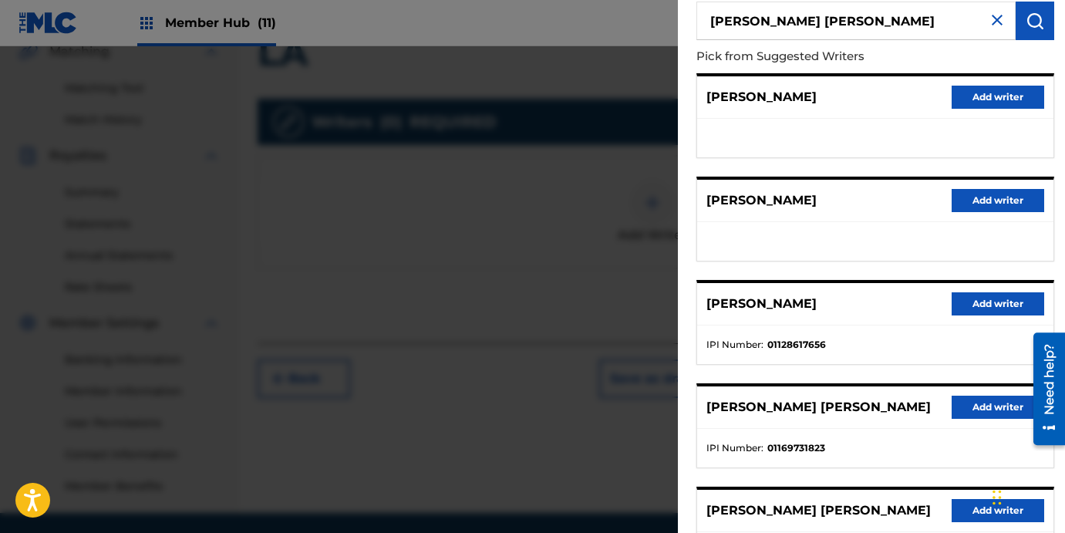
scroll to position [266, 0]
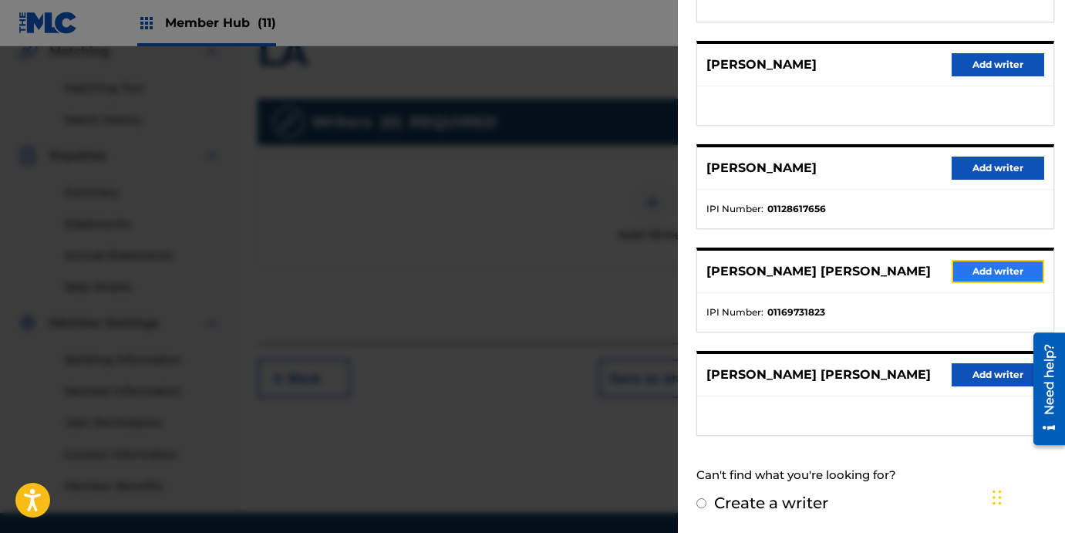
click at [969, 277] on button "Add writer" at bounding box center [997, 271] width 93 height 23
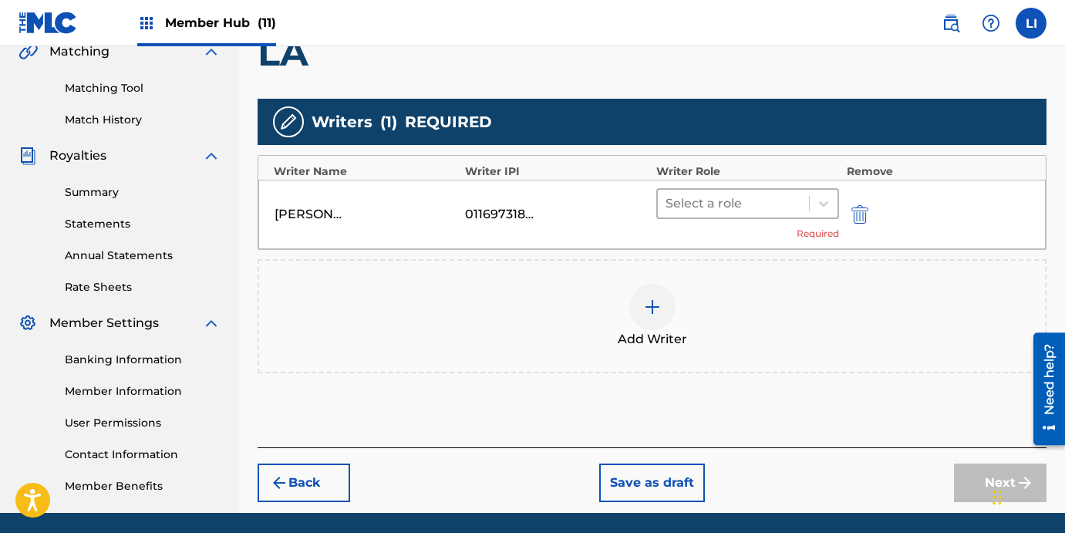
click at [732, 213] on div at bounding box center [733, 204] width 136 height 22
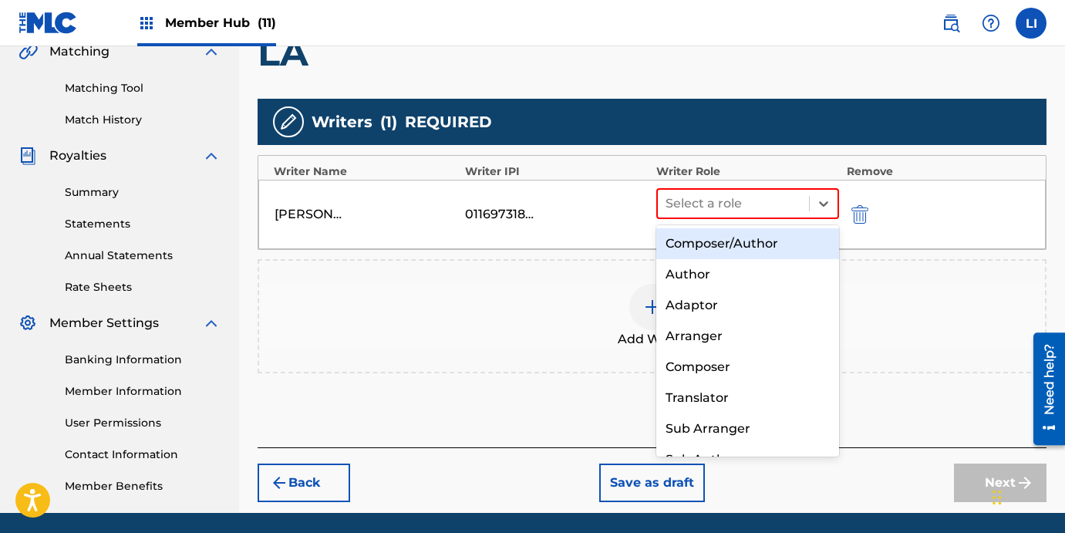
click at [736, 240] on div "Composer/Author" at bounding box center [747, 243] width 183 height 31
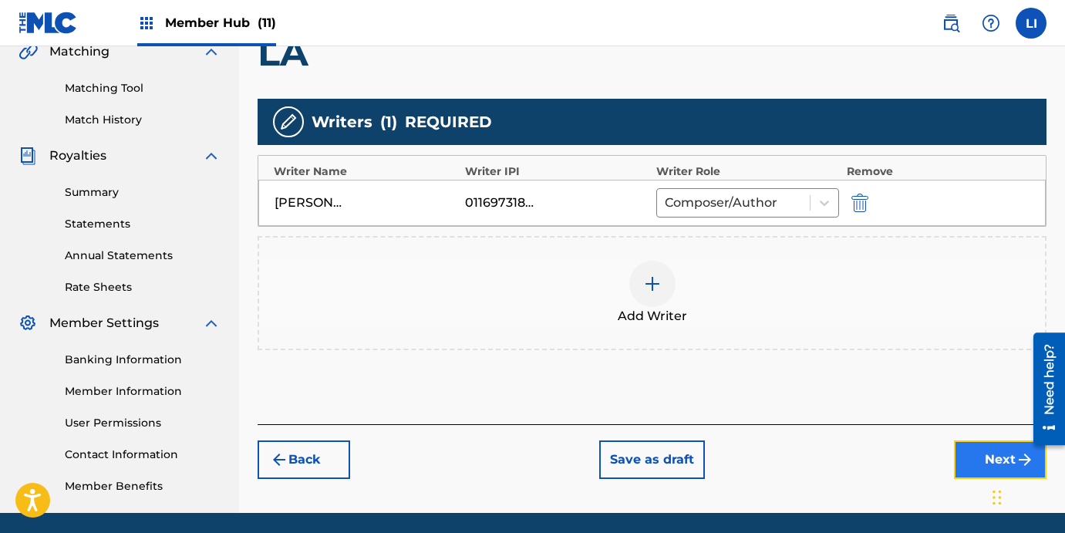
click at [971, 463] on button "Next" at bounding box center [1000, 459] width 93 height 39
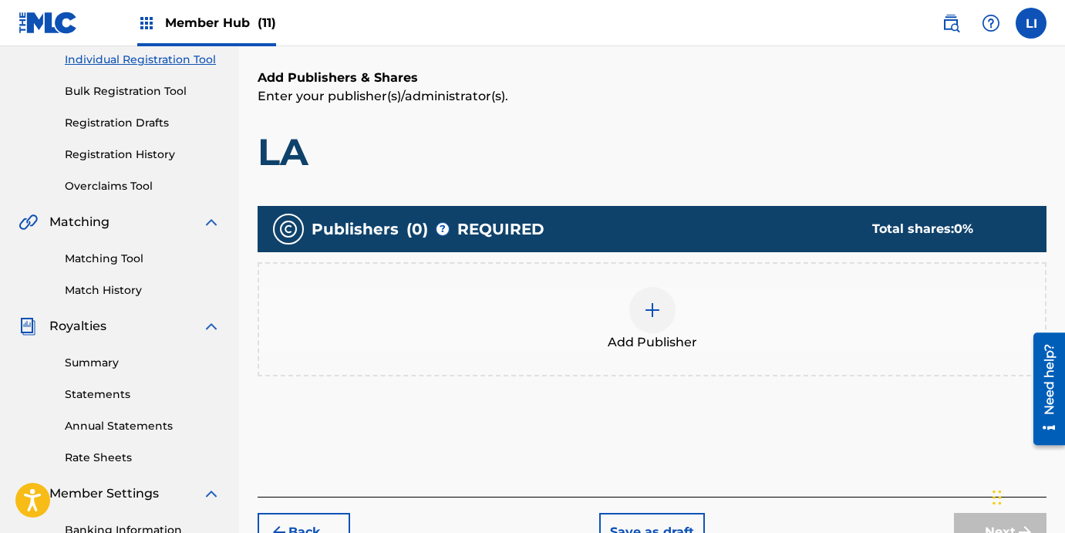
scroll to position [395, 0]
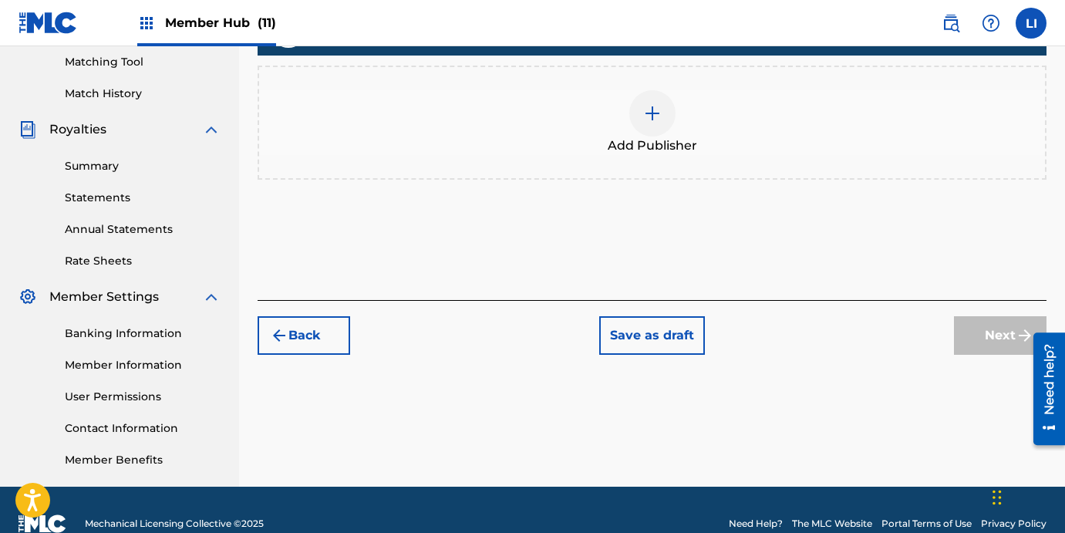
click at [613, 156] on div "Add Publisher" at bounding box center [651, 123] width 789 height 114
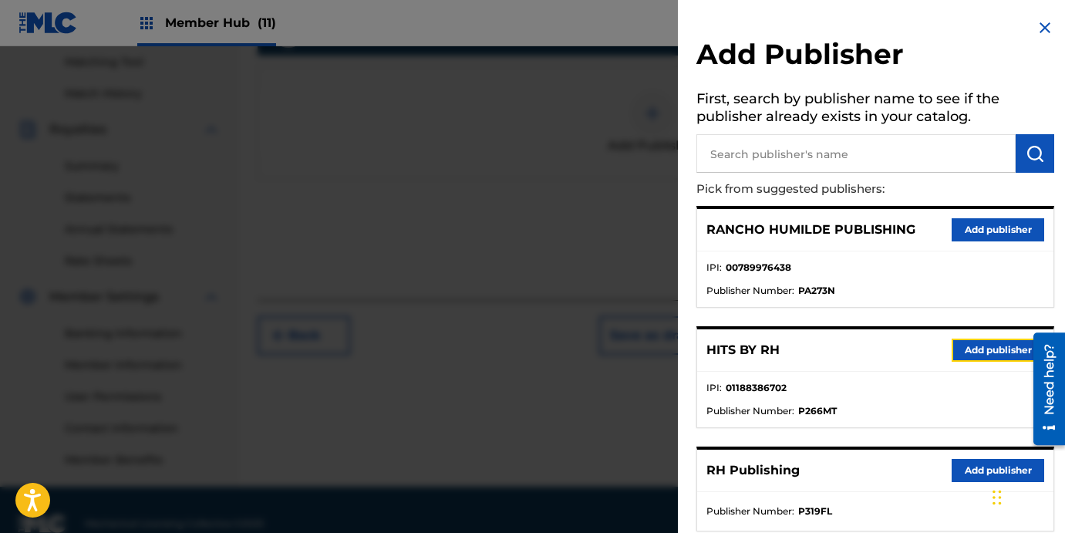
drag, startPoint x: 970, startPoint y: 345, endPoint x: 738, endPoint y: 316, distance: 233.1
click at [970, 345] on button "Add publisher" at bounding box center [997, 349] width 93 height 23
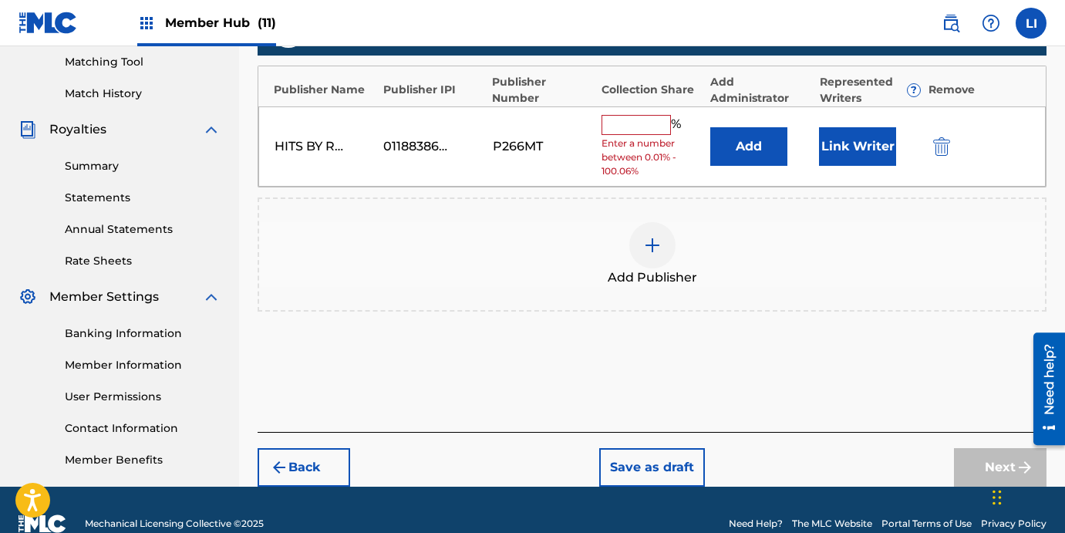
click at [660, 276] on span "Add Publisher" at bounding box center [651, 277] width 89 height 19
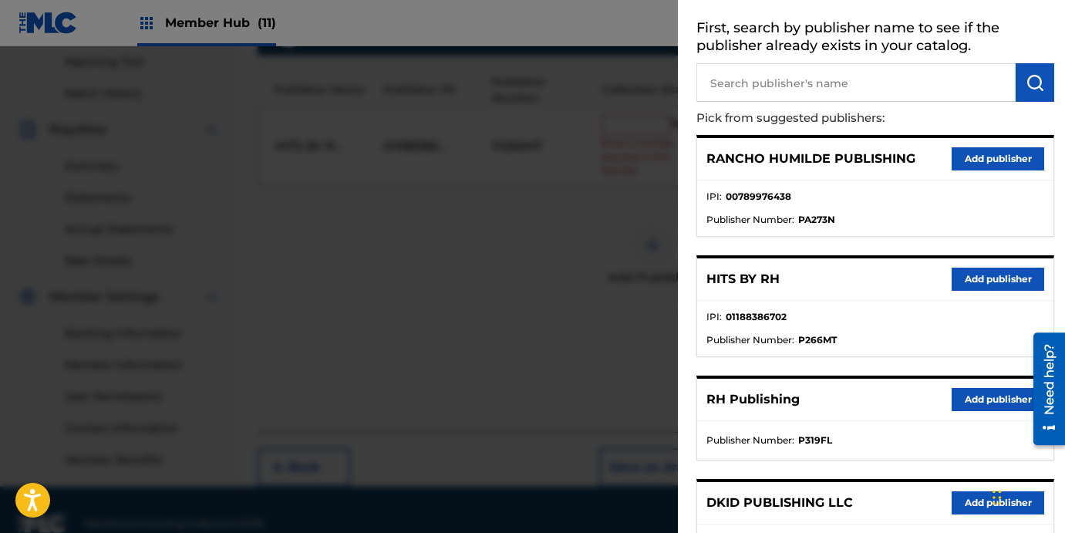
scroll to position [138, 0]
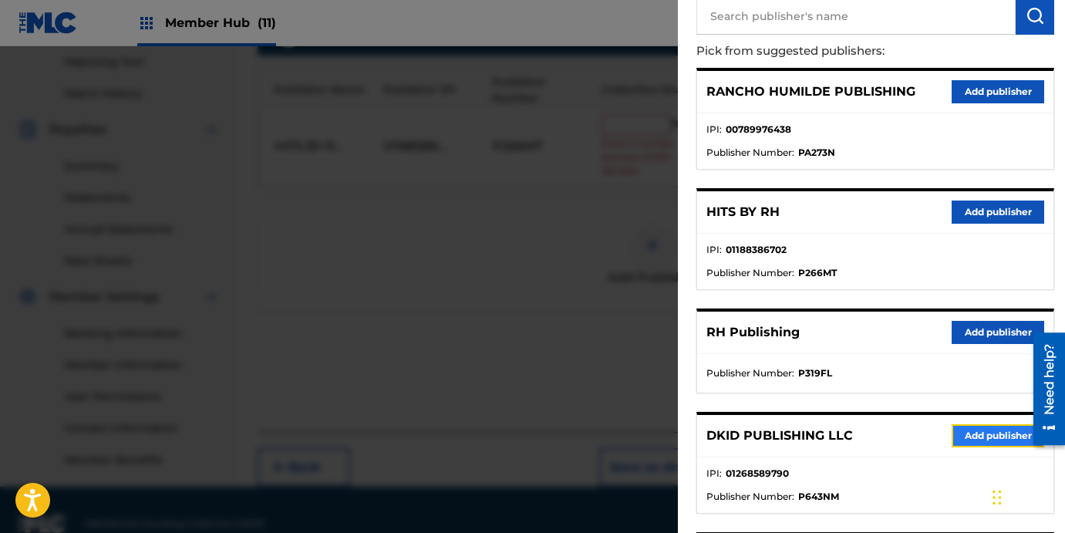
click at [961, 438] on button "Add publisher" at bounding box center [997, 435] width 93 height 23
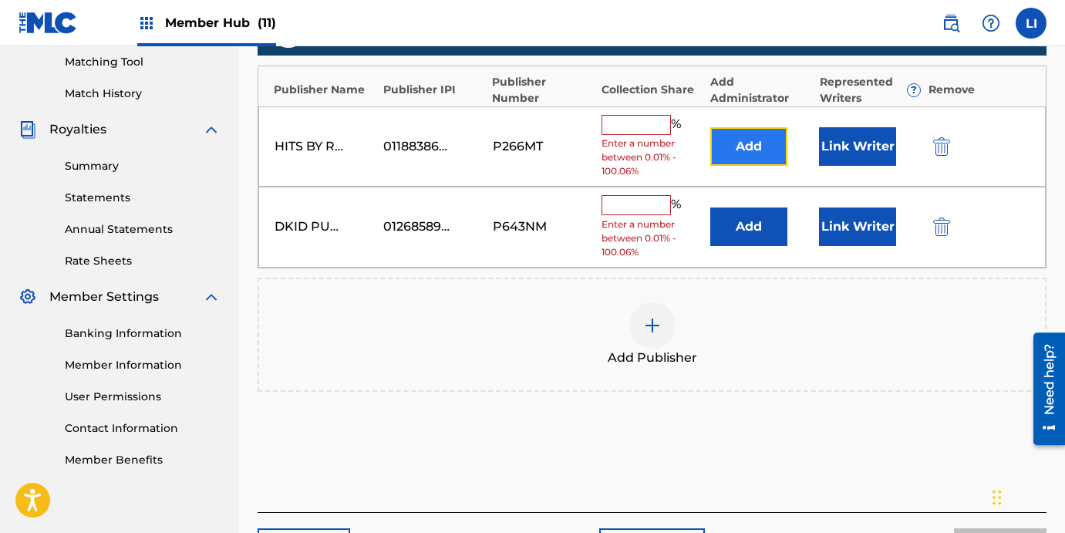
click at [749, 153] on button "Add" at bounding box center [748, 146] width 77 height 39
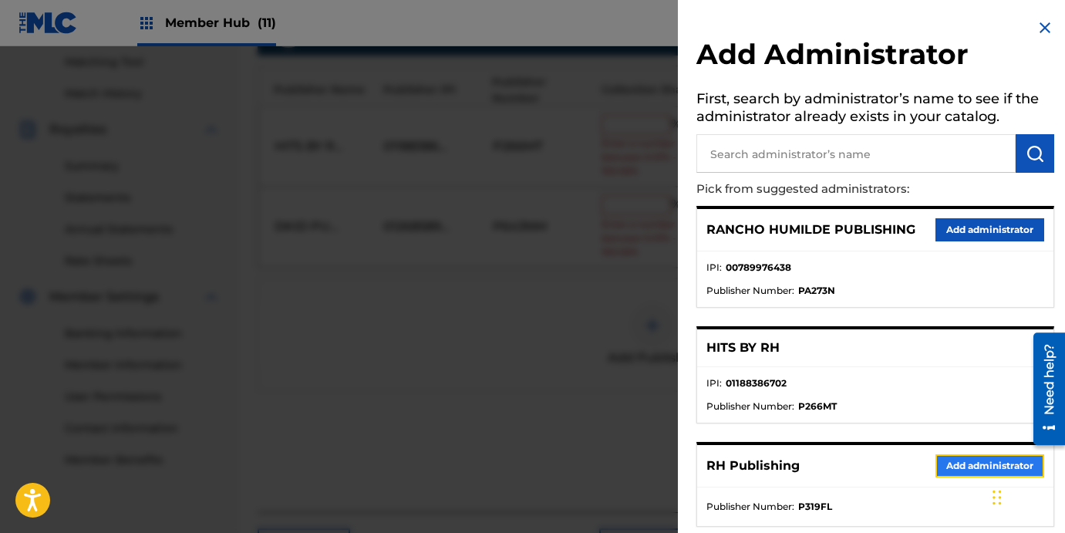
click at [950, 475] on button "Add administrator" at bounding box center [989, 465] width 109 height 23
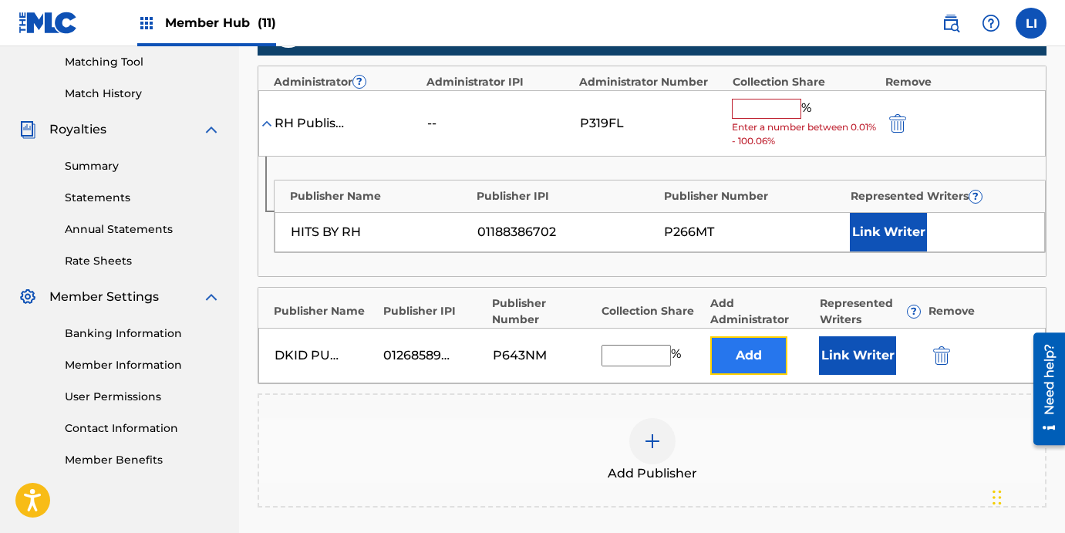
click at [756, 350] on button "Add" at bounding box center [748, 355] width 77 height 39
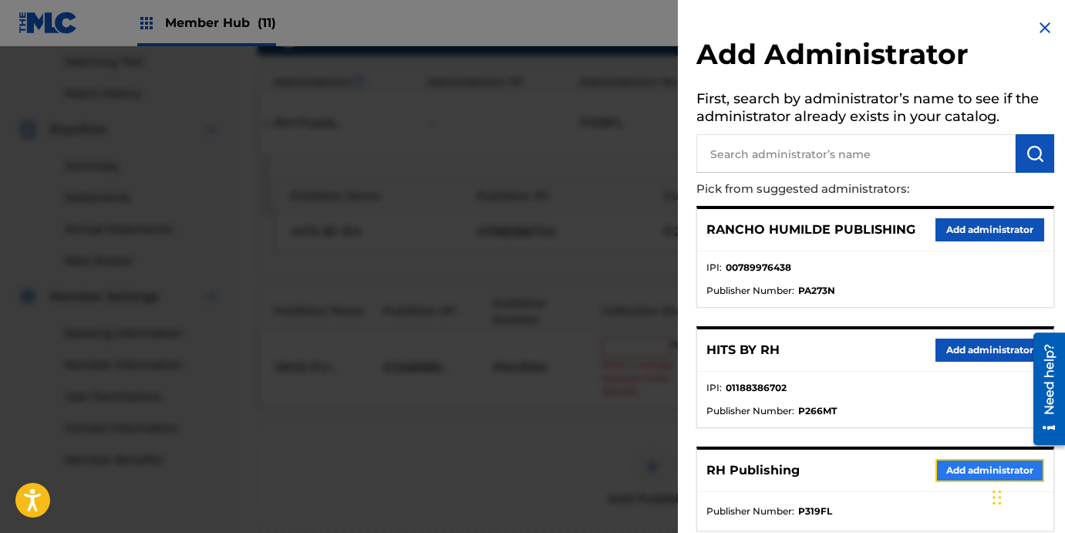
click at [935, 481] on button "Add administrator" at bounding box center [989, 470] width 109 height 23
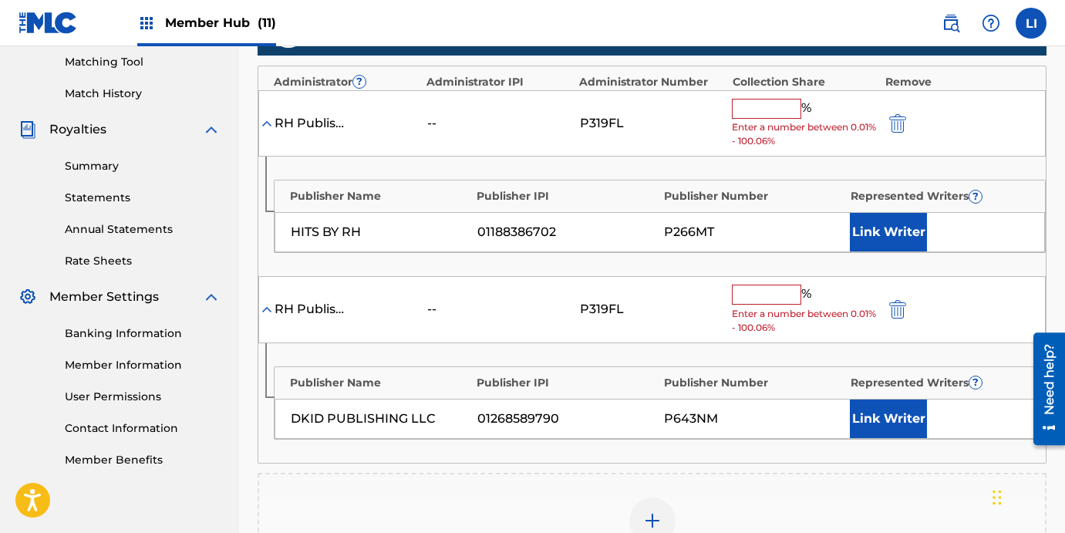
click at [762, 106] on input "text" at bounding box center [766, 109] width 69 height 20
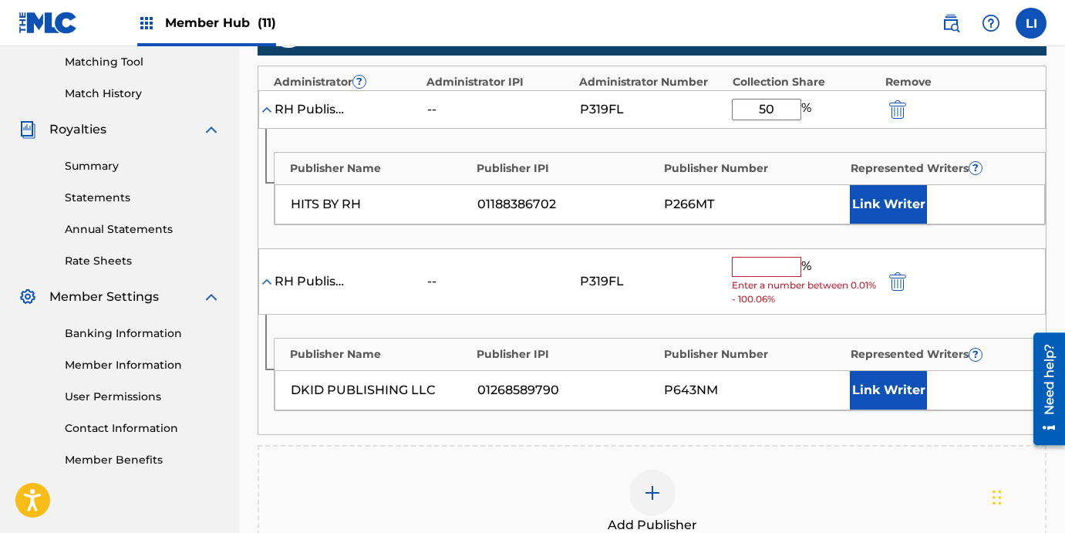
type input "50"
click at [742, 269] on input "text" at bounding box center [766, 267] width 69 height 20
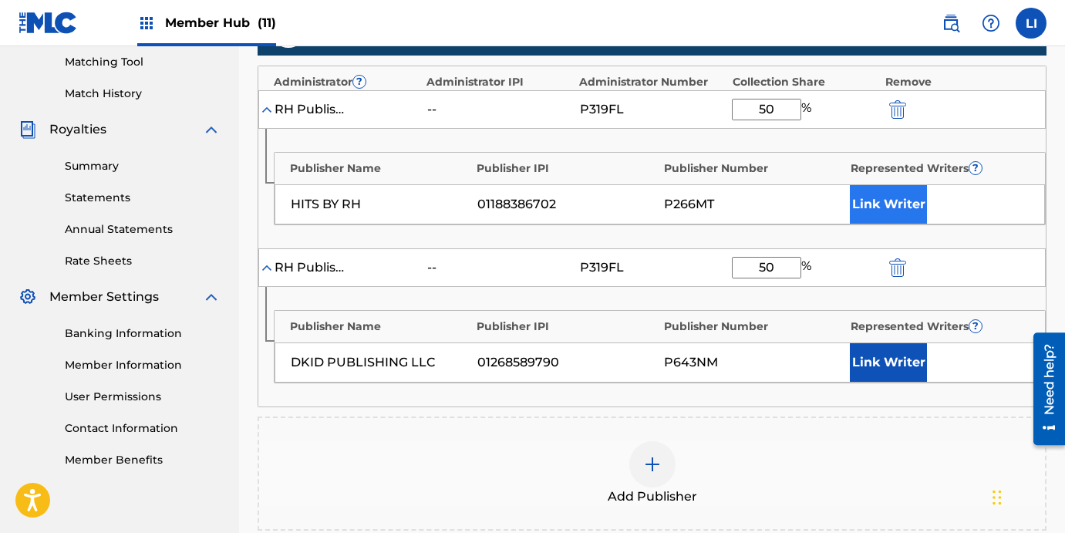
type input "50"
click at [914, 207] on button "Link Writer" at bounding box center [887, 204] width 77 height 39
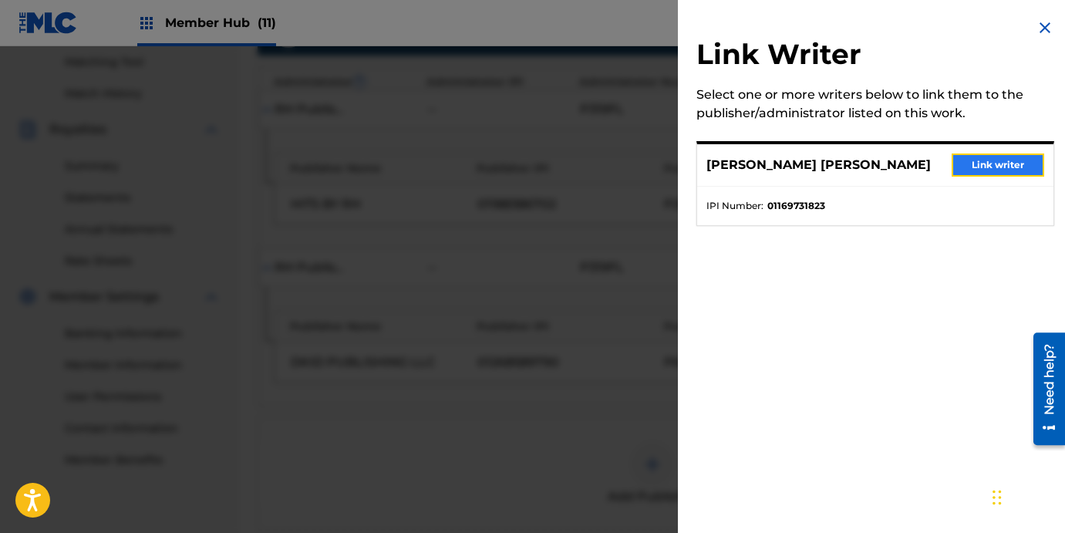
click at [983, 168] on button "Link writer" at bounding box center [997, 164] width 93 height 23
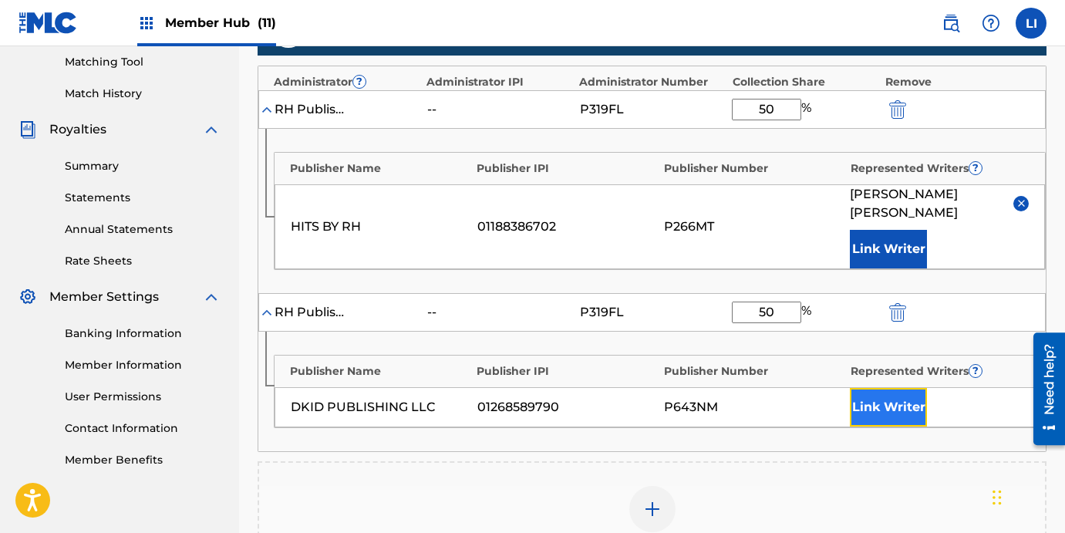
click at [895, 415] on button "Link Writer" at bounding box center [887, 407] width 77 height 39
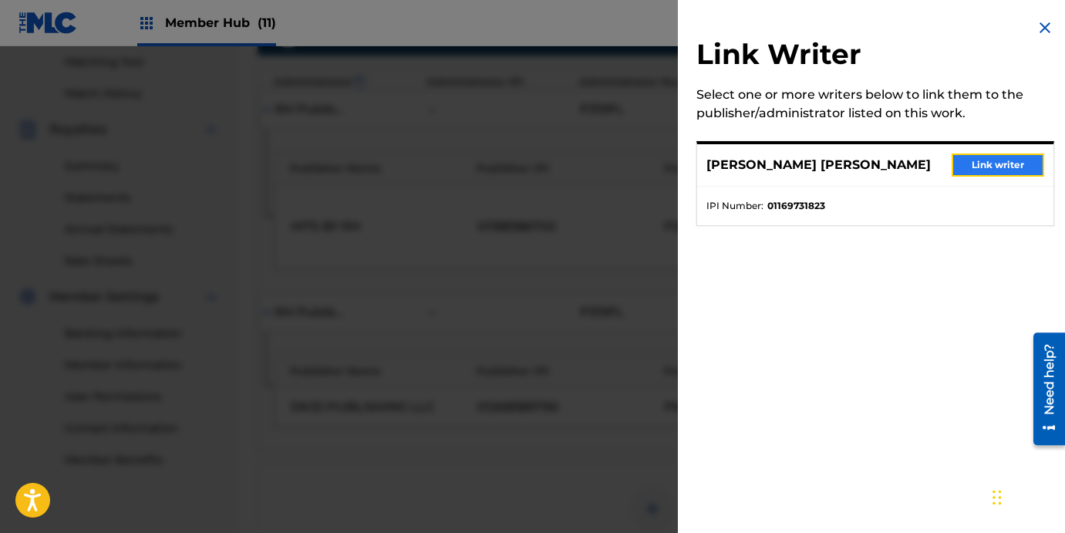
click at [974, 164] on button "Link writer" at bounding box center [997, 164] width 93 height 23
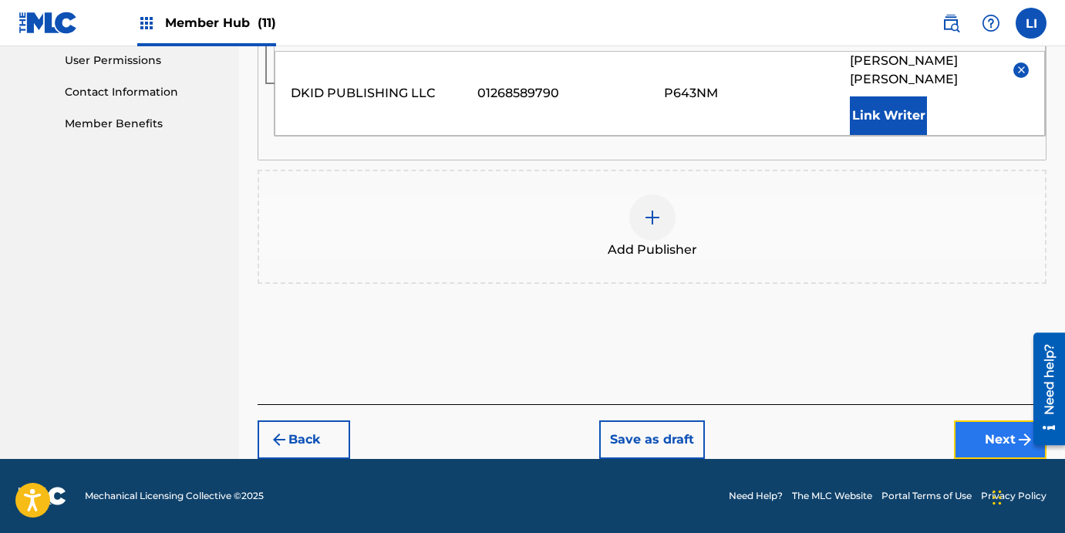
drag, startPoint x: 981, startPoint y: 434, endPoint x: 984, endPoint y: 420, distance: 14.1
click at [980, 432] on button "Next" at bounding box center [1000, 439] width 93 height 39
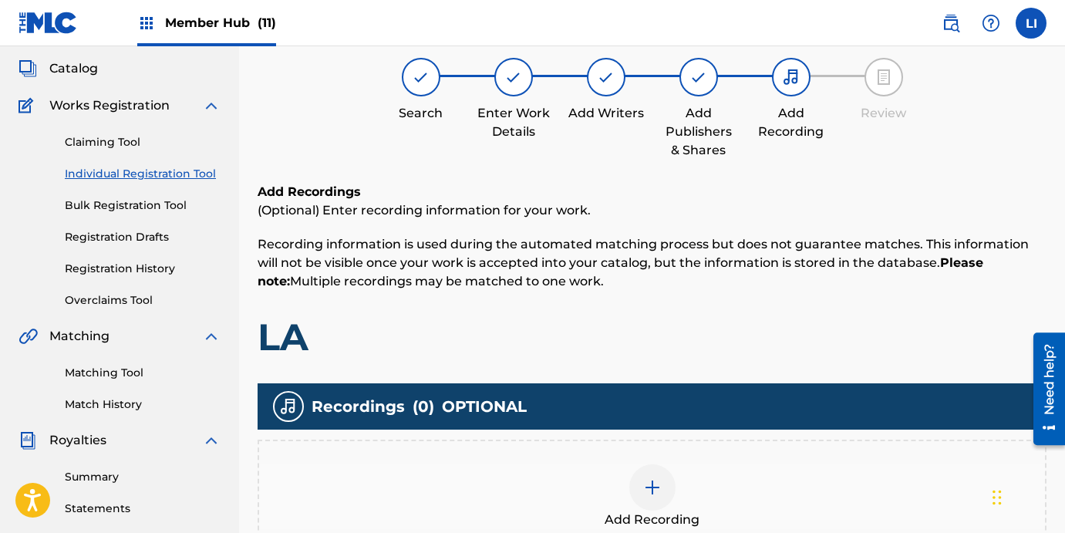
scroll to position [423, 0]
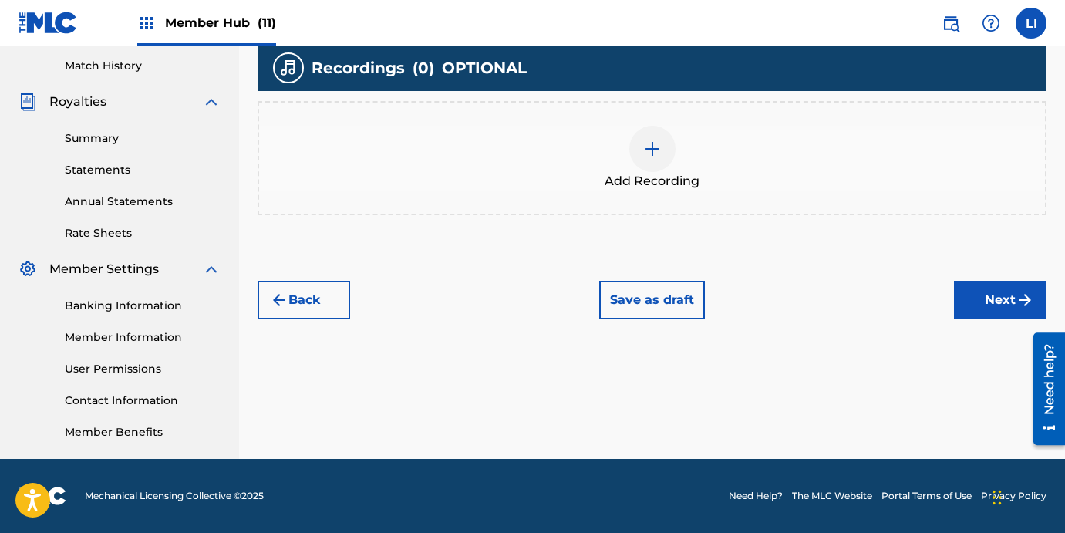
click at [585, 129] on div "Add Recording" at bounding box center [652, 158] width 786 height 65
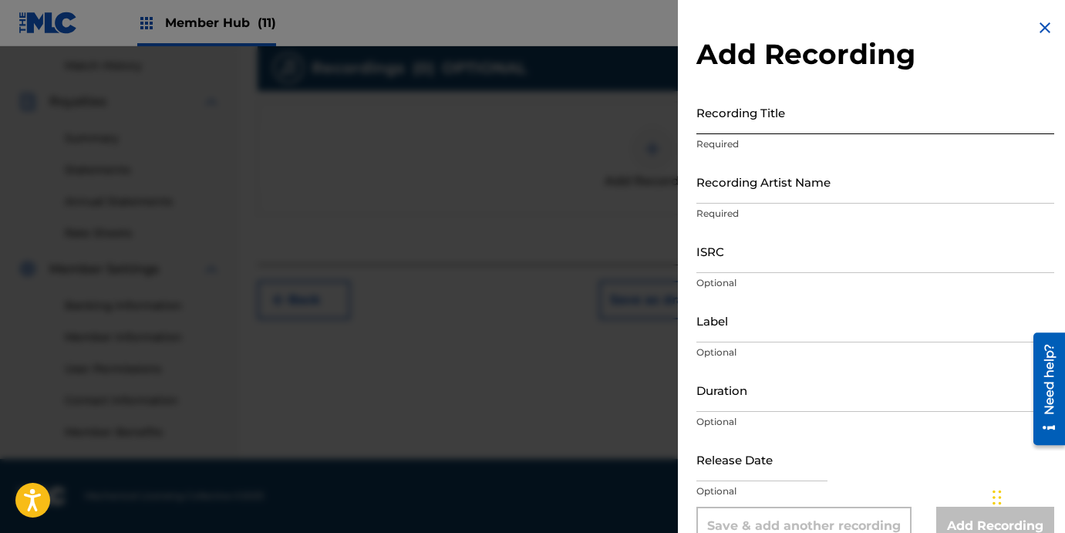
click at [824, 116] on input "Recording Title" at bounding box center [875, 112] width 358 height 44
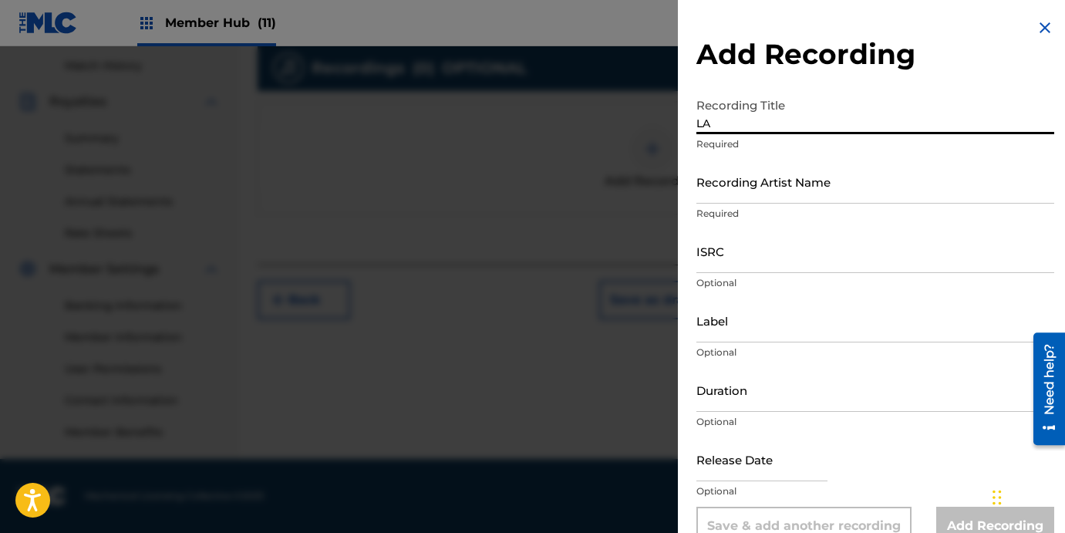
type input "LA"
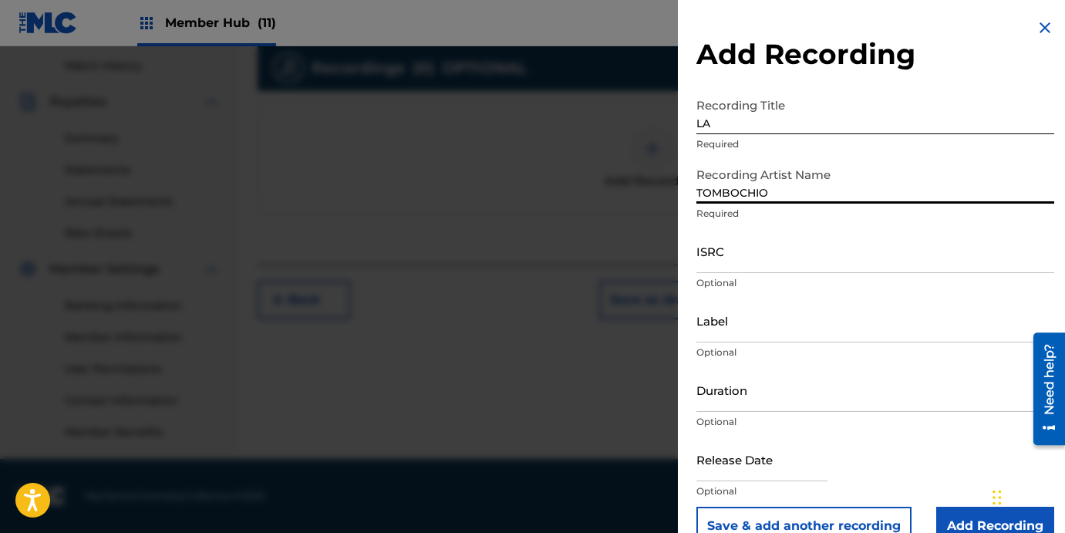
type input "TOMBOCHIO"
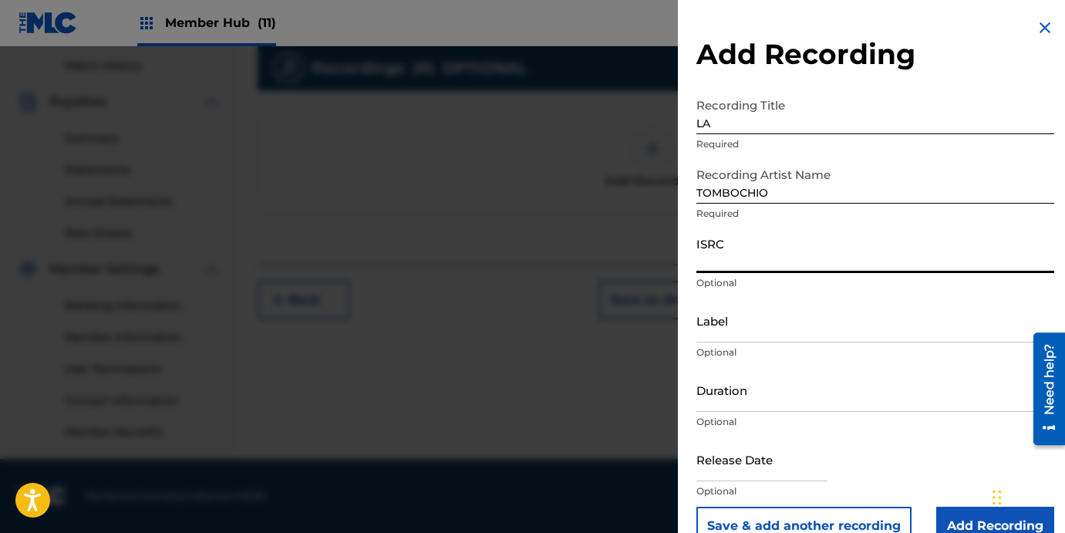
paste input "QZ9QQ2500534"
type input "QZ9QQ2500534"
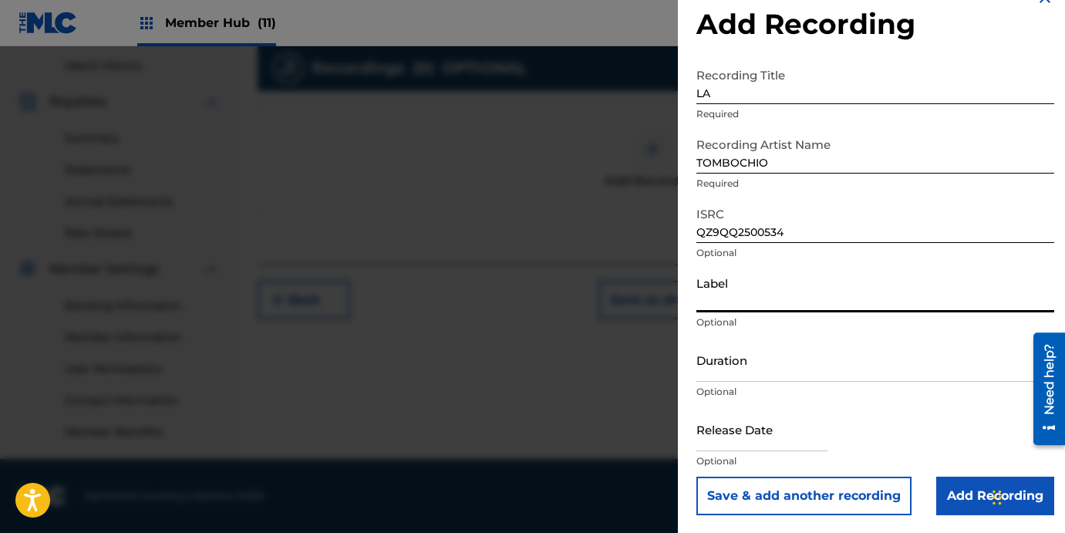
scroll to position [31, 0]
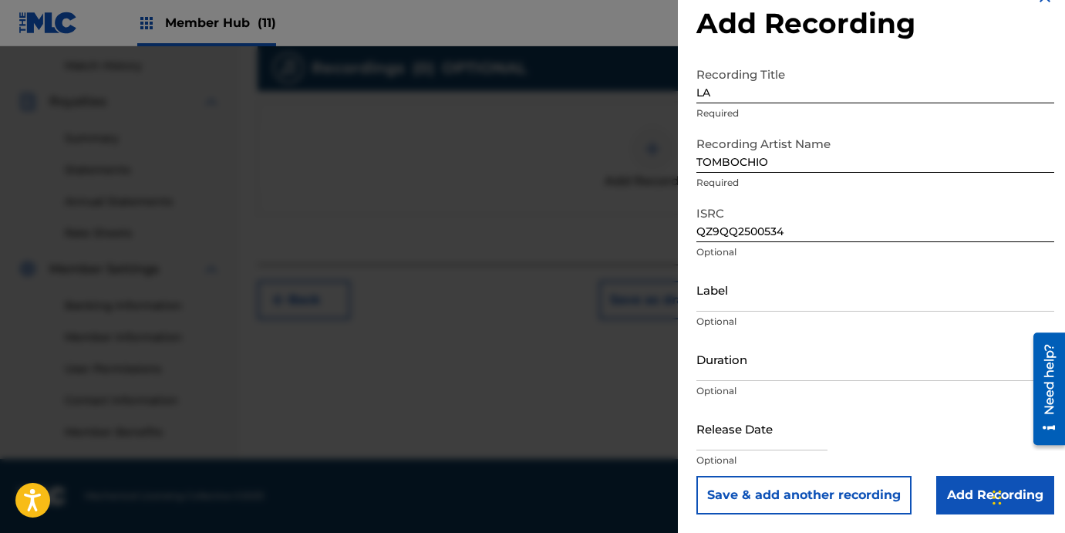
paste input "RANCHO HUMILDE / DKID RECORDS"
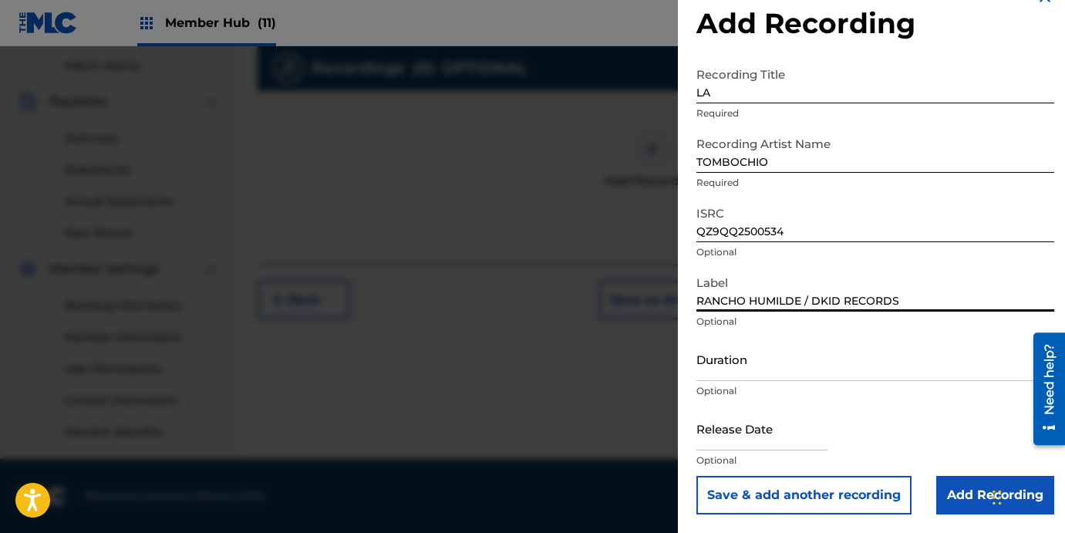
type input "RANCHO HUMILDE / DKID RECORDS"
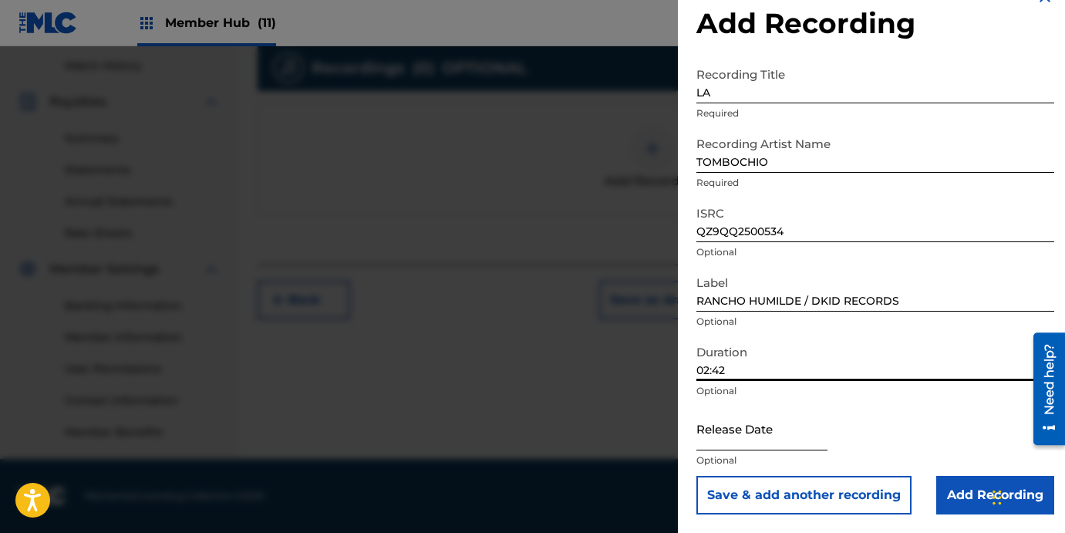
type input "02:42"
click at [700, 437] on input "text" at bounding box center [761, 428] width 131 height 44
select select "8"
select select "2025"
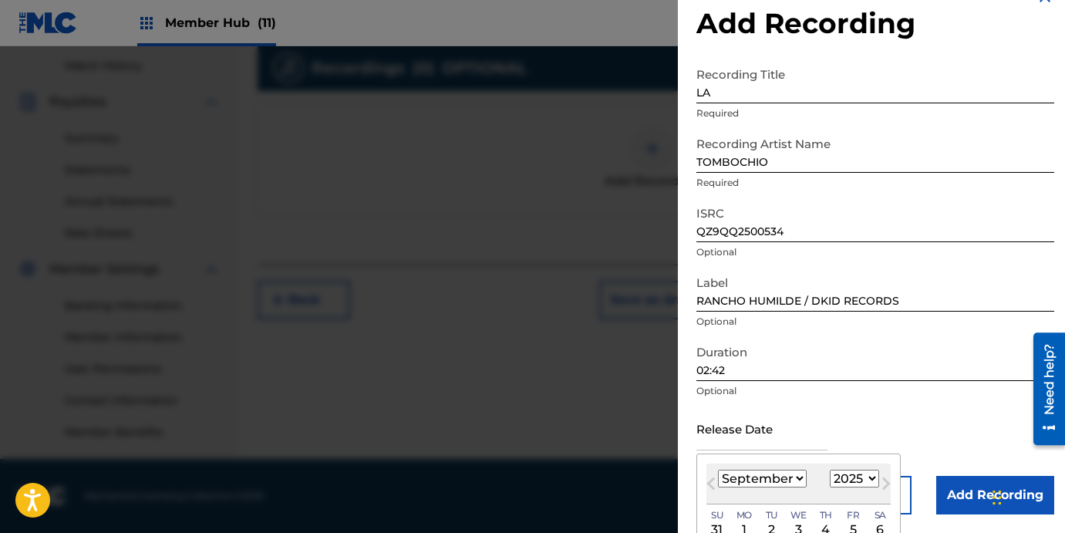
click at [755, 476] on select "January February March April May June July August September October November De…" at bounding box center [762, 478] width 89 height 18
click at [718, 469] on select "January February March April May June July August September October November De…" at bounding box center [762, 478] width 89 height 18
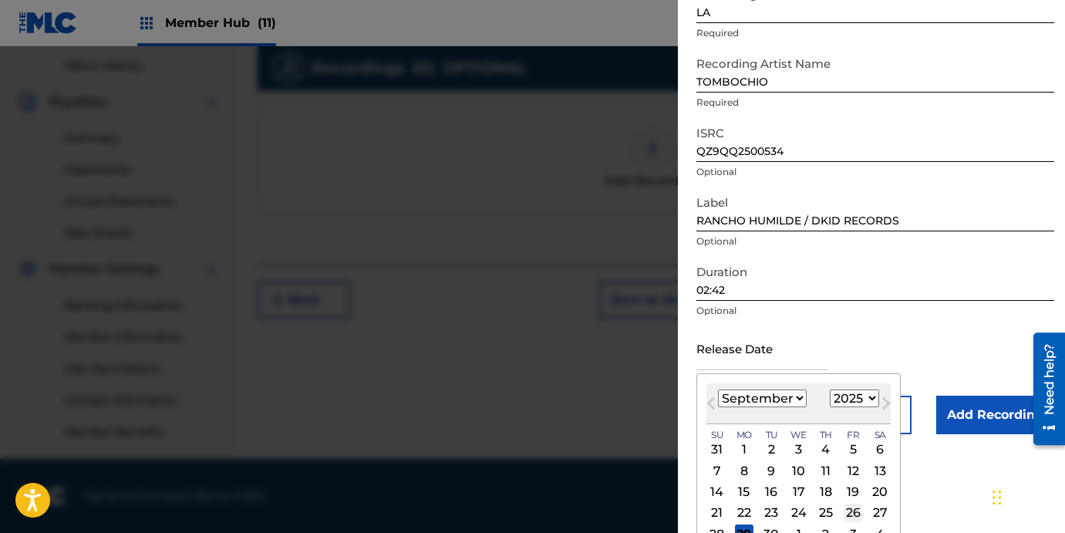
scroll to position [153, 0]
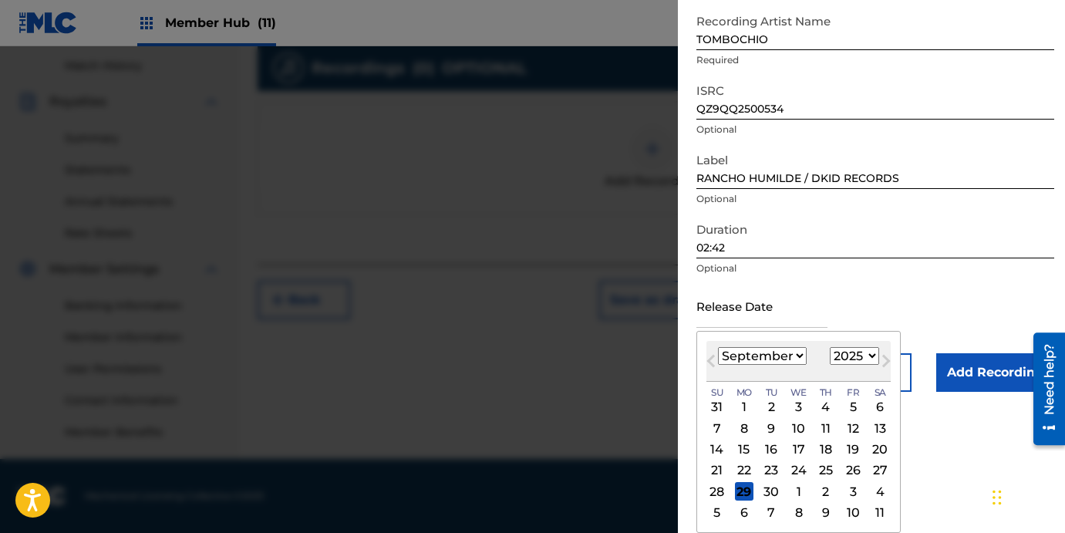
drag, startPoint x: 799, startPoint y: 435, endPoint x: 823, endPoint y: 445, distance: 25.9
click at [799, 435] on div "10" at bounding box center [798, 428] width 19 height 19
type input "[DATE]"
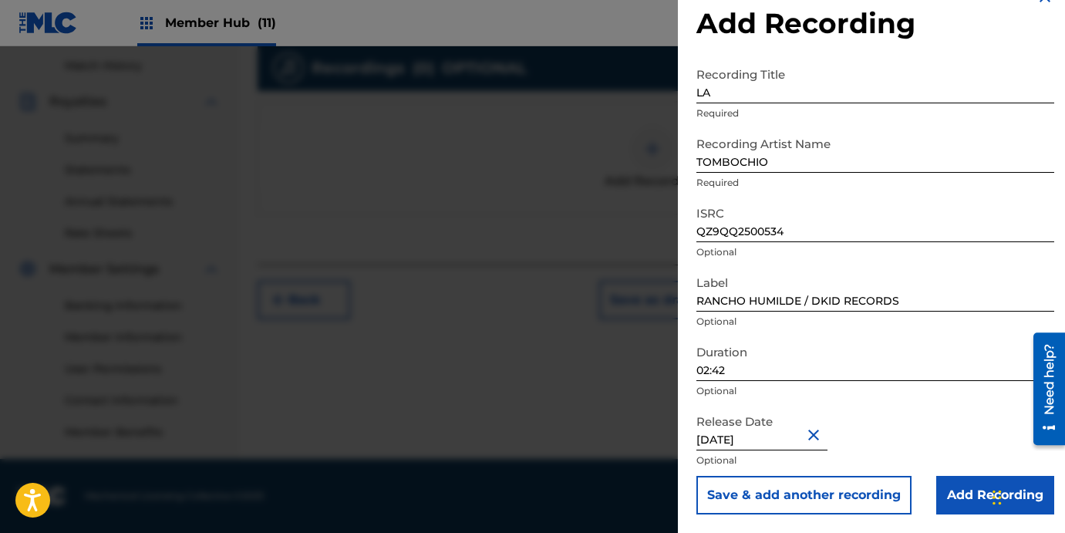
scroll to position [31, 0]
click at [956, 489] on input "Add Recording" at bounding box center [995, 495] width 118 height 39
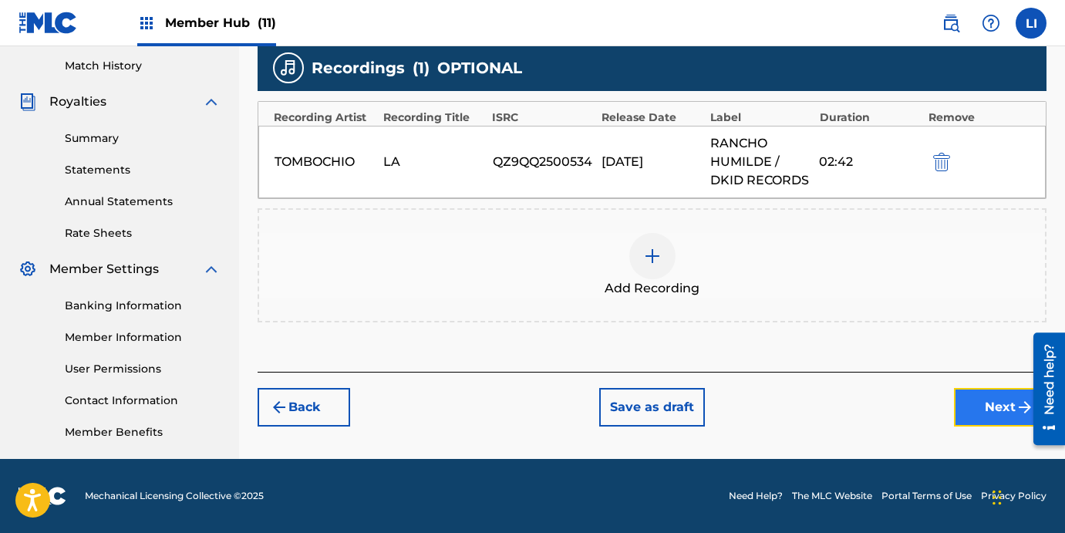
click at [973, 413] on button "Next" at bounding box center [1000, 407] width 93 height 39
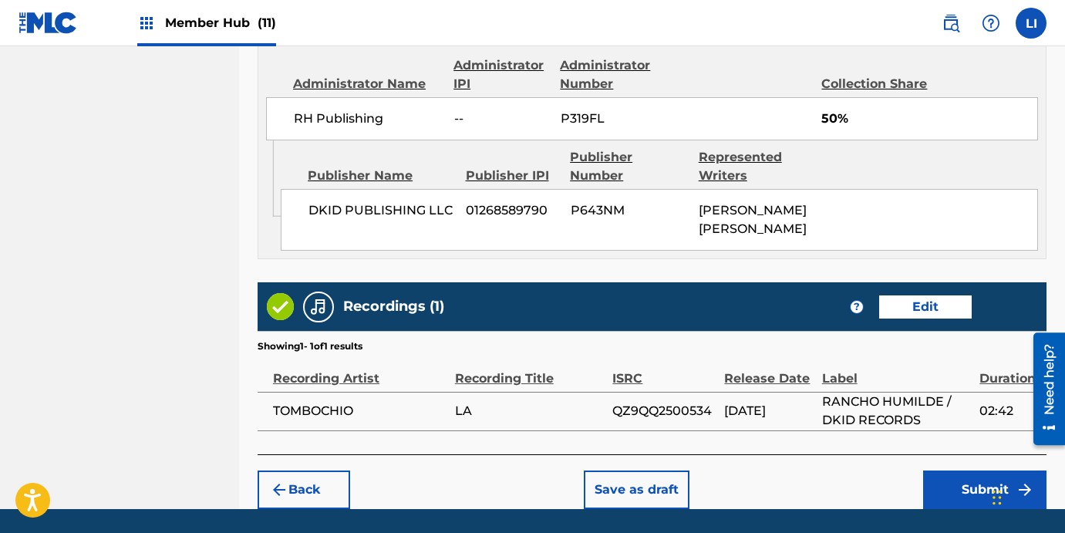
scroll to position [1119, 0]
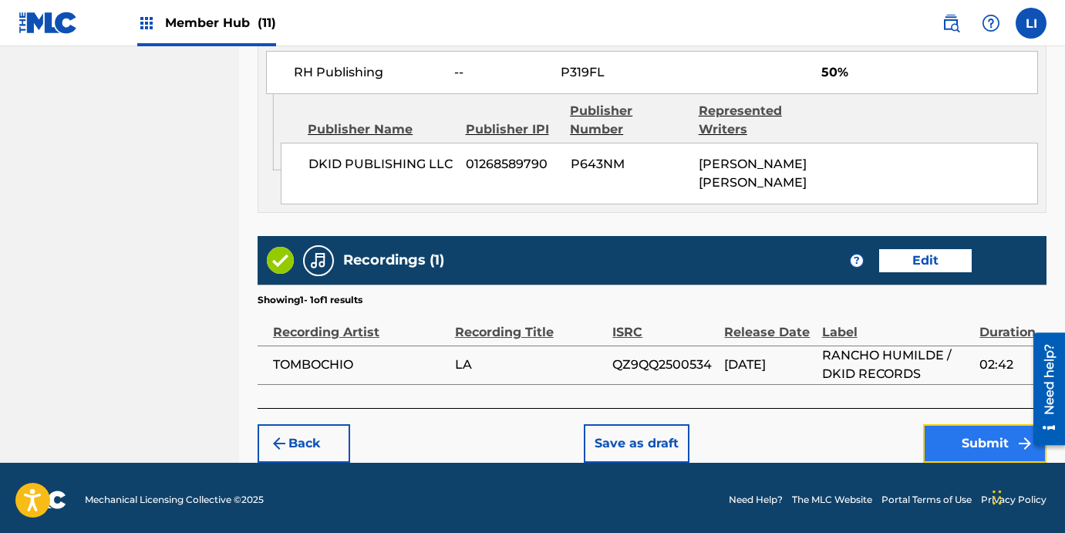
click at [967, 448] on button "Submit" at bounding box center [984, 443] width 123 height 39
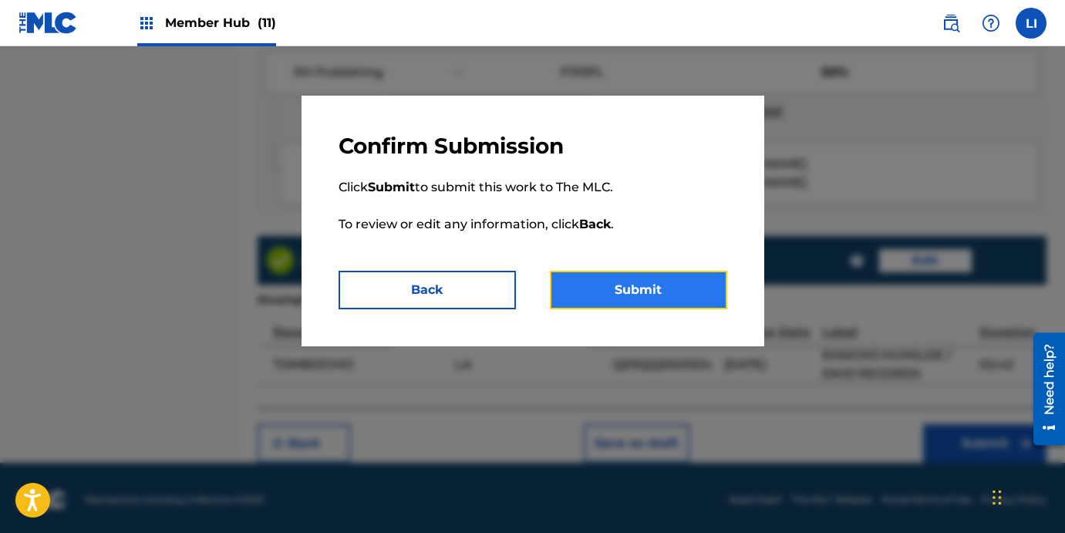
click at [630, 293] on button "Submit" at bounding box center [638, 290] width 177 height 39
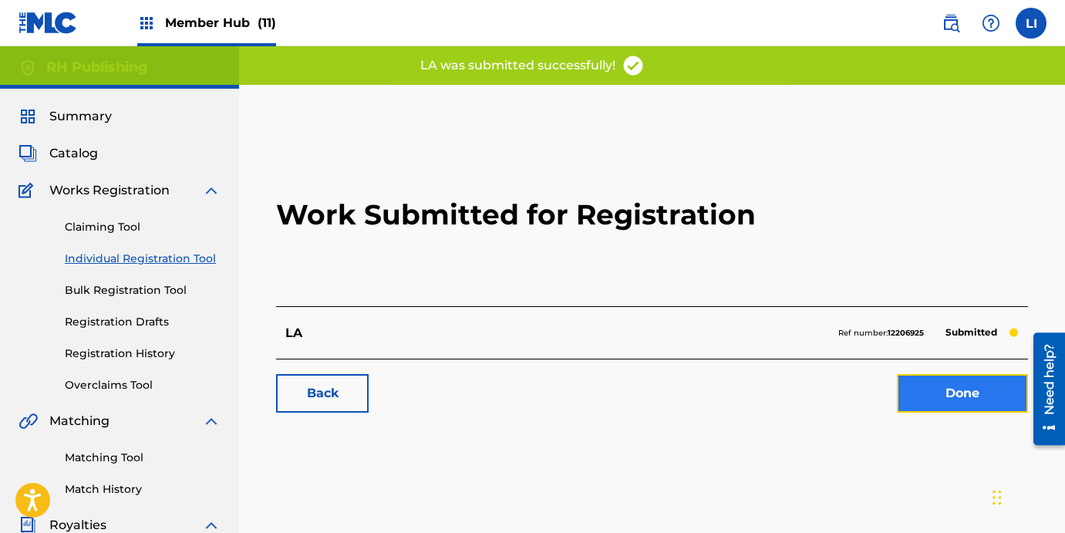
click at [938, 392] on link "Done" at bounding box center [962, 393] width 131 height 39
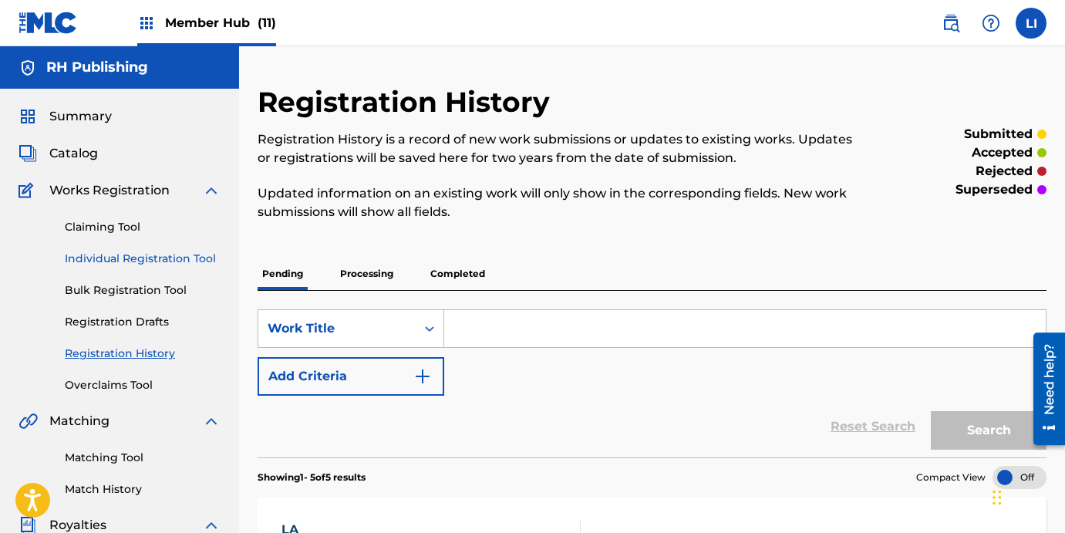
click at [148, 251] on link "Individual Registration Tool" at bounding box center [143, 259] width 156 height 16
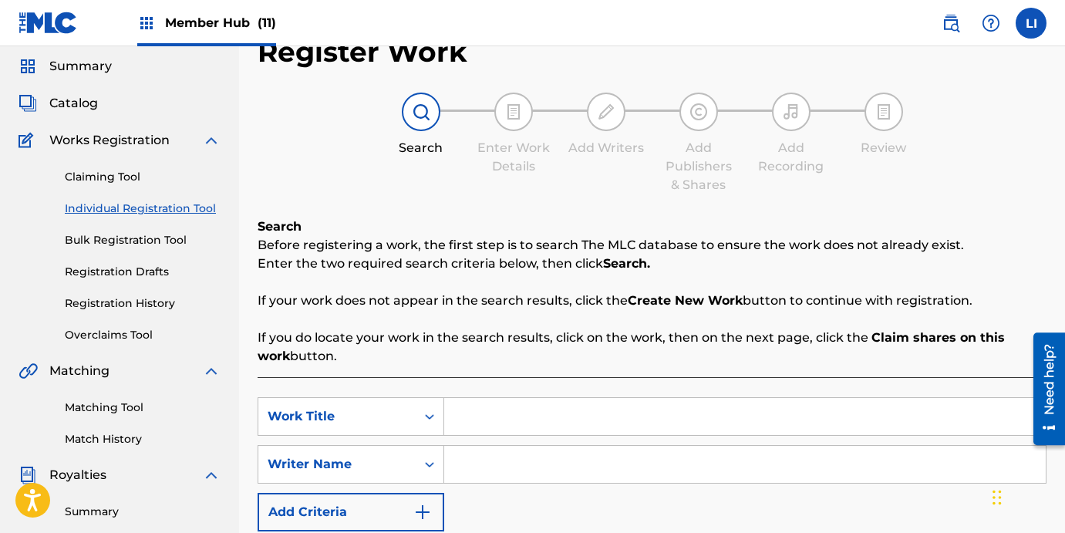
scroll to position [112, 0]
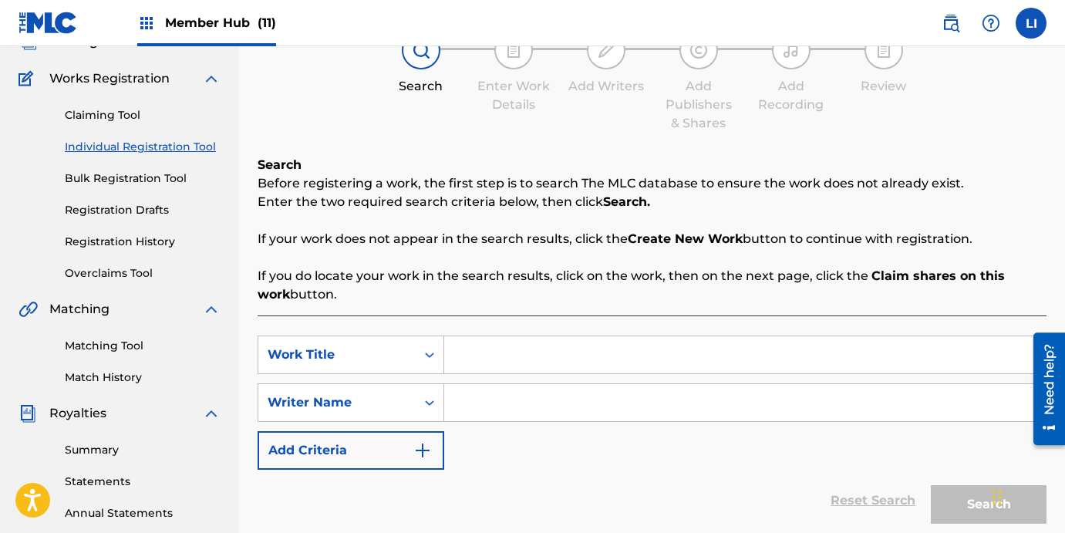
click at [468, 341] on input "Search Form" at bounding box center [744, 354] width 601 height 37
click at [471, 348] on input "Search Form" at bounding box center [744, 354] width 601 height 37
type input "DAC"
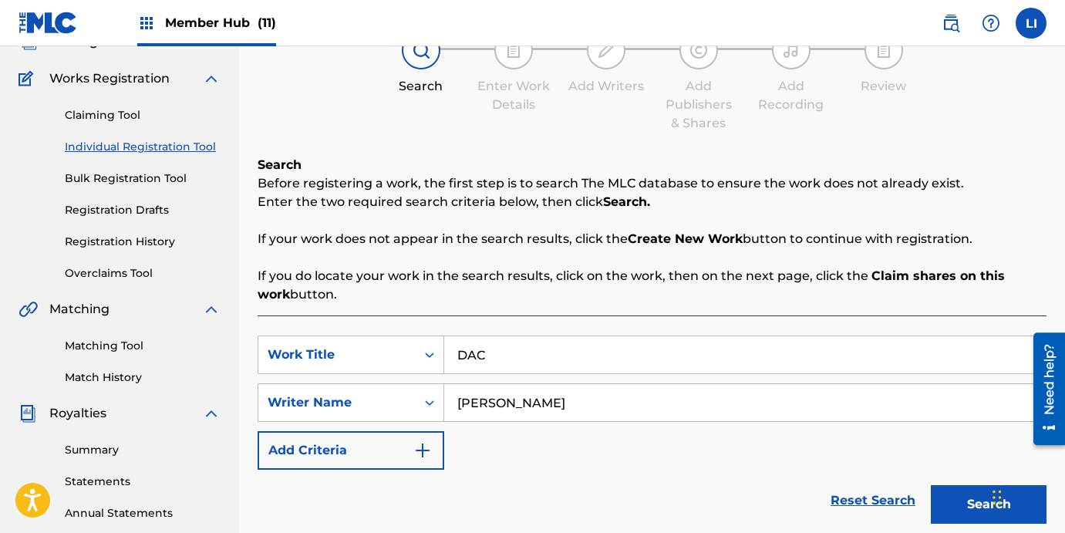
type input "[PERSON_NAME]"
click at [930, 485] on button "Search" at bounding box center [988, 504] width 116 height 39
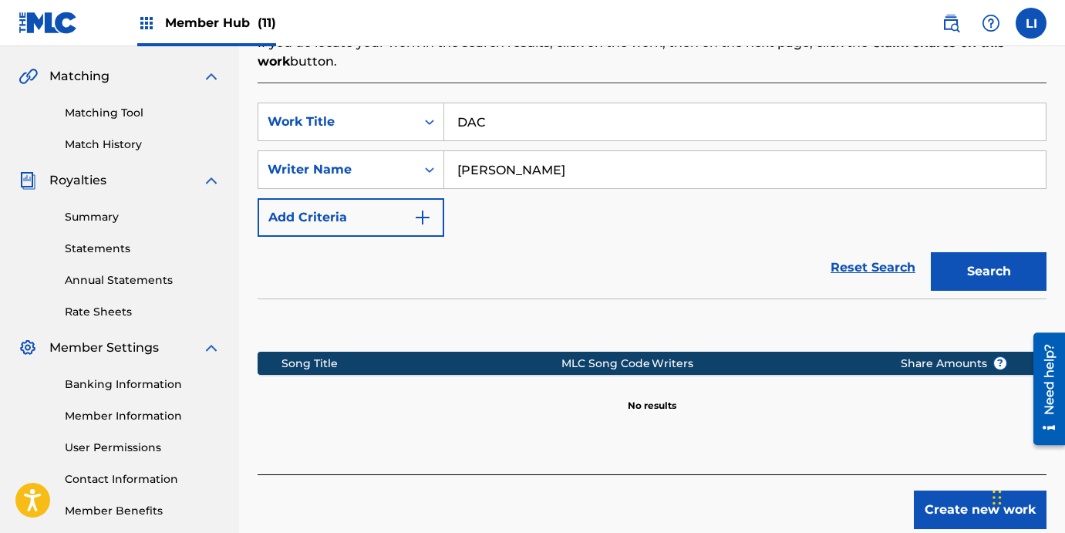
scroll to position [423, 0]
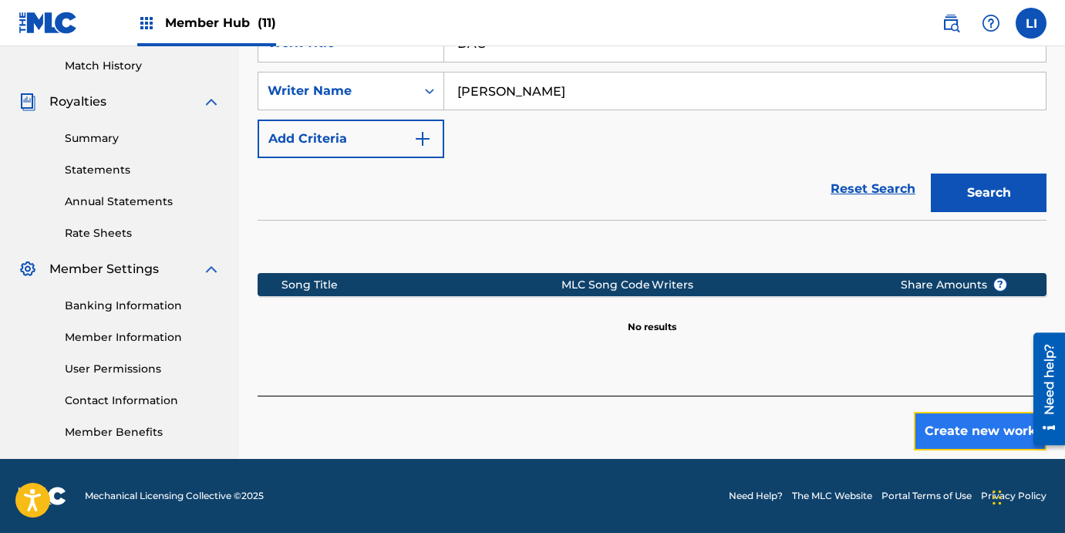
click at [968, 430] on button "Create new work" at bounding box center [979, 431] width 133 height 39
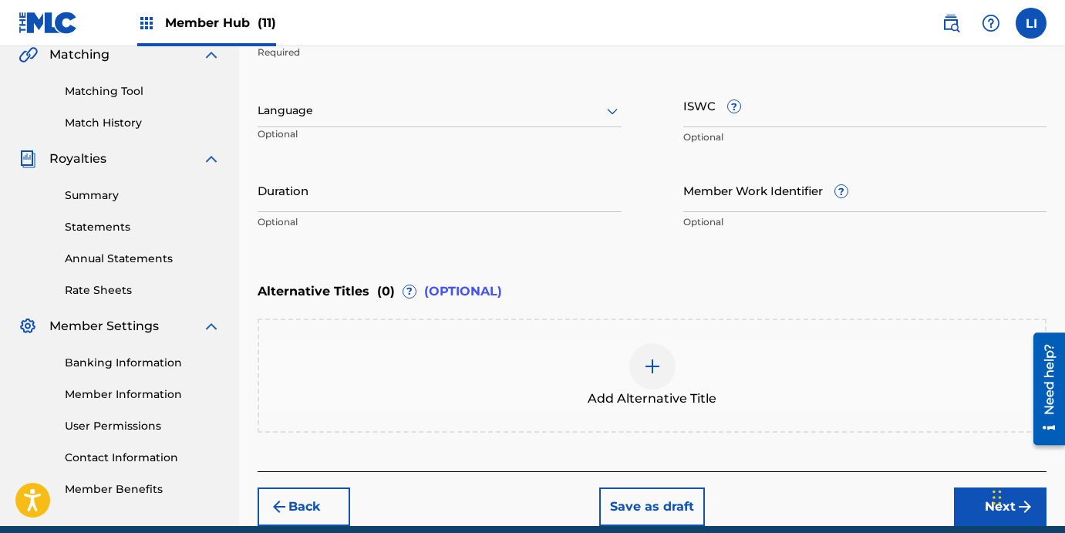
scroll to position [288, 0]
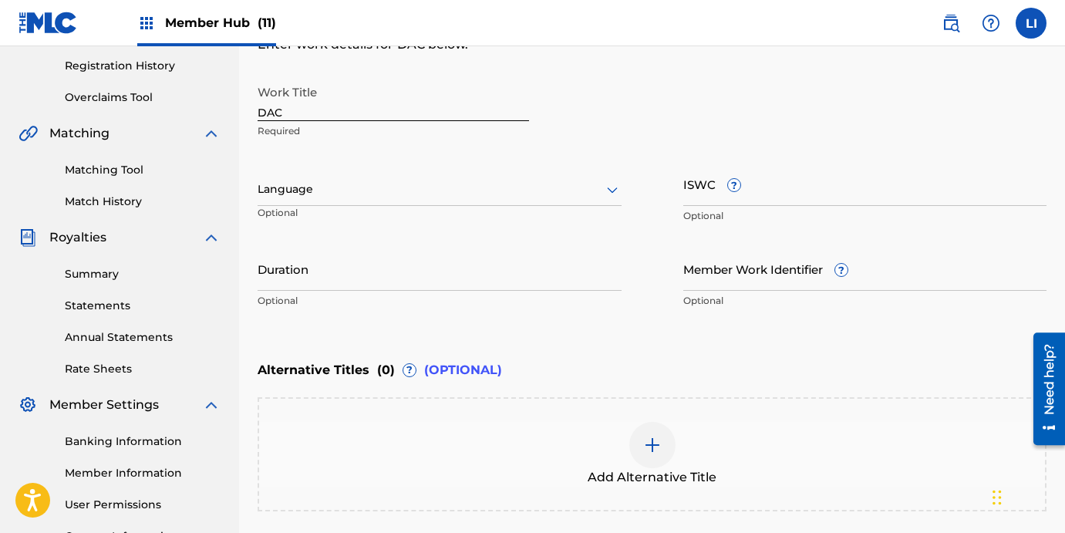
drag, startPoint x: 352, startPoint y: 170, endPoint x: 321, endPoint y: 211, distance: 52.3
click at [352, 171] on div "Language Optional" at bounding box center [439, 196] width 364 height 69
click at [309, 177] on div "Language" at bounding box center [439, 189] width 364 height 32
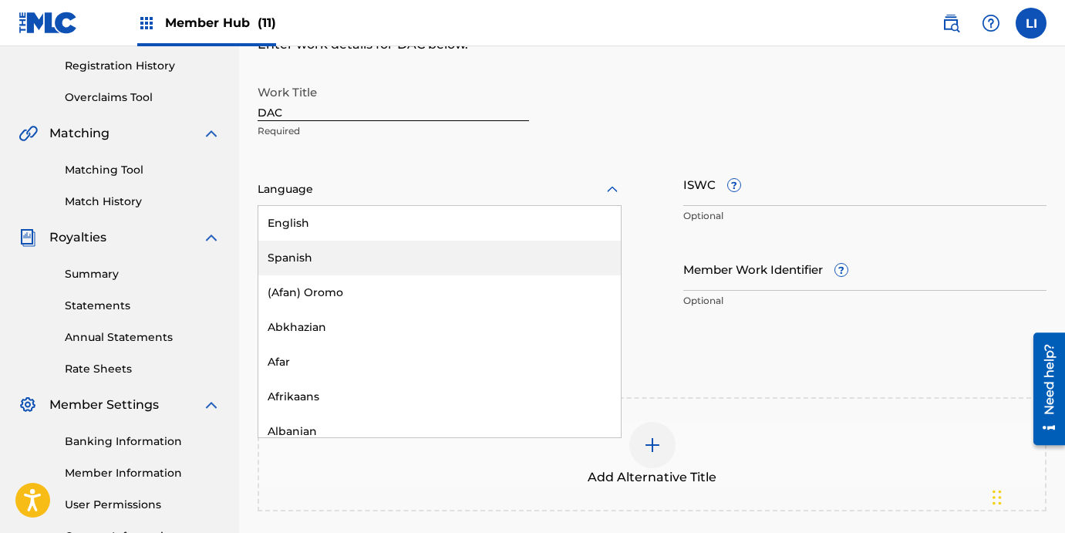
click at [300, 269] on div "Spanish" at bounding box center [439, 258] width 362 height 35
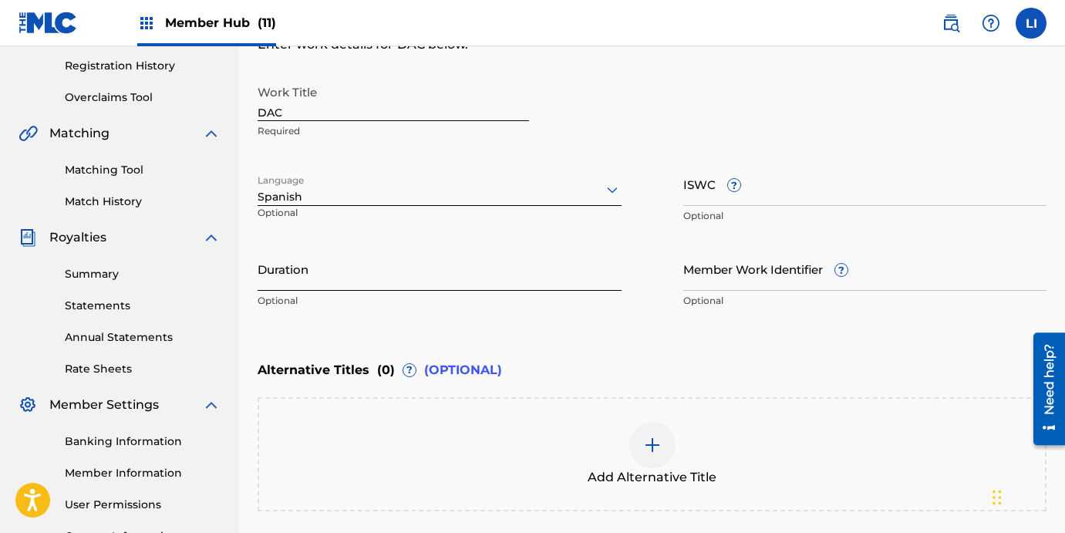
click at [297, 263] on input "Duration" at bounding box center [439, 269] width 364 height 44
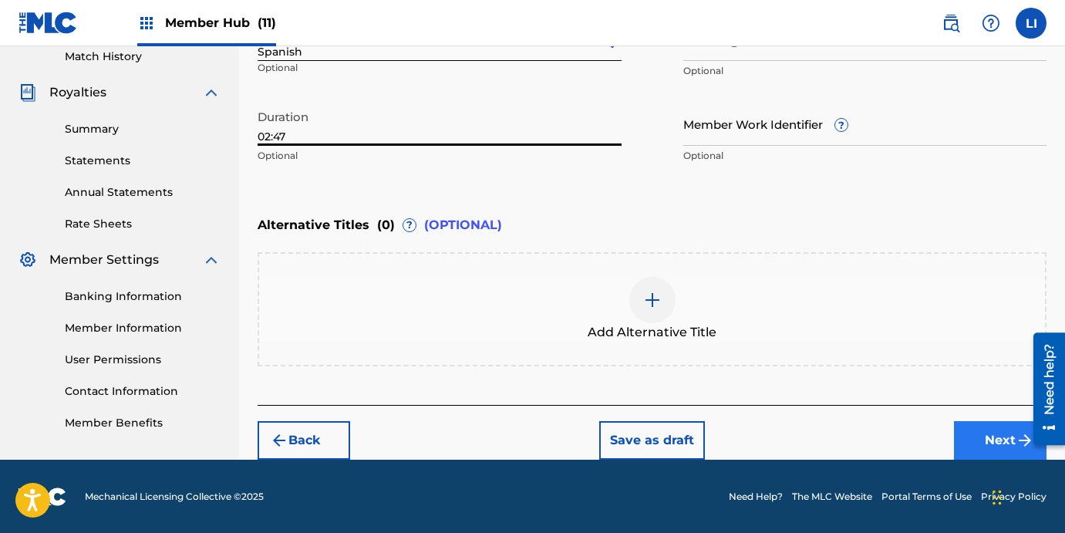
type input "02:47"
click at [985, 433] on button "Next" at bounding box center [1000, 440] width 93 height 39
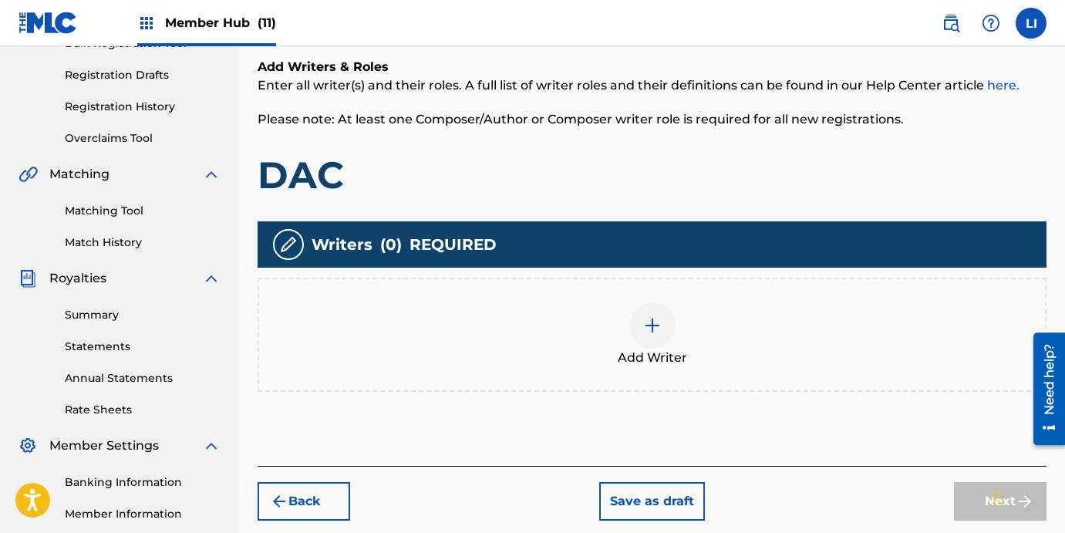
scroll to position [389, 0]
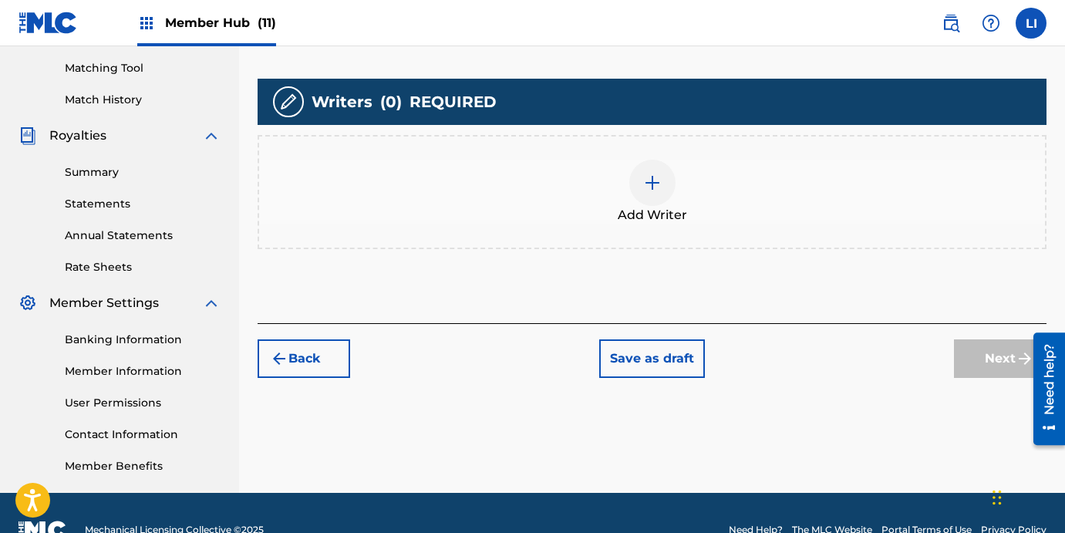
click at [560, 255] on div "Add Writers & Roles Enter all writer(s) and their roles. A full list of writer …" at bounding box center [651, 100] width 789 height 445
click at [611, 227] on div "Add Writer" at bounding box center [651, 192] width 789 height 114
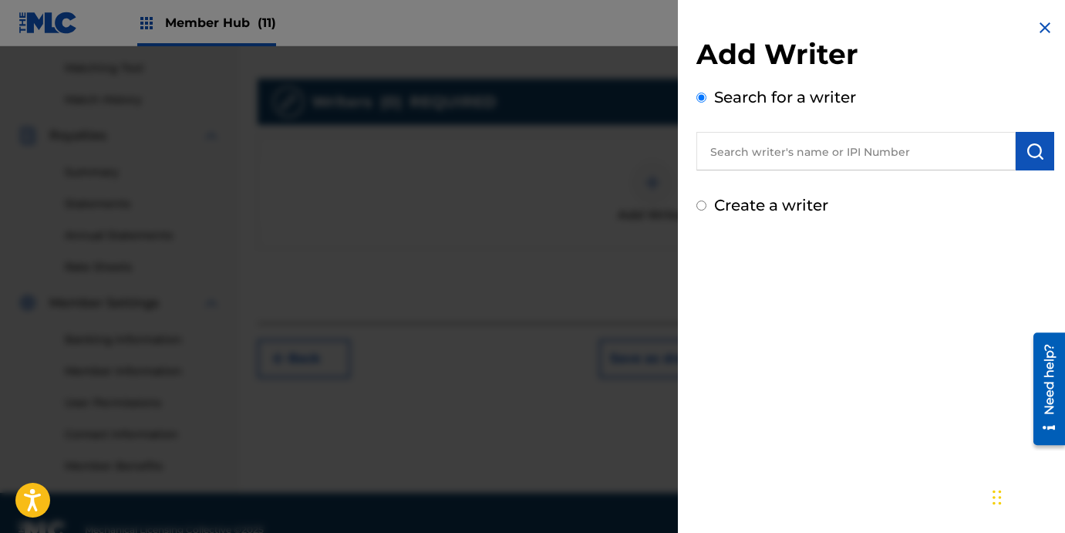
click at [741, 166] on input "text" at bounding box center [855, 151] width 319 height 39
paste input "[PERSON_NAME] [PERSON_NAME]"
type input "[PERSON_NAME] [PERSON_NAME]"
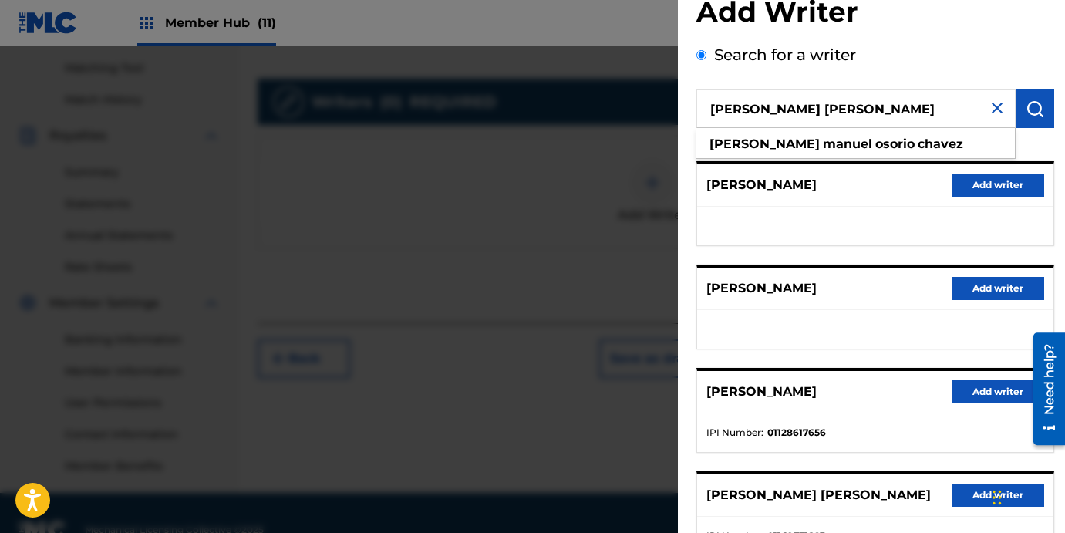
scroll to position [266, 0]
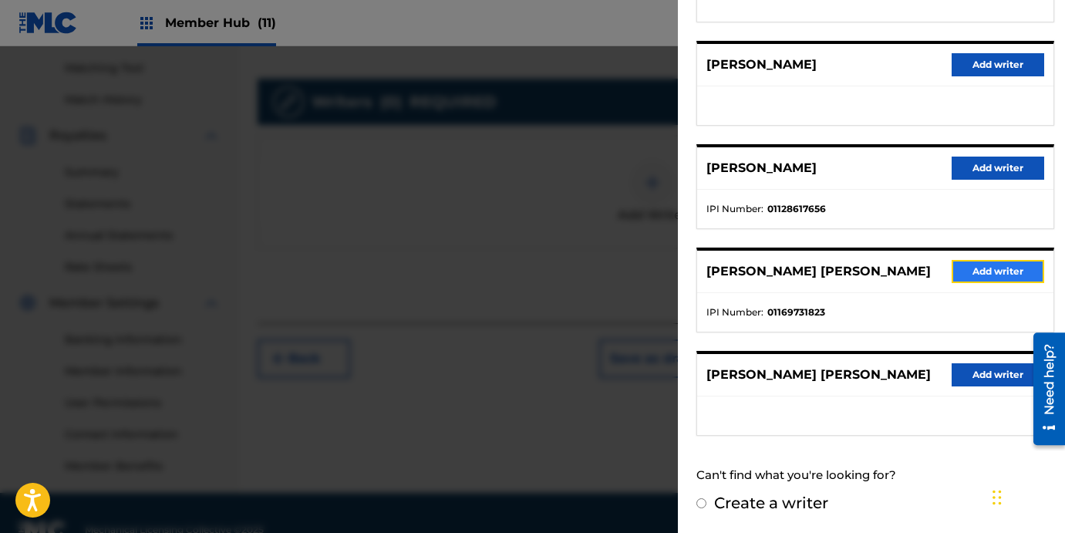
click at [986, 271] on button "Add writer" at bounding box center [997, 271] width 93 height 23
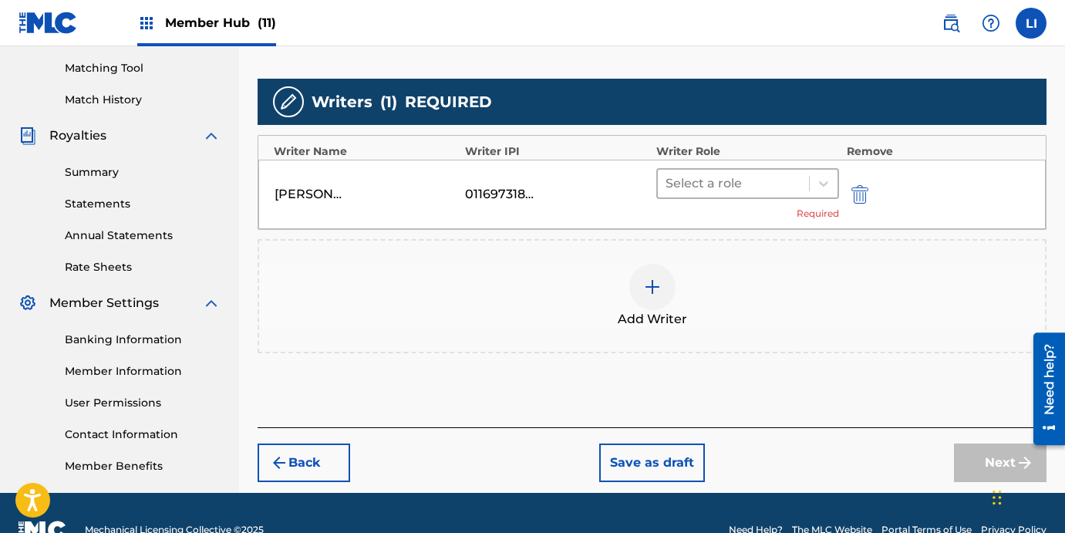
click at [711, 185] on div at bounding box center [733, 184] width 136 height 22
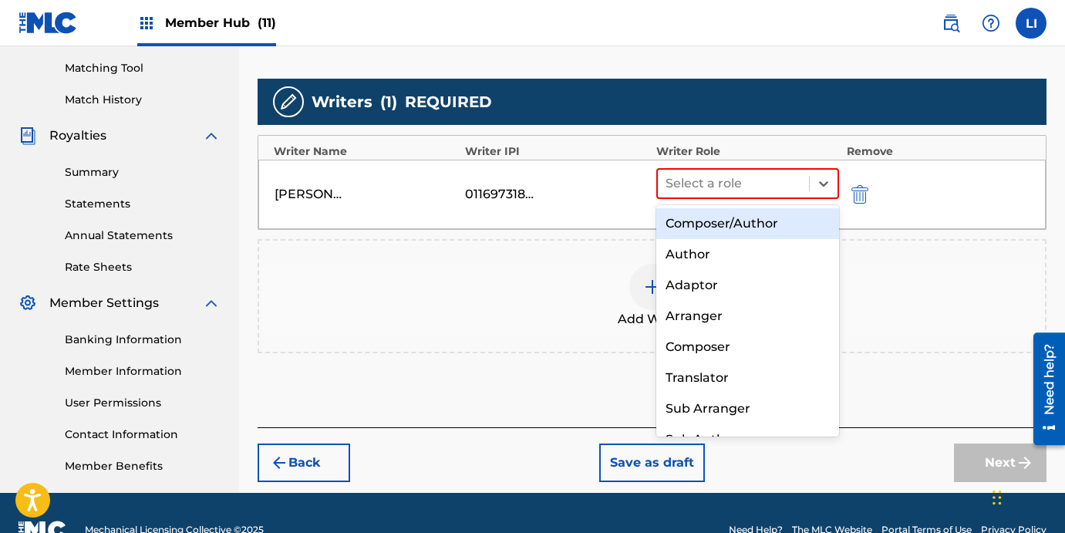
click at [714, 227] on div "Composer/Author" at bounding box center [747, 223] width 183 height 31
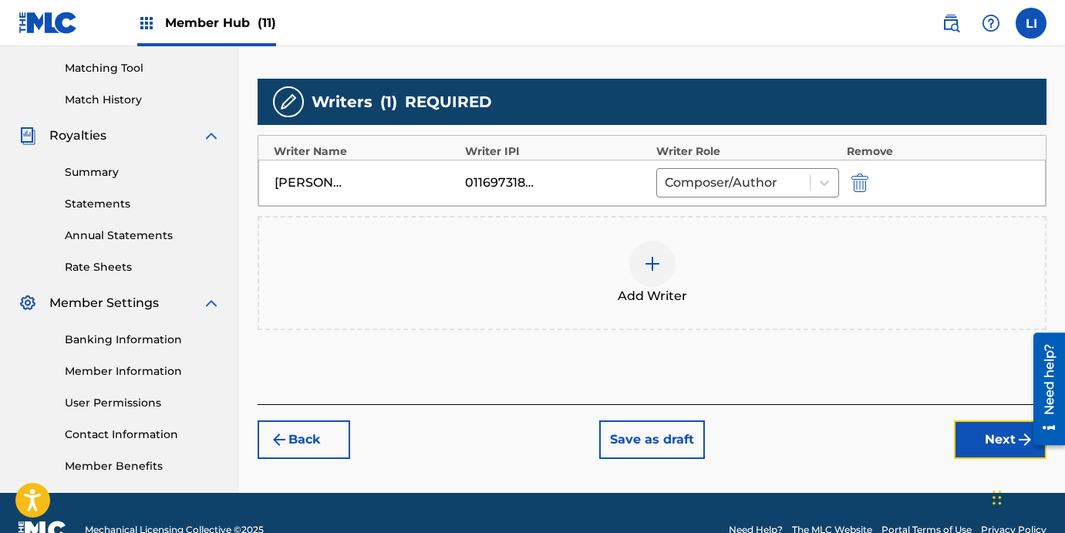
drag, startPoint x: 987, startPoint y: 452, endPoint x: 979, endPoint y: 447, distance: 9.0
click at [984, 450] on button "Next" at bounding box center [1000, 439] width 93 height 39
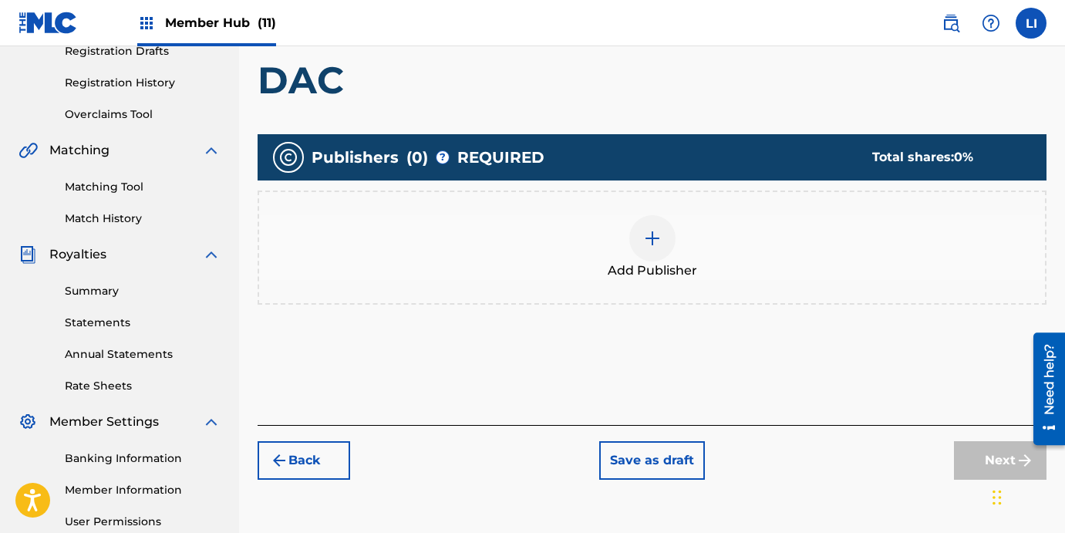
scroll to position [313, 0]
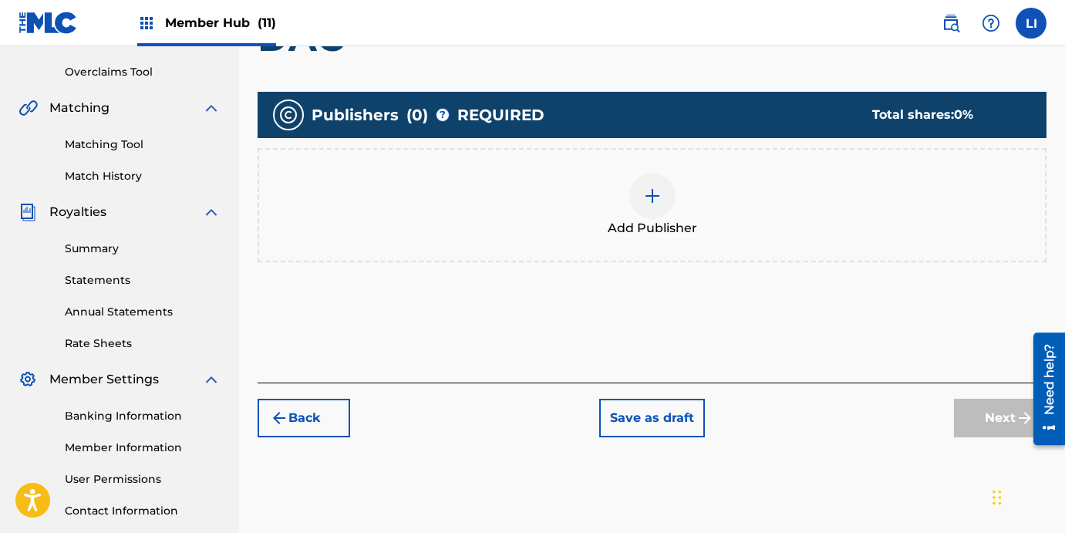
click at [641, 212] on div at bounding box center [652, 196] width 46 height 46
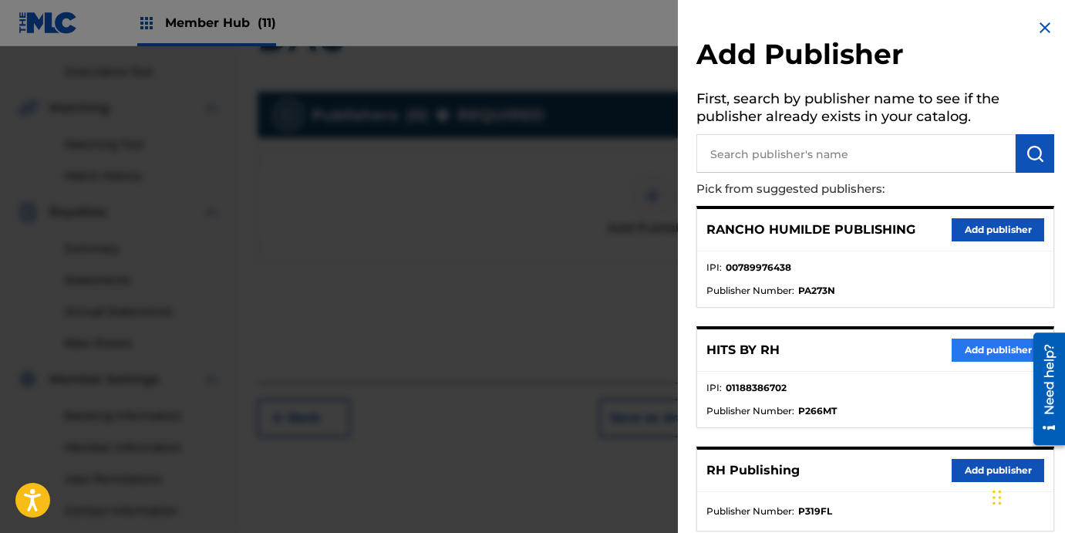
drag, startPoint x: 943, startPoint y: 353, endPoint x: 960, endPoint y: 352, distance: 17.0
click at [948, 353] on div "HITS BY RH Add publisher" at bounding box center [875, 350] width 356 height 42
click at [960, 352] on button "Add publisher" at bounding box center [997, 349] width 93 height 23
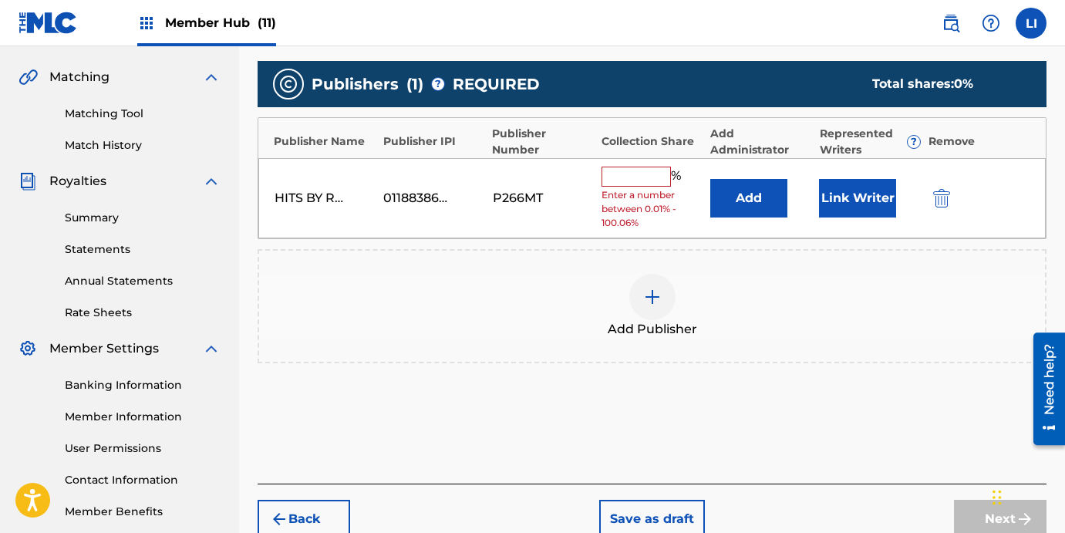
scroll to position [423, 0]
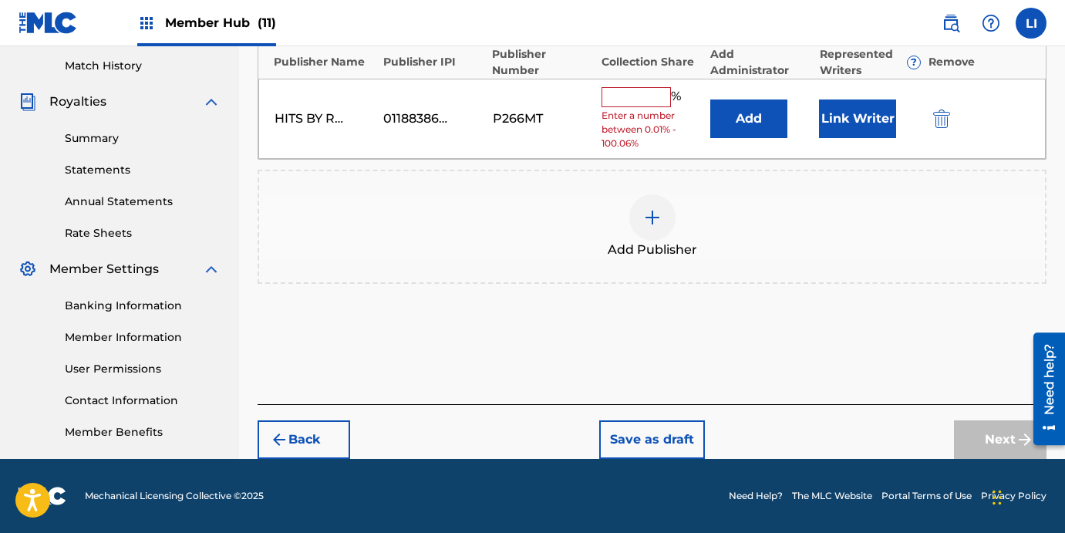
click at [752, 203] on div "Add Publisher" at bounding box center [652, 226] width 786 height 65
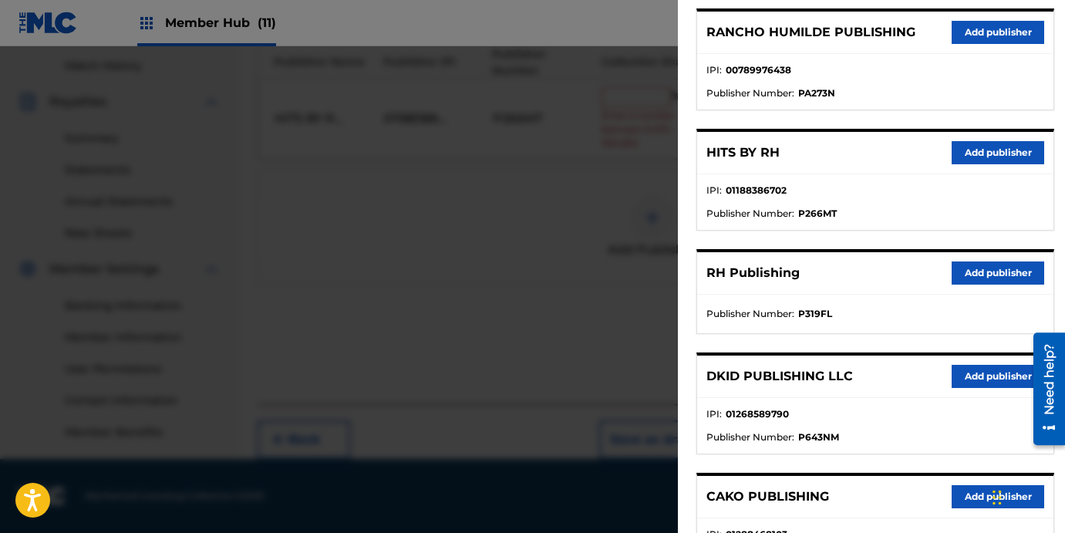
scroll to position [316, 0]
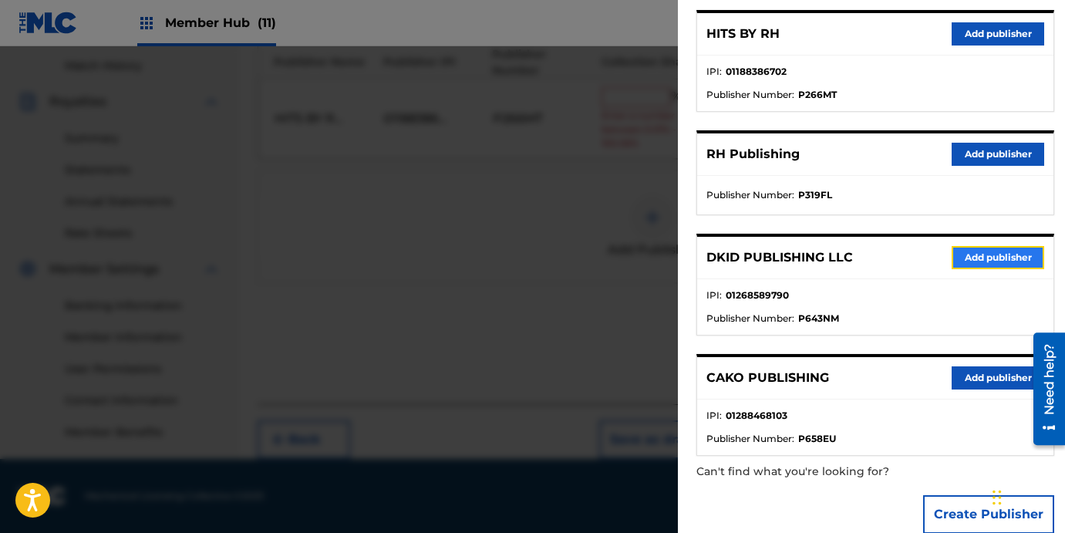
click at [984, 261] on button "Add publisher" at bounding box center [997, 257] width 93 height 23
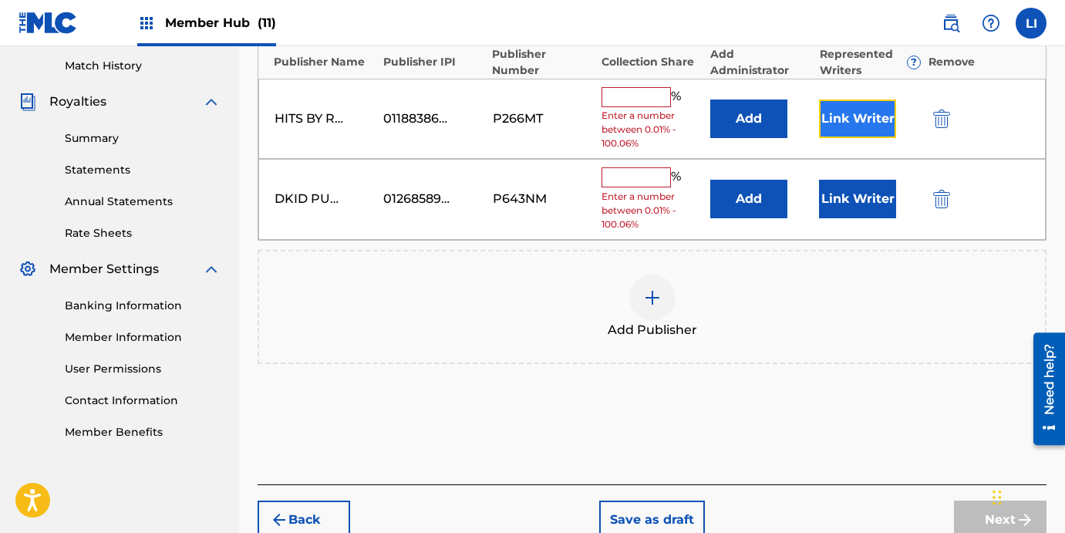
click at [837, 127] on button "Link Writer" at bounding box center [857, 118] width 77 height 39
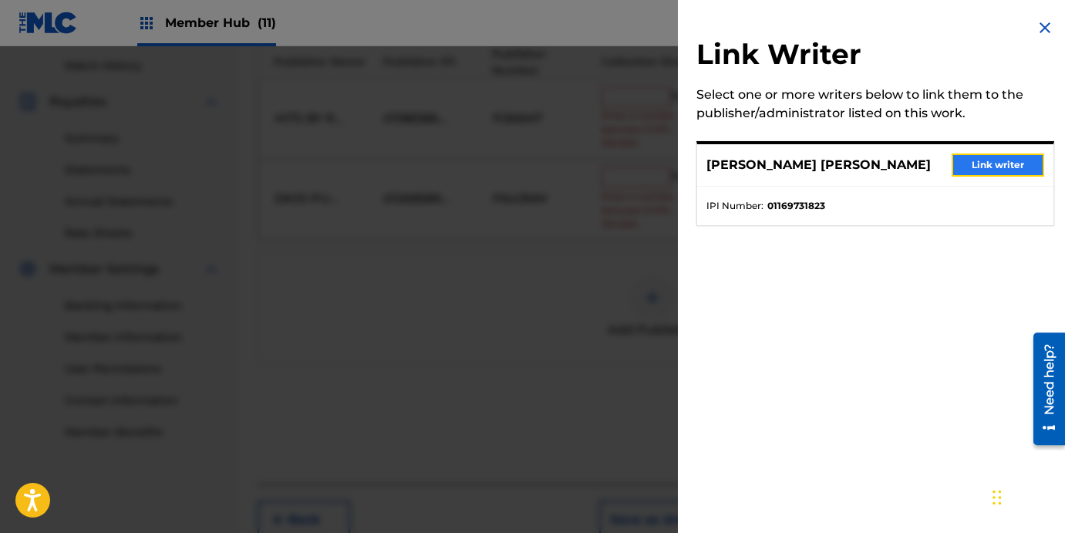
click at [967, 163] on button "Link writer" at bounding box center [997, 164] width 93 height 23
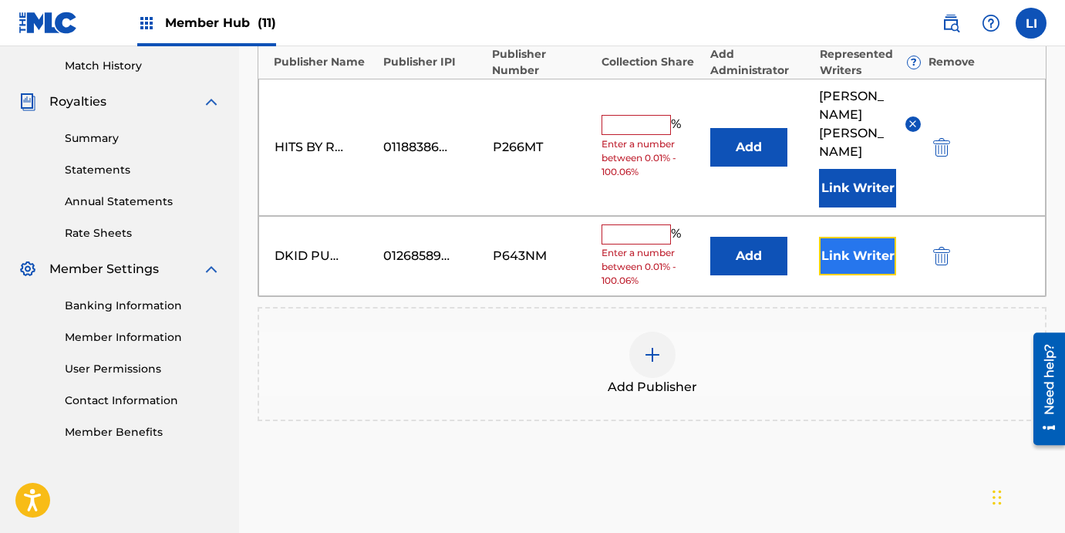
click at [887, 247] on button "Link Writer" at bounding box center [857, 256] width 77 height 39
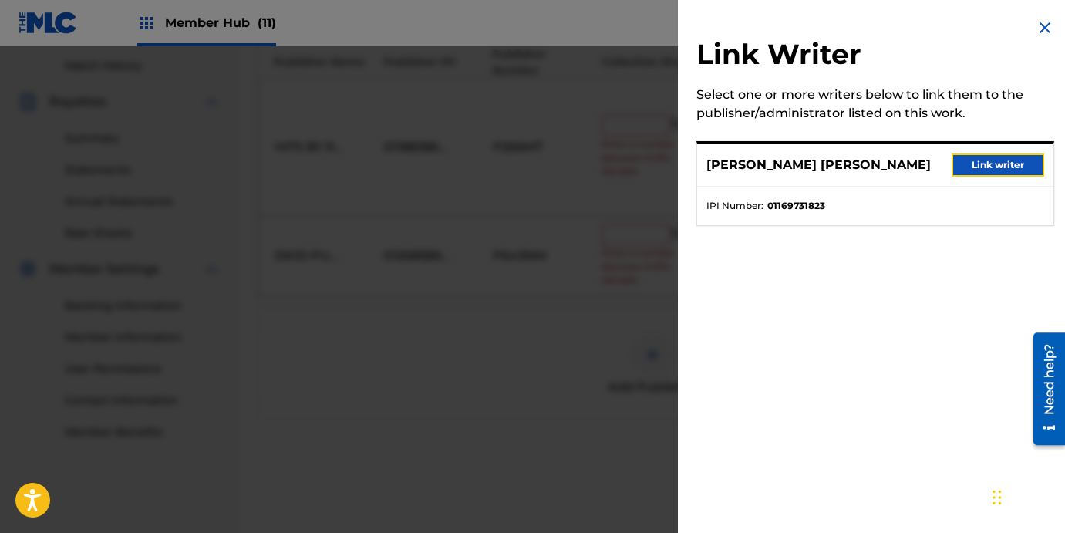
click at [962, 167] on button "Link writer" at bounding box center [997, 164] width 93 height 23
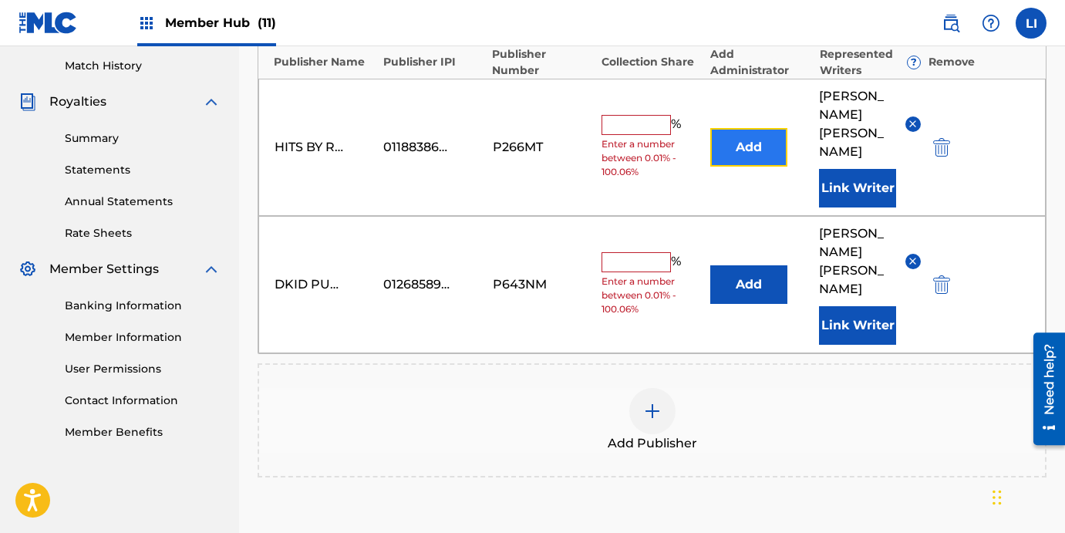
click at [763, 145] on button "Add" at bounding box center [748, 147] width 77 height 39
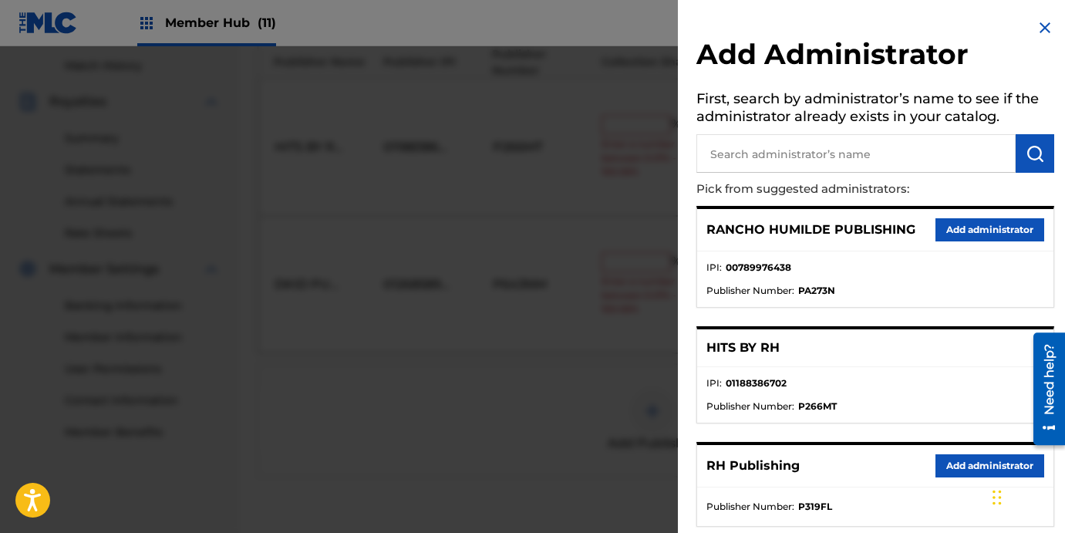
scroll to position [3, 0]
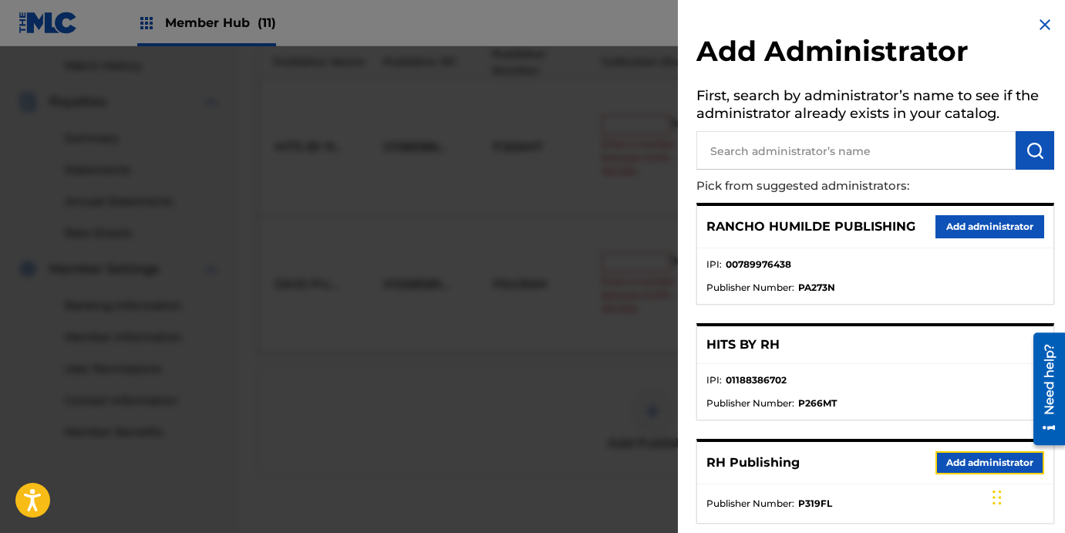
drag, startPoint x: 941, startPoint y: 458, endPoint x: 804, endPoint y: 359, distance: 169.0
click at [937, 455] on button "Add administrator" at bounding box center [989, 462] width 109 height 23
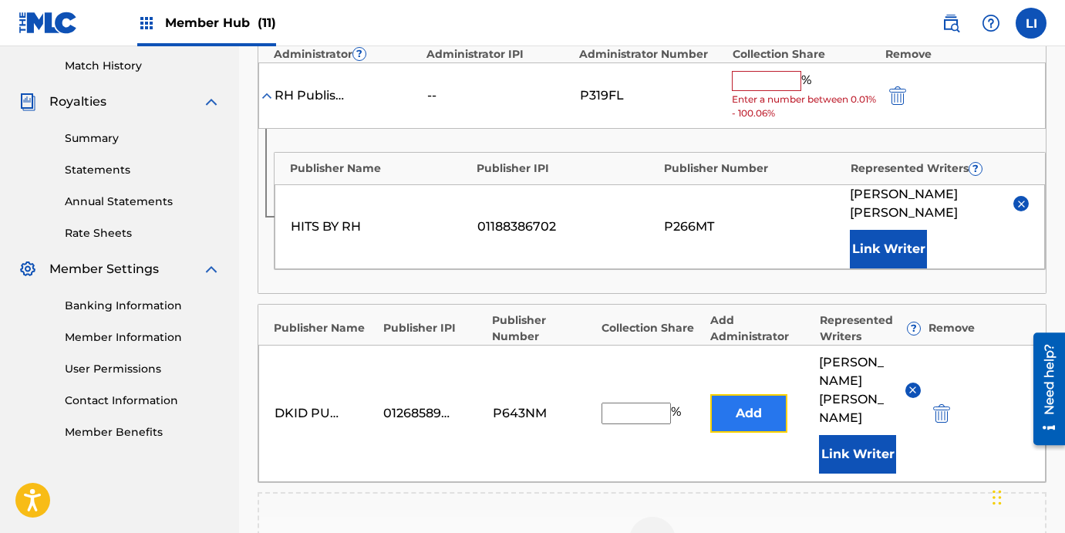
click at [763, 414] on button "Add" at bounding box center [748, 413] width 77 height 39
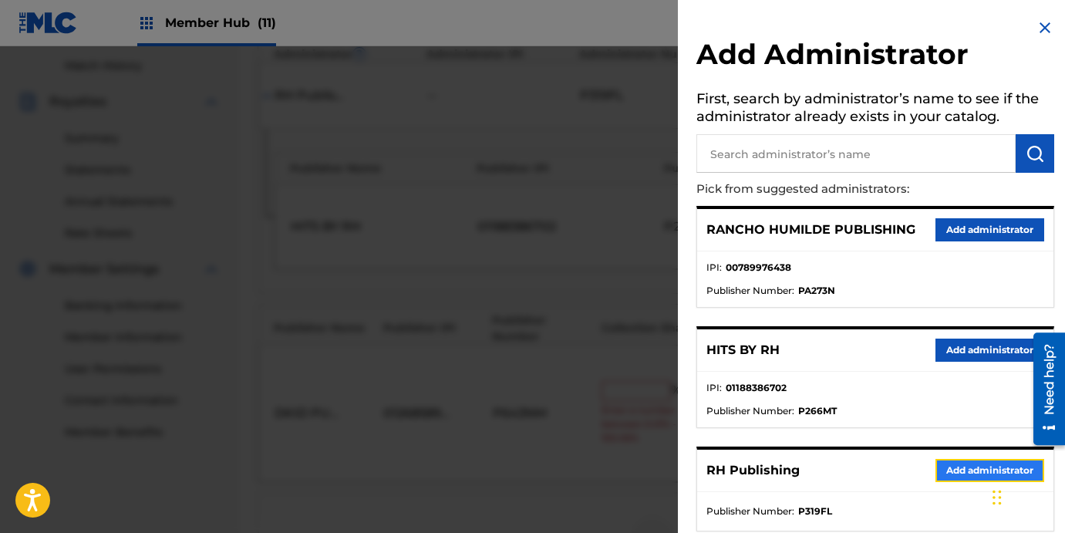
click at [943, 476] on button "Add administrator" at bounding box center [989, 470] width 109 height 23
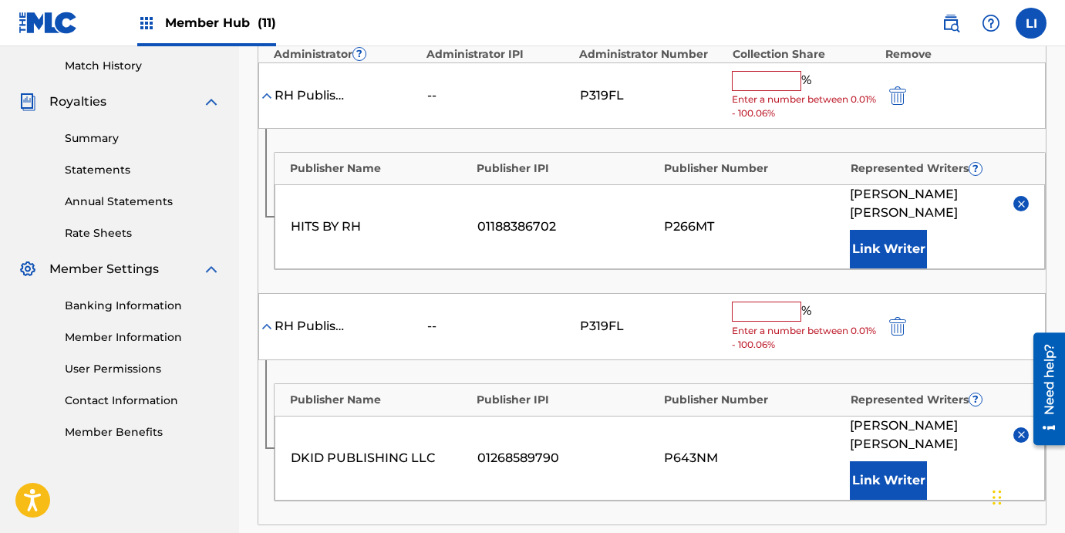
click at [765, 83] on input "text" at bounding box center [766, 81] width 69 height 20
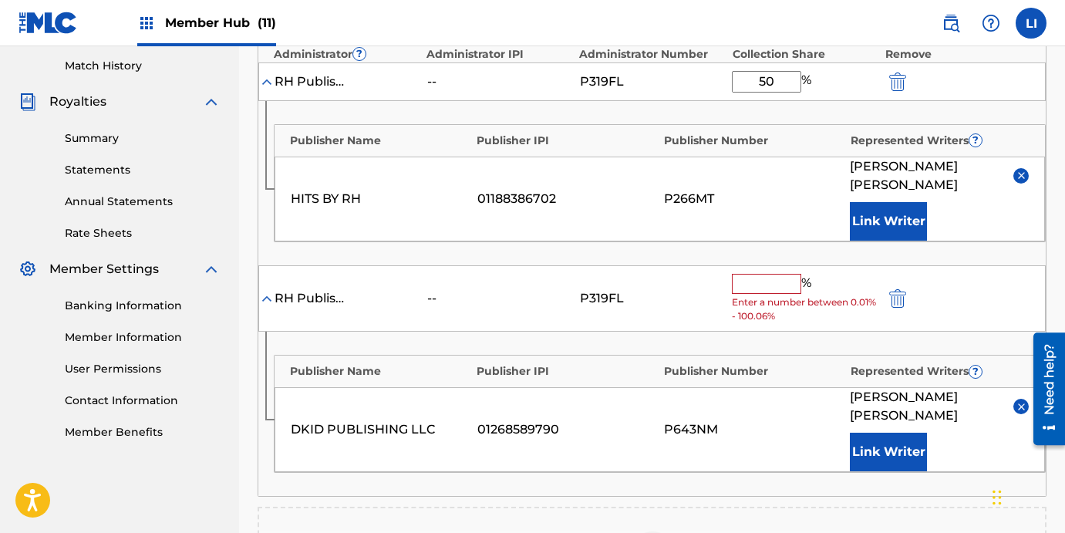
type input "50"
click at [755, 277] on input "text" at bounding box center [766, 284] width 69 height 20
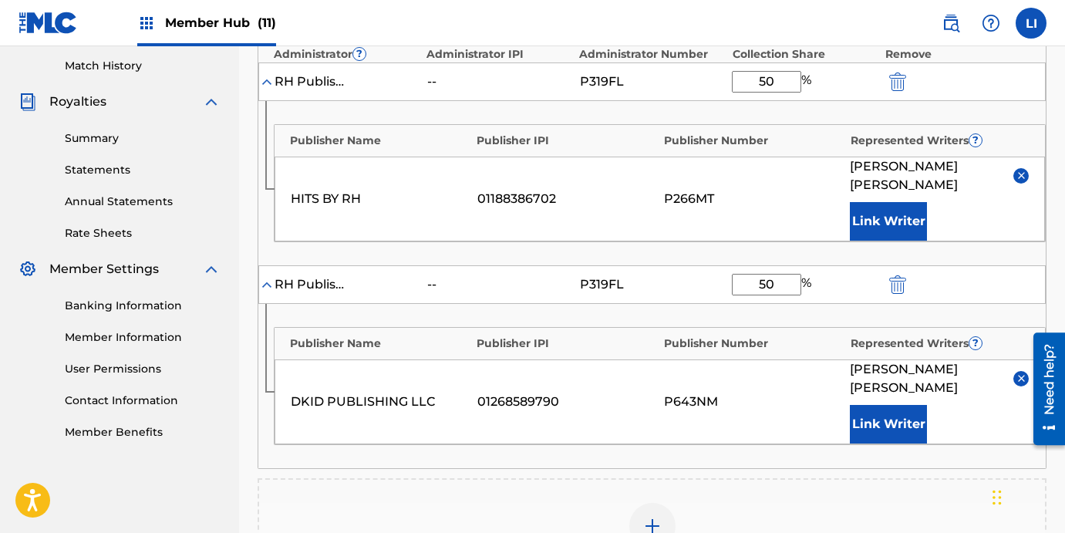
type input "50"
click at [656, 303] on div "Administrator ? Administrator IPI Administrator Number Collection Share Remove …" at bounding box center [651, 253] width 789 height 431
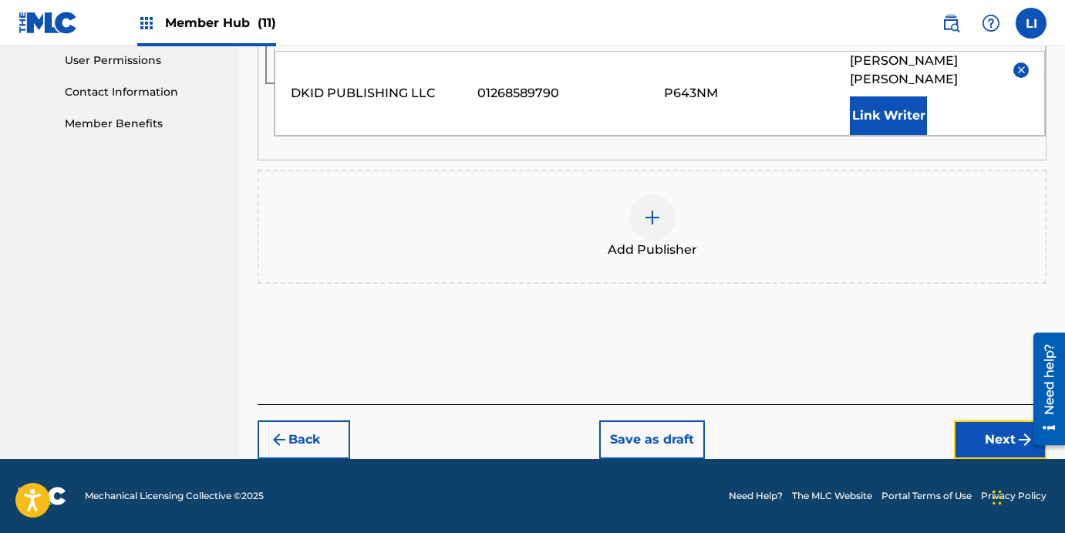
click at [976, 431] on button "Next" at bounding box center [1000, 439] width 93 height 39
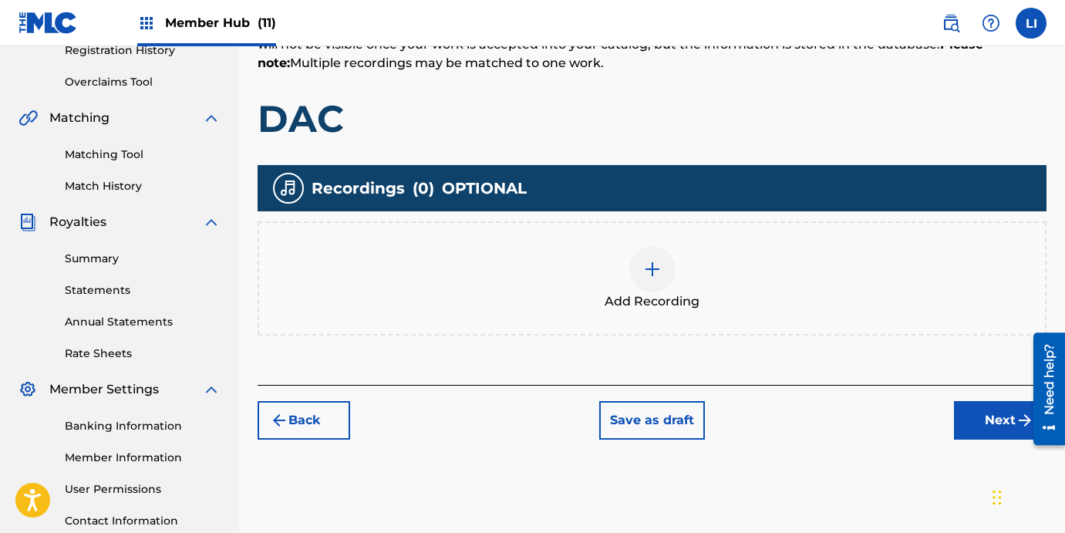
scroll to position [304, 0]
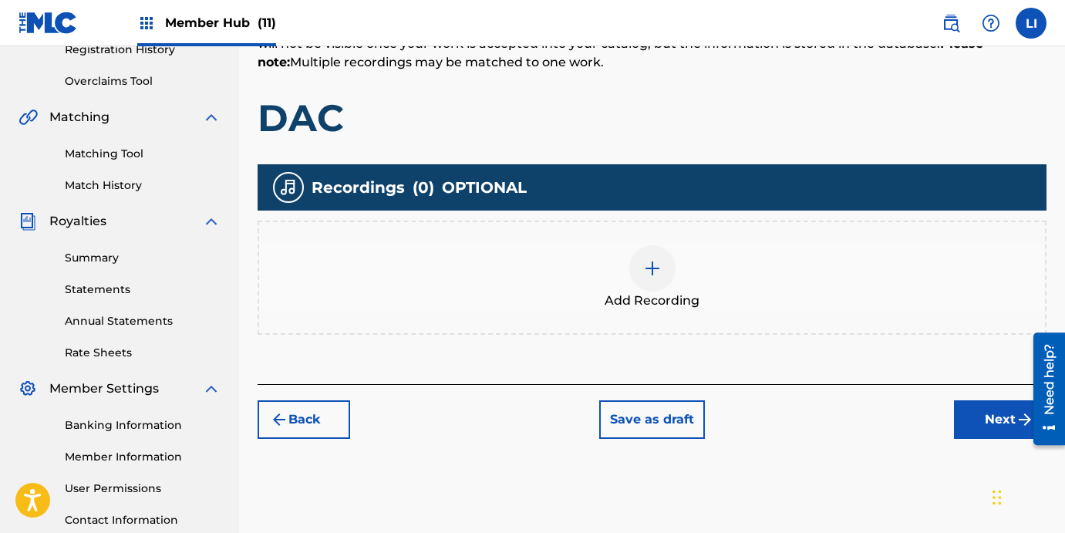
click at [625, 266] on div "Add Recording" at bounding box center [652, 277] width 786 height 65
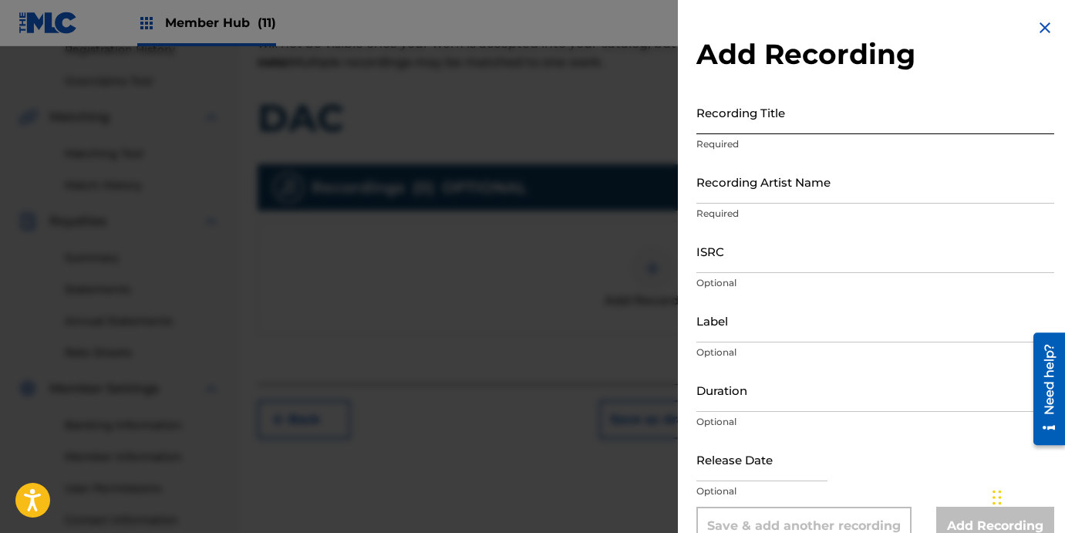
click at [810, 132] on input "Recording Title" at bounding box center [875, 112] width 358 height 44
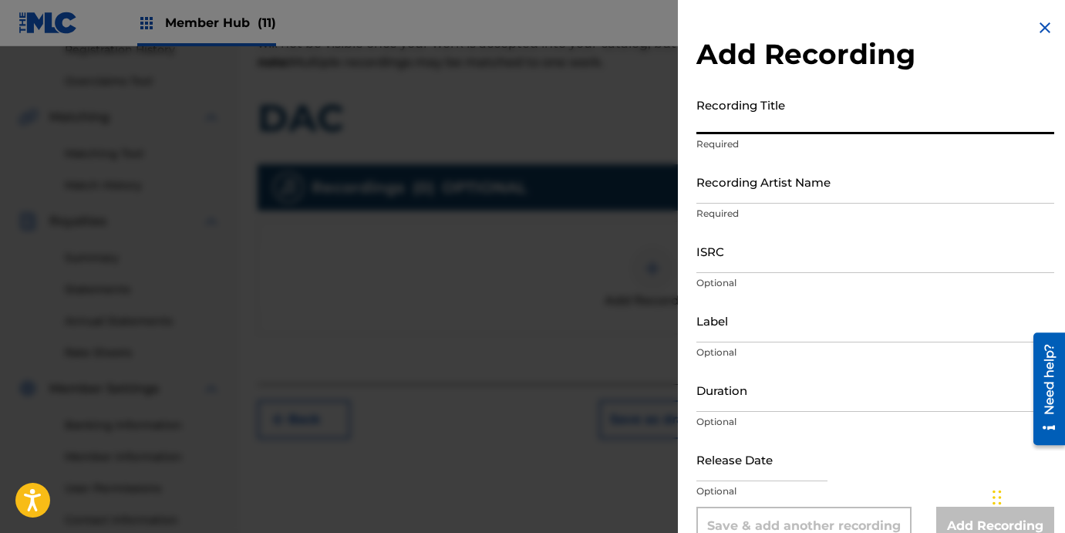
paste input "DAC"
type input "DAC"
click at [775, 194] on input "Recording Artist Name" at bounding box center [875, 182] width 358 height 44
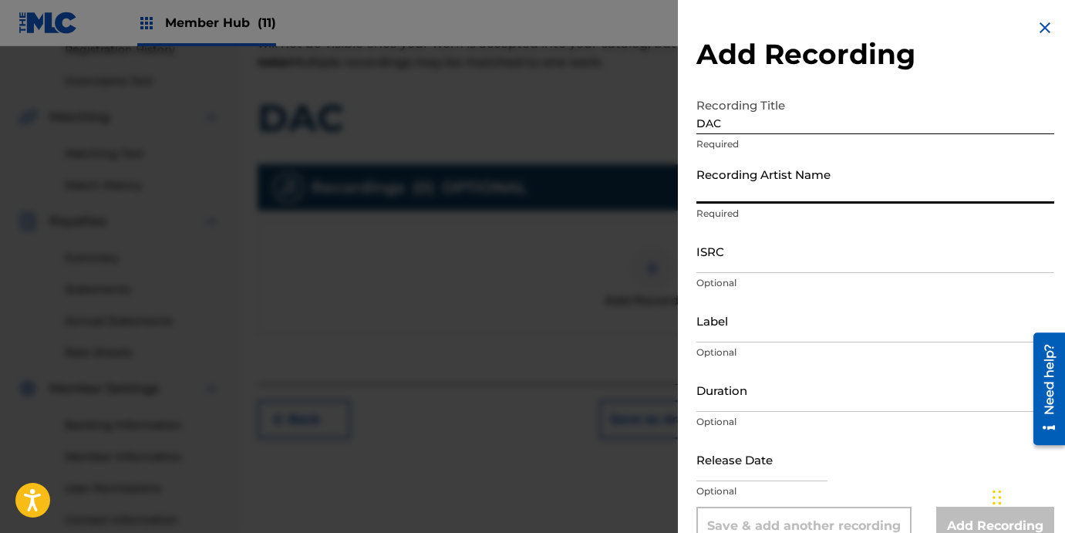
paste input "TOMBOCHIO"
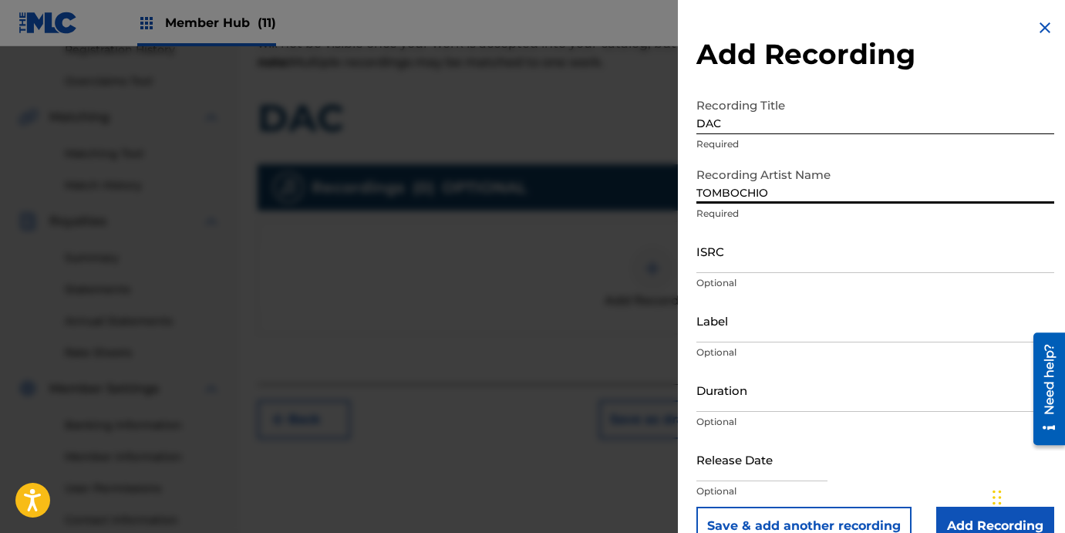
type input "TOMBOCHIO"
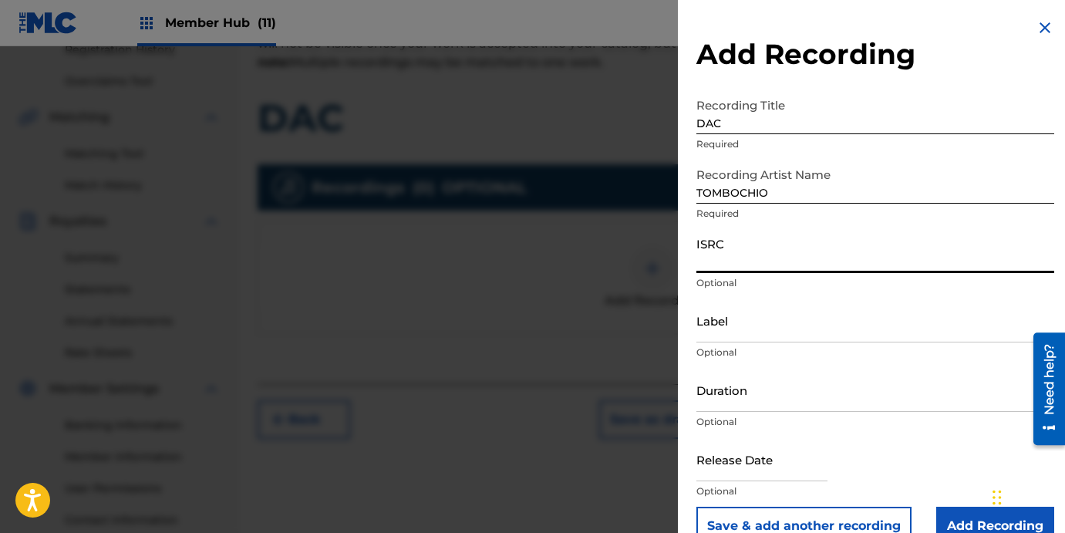
click at [764, 246] on input "ISRC" at bounding box center [875, 251] width 358 height 44
paste input "USANG2520897"
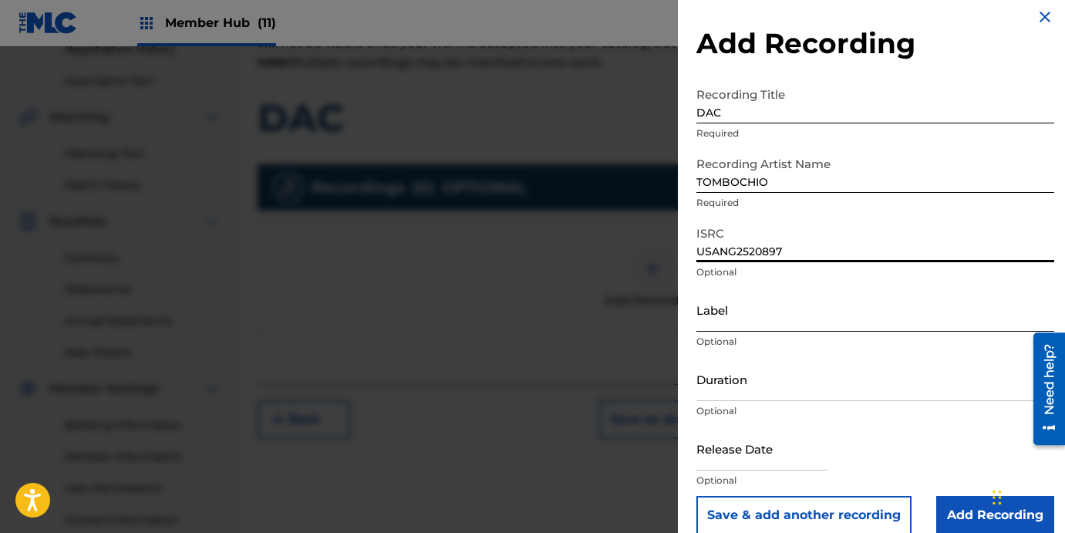
scroll to position [31, 0]
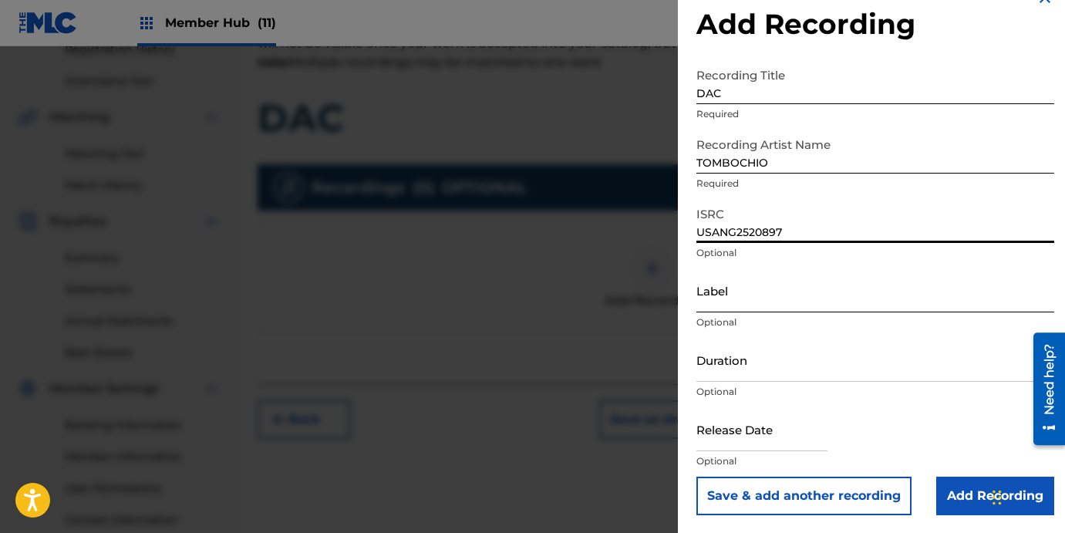
type input "USANG2520897"
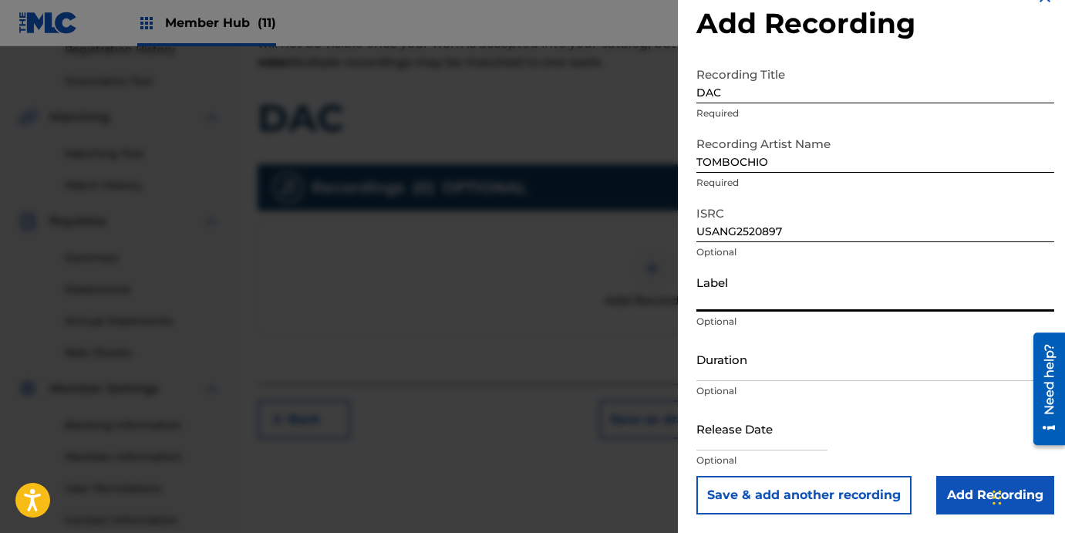
paste input "RANCHO HUMILDE / DKID RECORDS"
type input "RANCHO HUMILDE / DKID RECORDS"
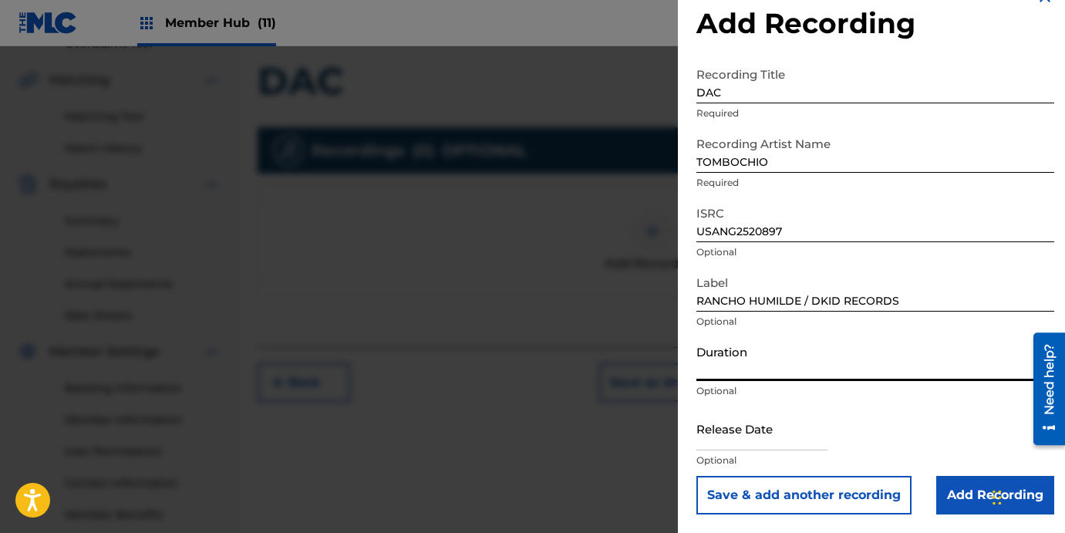
scroll to position [419, 0]
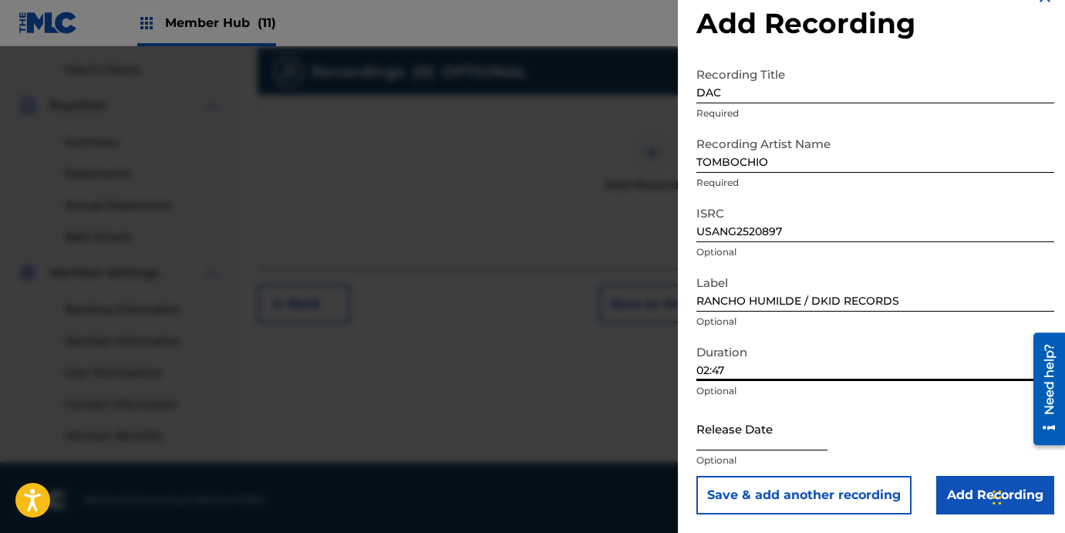
type input "02:47"
click at [792, 406] on input "text" at bounding box center [761, 428] width 131 height 44
select select "8"
select select "2025"
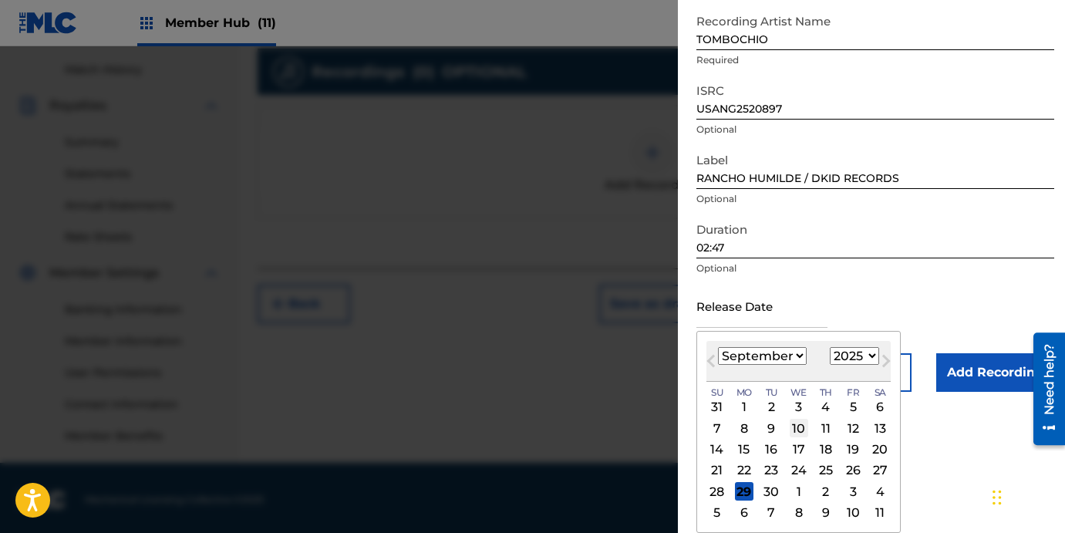
click at [799, 431] on div "10" at bounding box center [798, 428] width 19 height 19
type input "[DATE]"
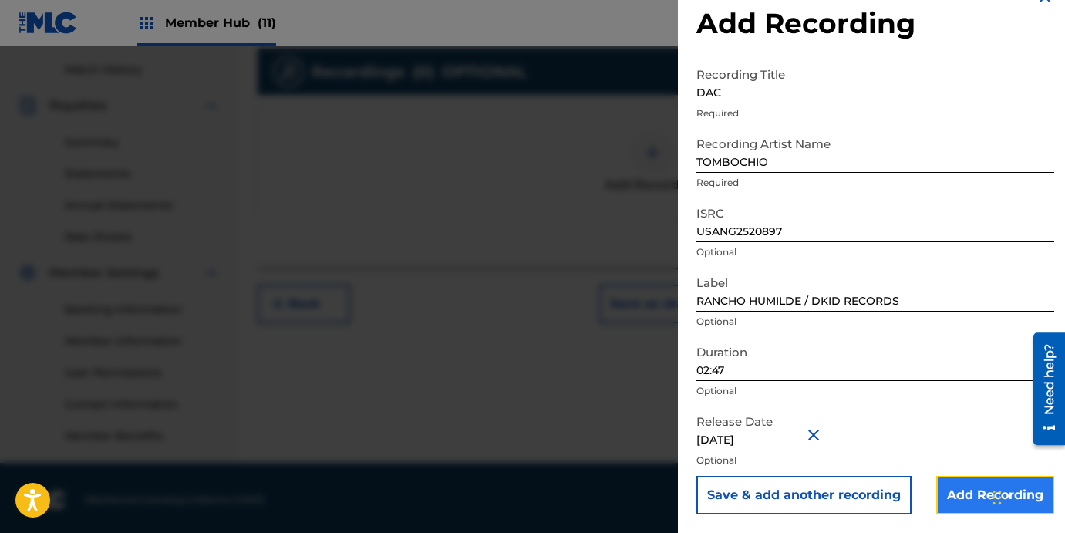
click at [956, 496] on input "Add Recording" at bounding box center [995, 495] width 118 height 39
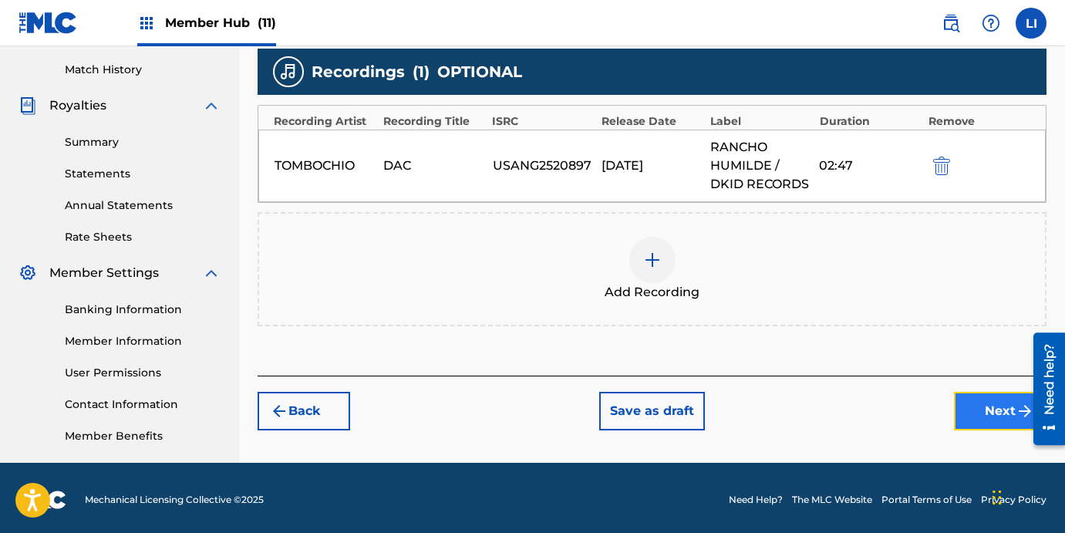
click at [984, 392] on button "Next" at bounding box center [1000, 411] width 93 height 39
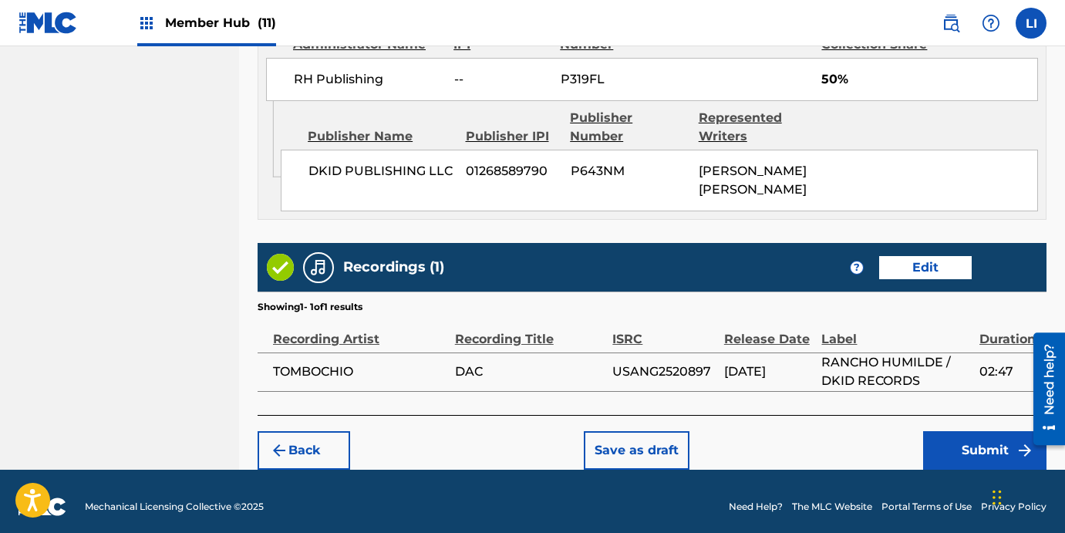
scroll to position [1119, 0]
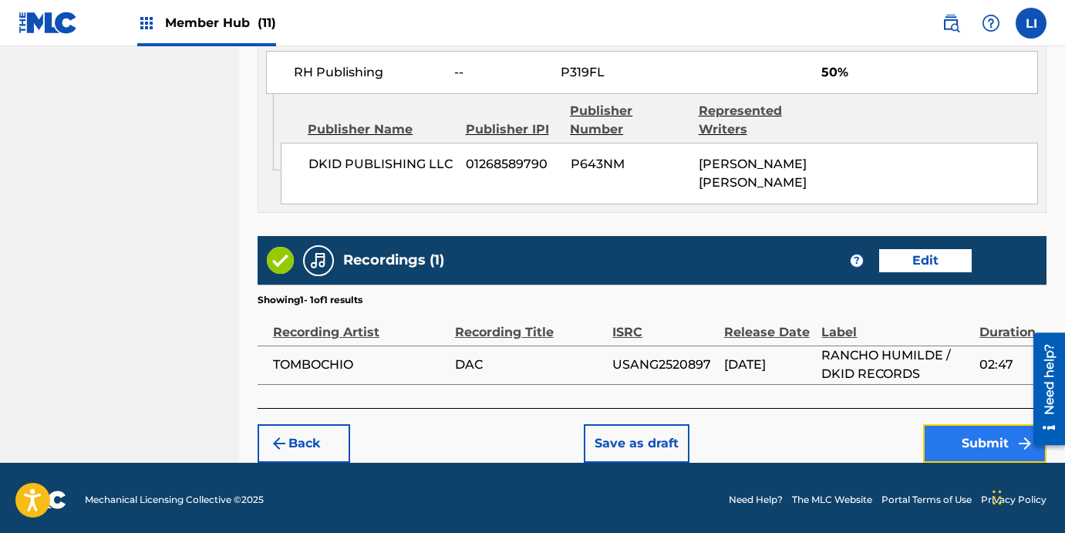
click at [971, 454] on button "Submit" at bounding box center [984, 443] width 123 height 39
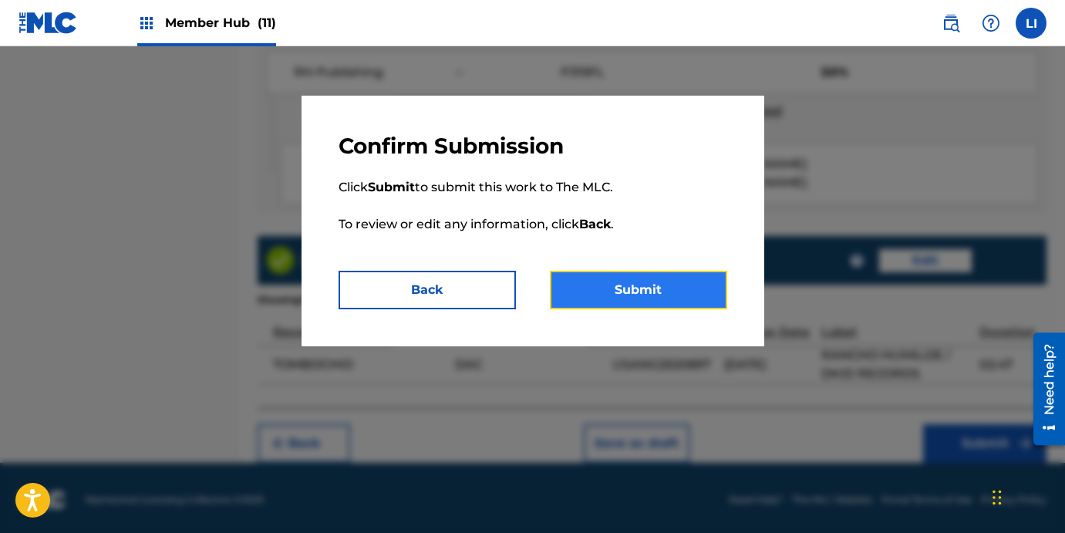
click at [641, 286] on button "Submit" at bounding box center [638, 290] width 177 height 39
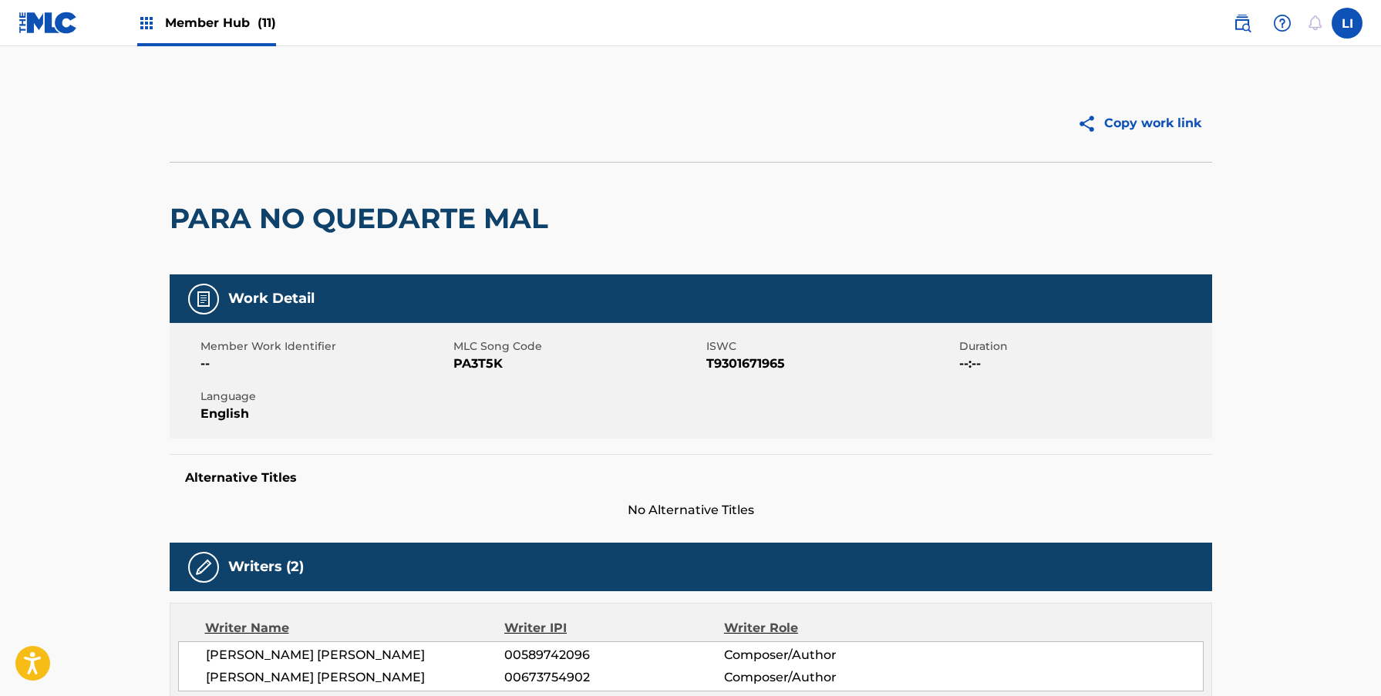
click at [512, 372] on span "PA3T5K" at bounding box center [577, 364] width 249 height 19
drag, startPoint x: 519, startPoint y: 363, endPoint x: 457, endPoint y: 365, distance: 61.7
click at [457, 365] on span "PA3T5K" at bounding box center [577, 364] width 249 height 19
copy span "A3T5K"
drag, startPoint x: 455, startPoint y: 366, endPoint x: 503, endPoint y: 367, distance: 48.6
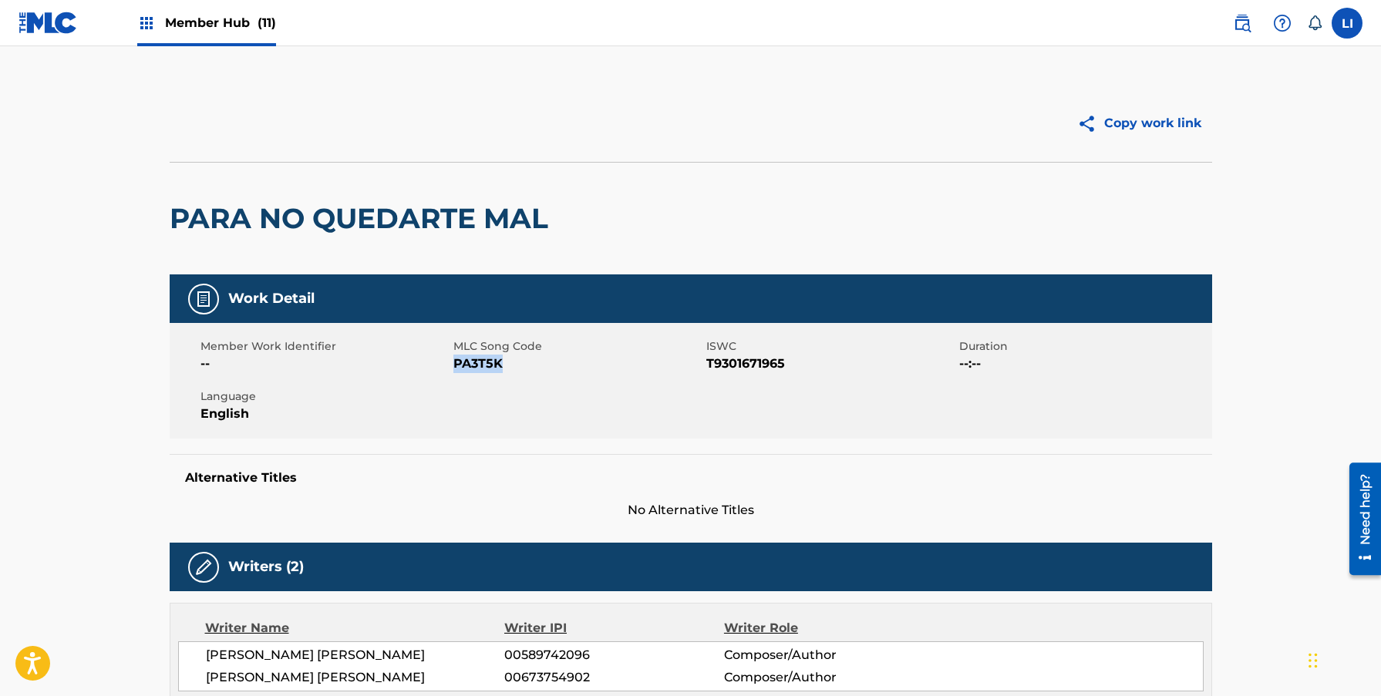
click at [503, 367] on span "PA3T5K" at bounding box center [577, 364] width 249 height 19
copy span "PA3T5K"
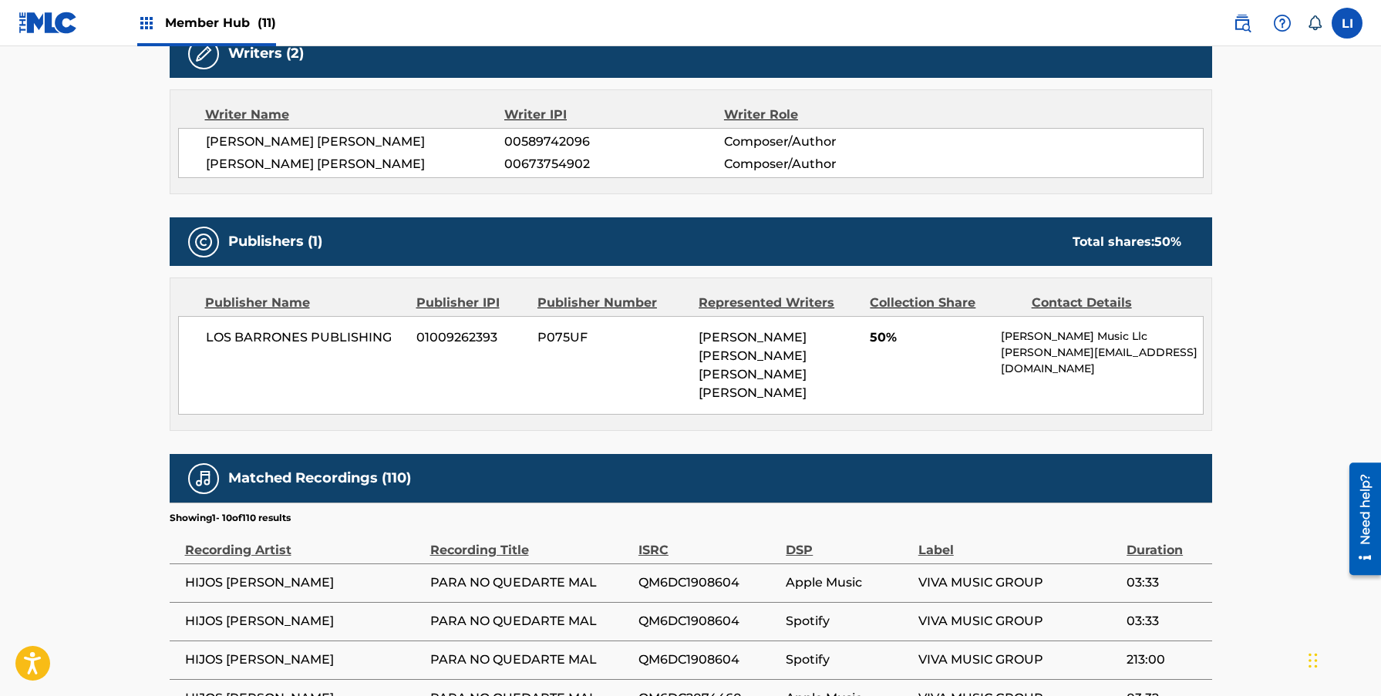
scroll to position [516, 0]
